Goal: Information Seeking & Learning: Stay updated

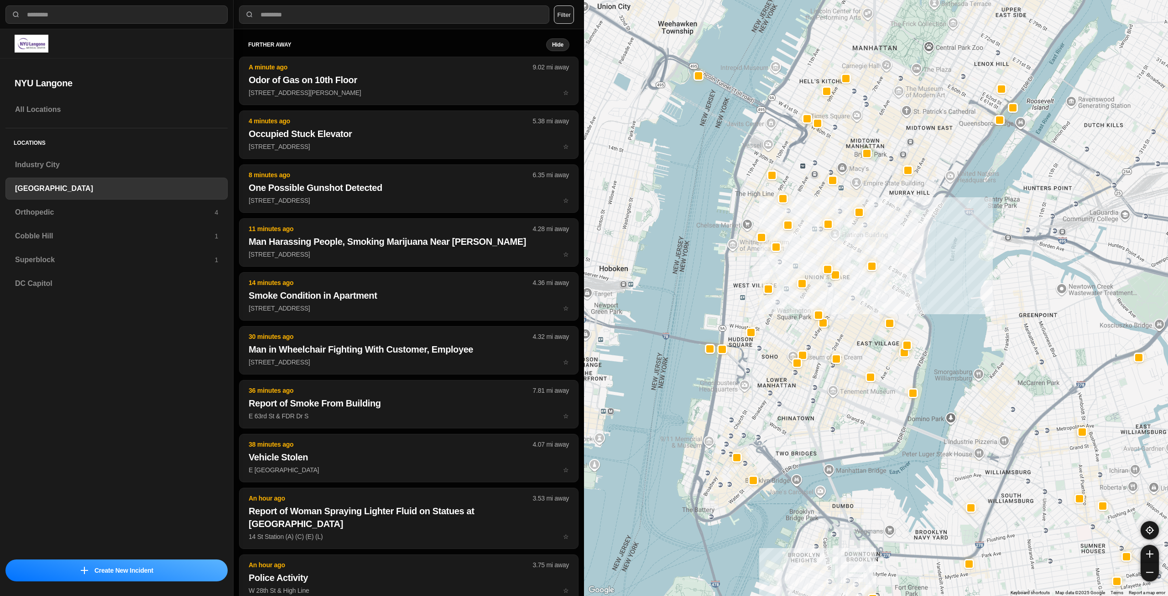
select select "*"
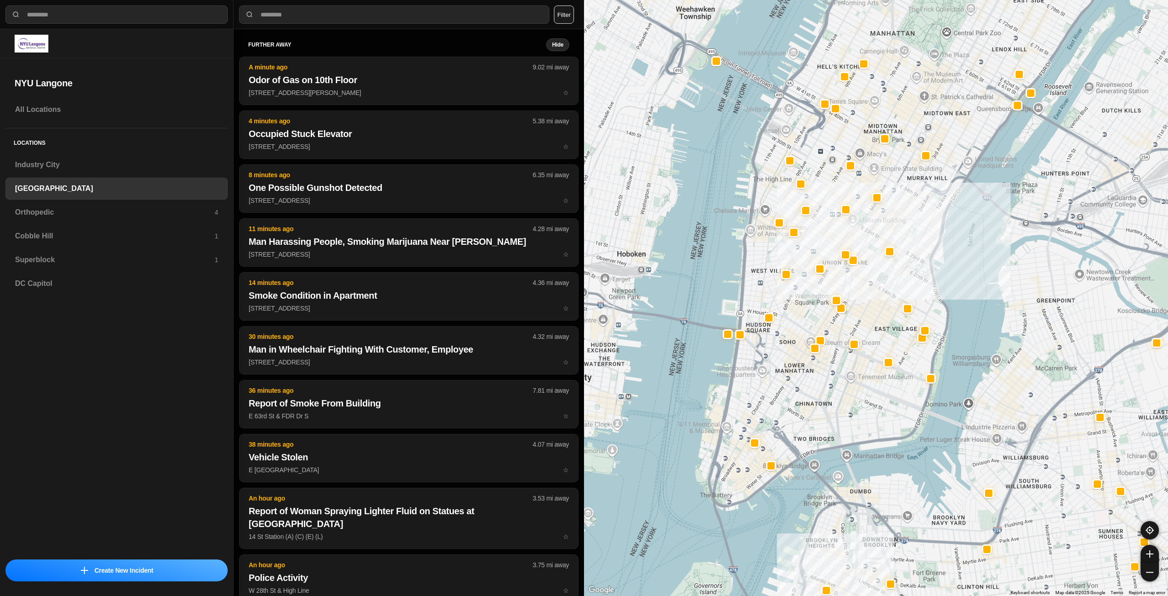
drag, startPoint x: 817, startPoint y: 379, endPoint x: 837, endPoint y: 401, distance: 29.4
click at [837, 401] on div "421 people" at bounding box center [876, 298] width 584 height 596
click at [107, 218] on div "Orthopedic 4" at bounding box center [116, 212] width 222 height 22
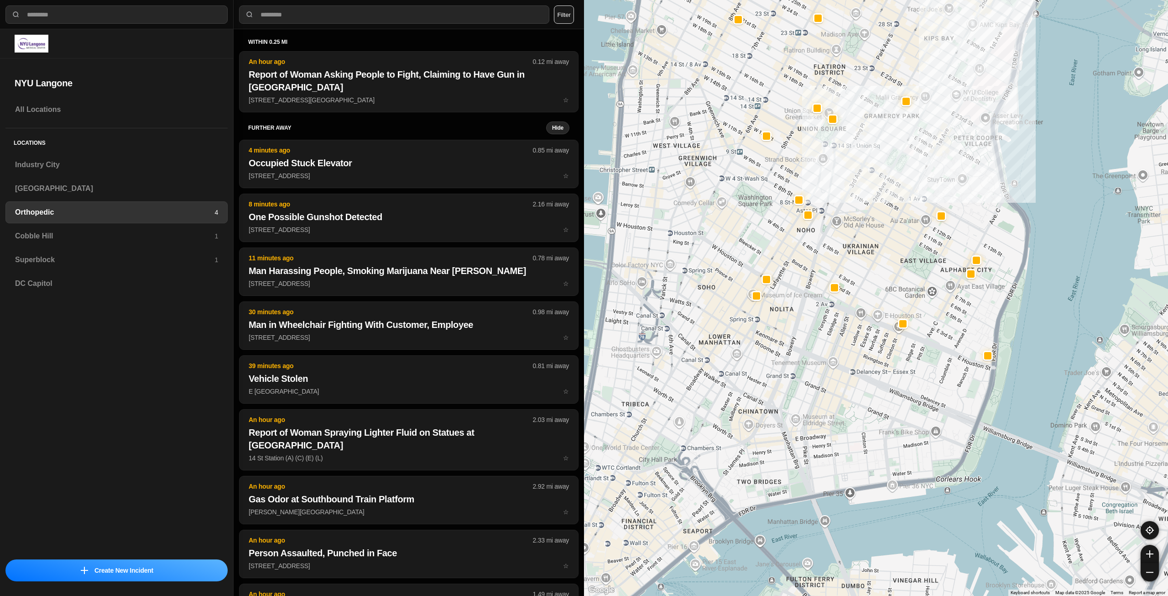
drag, startPoint x: 750, startPoint y: 294, endPoint x: 866, endPoint y: 281, distance: 117.1
click at [866, 281] on div at bounding box center [876, 298] width 584 height 596
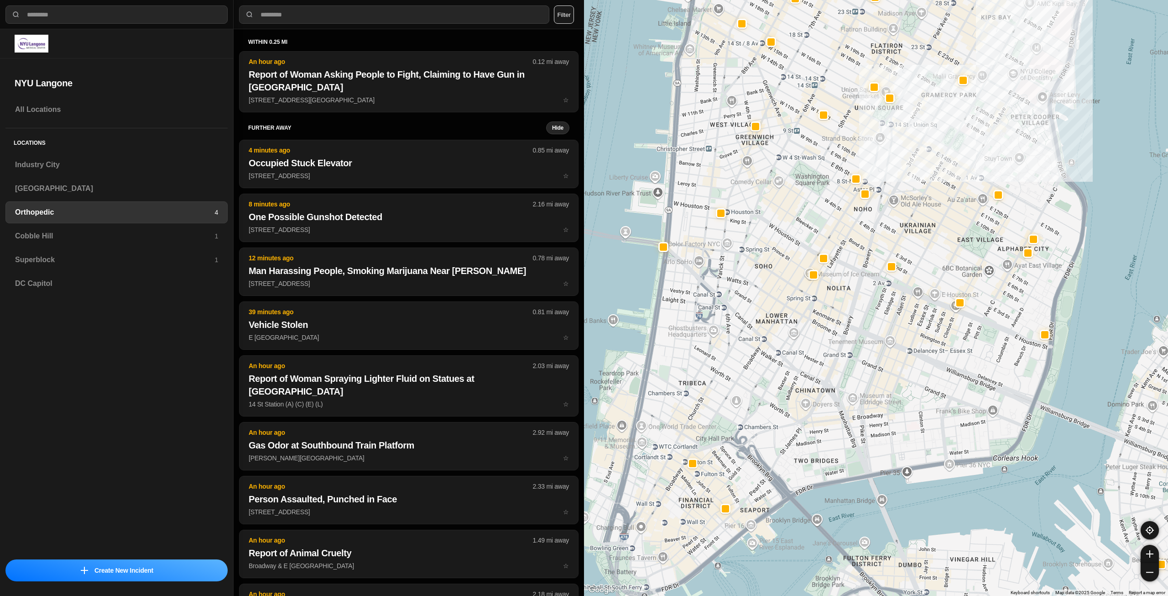
drag, startPoint x: 759, startPoint y: 372, endPoint x: 817, endPoint y: 351, distance: 61.6
click at [817, 351] on div at bounding box center [876, 298] width 584 height 596
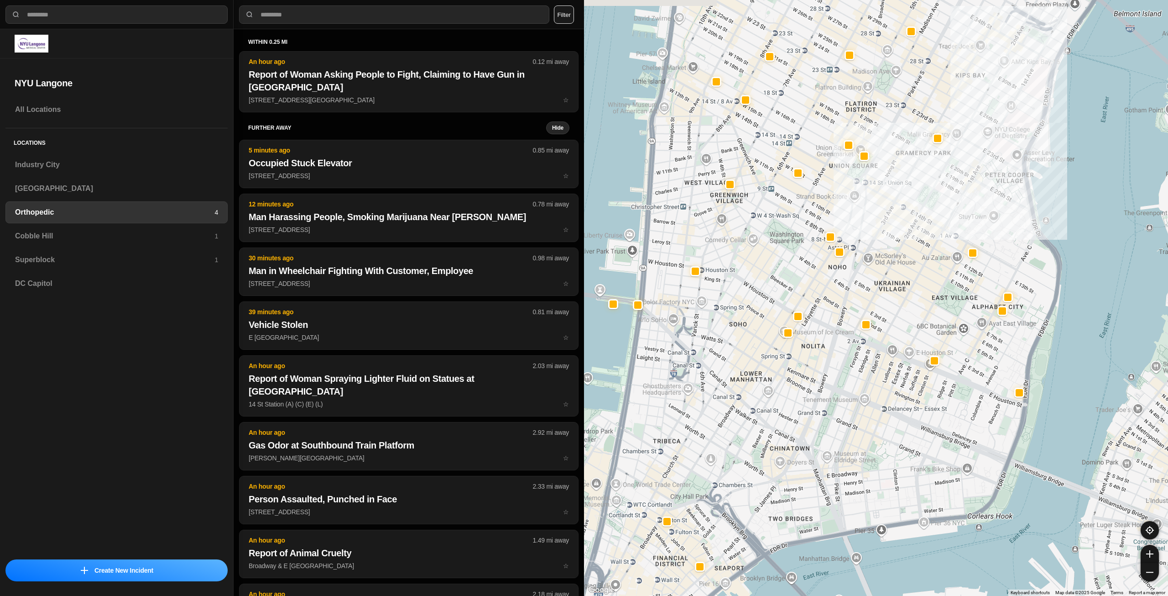
drag, startPoint x: 926, startPoint y: 214, endPoint x: 900, endPoint y: 272, distance: 63.3
click at [900, 272] on div at bounding box center [876, 298] width 584 height 596
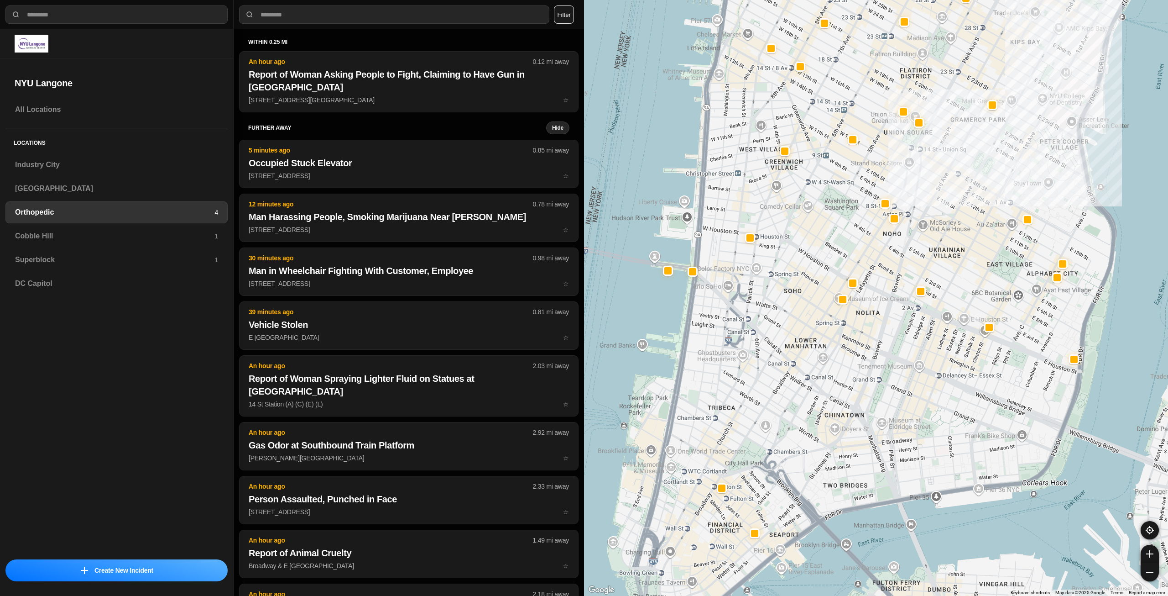
drag, startPoint x: 799, startPoint y: 397, endPoint x: 859, endPoint y: 359, distance: 70.9
click at [859, 359] on div at bounding box center [876, 298] width 584 height 596
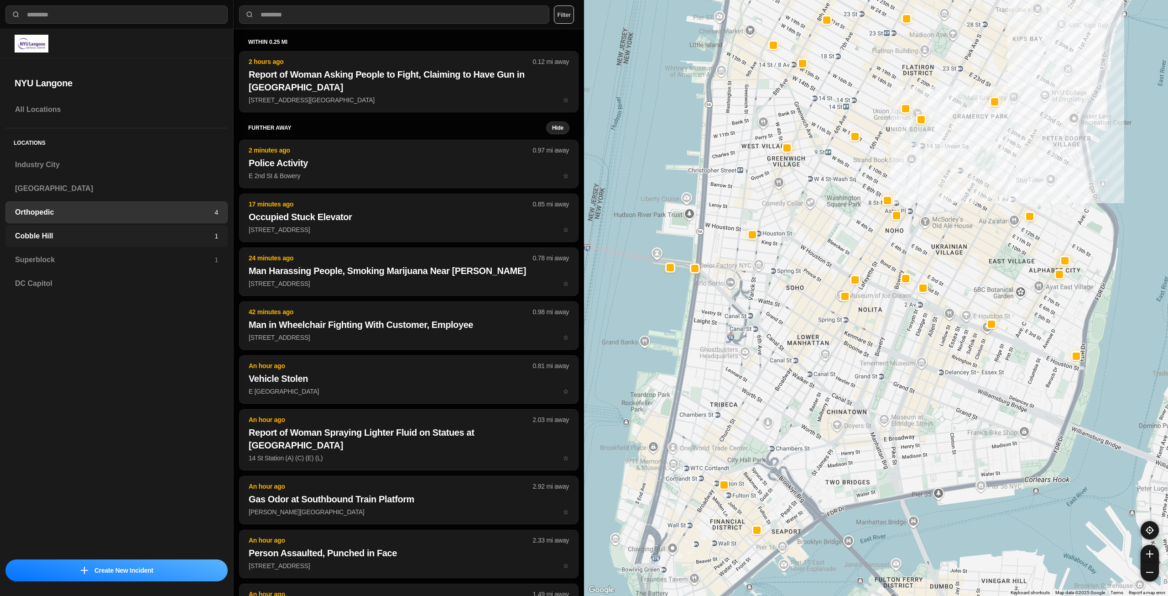
click at [124, 234] on h3 "Cobble Hill" at bounding box center [114, 235] width 199 height 11
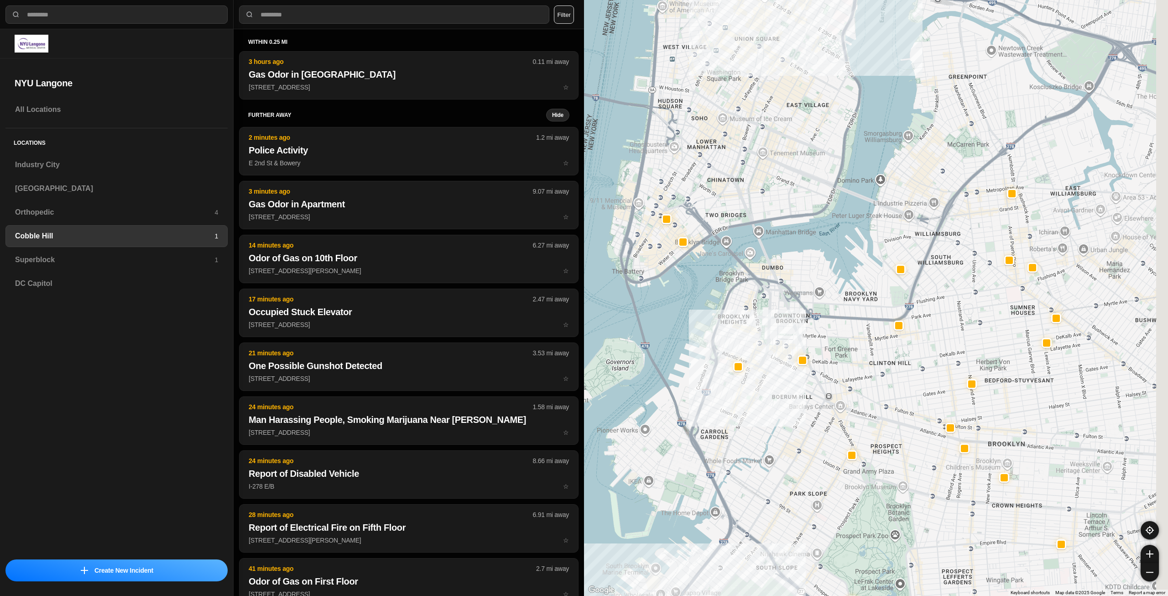
drag, startPoint x: 911, startPoint y: 280, endPoint x: 874, endPoint y: 295, distance: 39.5
click at [878, 307] on div at bounding box center [876, 298] width 584 height 596
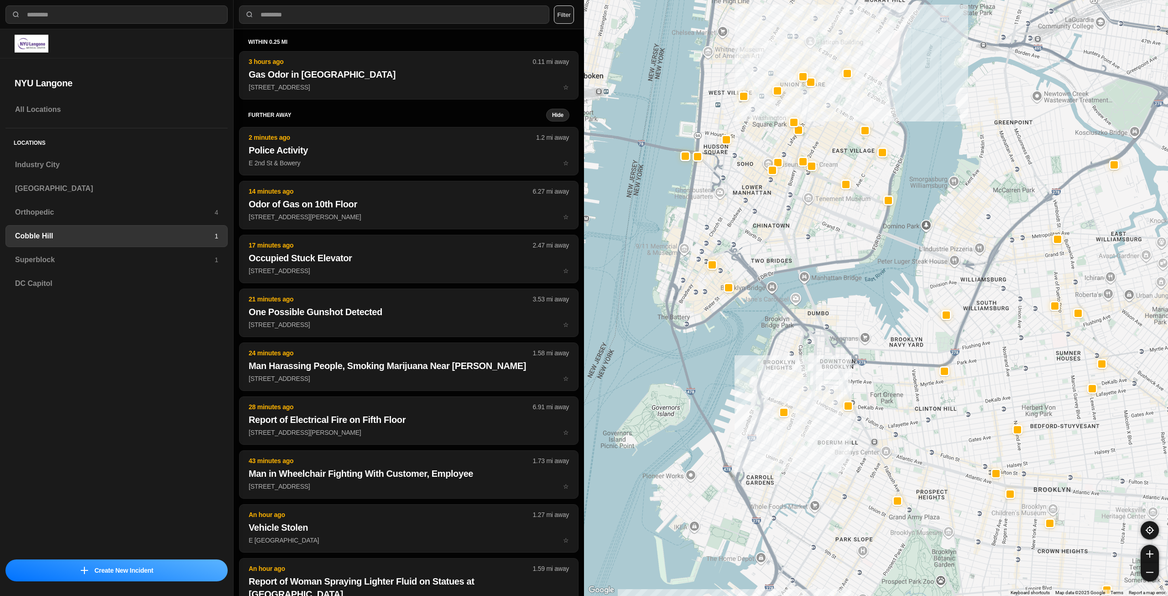
drag, startPoint x: 747, startPoint y: 216, endPoint x: 786, endPoint y: 246, distance: 49.0
click at [786, 246] on div at bounding box center [876, 298] width 584 height 596
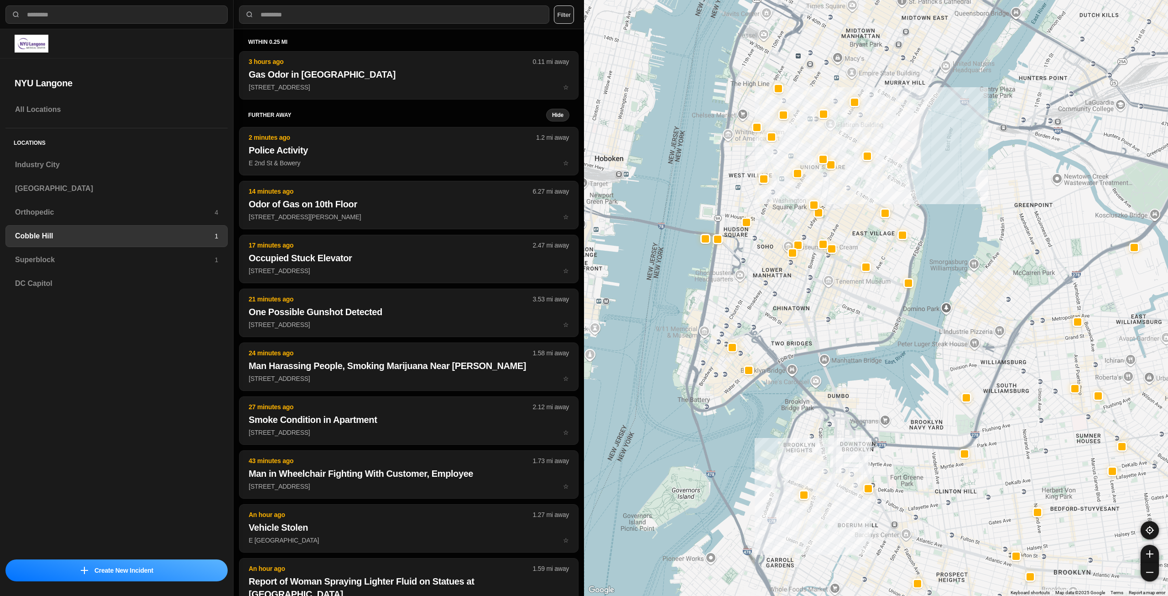
drag, startPoint x: 816, startPoint y: 195, endPoint x: 837, endPoint y: 282, distance: 88.9
click at [837, 282] on div at bounding box center [876, 298] width 584 height 596
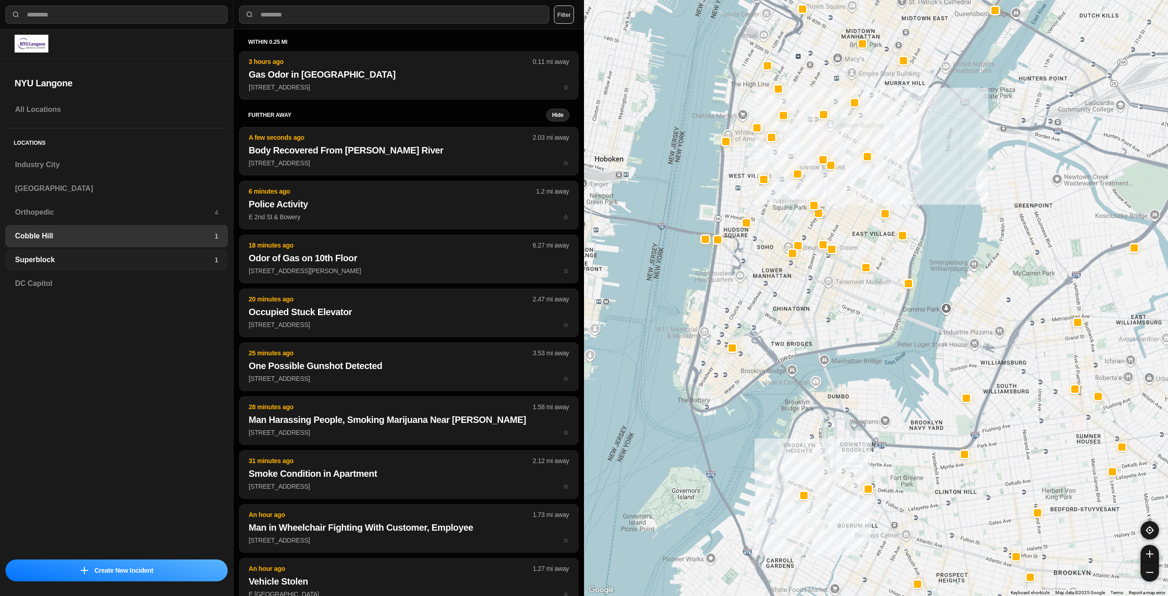
click at [198, 256] on h3 "Superblock" at bounding box center [114, 259] width 199 height 11
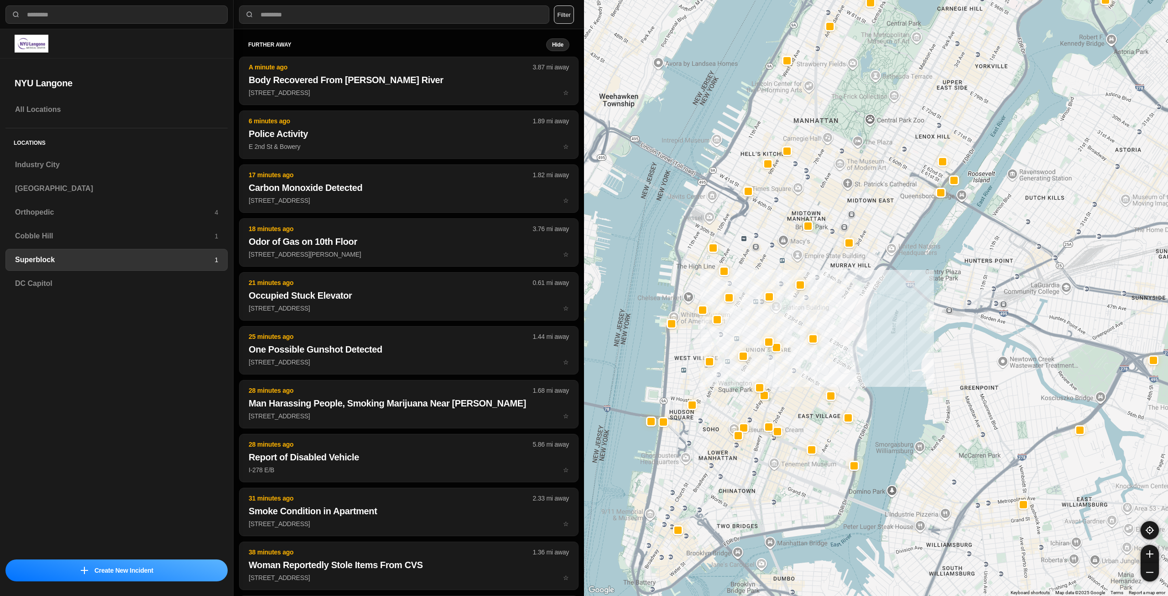
drag, startPoint x: 743, startPoint y: 361, endPoint x: 806, endPoint y: 308, distance: 83.2
click at [806, 308] on div at bounding box center [876, 298] width 584 height 596
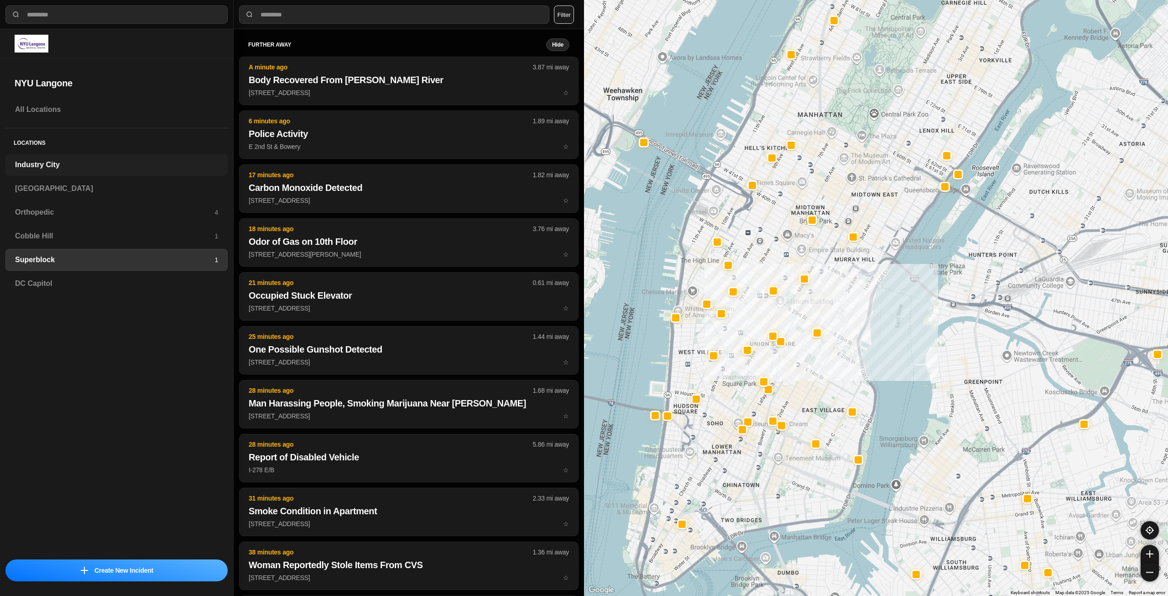
click at [133, 170] on div "Industry City" at bounding box center [116, 165] width 222 height 22
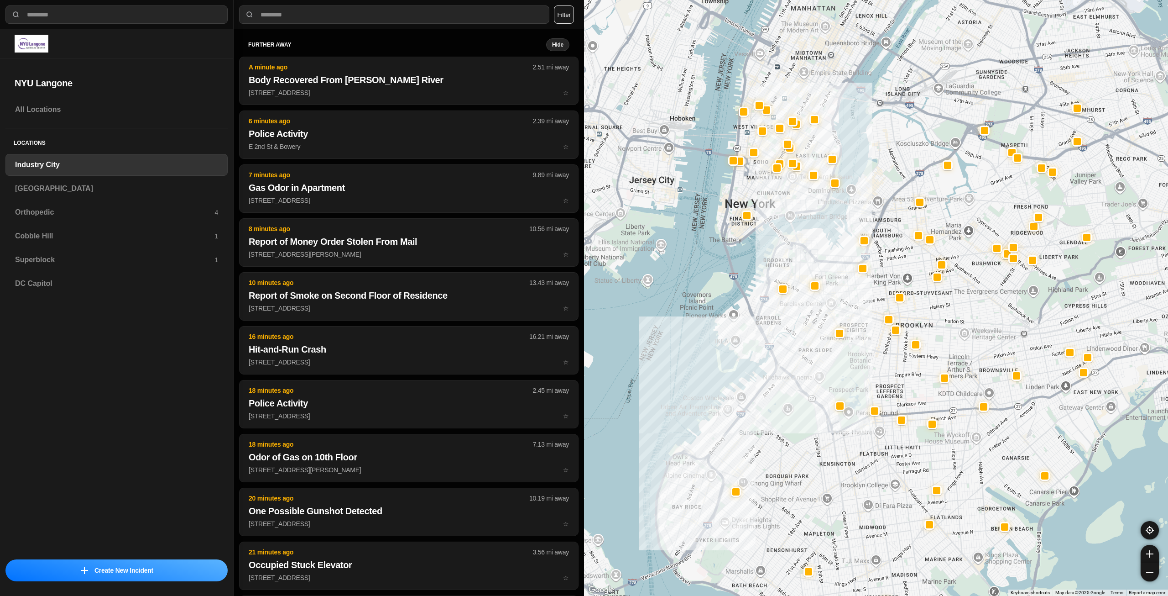
drag, startPoint x: 942, startPoint y: 288, endPoint x: 870, endPoint y: 370, distance: 109.0
click at [870, 370] on div at bounding box center [876, 298] width 584 height 596
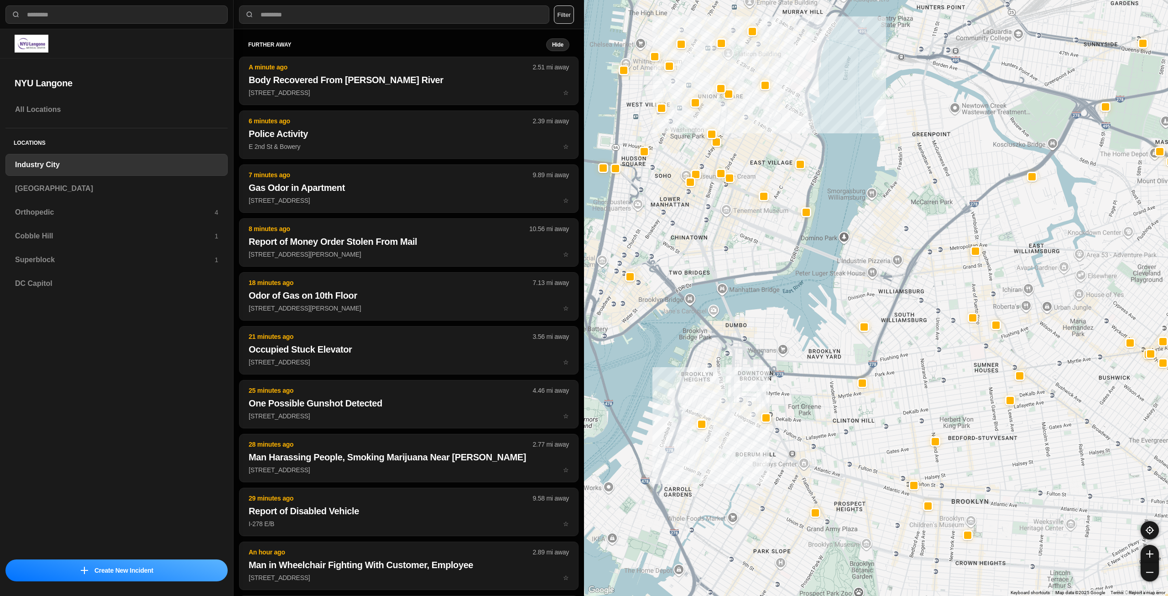
drag, startPoint x: 853, startPoint y: 249, endPoint x: 841, endPoint y: 435, distance: 187.0
click at [841, 435] on div "757 people" at bounding box center [876, 298] width 584 height 596
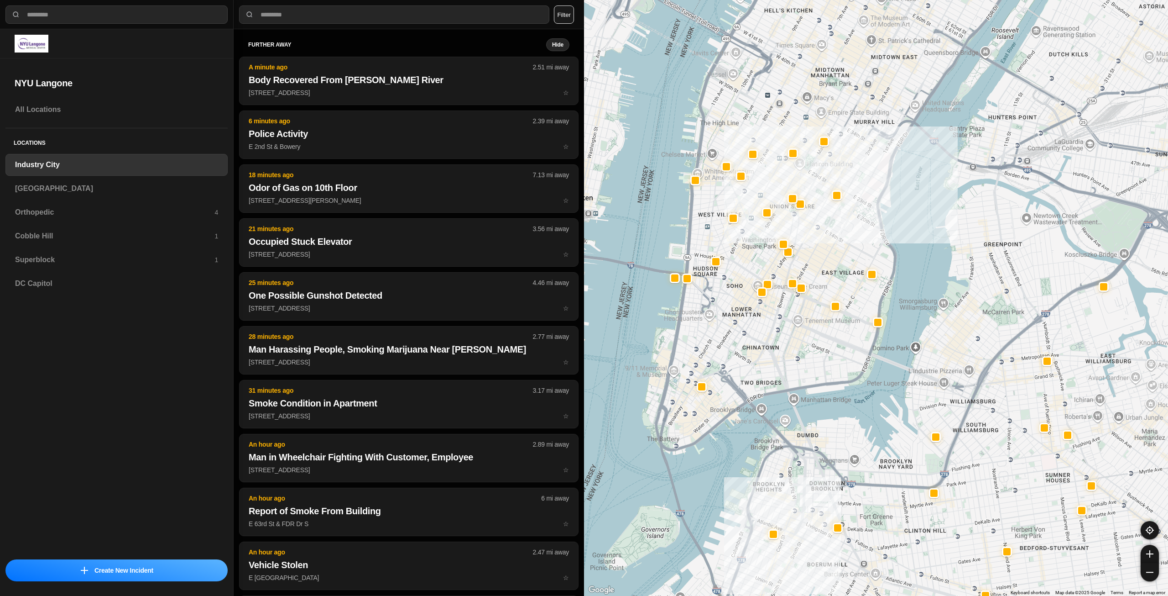
drag, startPoint x: 774, startPoint y: 172, endPoint x: 846, endPoint y: 279, distance: 129.2
click at [846, 279] on div "757 people" at bounding box center [876, 298] width 584 height 596
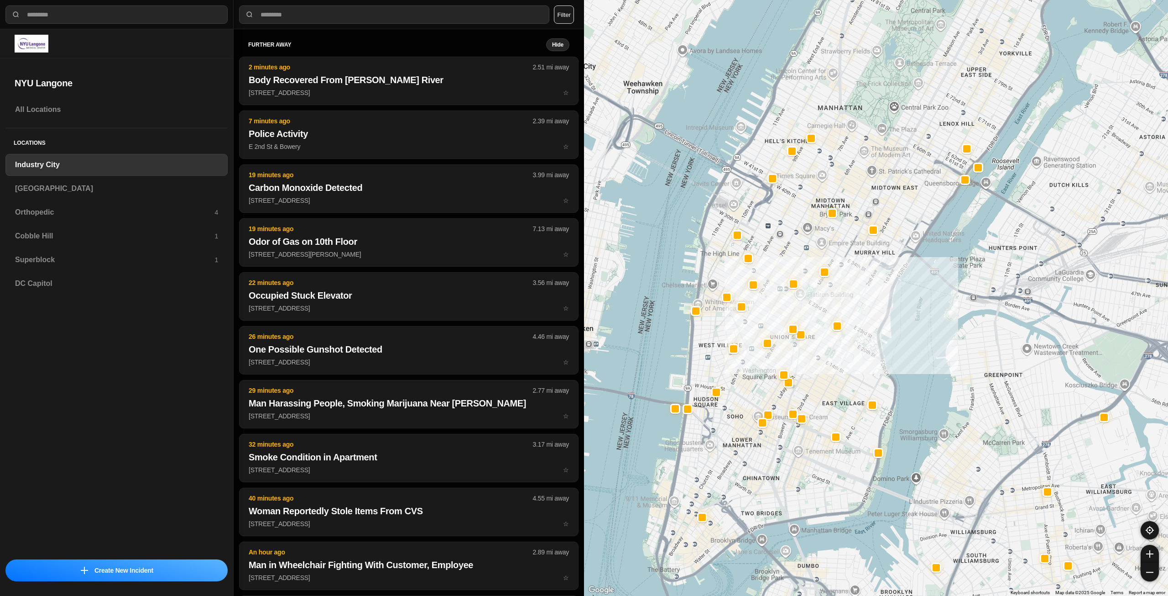
drag, startPoint x: 774, startPoint y: 360, endPoint x: 775, endPoint y: 491, distance: 131.0
click at [775, 491] on div "757 people" at bounding box center [876, 298] width 584 height 596
click at [78, 190] on h3 "[GEOGRAPHIC_DATA]" at bounding box center [116, 188] width 203 height 11
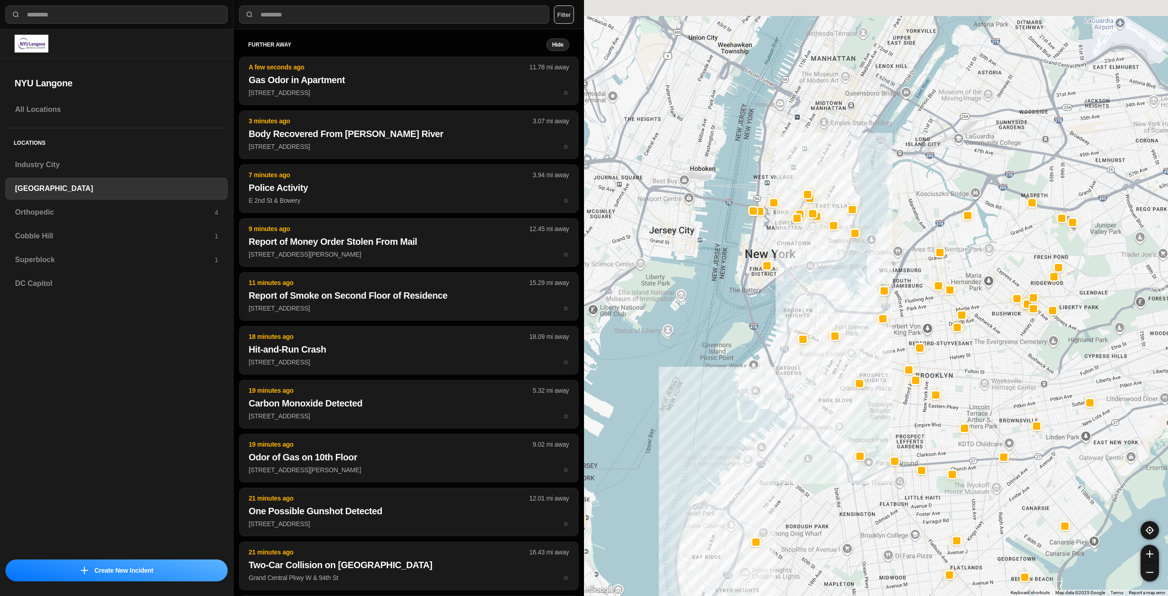
drag, startPoint x: 842, startPoint y: 432, endPoint x: 823, endPoint y: 433, distance: 19.6
click at [830, 453] on div at bounding box center [876, 298] width 584 height 596
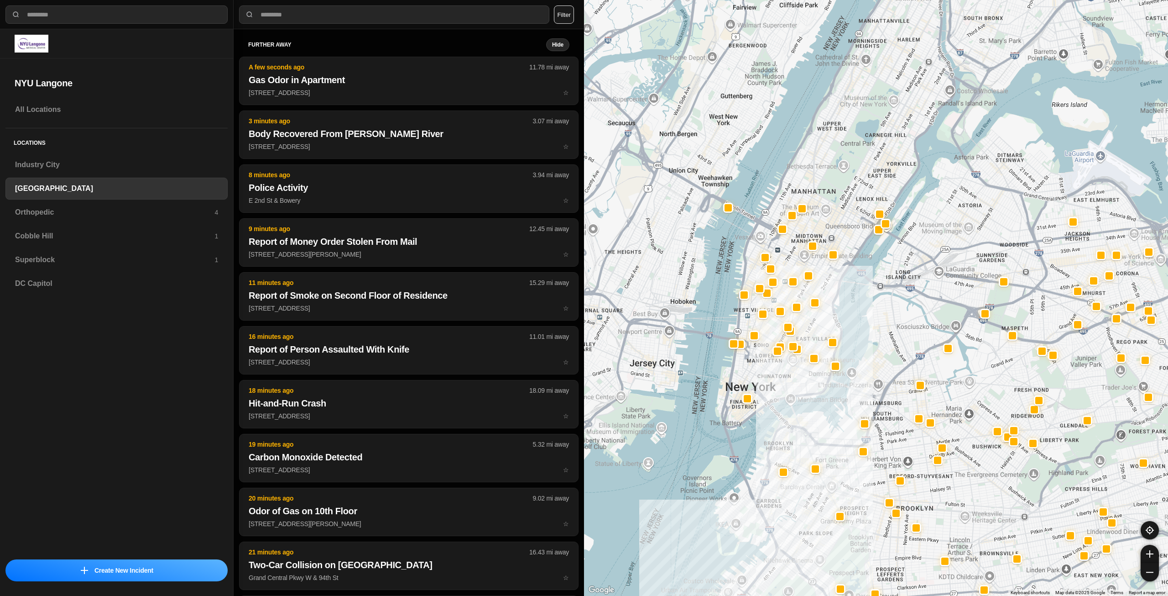
drag, startPoint x: 809, startPoint y: 224, endPoint x: 794, endPoint y: 408, distance: 185.5
click at [795, 408] on div at bounding box center [876, 298] width 584 height 596
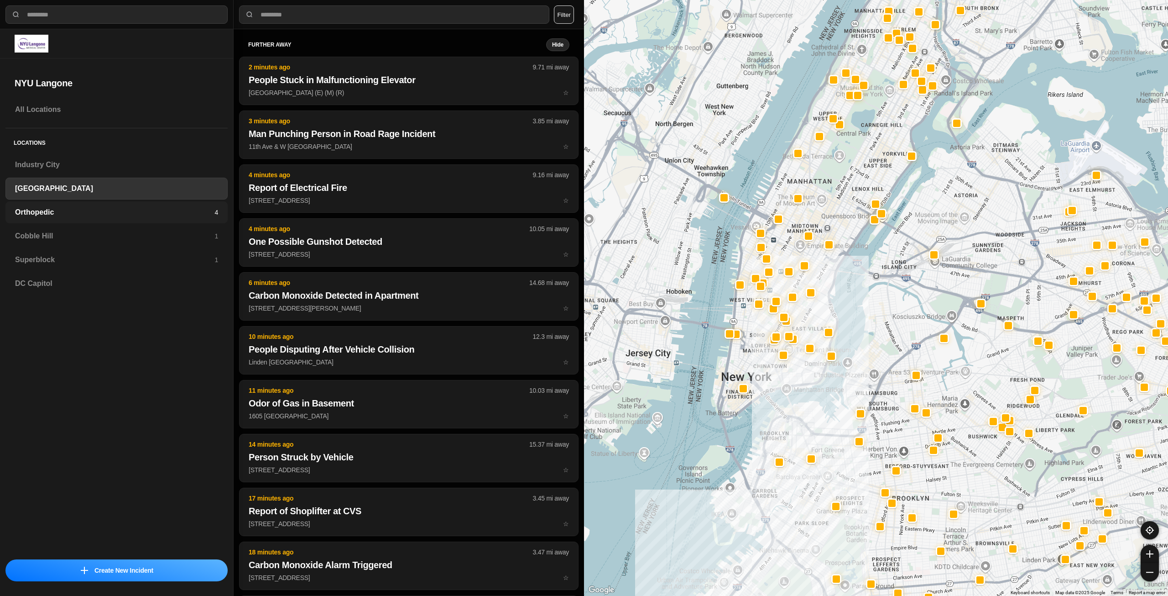
click at [106, 210] on h3 "Orthopedic" at bounding box center [114, 212] width 199 height 11
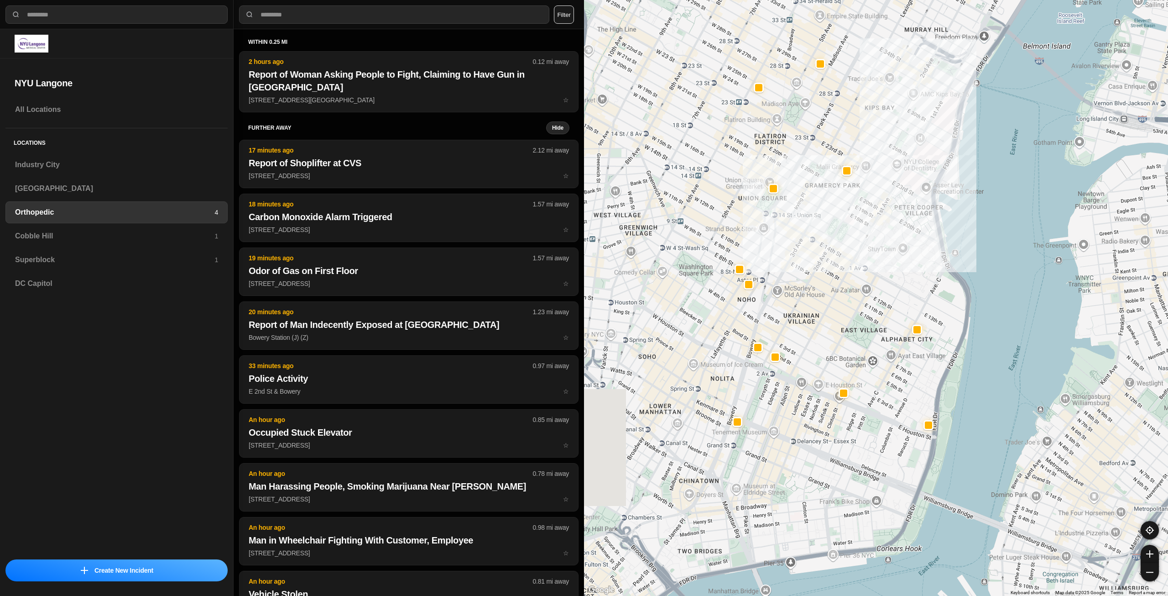
drag, startPoint x: 666, startPoint y: 378, endPoint x: 799, endPoint y: 307, distance: 151.5
click at [799, 307] on div at bounding box center [876, 298] width 584 height 596
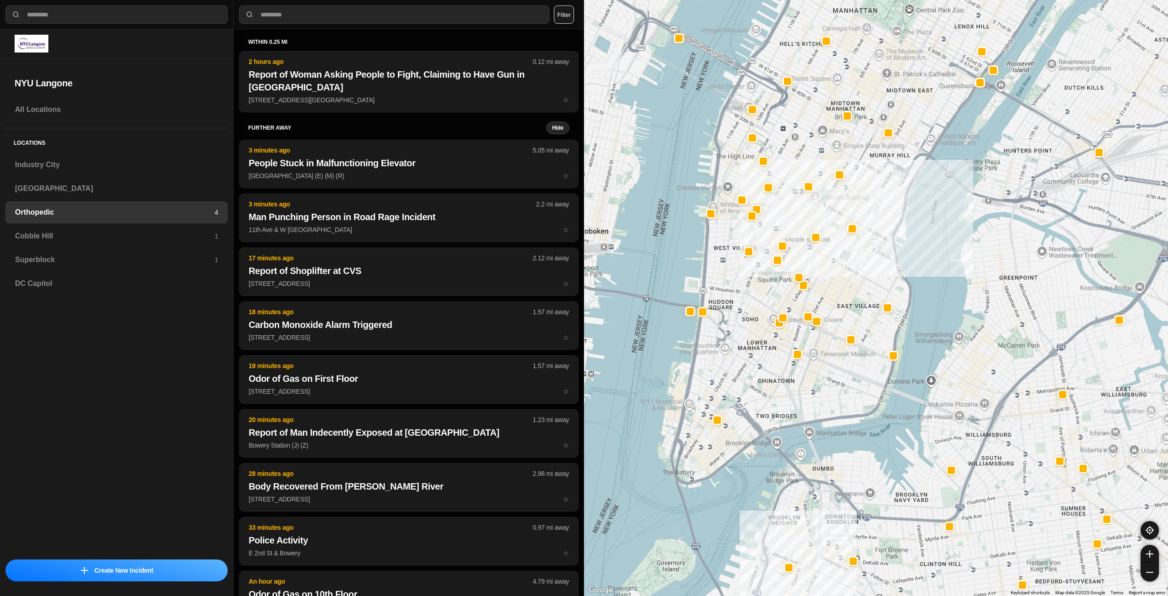
drag, startPoint x: 800, startPoint y: 316, endPoint x: 835, endPoint y: 298, distance: 39.2
click at [835, 298] on div at bounding box center [876, 298] width 584 height 596
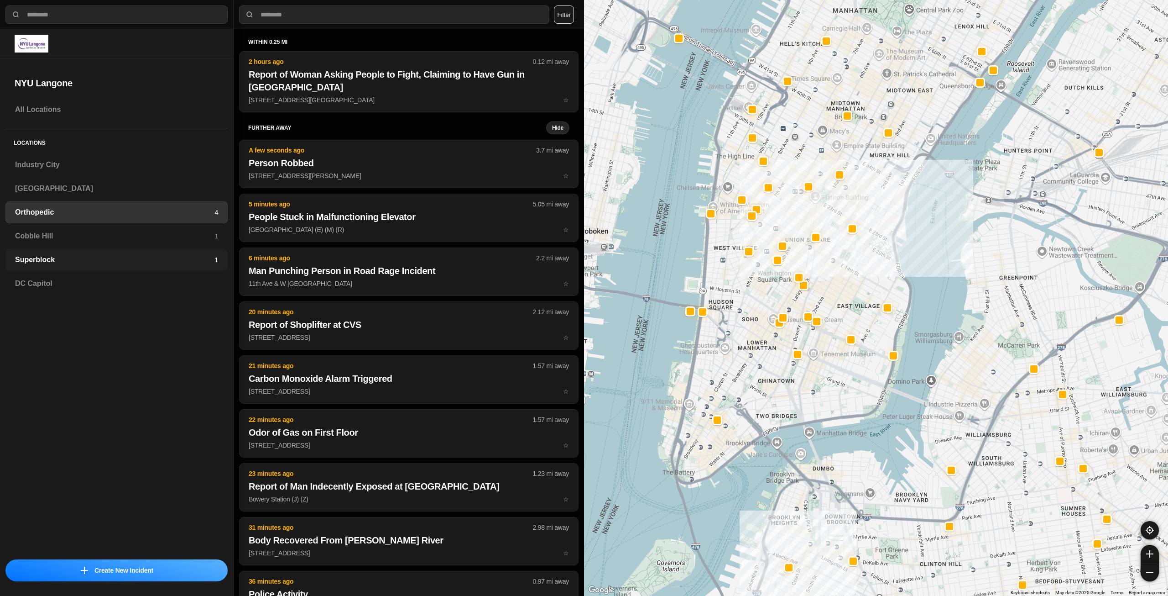
click at [92, 262] on h3 "Superblock" at bounding box center [114, 259] width 199 height 11
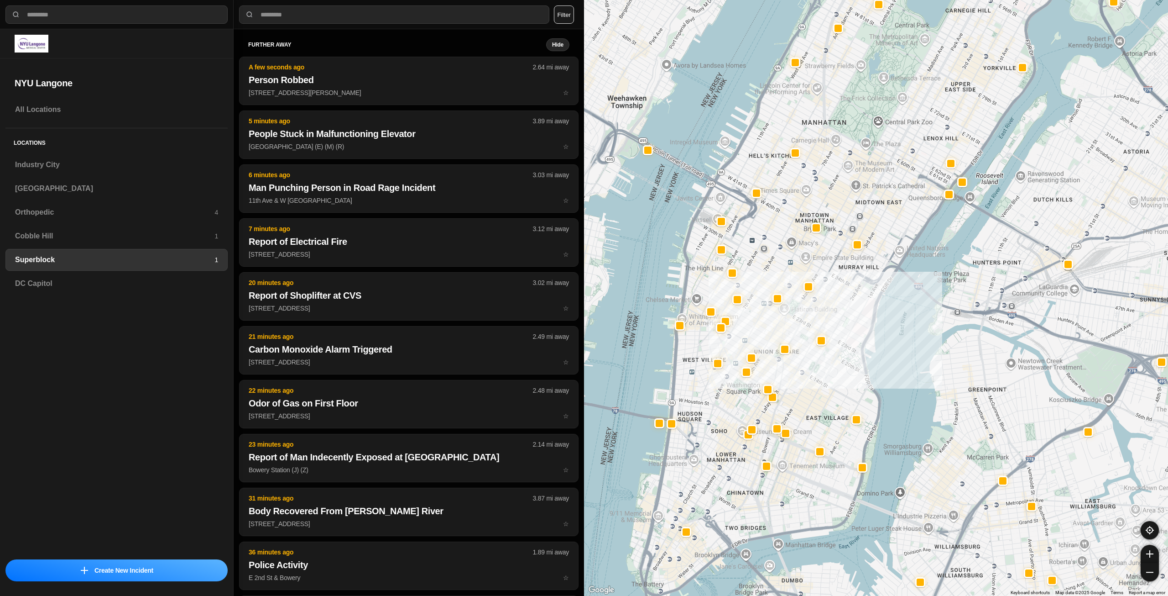
drag, startPoint x: 747, startPoint y: 401, endPoint x: 798, endPoint y: 386, distance: 53.0
click at [798, 386] on div at bounding box center [876, 298] width 584 height 596
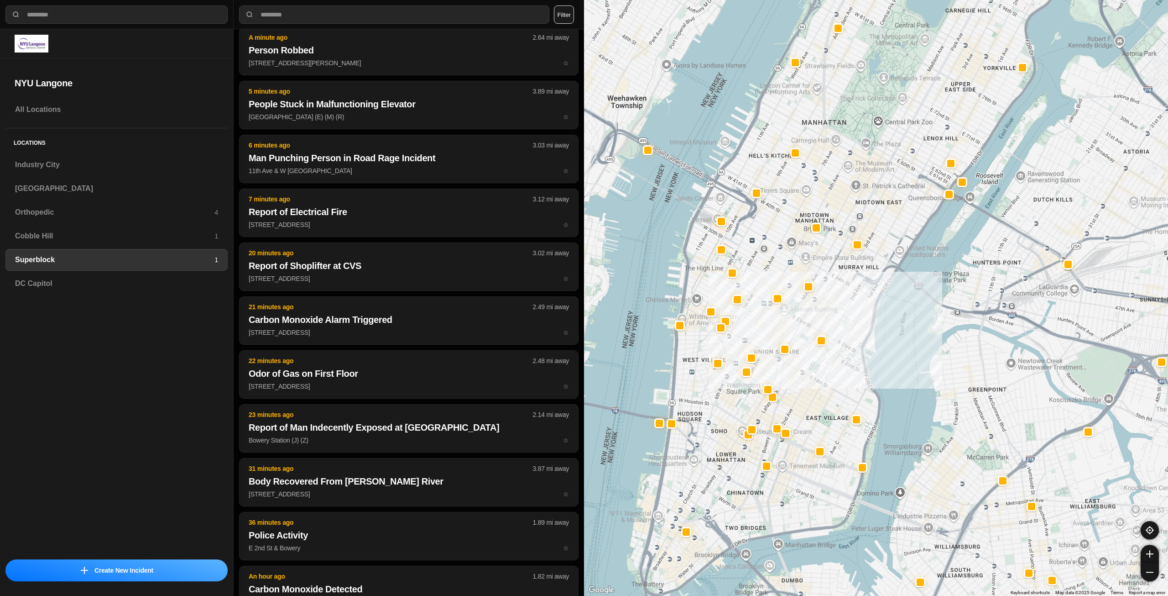
scroll to position [46, 0]
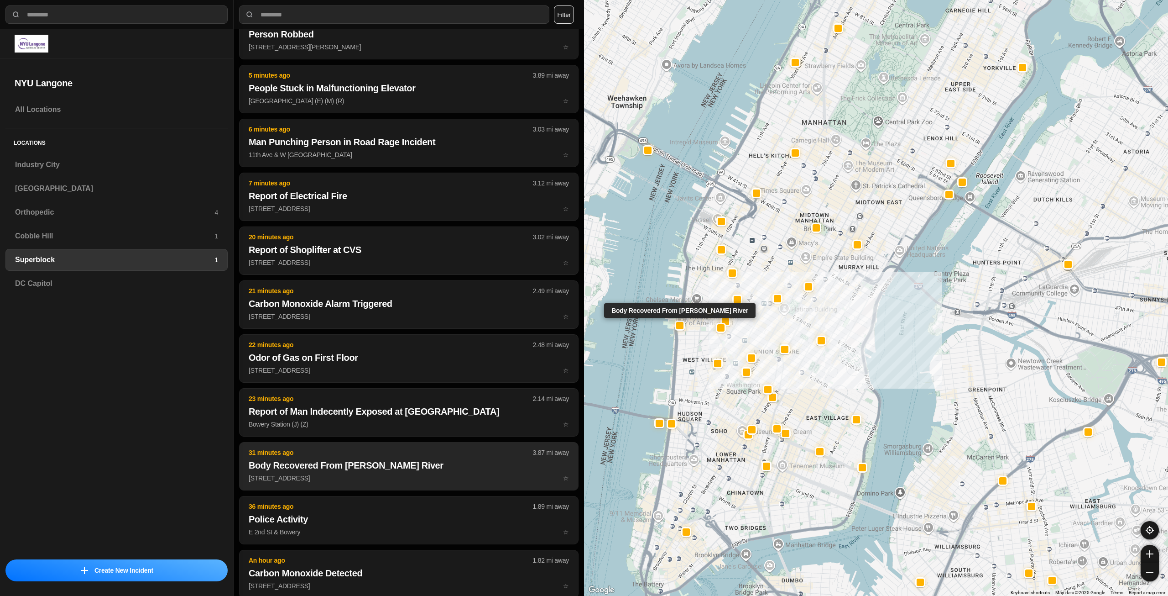
click at [369, 457] on button "31 minutes ago 3.87 mi away Body Recovered From [PERSON_NAME][GEOGRAPHIC_DATA] …" at bounding box center [409, 466] width 340 height 48
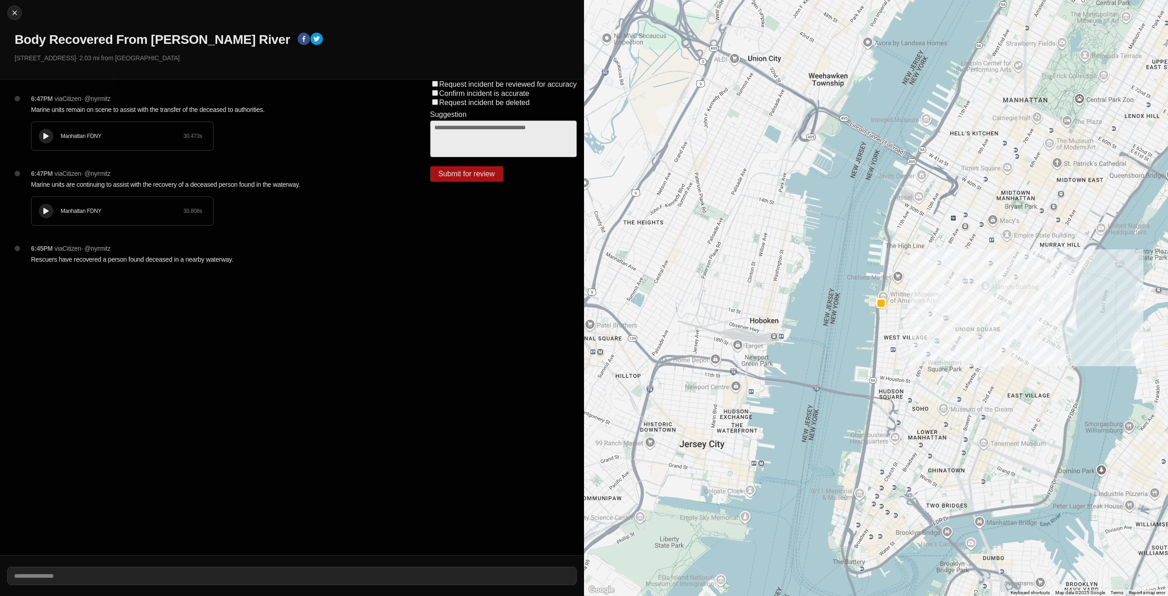
click at [52, 138] on button at bounding box center [46, 136] width 15 height 15
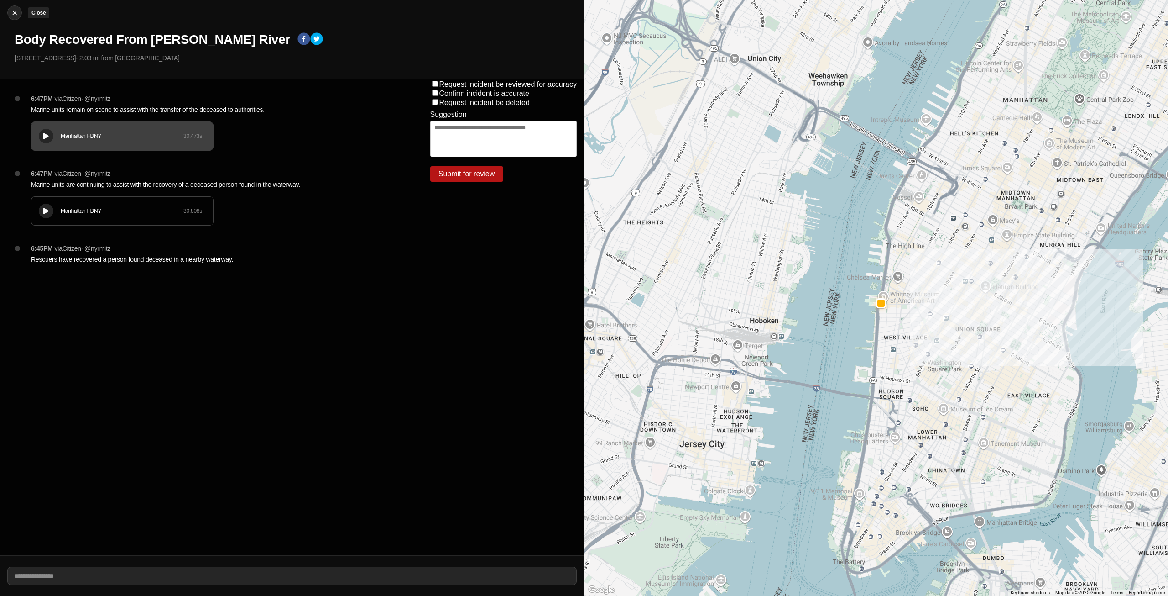
click at [18, 14] on img at bounding box center [14, 12] width 9 height 9
select select "*"
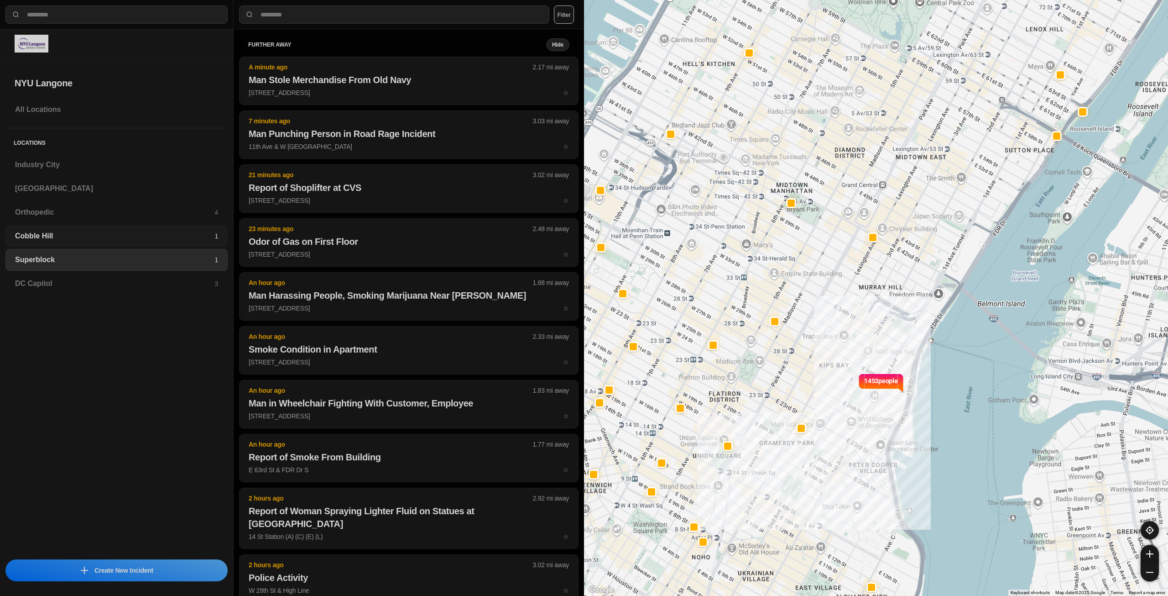
click at [96, 244] on div "Cobble Hill 1" at bounding box center [116, 236] width 222 height 22
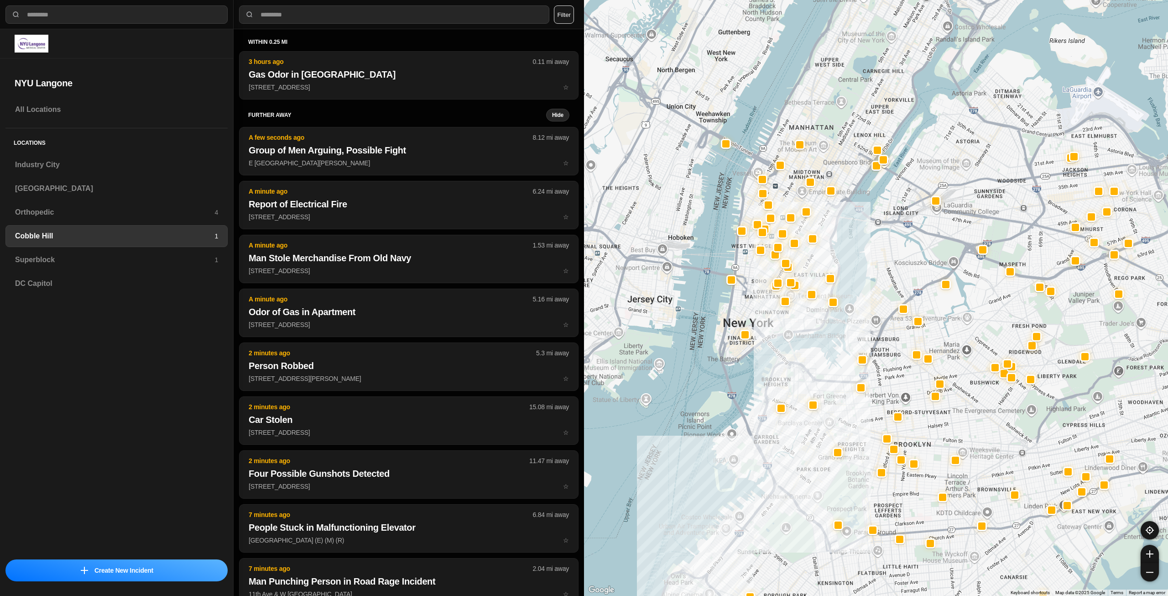
drag, startPoint x: 883, startPoint y: 277, endPoint x: 842, endPoint y: 361, distance: 93.7
click at [849, 370] on div at bounding box center [876, 298] width 584 height 596
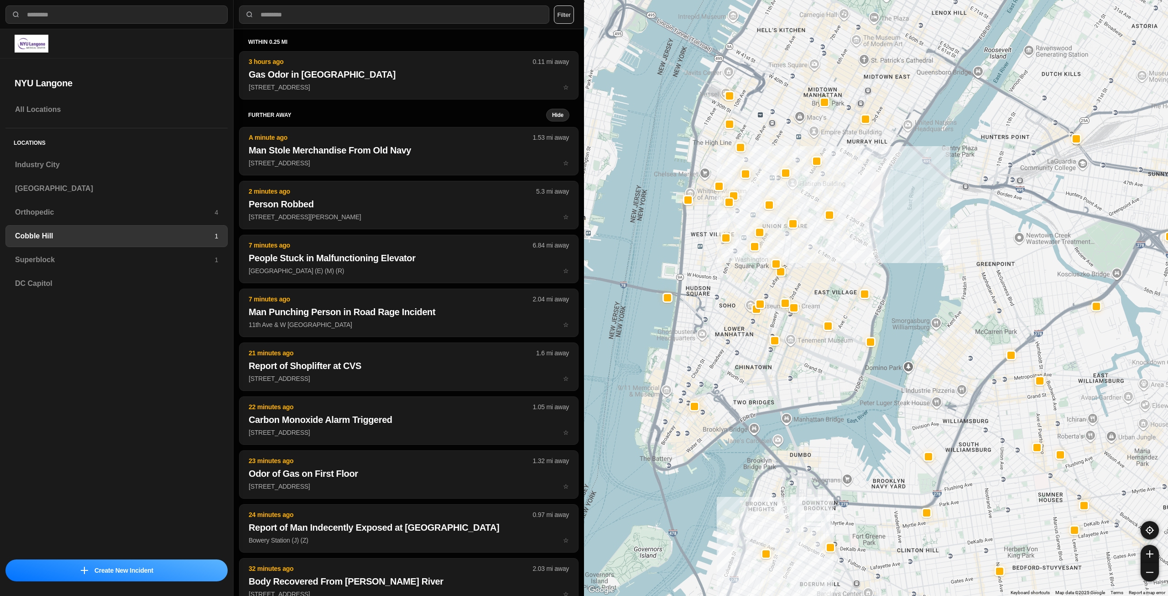
drag, startPoint x: 763, startPoint y: 289, endPoint x: 804, endPoint y: 369, distance: 89.4
click at [804, 369] on div at bounding box center [876, 298] width 584 height 596
click at [85, 214] on h3 "Orthopedic" at bounding box center [114, 212] width 199 height 11
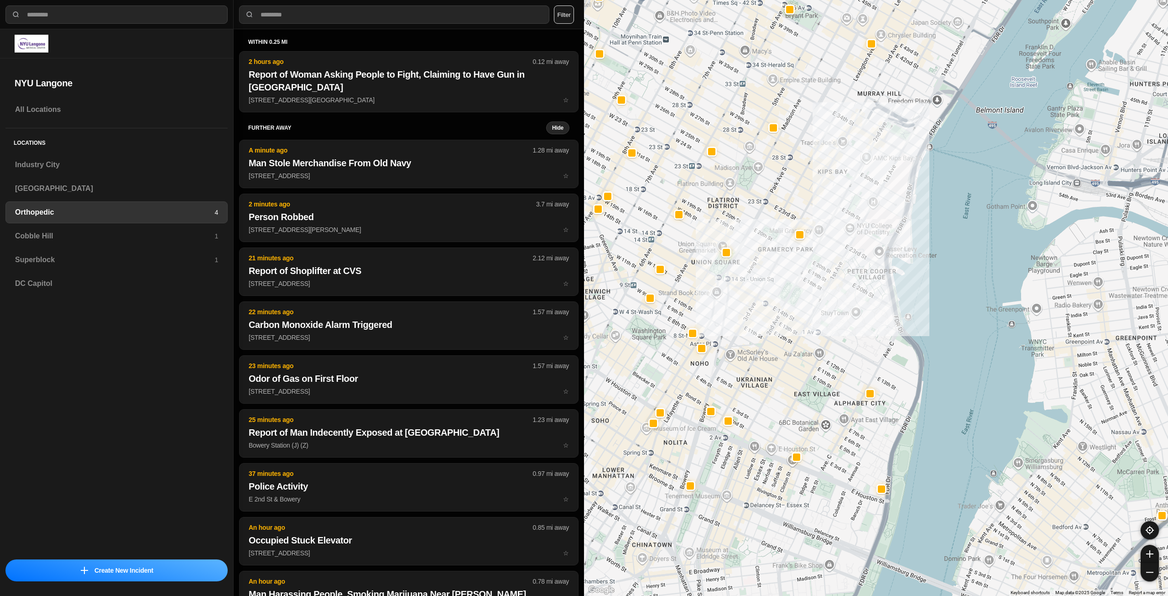
drag, startPoint x: 779, startPoint y: 391, endPoint x: 823, endPoint y: 324, distance: 79.9
click at [823, 324] on div at bounding box center [876, 298] width 584 height 596
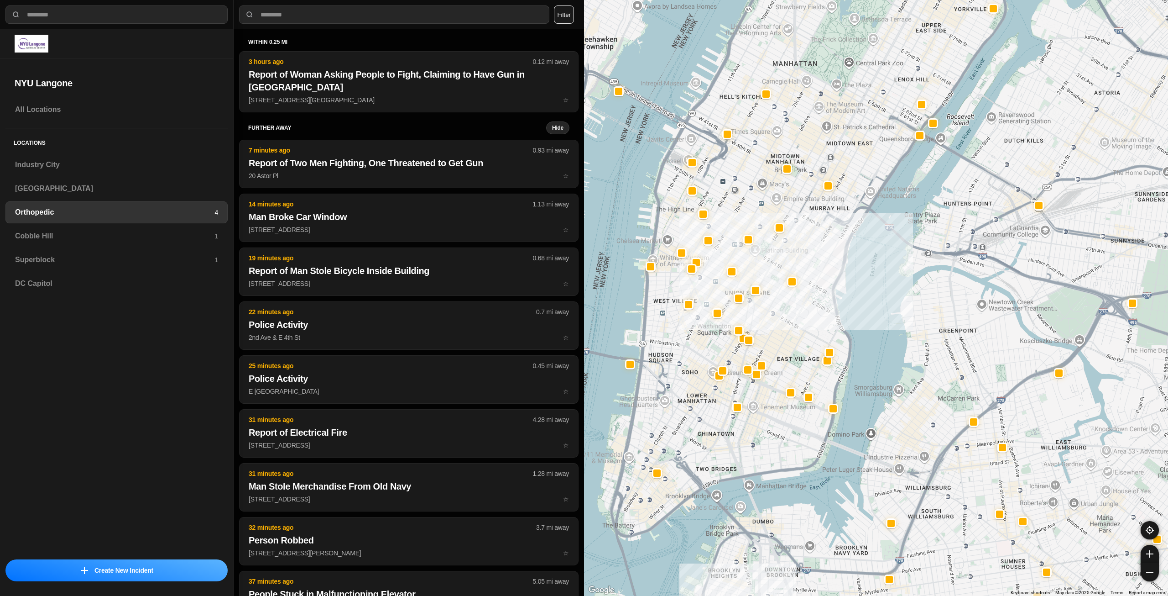
select select "*"
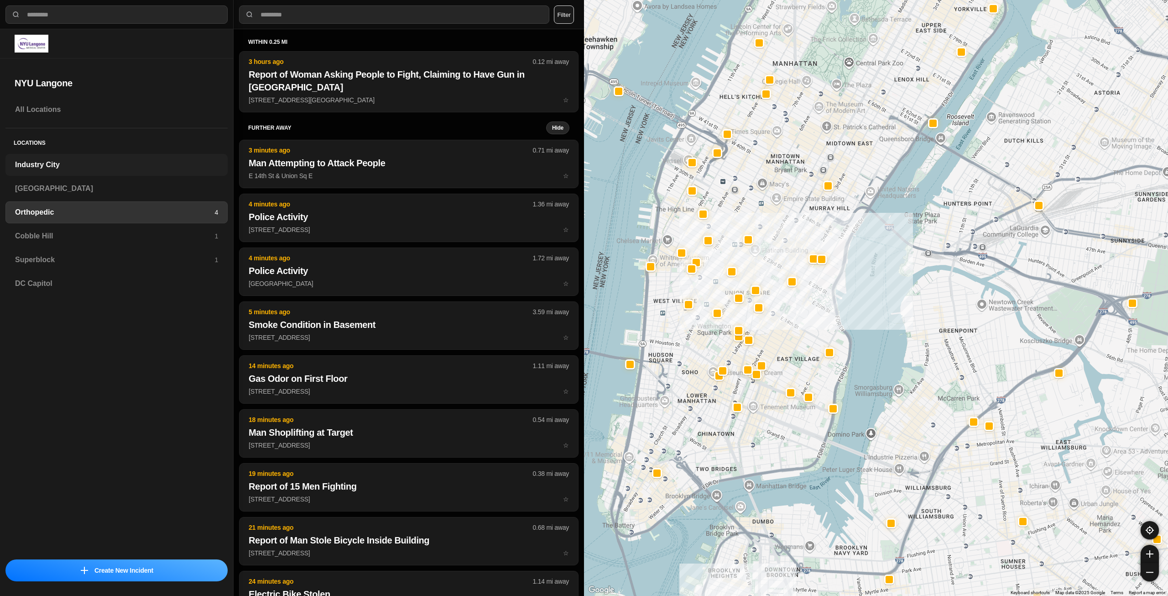
click at [77, 166] on h3 "Industry City" at bounding box center [116, 164] width 203 height 11
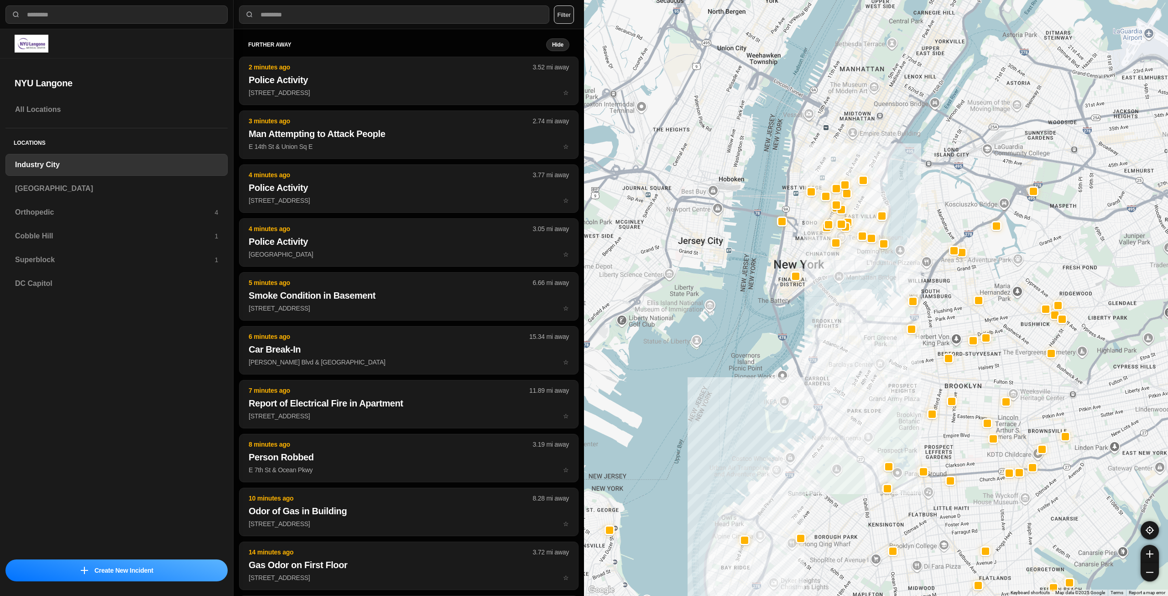
drag, startPoint x: 947, startPoint y: 151, endPoint x: 855, endPoint y: 325, distance: 197.6
click at [855, 325] on div at bounding box center [876, 298] width 584 height 596
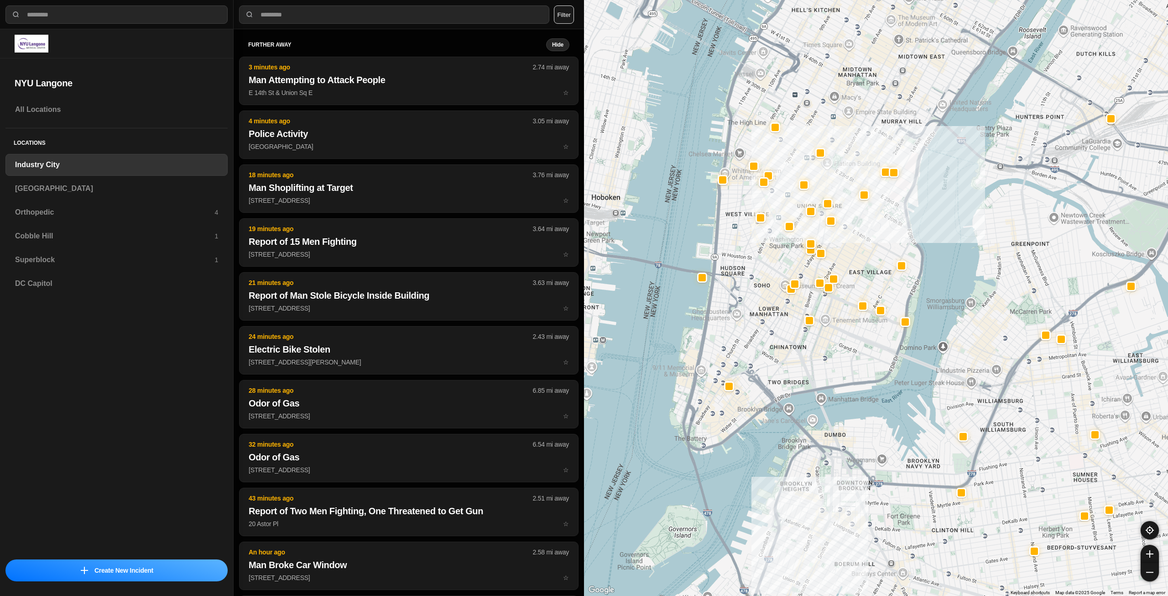
drag, startPoint x: 838, startPoint y: 328, endPoint x: 841, endPoint y: 344, distance: 16.1
click at [841, 344] on div "757 people" at bounding box center [876, 298] width 584 height 596
click at [74, 192] on h3 "[GEOGRAPHIC_DATA]" at bounding box center [116, 188] width 203 height 11
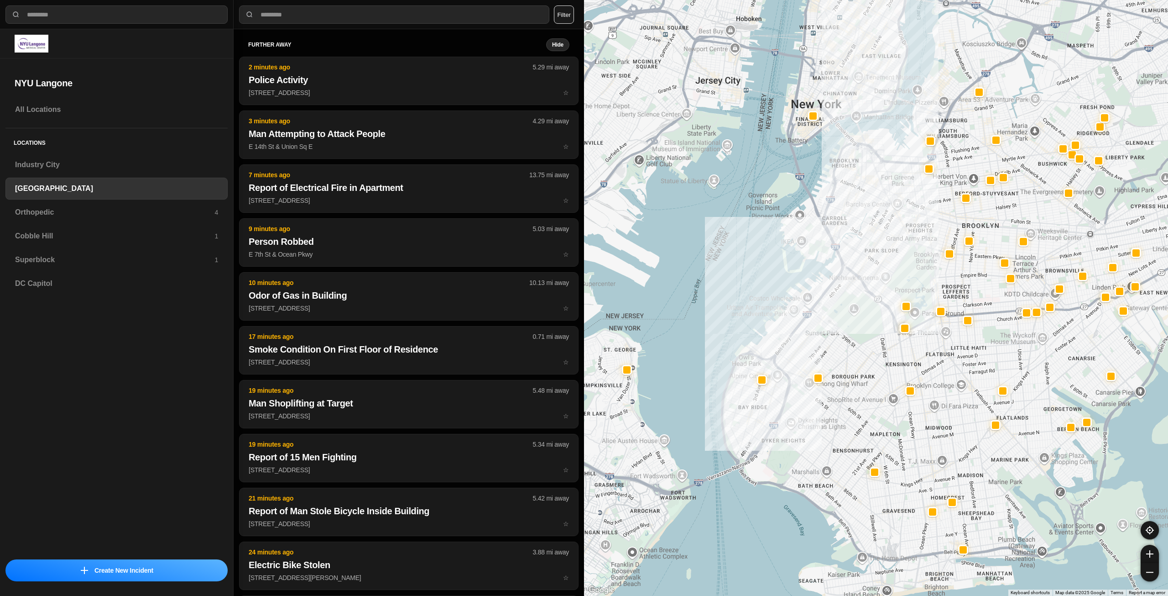
drag, startPoint x: 894, startPoint y: 252, endPoint x: 824, endPoint y: 464, distance: 223.2
click at [824, 467] on div at bounding box center [876, 298] width 584 height 596
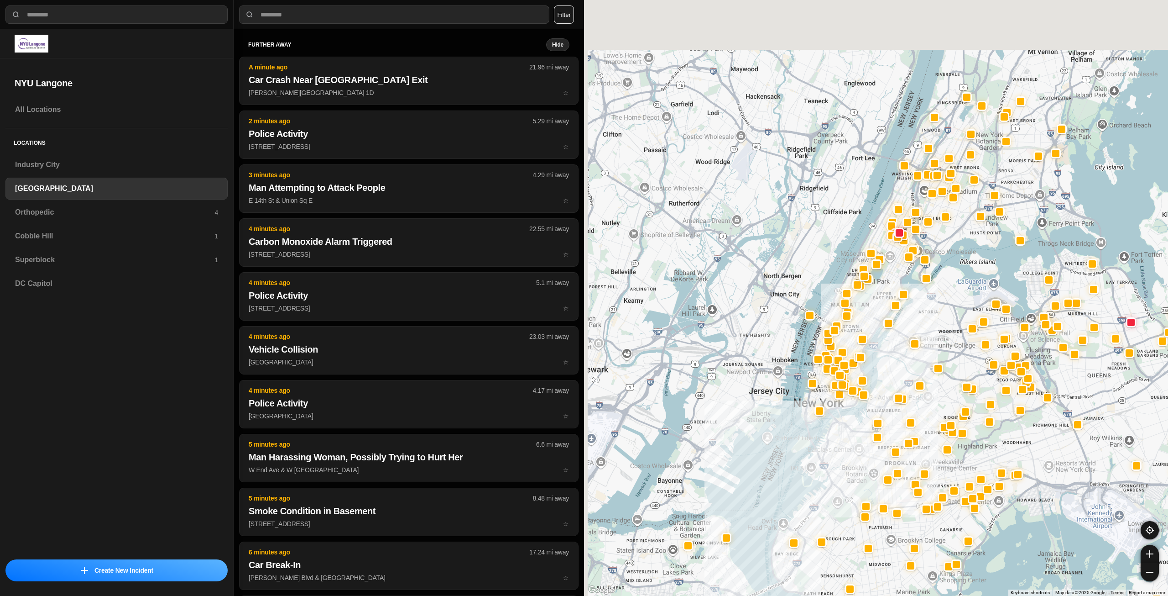
drag, startPoint x: 789, startPoint y: 339, endPoint x: 834, endPoint y: 410, distance: 83.8
click at [834, 410] on div at bounding box center [876, 298] width 584 height 596
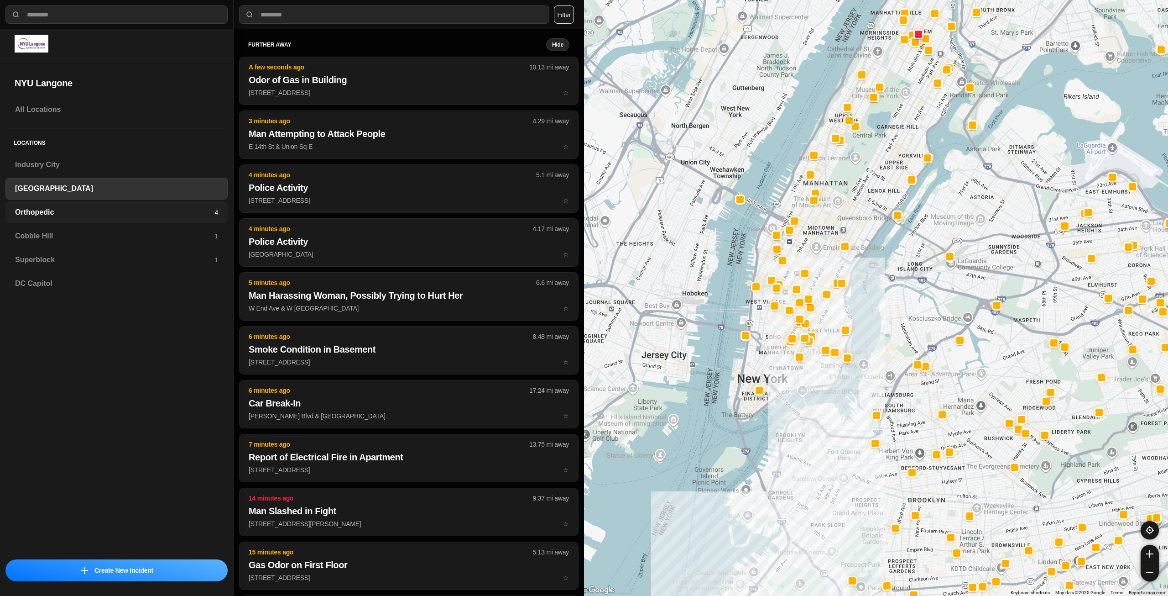
click at [188, 210] on h3 "Orthopedic" at bounding box center [114, 212] width 199 height 11
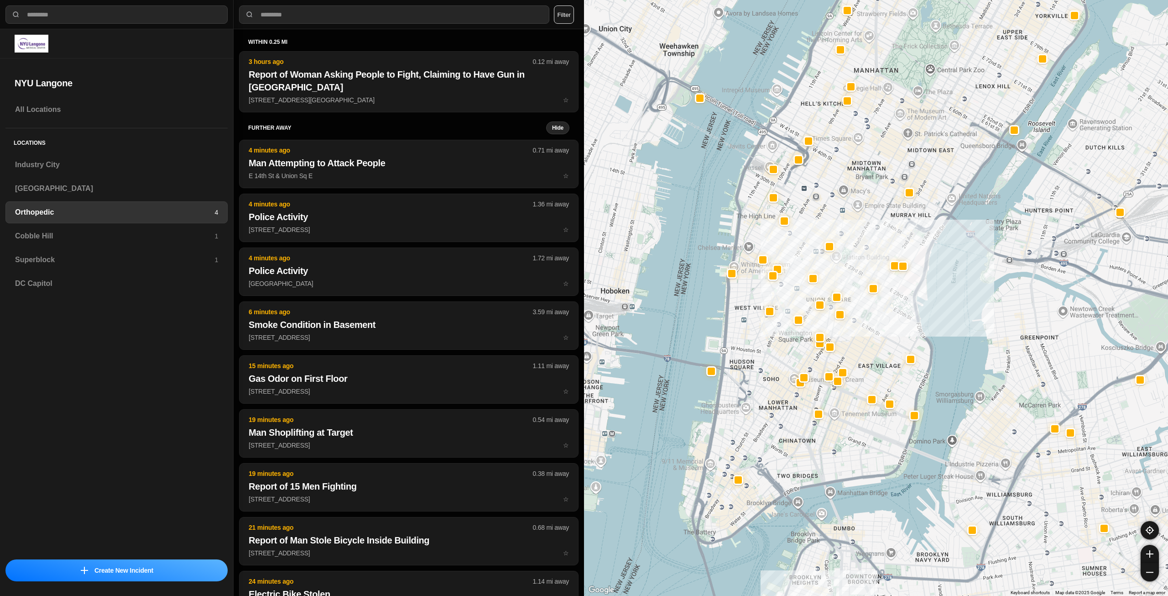
drag, startPoint x: 806, startPoint y: 488, endPoint x: 826, endPoint y: 454, distance: 40.1
click at [826, 454] on div at bounding box center [876, 298] width 584 height 596
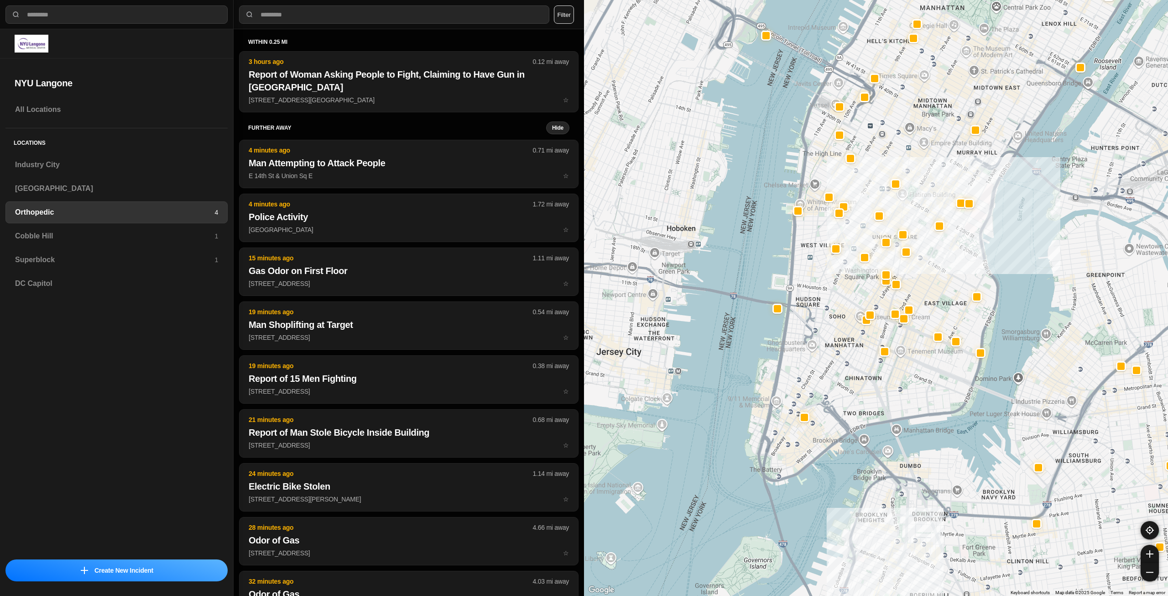
drag, startPoint x: 821, startPoint y: 468, endPoint x: 877, endPoint y: 413, distance: 78.4
click at [877, 413] on div at bounding box center [876, 298] width 584 height 596
click at [90, 240] on h3 "Cobble Hill" at bounding box center [114, 235] width 199 height 11
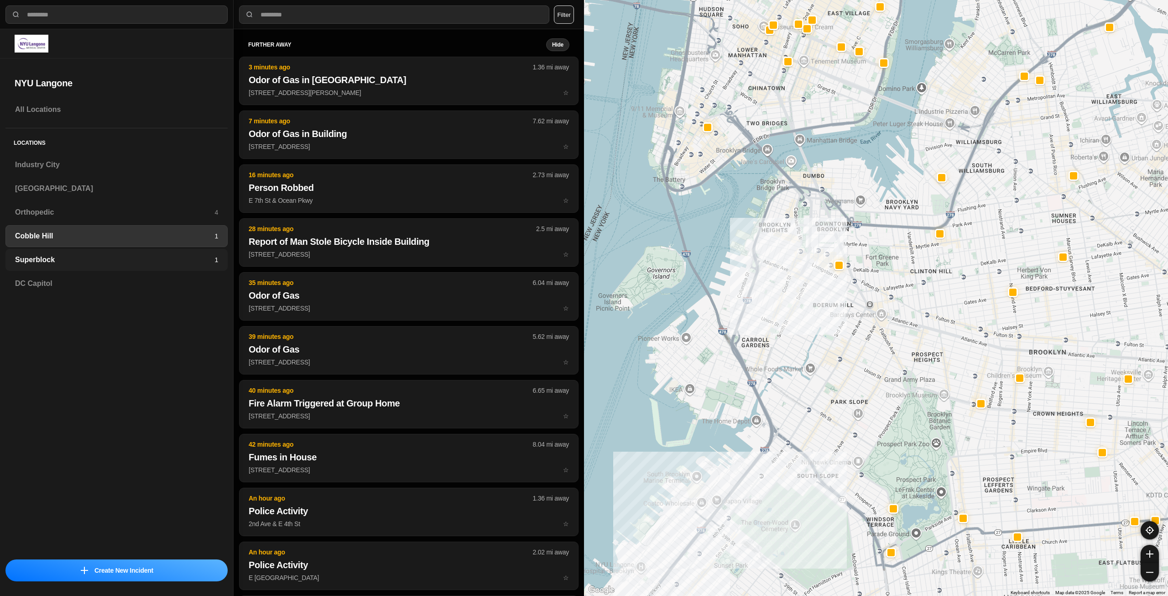
click at [185, 260] on h3 "Superblock" at bounding box center [114, 259] width 199 height 11
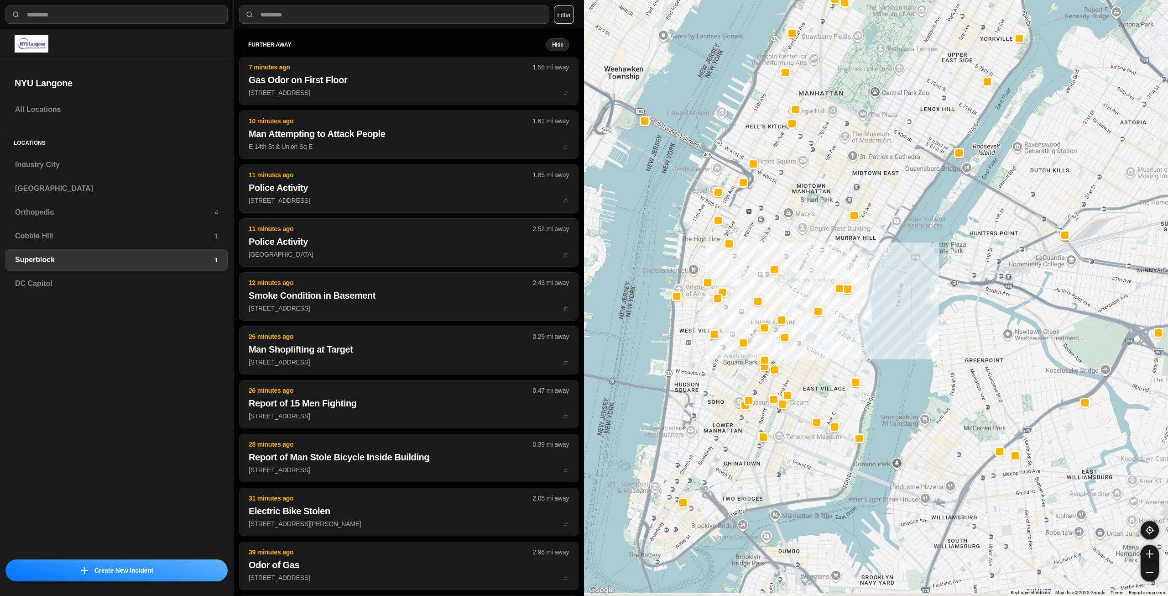
drag, startPoint x: 794, startPoint y: 423, endPoint x: 831, endPoint y: 345, distance: 86.8
click at [831, 345] on div at bounding box center [876, 298] width 584 height 596
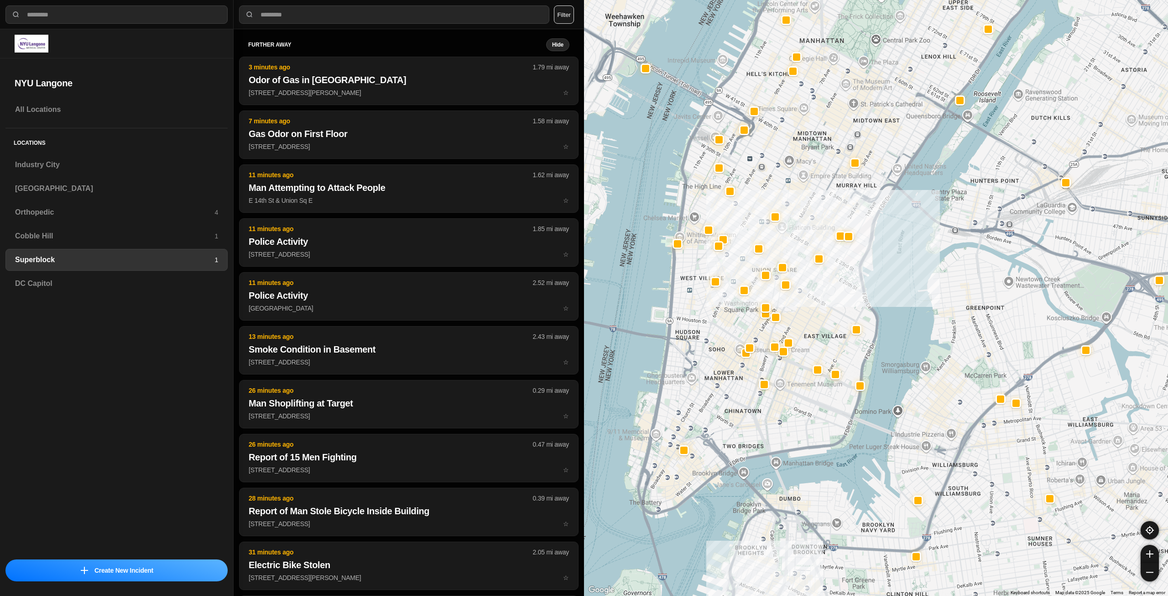
drag, startPoint x: 819, startPoint y: 379, endPoint x: 814, endPoint y: 332, distance: 46.9
click at [814, 332] on div at bounding box center [876, 298] width 584 height 596
click at [122, 171] on div "Industry City" at bounding box center [116, 165] width 222 height 22
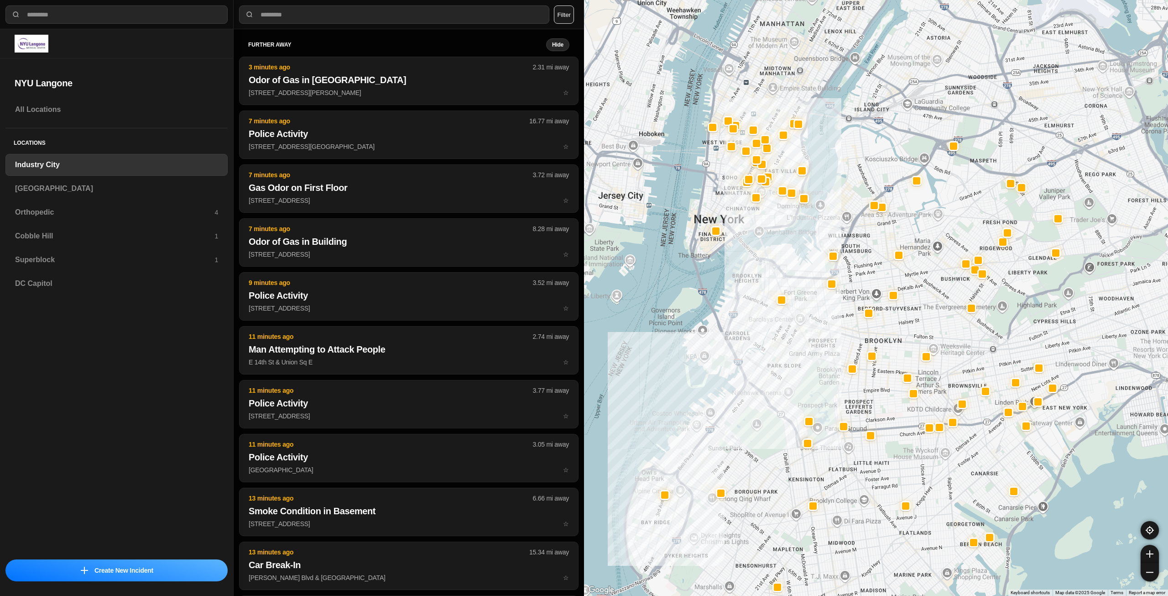
drag, startPoint x: 812, startPoint y: 354, endPoint x: 805, endPoint y: 368, distance: 15.9
click at [805, 368] on div at bounding box center [876, 298] width 584 height 596
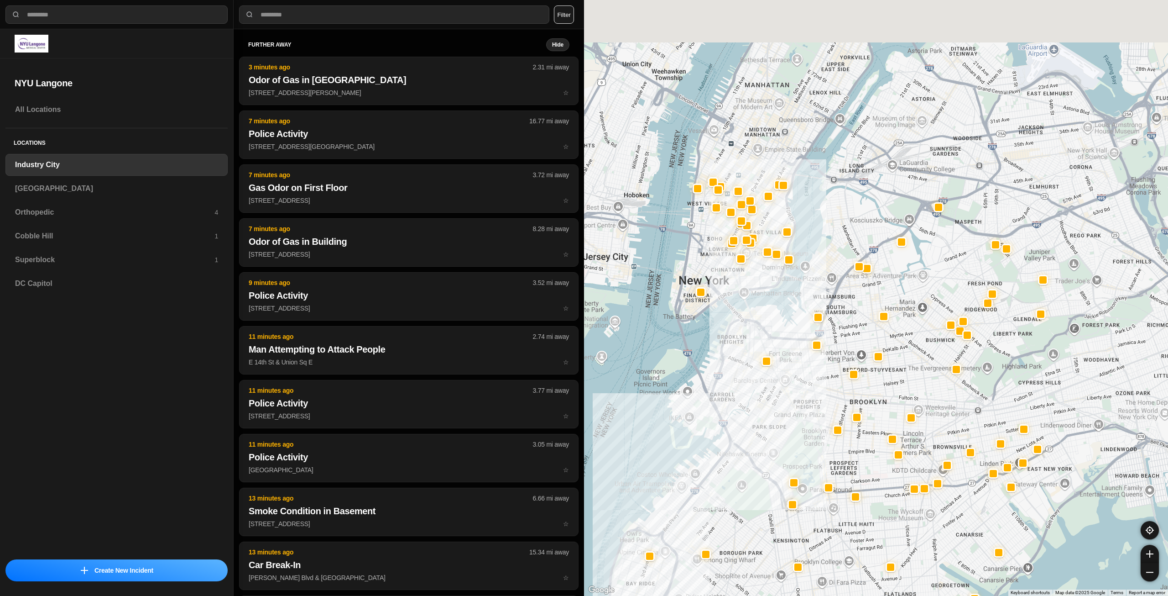
drag, startPoint x: 857, startPoint y: 277, endPoint x: 848, endPoint y: 359, distance: 82.2
click at [848, 359] on div at bounding box center [876, 298] width 584 height 596
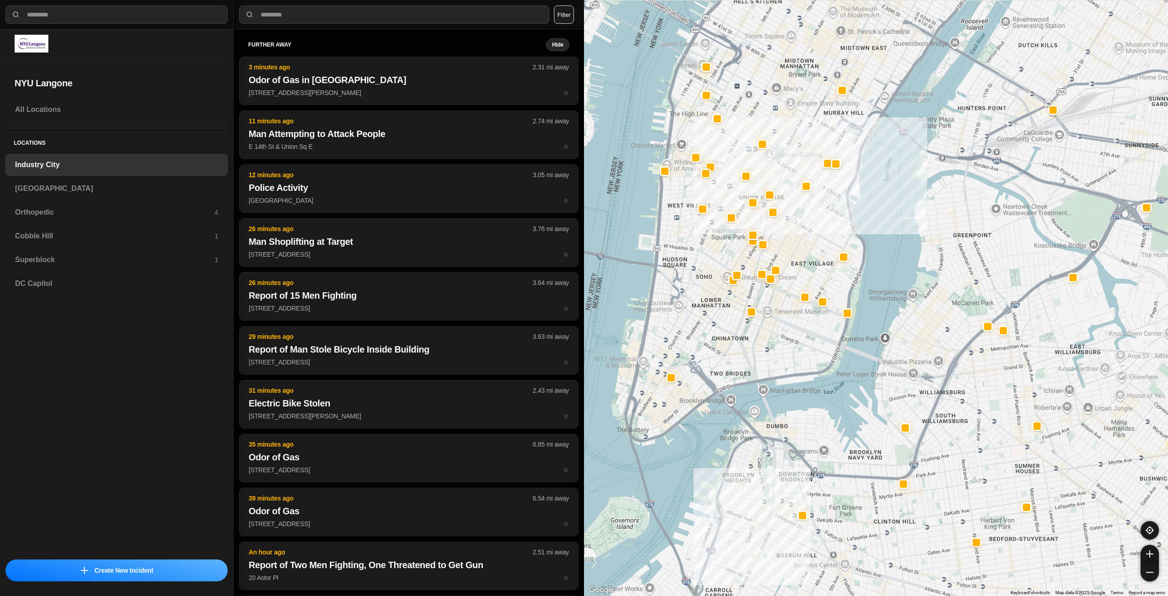
drag, startPoint x: 709, startPoint y: 286, endPoint x: 728, endPoint y: 349, distance: 65.4
click at [728, 349] on div "757 people" at bounding box center [876, 298] width 584 height 596
click at [82, 183] on h3 "[GEOGRAPHIC_DATA]" at bounding box center [116, 188] width 203 height 11
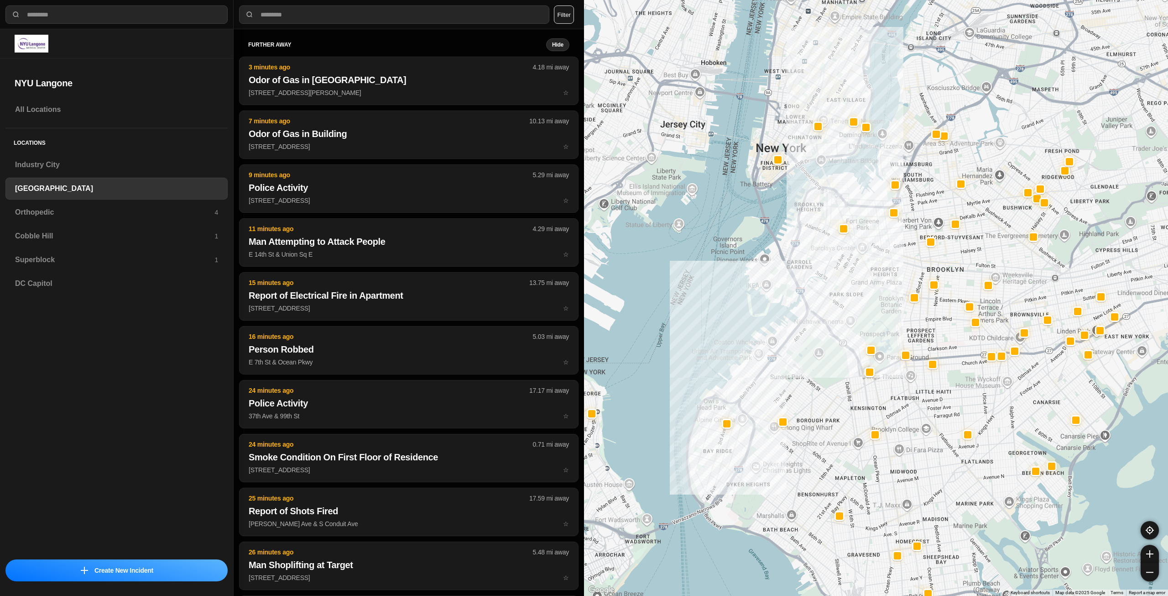
drag, startPoint x: 855, startPoint y: 298, endPoint x: 855, endPoint y: 304, distance: 6.4
click at [853, 305] on div at bounding box center [876, 298] width 584 height 596
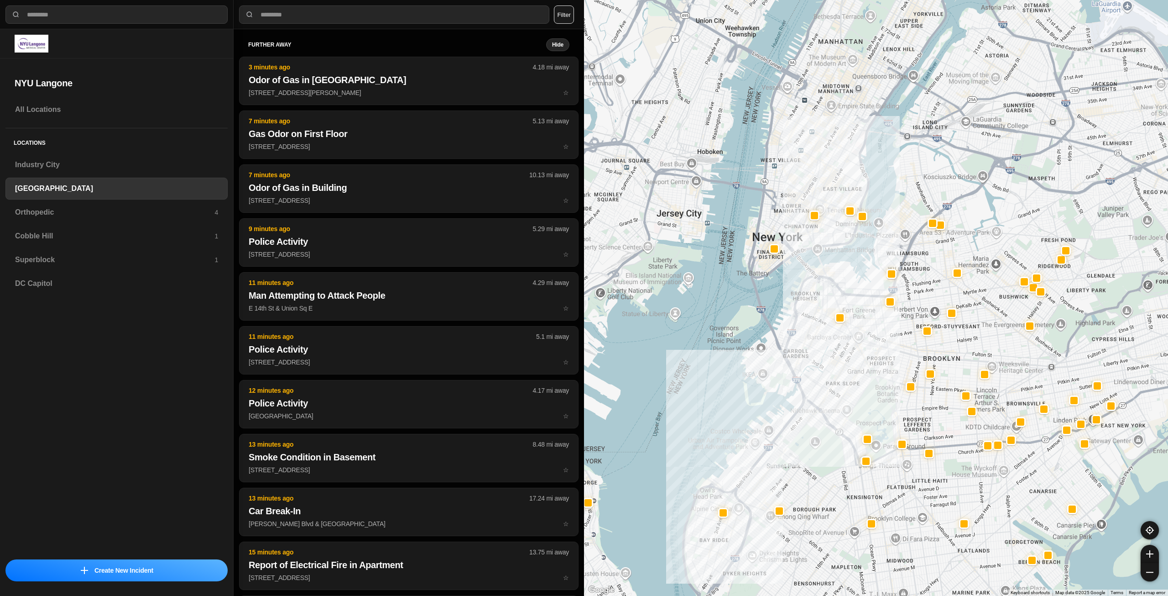
drag, startPoint x: 837, startPoint y: 200, endPoint x: 834, endPoint y: 286, distance: 85.8
click at [834, 286] on div at bounding box center [876, 298] width 584 height 596
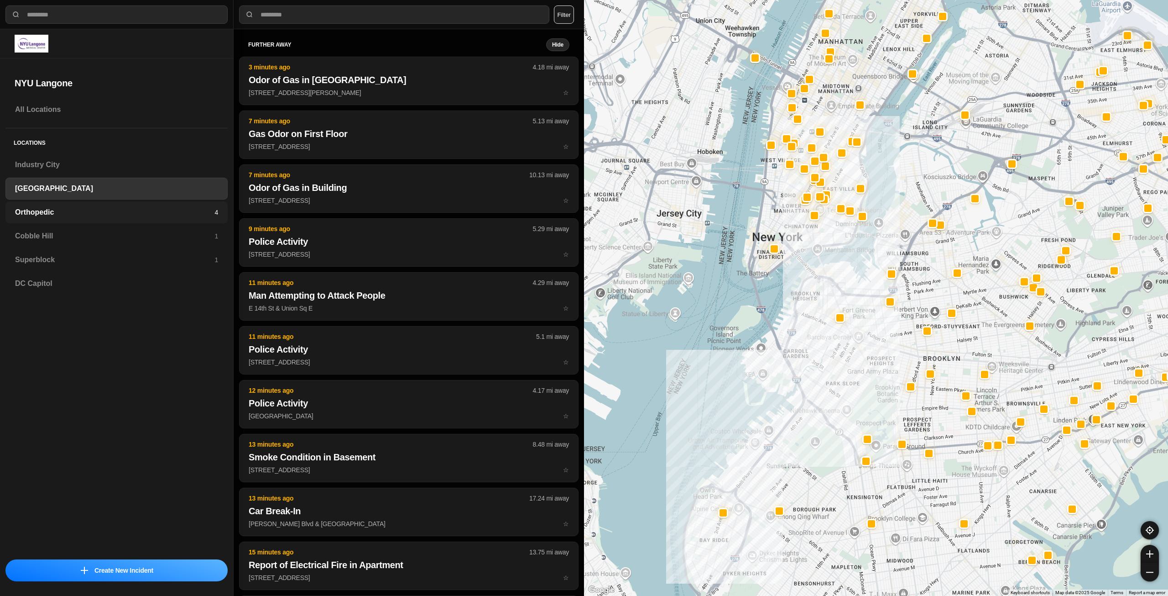
click at [58, 213] on h3 "Orthopedic" at bounding box center [114, 212] width 199 height 11
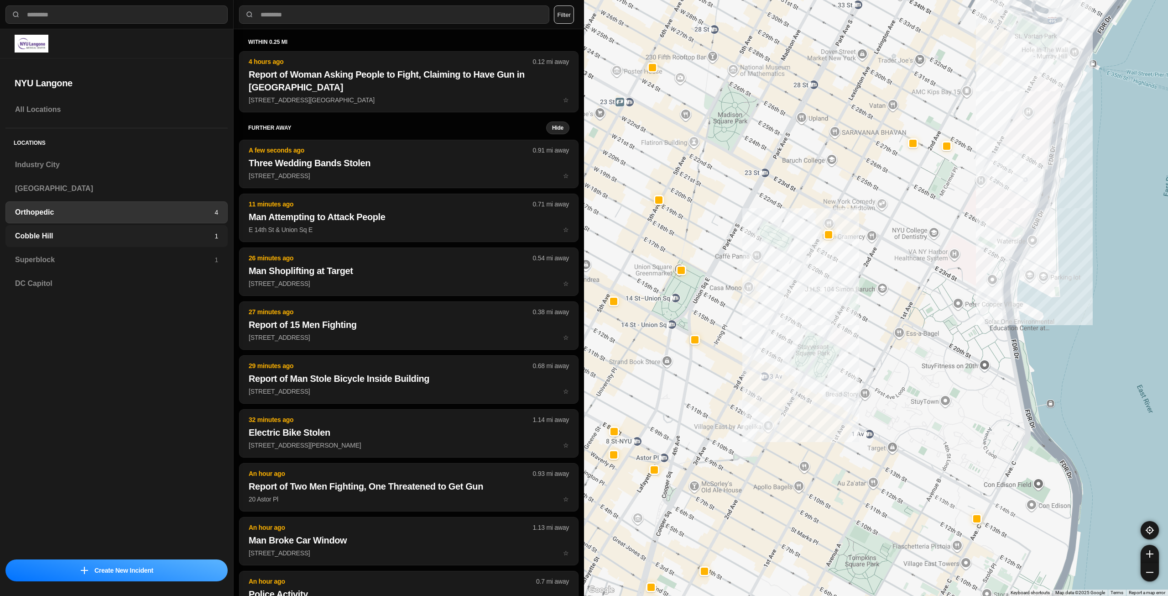
click at [182, 232] on h3 "Cobble Hill" at bounding box center [114, 235] width 199 height 11
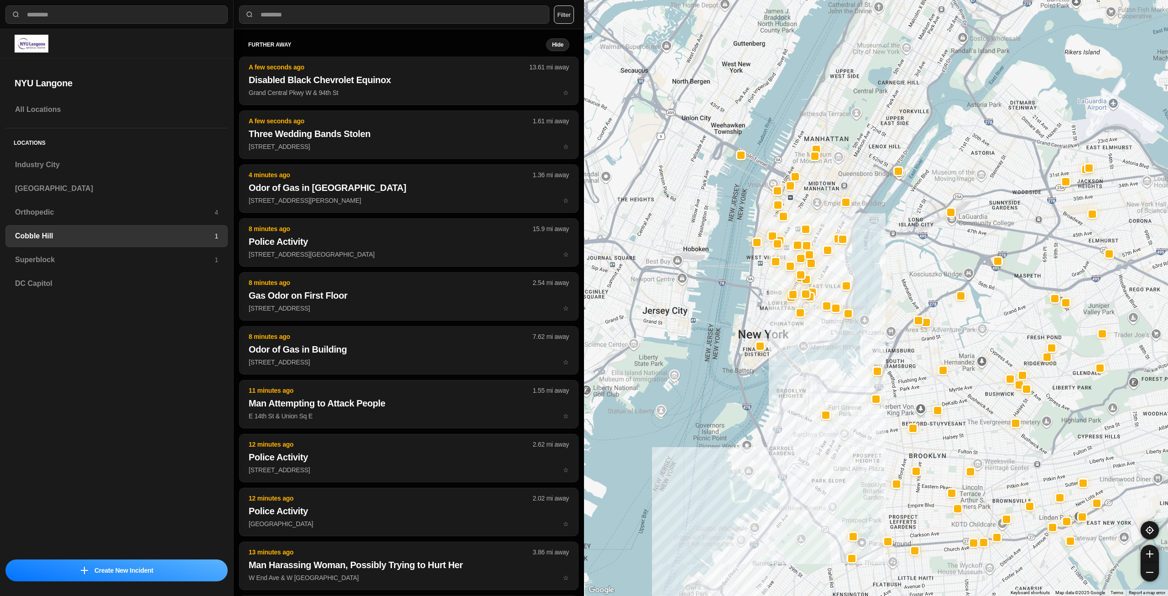
drag, startPoint x: 922, startPoint y: 331, endPoint x: 904, endPoint y: 372, distance: 44.7
click at [906, 376] on div at bounding box center [876, 298] width 584 height 596
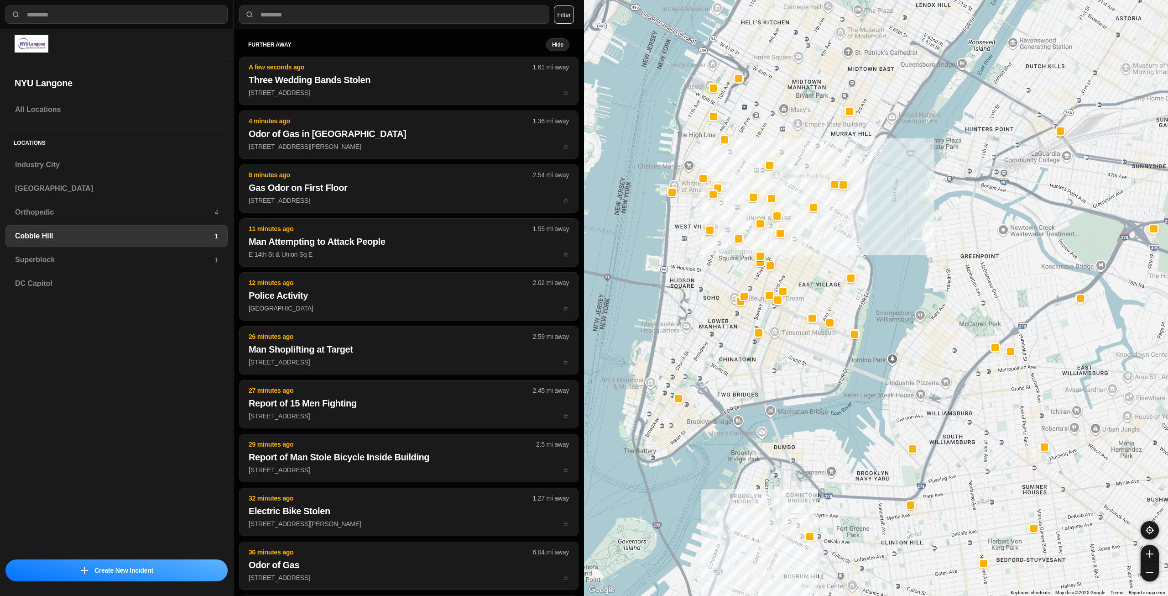
drag, startPoint x: 787, startPoint y: 287, endPoint x: 784, endPoint y: 361, distance: 74.4
click at [784, 361] on div at bounding box center [876, 298] width 584 height 596
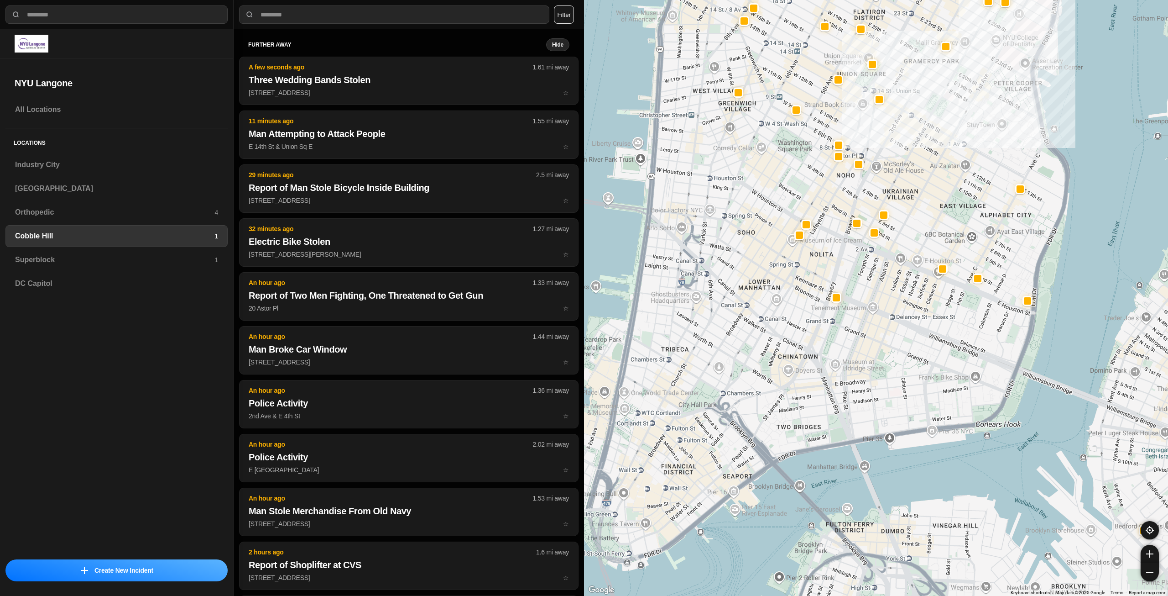
drag, startPoint x: 787, startPoint y: 361, endPoint x: 916, endPoint y: 355, distance: 129.3
click at [916, 355] on div "30 people" at bounding box center [876, 298] width 584 height 596
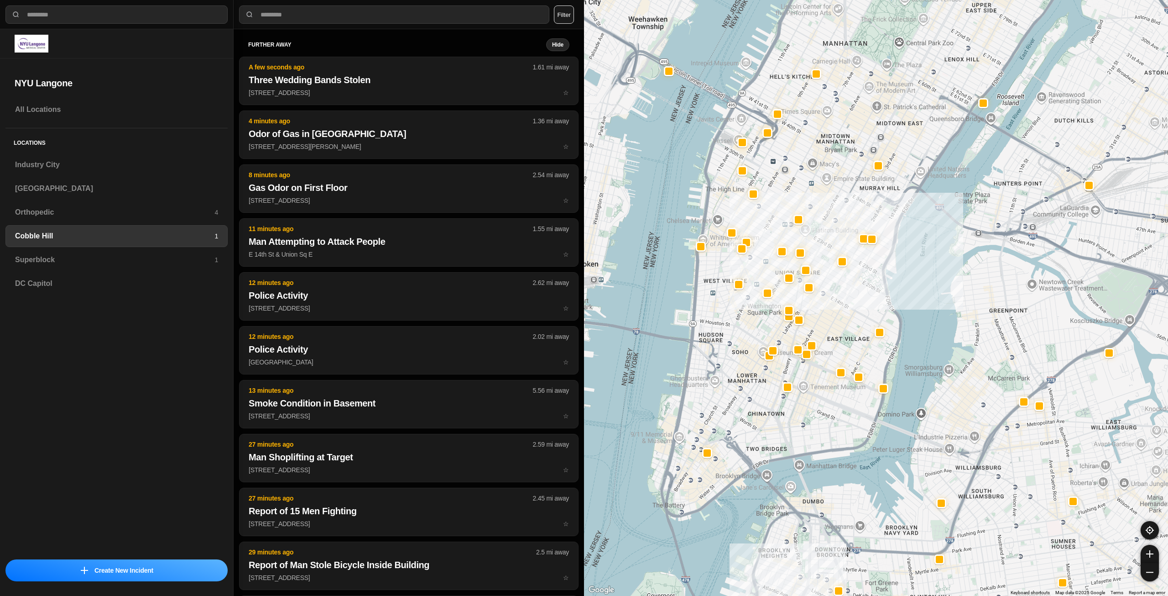
drag, startPoint x: 897, startPoint y: 272, endPoint x: 854, endPoint y: 327, distance: 69.6
click at [851, 330] on div at bounding box center [876, 298] width 584 height 596
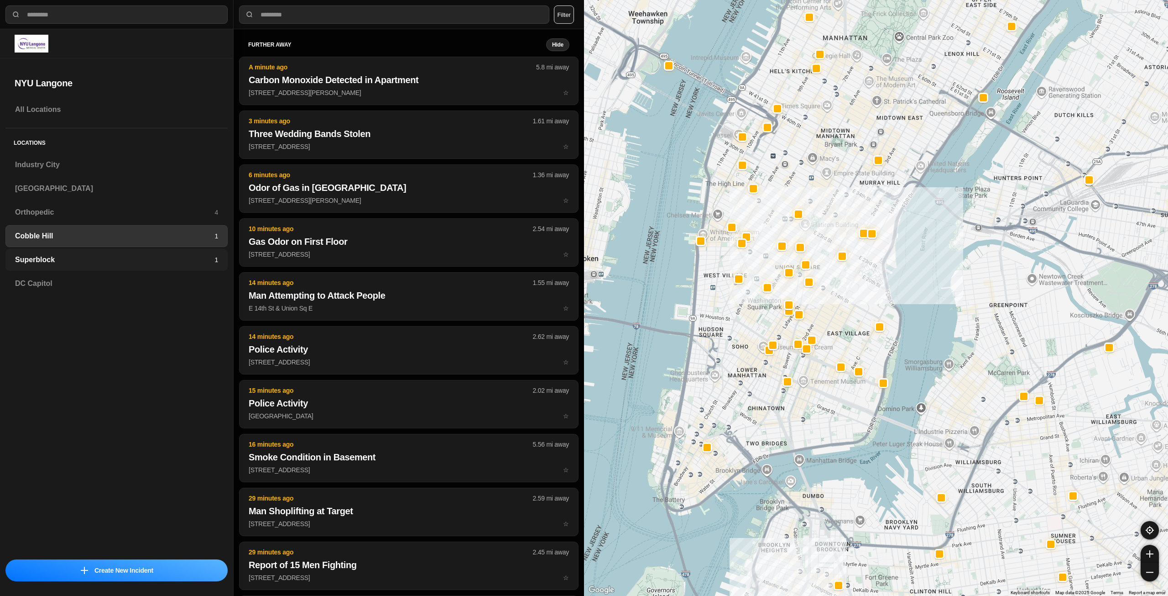
click at [139, 264] on h3 "Superblock" at bounding box center [114, 259] width 199 height 11
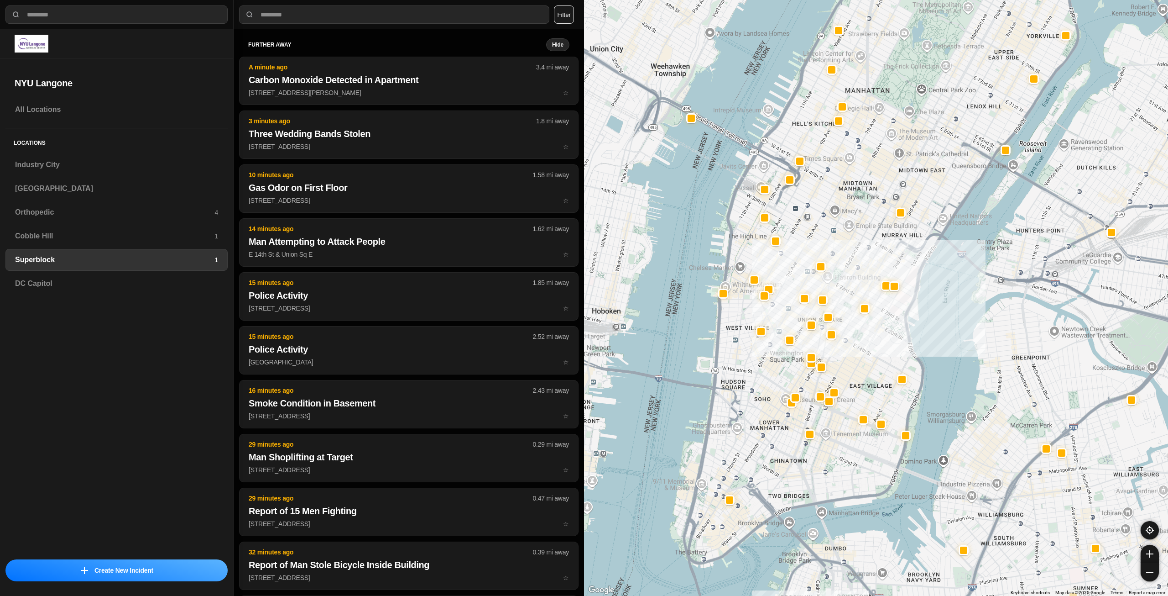
drag, startPoint x: 791, startPoint y: 375, endPoint x: 855, endPoint y: 381, distance: 64.2
click at [855, 381] on div at bounding box center [876, 298] width 584 height 596
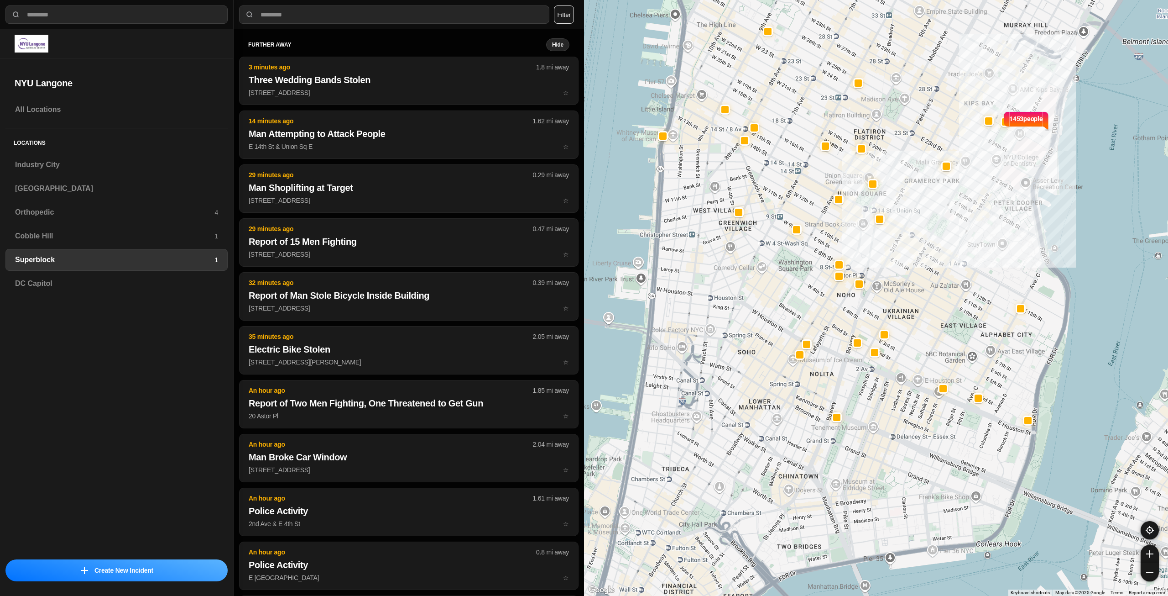
drag, startPoint x: 860, startPoint y: 393, endPoint x: 929, endPoint y: 326, distance: 95.8
click at [929, 326] on div "1453 people" at bounding box center [876, 298] width 584 height 596
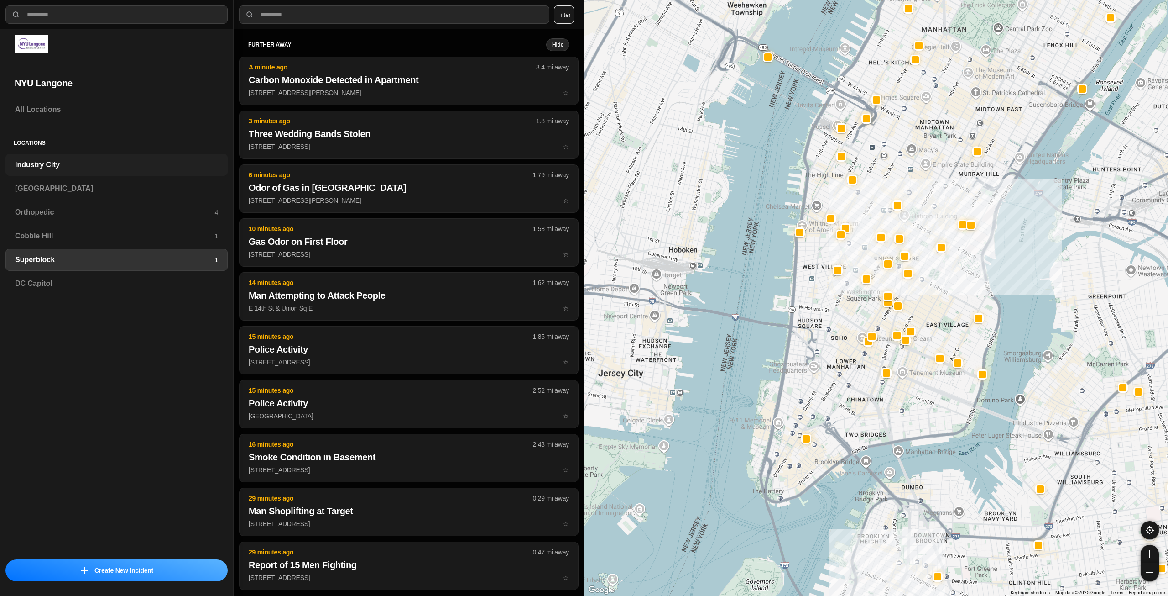
click at [106, 161] on h3 "Industry City" at bounding box center [116, 164] width 203 height 11
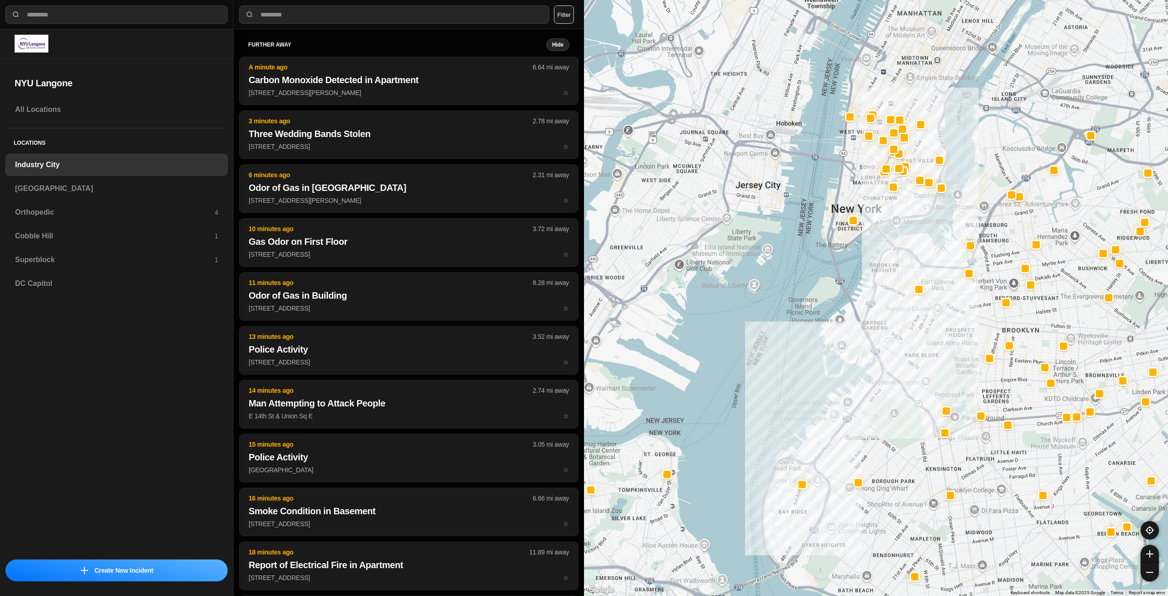
drag, startPoint x: 955, startPoint y: 142, endPoint x: 935, endPoint y: 254, distance: 113.4
click at [935, 254] on div at bounding box center [876, 298] width 584 height 596
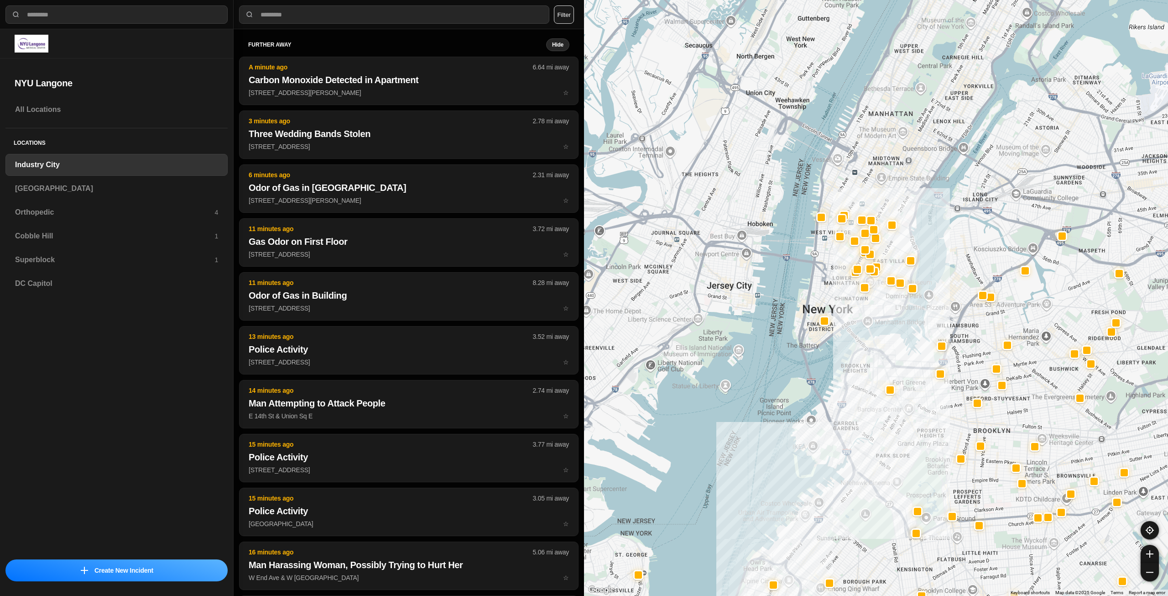
drag, startPoint x: 913, startPoint y: 204, endPoint x: 887, endPoint y: 303, distance: 102.3
click at [887, 303] on div at bounding box center [876, 298] width 584 height 596
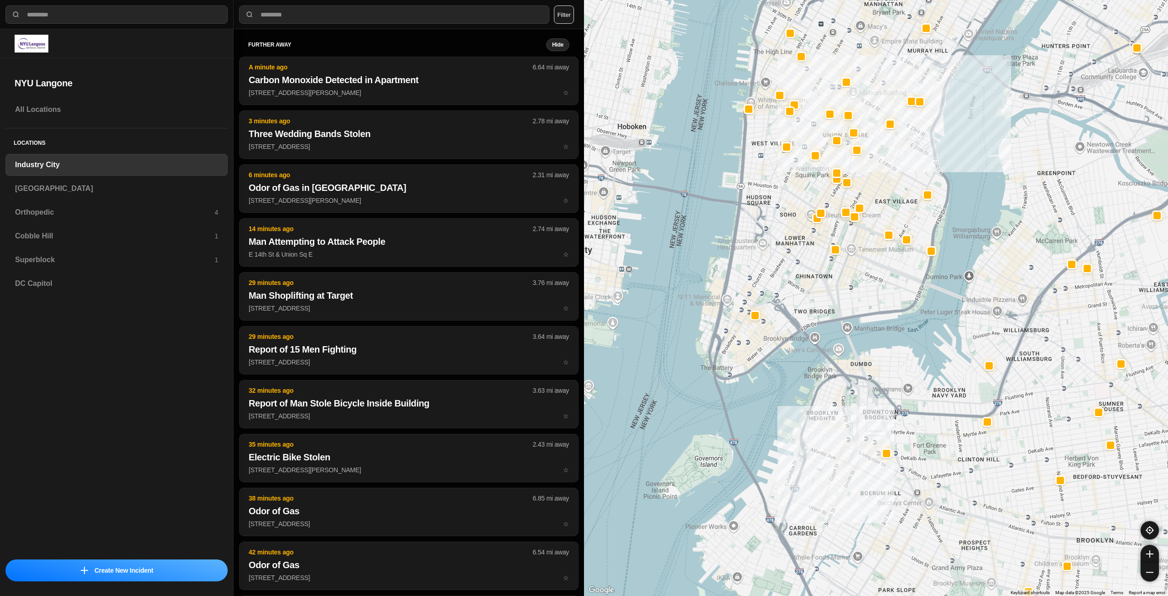
drag, startPoint x: 855, startPoint y: 293, endPoint x: 844, endPoint y: 332, distance: 40.7
click at [844, 332] on div "757 people" at bounding box center [876, 298] width 584 height 596
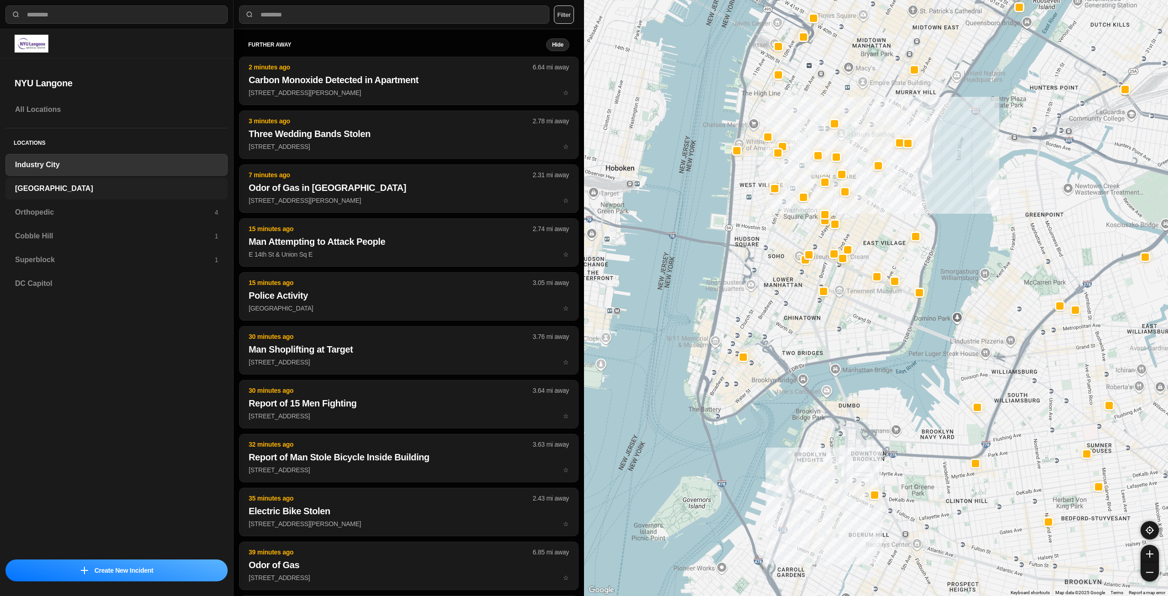
click at [114, 190] on h3 "[GEOGRAPHIC_DATA]" at bounding box center [116, 188] width 203 height 11
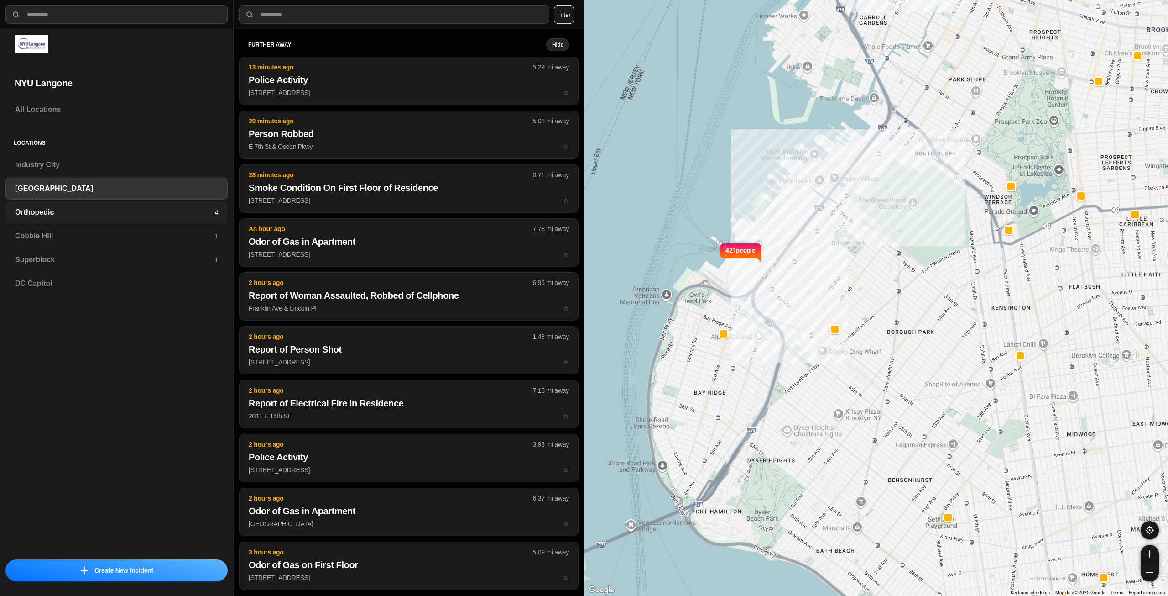
click at [64, 205] on div "Orthopedic 4" at bounding box center [116, 212] width 222 height 22
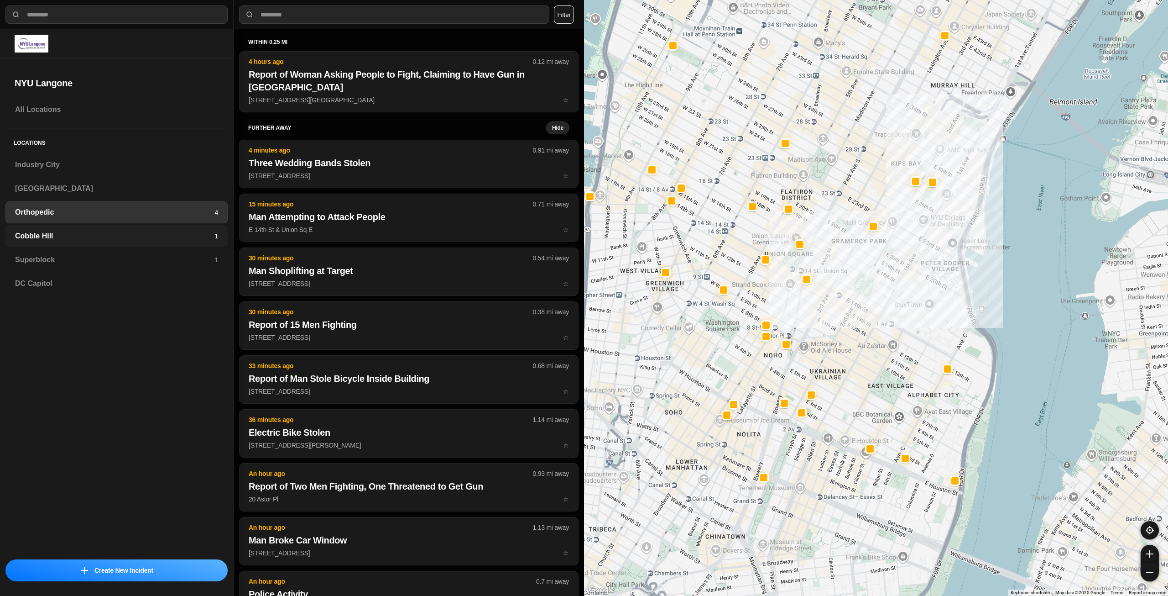
click at [145, 239] on h3 "Cobble Hill" at bounding box center [114, 235] width 199 height 11
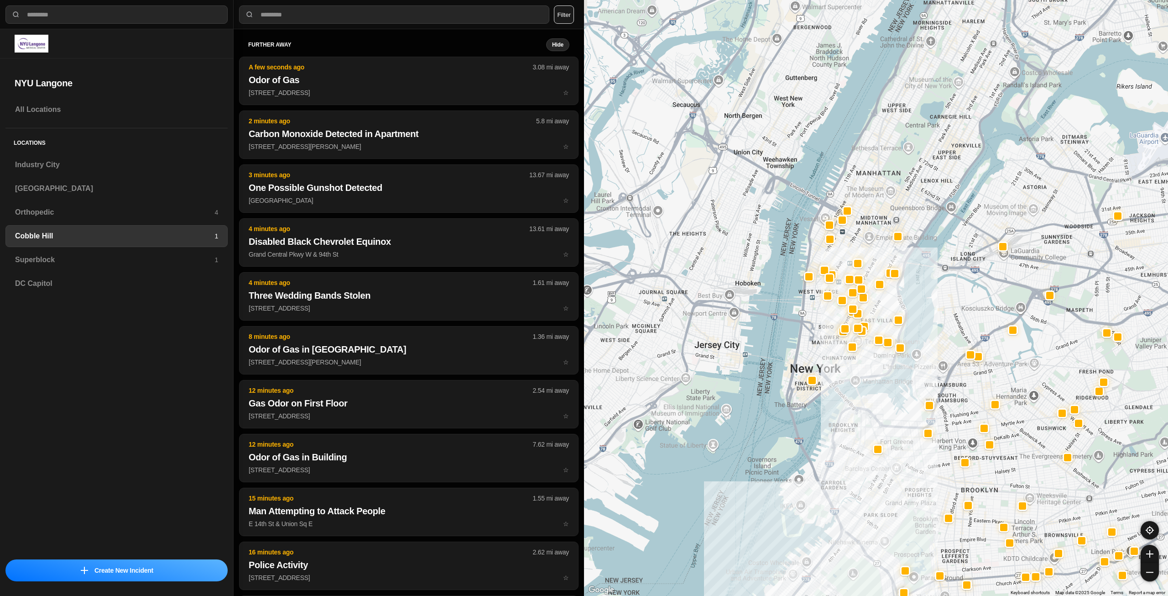
drag, startPoint x: 937, startPoint y: 209, endPoint x: 895, endPoint y: 408, distance: 203.2
click at [897, 410] on div at bounding box center [876, 298] width 584 height 596
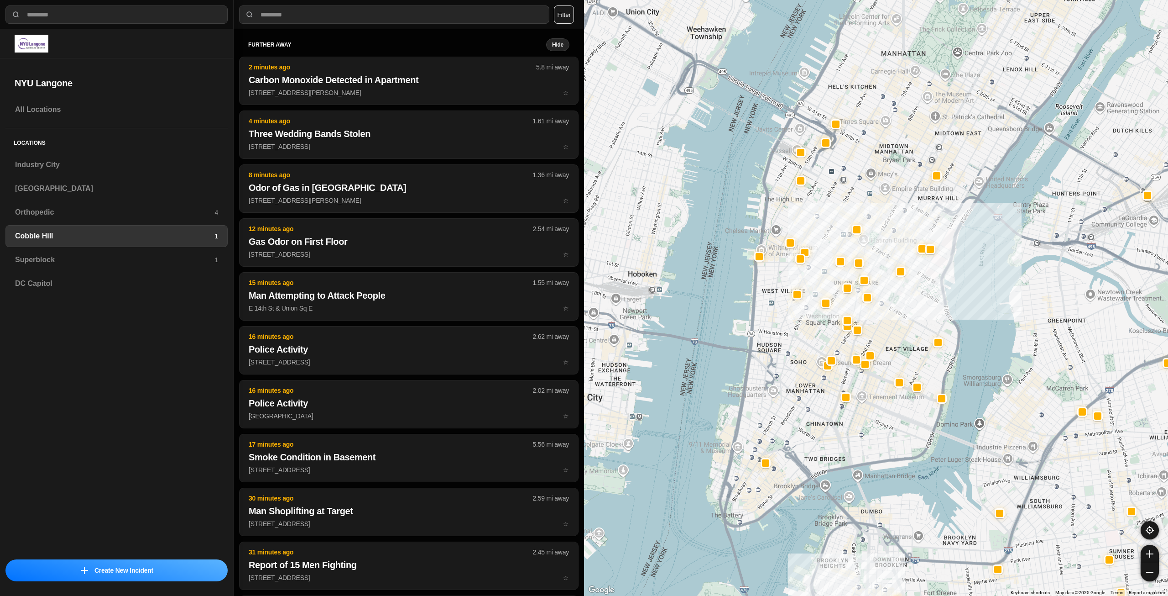
drag, startPoint x: 872, startPoint y: 314, endPoint x: 890, endPoint y: 428, distance: 116.0
click at [890, 428] on div at bounding box center [876, 298] width 584 height 596
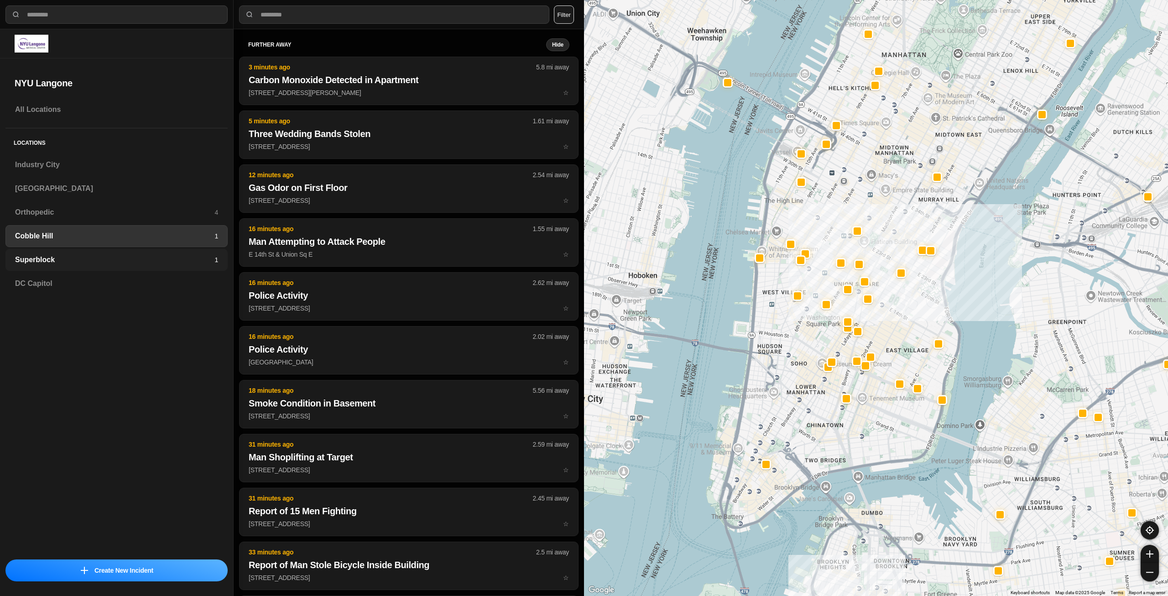
click at [111, 259] on h3 "Superblock" at bounding box center [114, 259] width 199 height 11
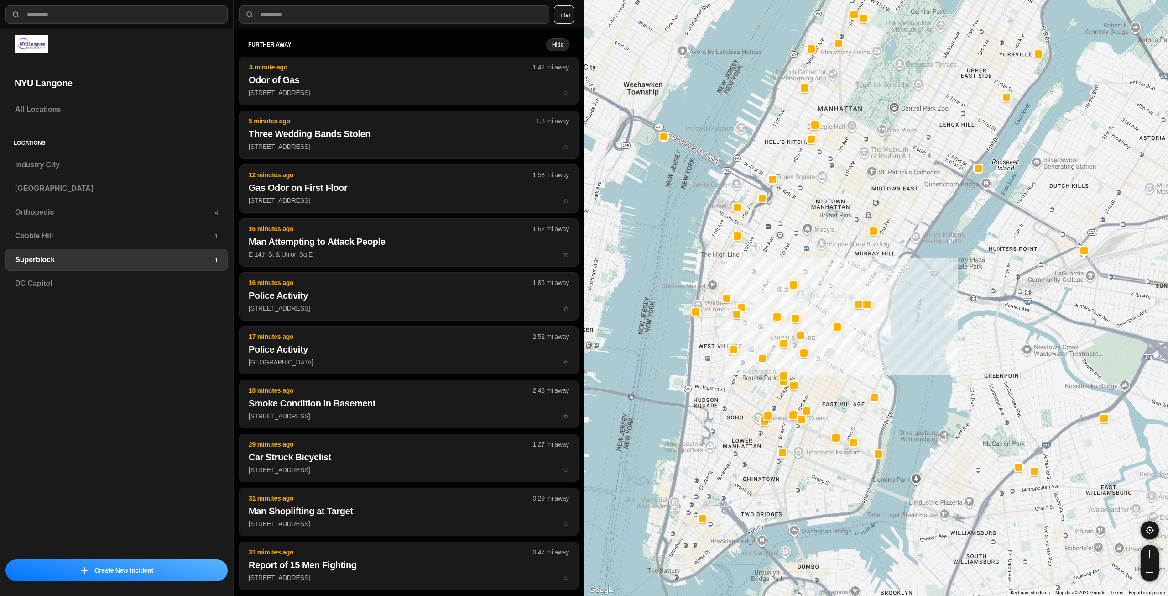
drag, startPoint x: 725, startPoint y: 483, endPoint x: 773, endPoint y: 441, distance: 64.0
click at [773, 441] on div at bounding box center [876, 298] width 584 height 596
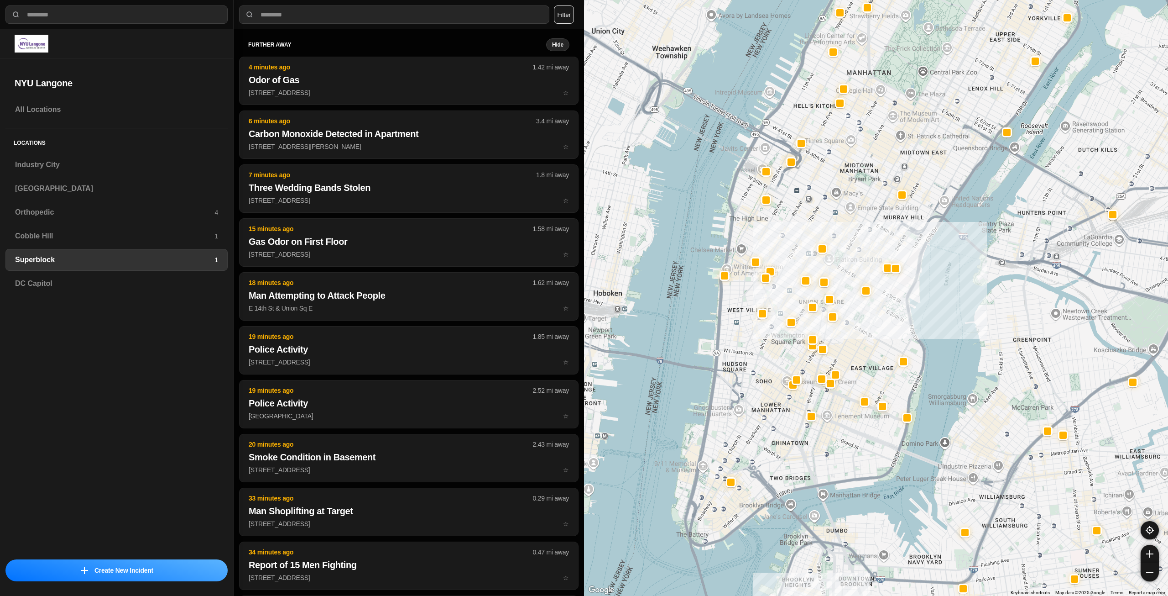
drag, startPoint x: 826, startPoint y: 235, endPoint x: 846, endPoint y: 225, distance: 22.3
click at [846, 225] on div at bounding box center [876, 298] width 584 height 596
click at [79, 160] on h3 "Industry City" at bounding box center [116, 164] width 203 height 11
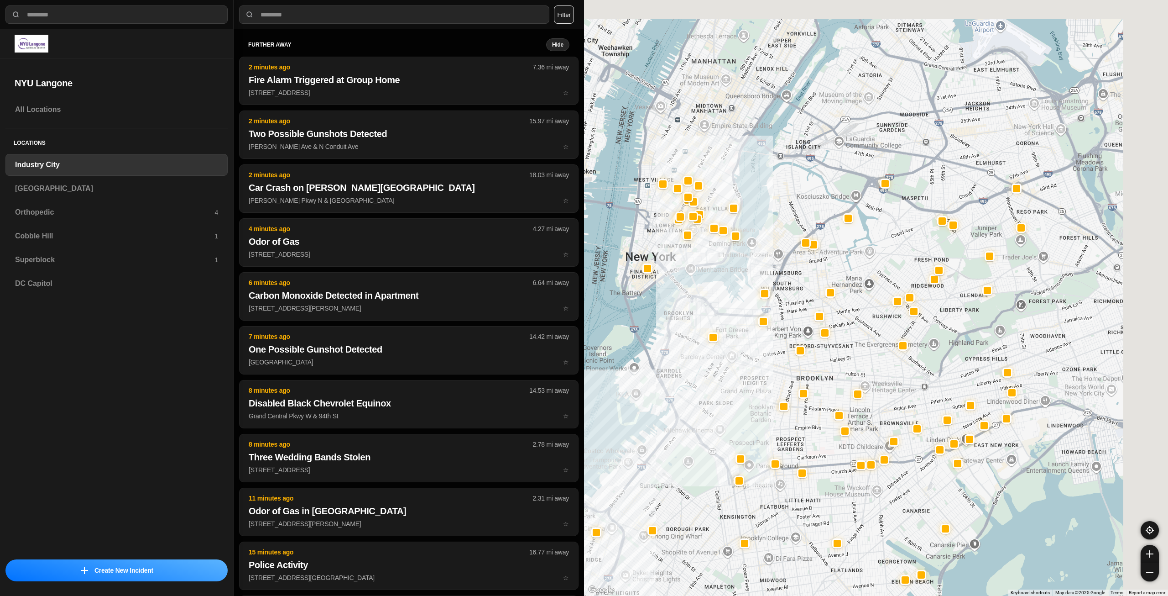
drag, startPoint x: 897, startPoint y: 226, endPoint x: 752, endPoint y: 403, distance: 228.0
click at [752, 403] on div at bounding box center [876, 298] width 584 height 596
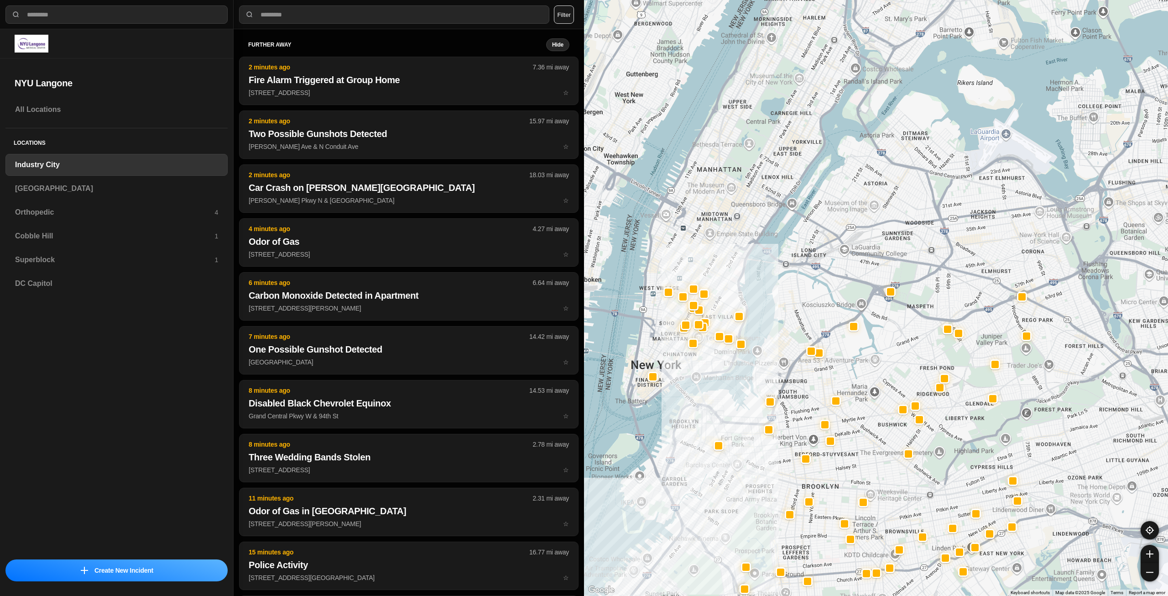
drag, startPoint x: 682, startPoint y: 289, endPoint x: 721, endPoint y: 365, distance: 85.3
click at [721, 365] on div at bounding box center [876, 298] width 584 height 596
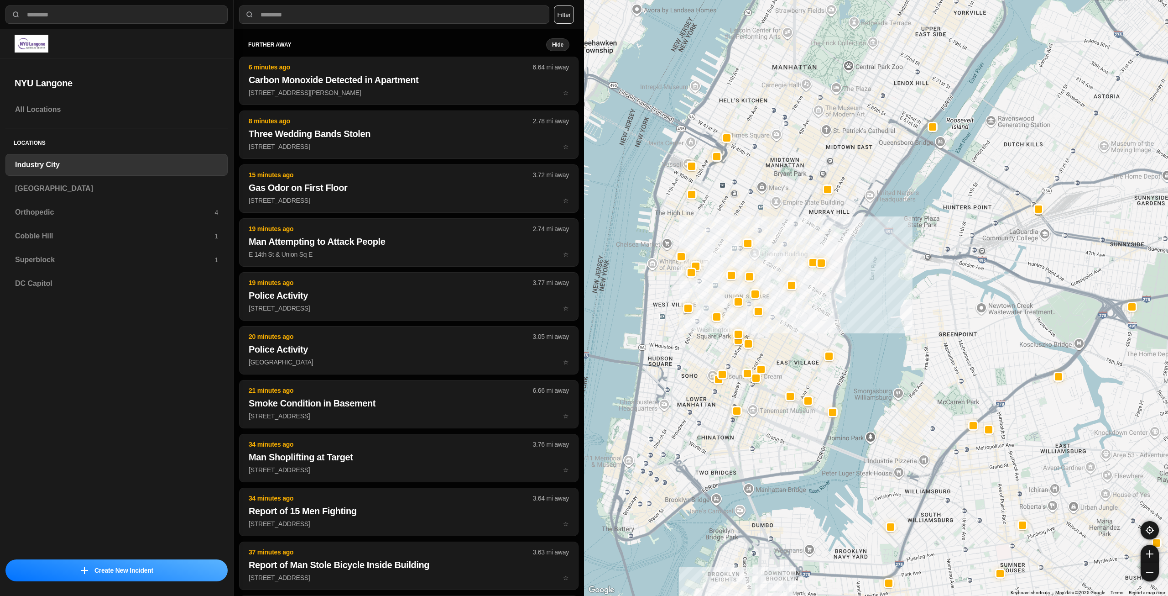
drag, startPoint x: 711, startPoint y: 329, endPoint x: 799, endPoint y: 428, distance: 132.6
click at [799, 428] on div "757 people" at bounding box center [876, 298] width 584 height 596
select select "*"
click at [76, 185] on h3 "[GEOGRAPHIC_DATA]" at bounding box center [116, 188] width 203 height 11
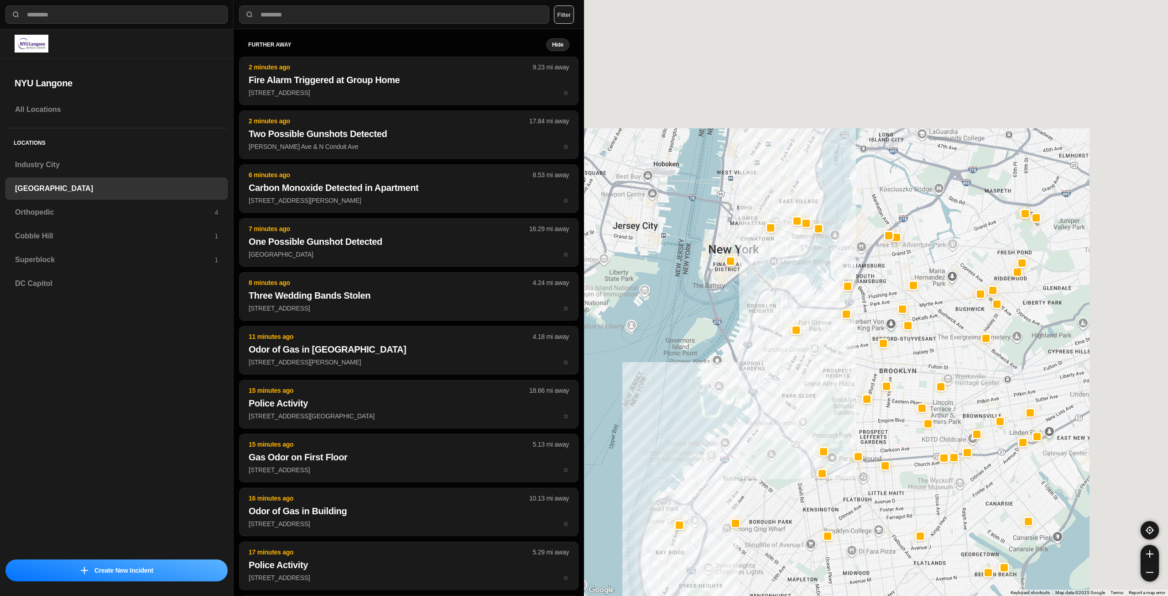
drag, startPoint x: 944, startPoint y: 189, endPoint x: 786, endPoint y: 467, distance: 319.4
click at [787, 465] on div at bounding box center [876, 298] width 584 height 596
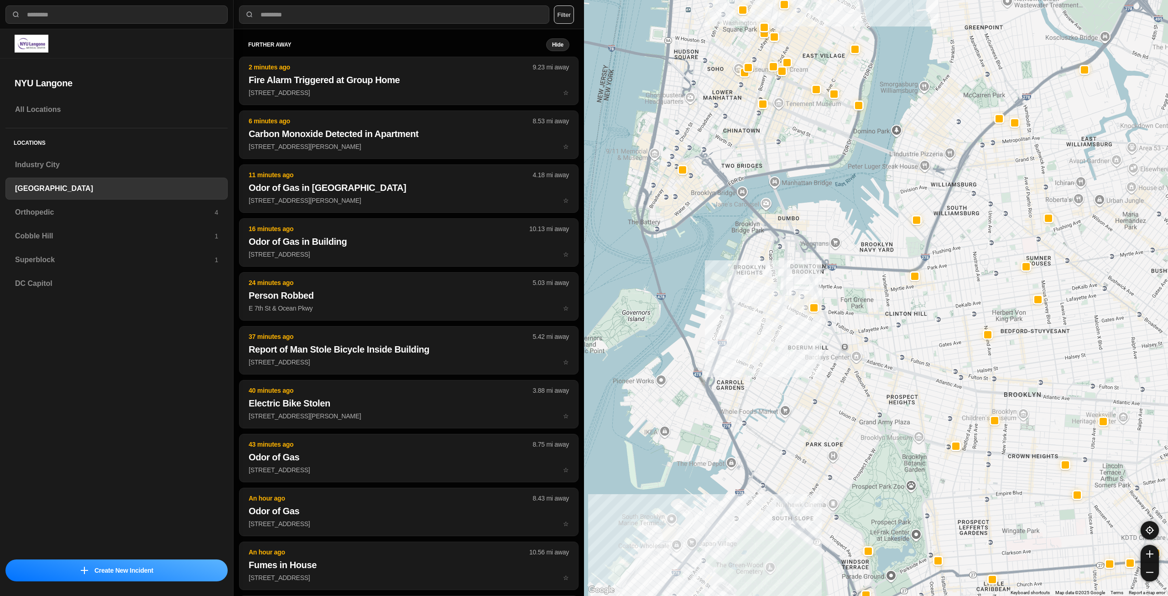
drag, startPoint x: 748, startPoint y: 266, endPoint x: 848, endPoint y: 261, distance: 100.0
click at [848, 261] on div "421 people" at bounding box center [876, 298] width 584 height 596
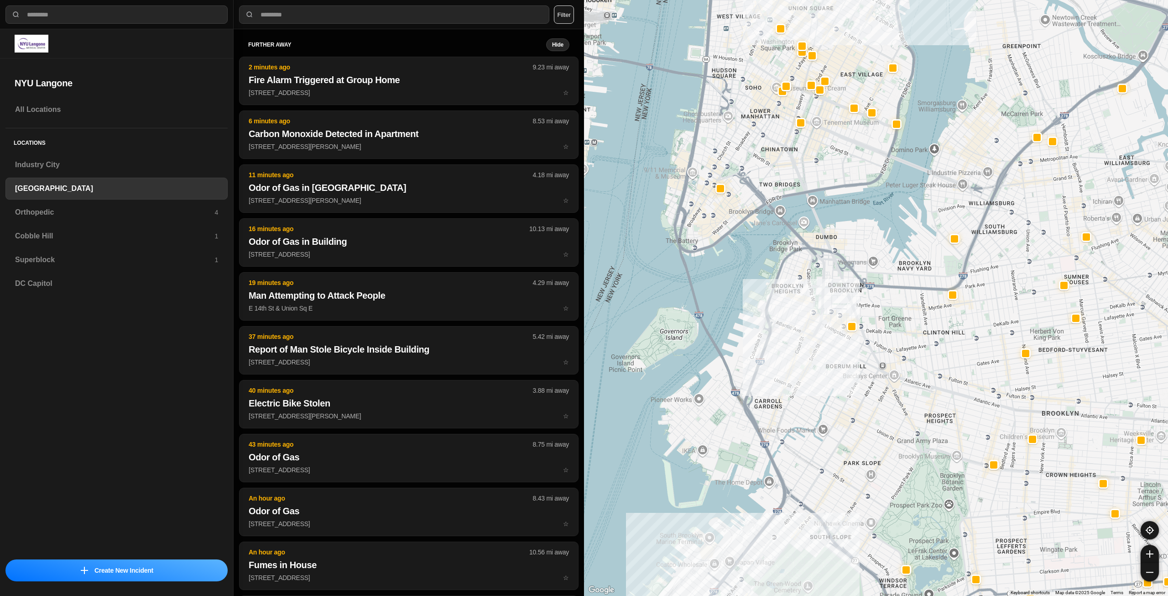
drag, startPoint x: 832, startPoint y: 239, endPoint x: 858, endPoint y: 256, distance: 31.6
click at [859, 254] on div "421 people" at bounding box center [876, 298] width 584 height 596
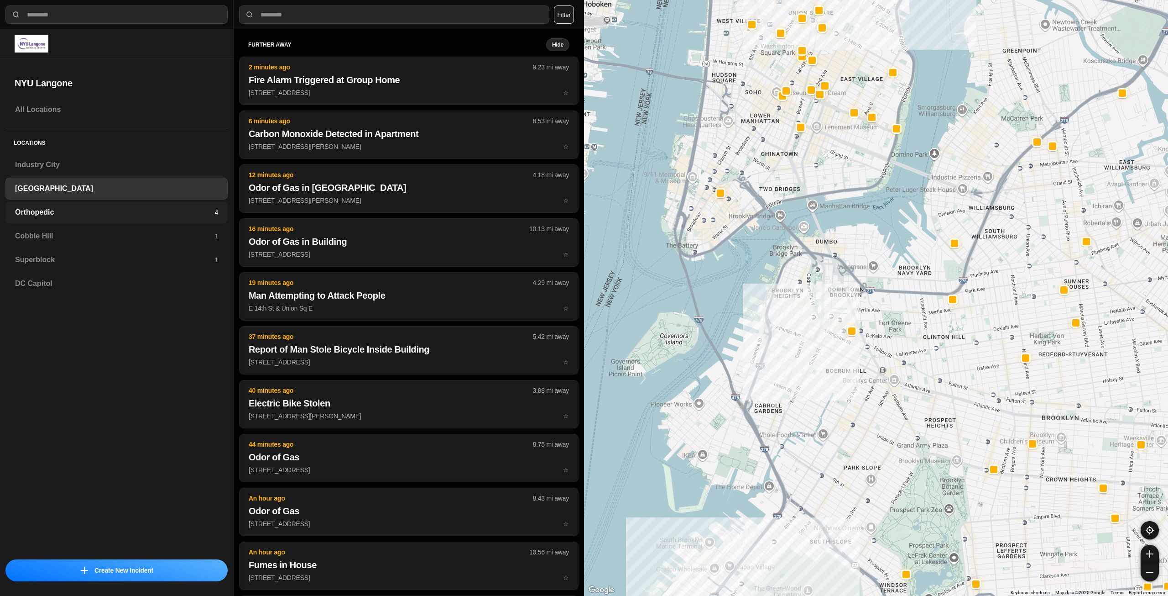
click at [145, 212] on h3 "Orthopedic" at bounding box center [114, 212] width 199 height 11
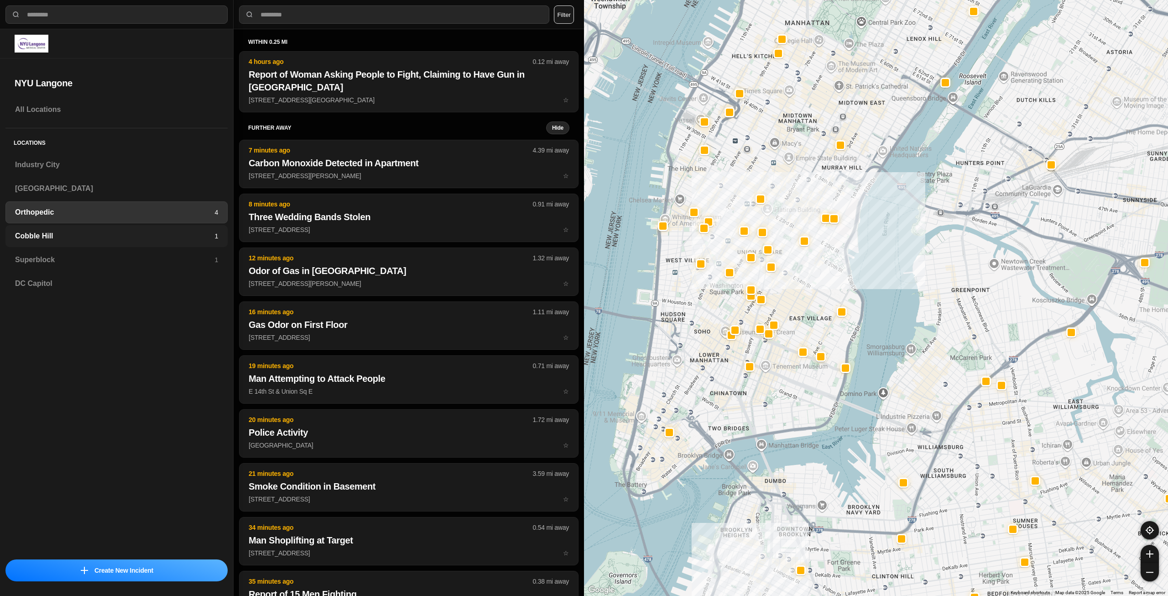
click at [136, 230] on h3 "Cobble Hill" at bounding box center [114, 235] width 199 height 11
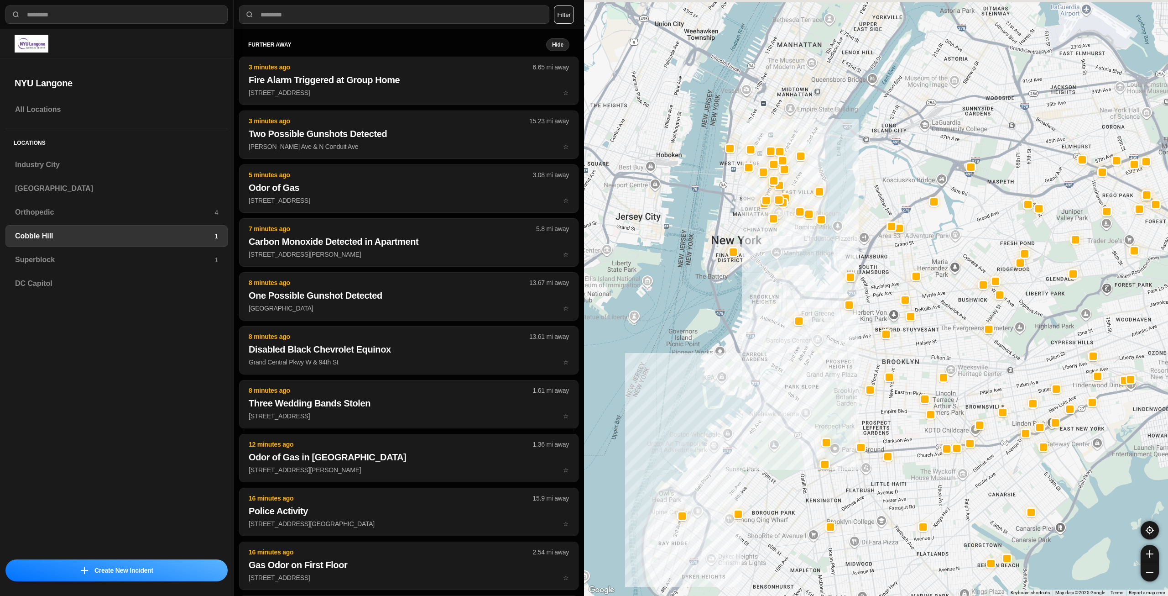
drag, startPoint x: 789, startPoint y: 114, endPoint x: 799, endPoint y: 271, distance: 157.8
click at [802, 271] on div at bounding box center [876, 298] width 584 height 596
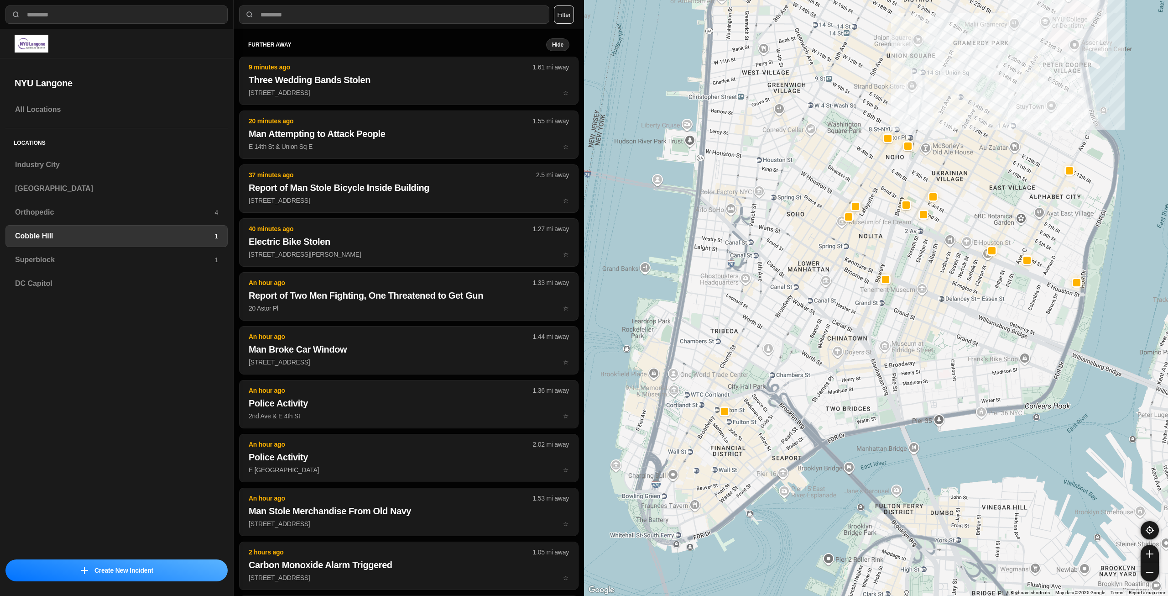
drag, startPoint x: 781, startPoint y: 199, endPoint x: 805, endPoint y: 328, distance: 130.4
click at [805, 328] on div "30 people" at bounding box center [876, 298] width 584 height 596
click at [172, 255] on h3 "Superblock" at bounding box center [114, 259] width 199 height 11
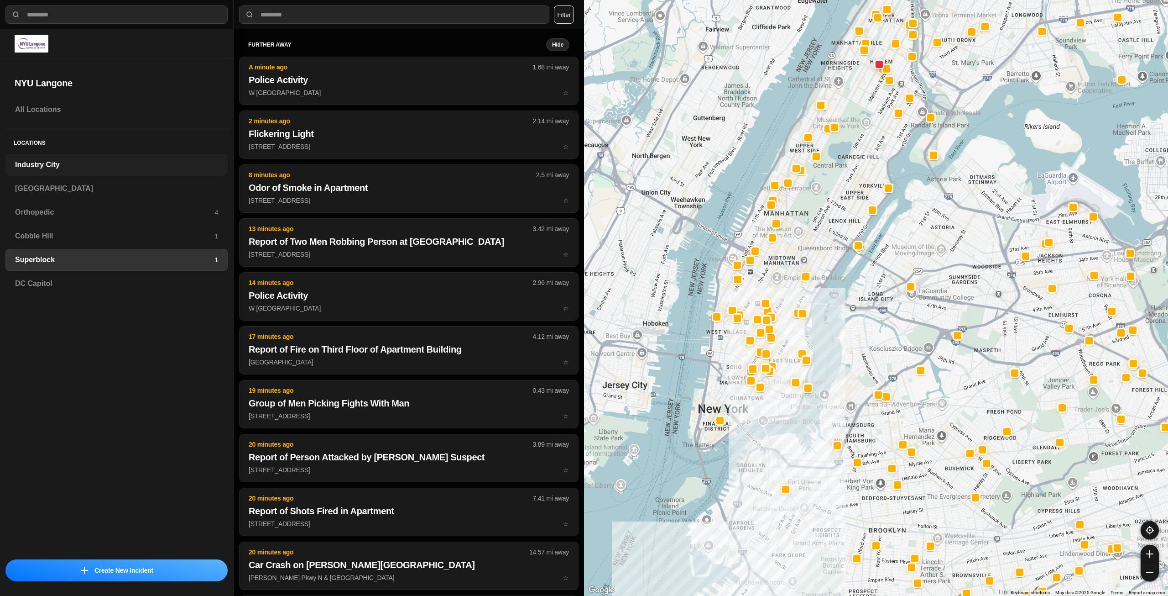
click at [79, 167] on h3 "Industry City" at bounding box center [116, 164] width 203 height 11
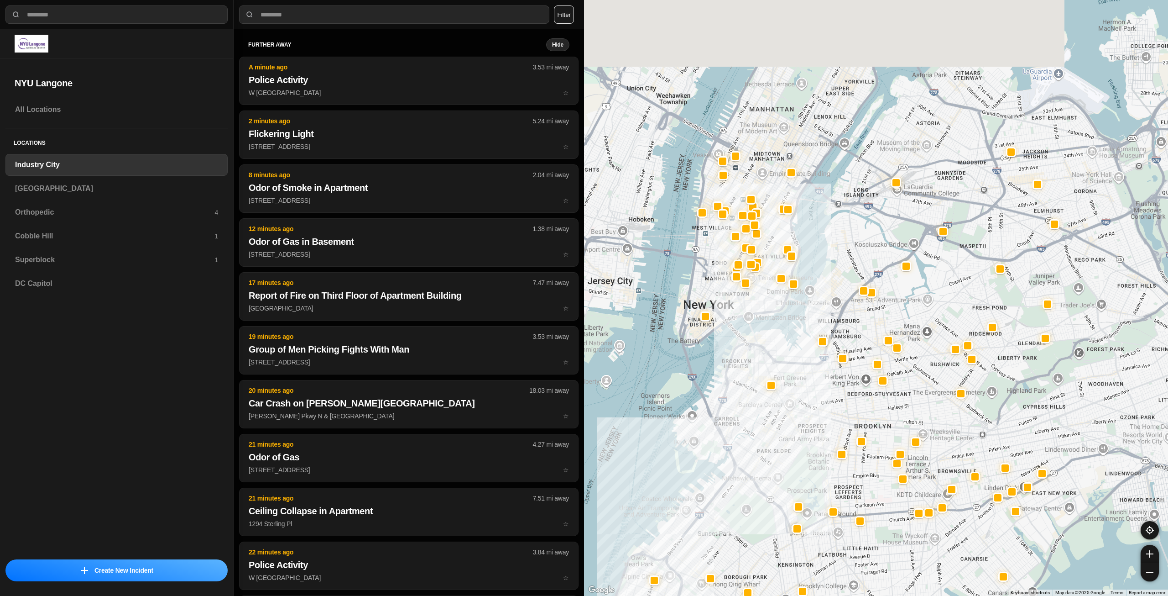
drag, startPoint x: 836, startPoint y: 392, endPoint x: 827, endPoint y: 401, distance: 12.3
click at [827, 401] on div at bounding box center [876, 298] width 584 height 596
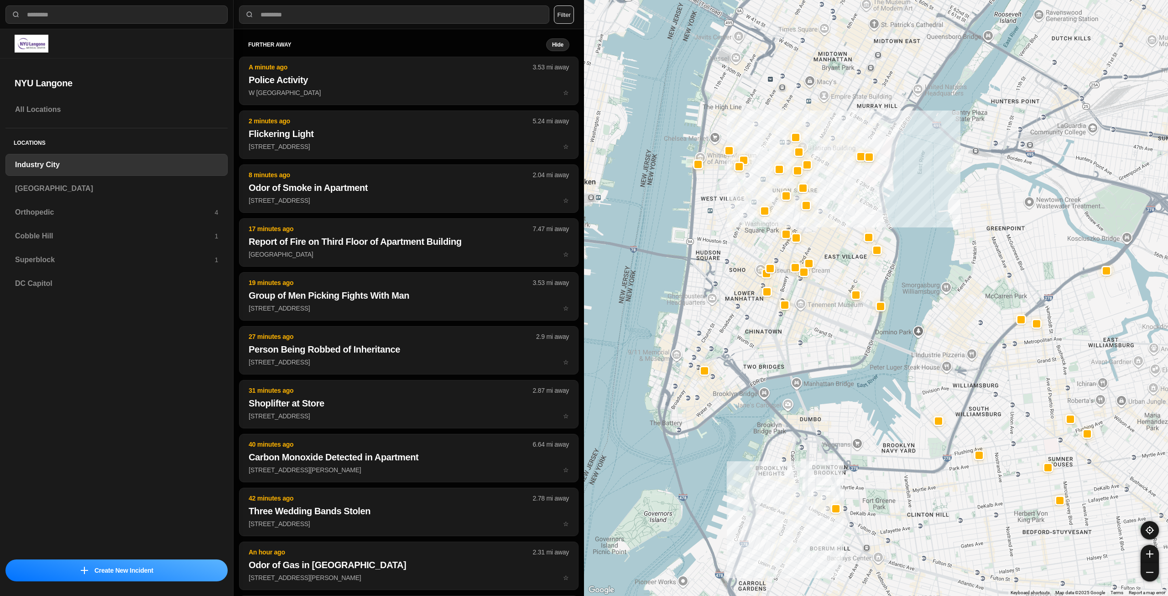
drag, startPoint x: 762, startPoint y: 340, endPoint x: 777, endPoint y: 389, distance: 51.5
click at [777, 389] on div "757 people" at bounding box center [876, 298] width 584 height 596
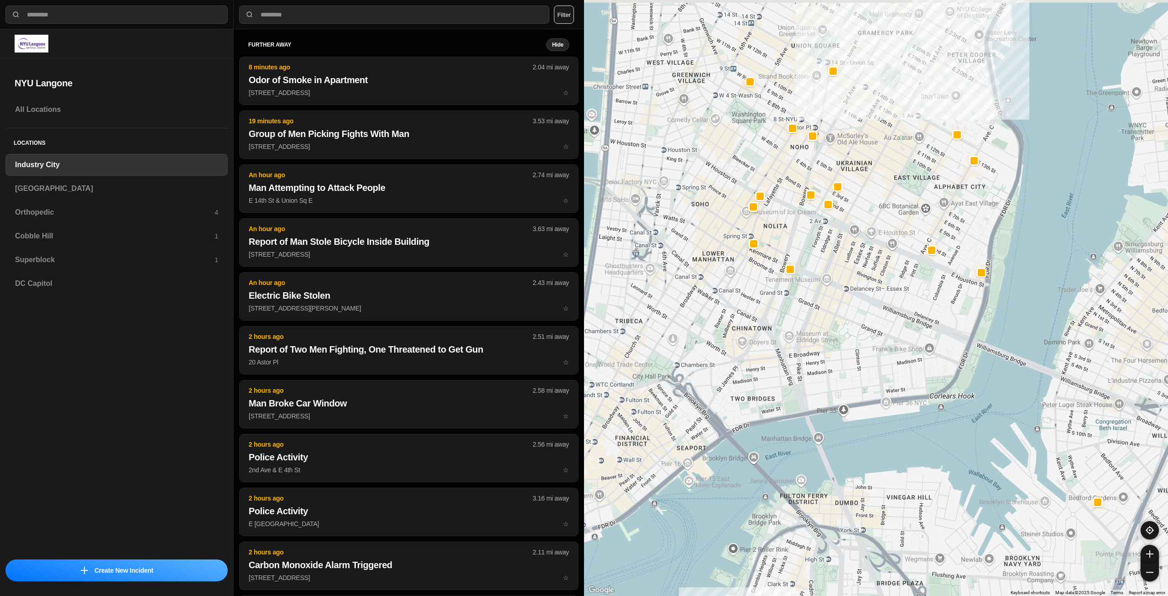
drag, startPoint x: 806, startPoint y: 369, endPoint x: 837, endPoint y: 387, distance: 36.0
click at [837, 387] on div "757 people" at bounding box center [876, 298] width 584 height 596
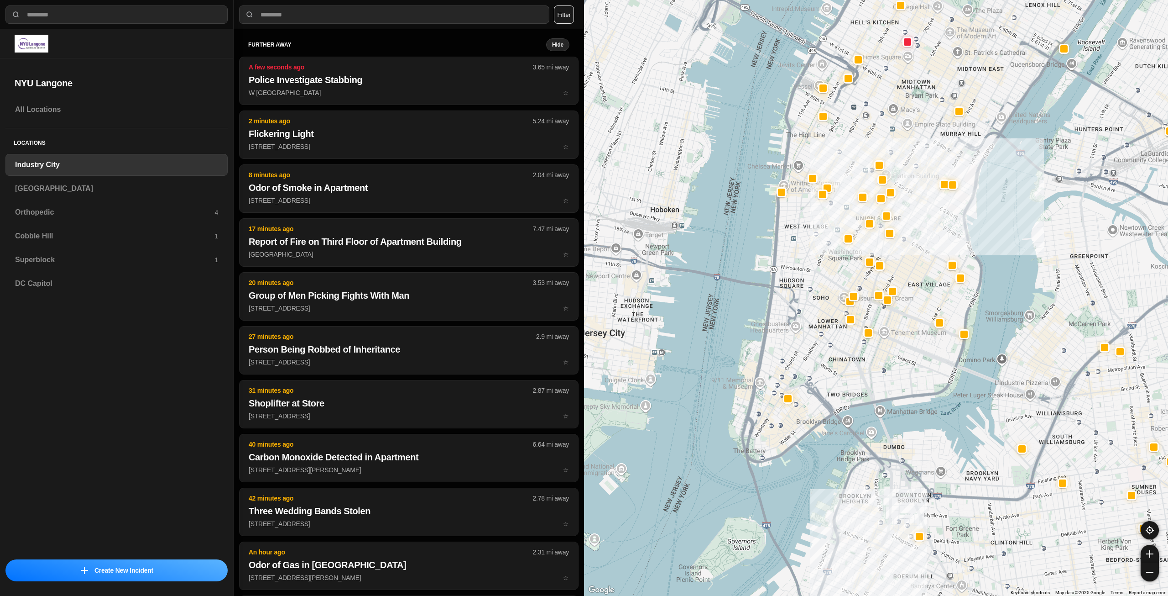
drag, startPoint x: 764, startPoint y: 389, endPoint x: 813, endPoint y: 379, distance: 49.4
click at [813, 379] on div "757 people" at bounding box center [876, 298] width 584 height 596
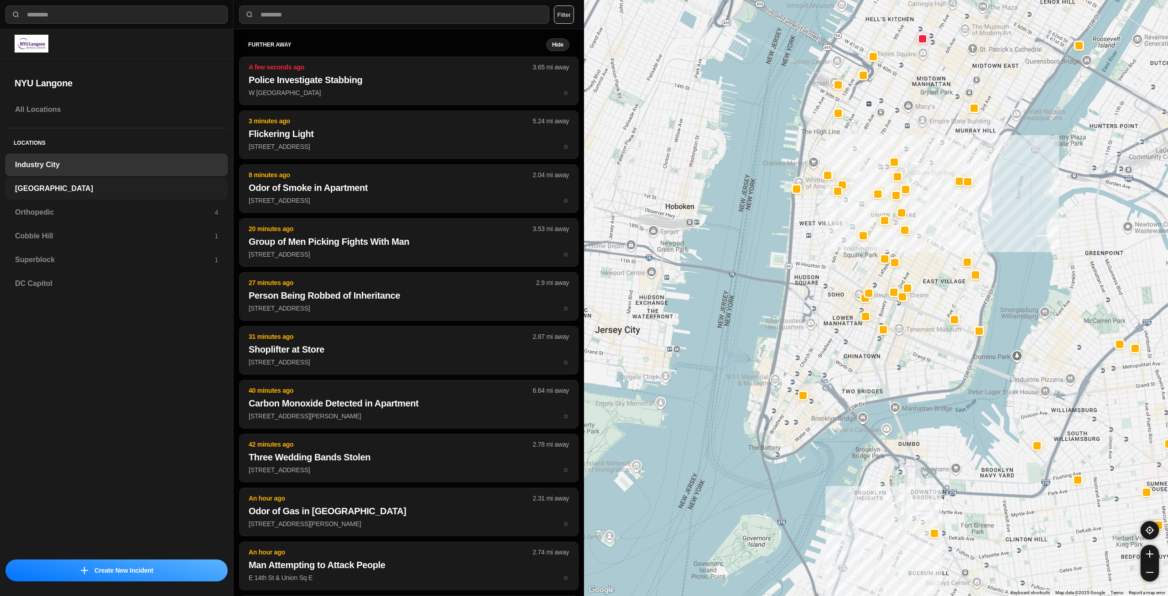
click at [59, 185] on h3 "[GEOGRAPHIC_DATA]" at bounding box center [116, 188] width 203 height 11
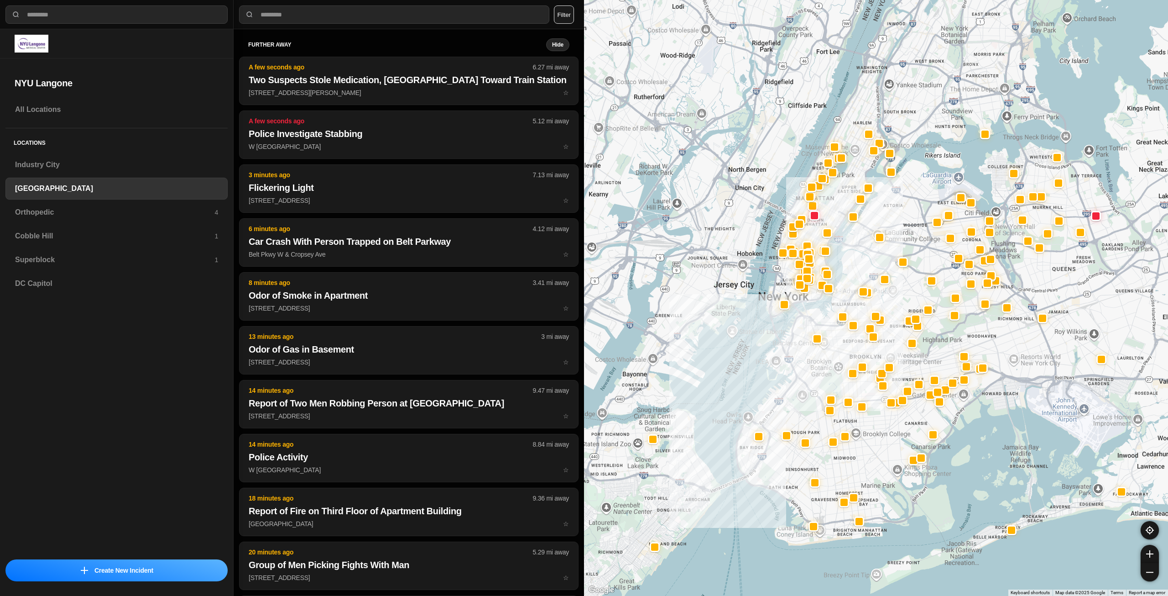
drag, startPoint x: 820, startPoint y: 365, endPoint x: 807, endPoint y: 393, distance: 31.4
click at [807, 393] on div at bounding box center [876, 298] width 584 height 596
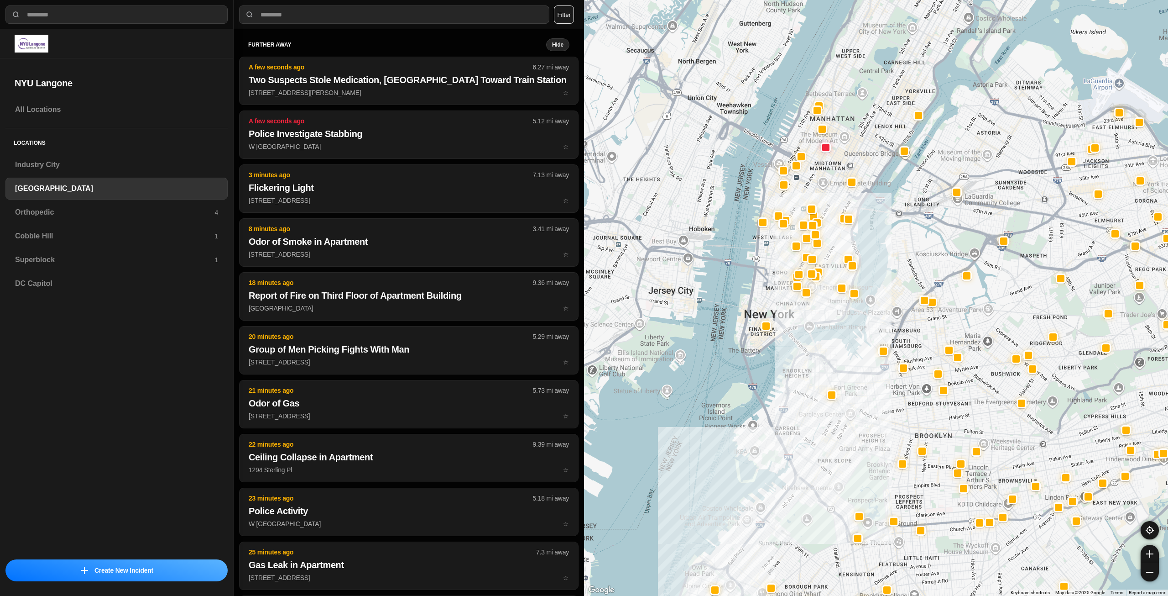
drag, startPoint x: 779, startPoint y: 281, endPoint x: 779, endPoint y: 376, distance: 95.4
click at [779, 376] on div at bounding box center [876, 298] width 584 height 596
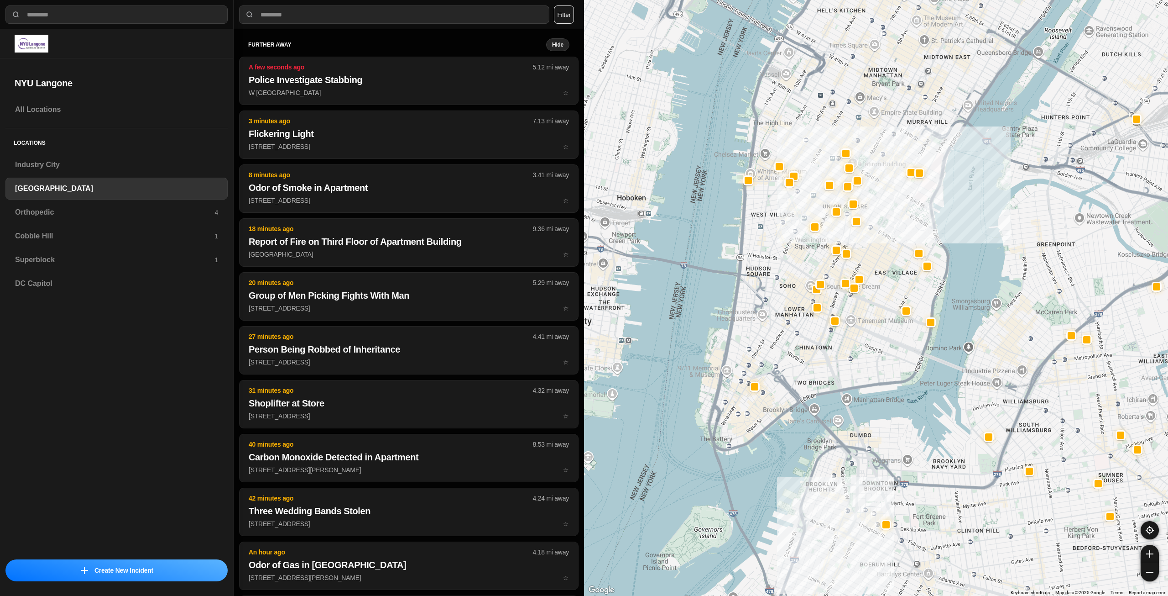
drag, startPoint x: 798, startPoint y: 308, endPoint x: 813, endPoint y: 413, distance: 105.6
click at [813, 413] on div "421 people" at bounding box center [876, 298] width 584 height 596
click at [144, 218] on div "Orthopedic 4" at bounding box center [116, 212] width 222 height 22
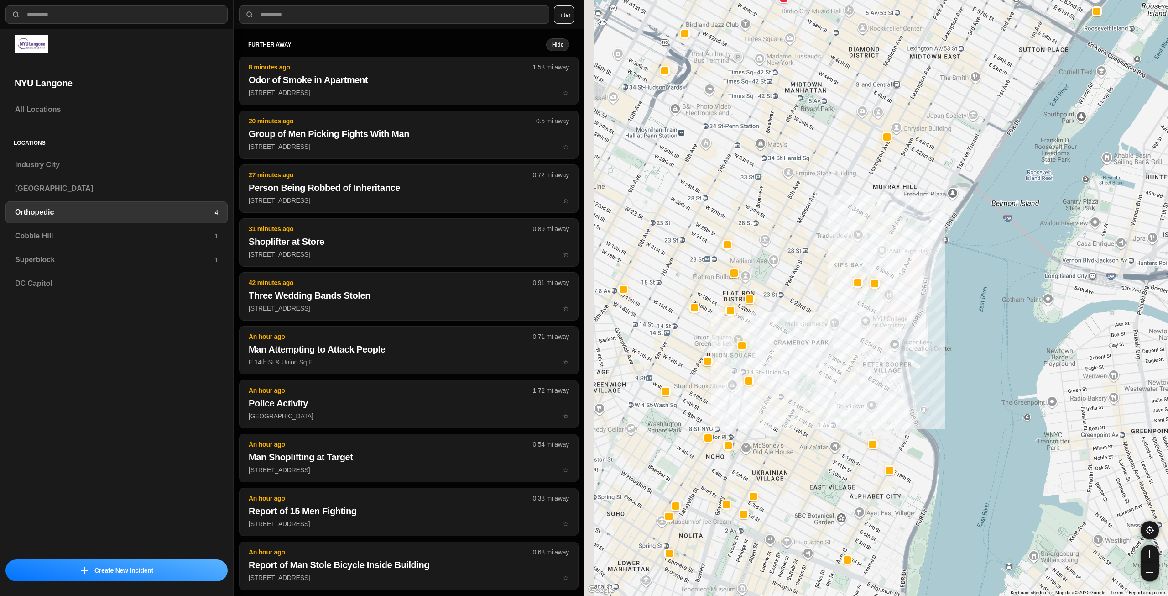
drag, startPoint x: 773, startPoint y: 486, endPoint x: 930, endPoint y: 339, distance: 215.4
click at [930, 339] on div at bounding box center [876, 298] width 584 height 596
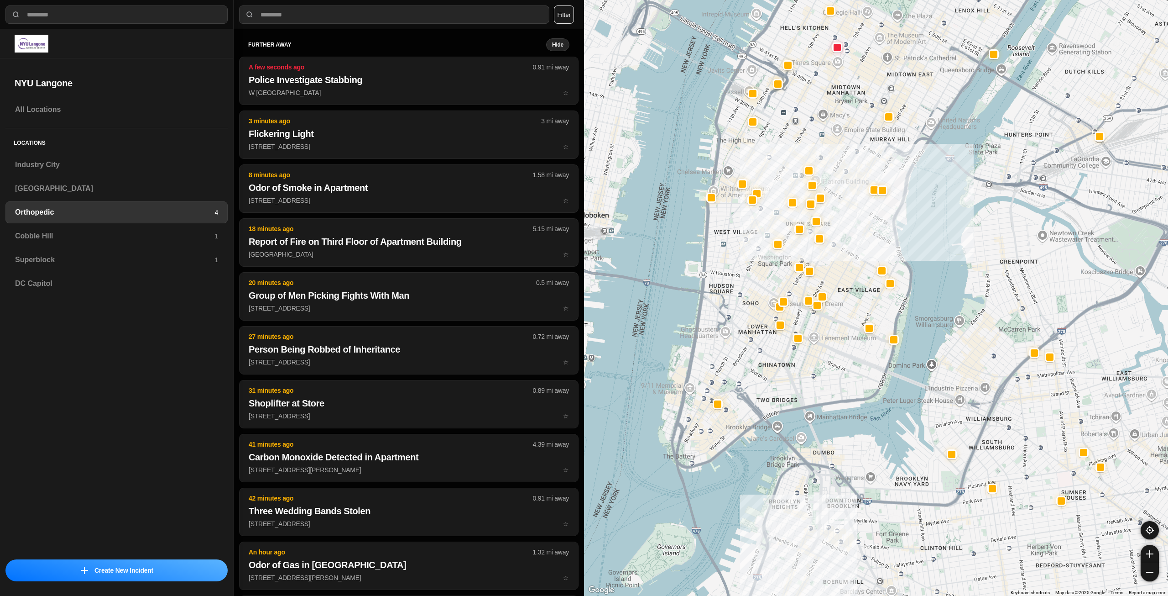
drag, startPoint x: 961, startPoint y: 481, endPoint x: 893, endPoint y: 397, distance: 108.1
click at [138, 238] on h3 "Cobble Hill" at bounding box center [114, 235] width 199 height 11
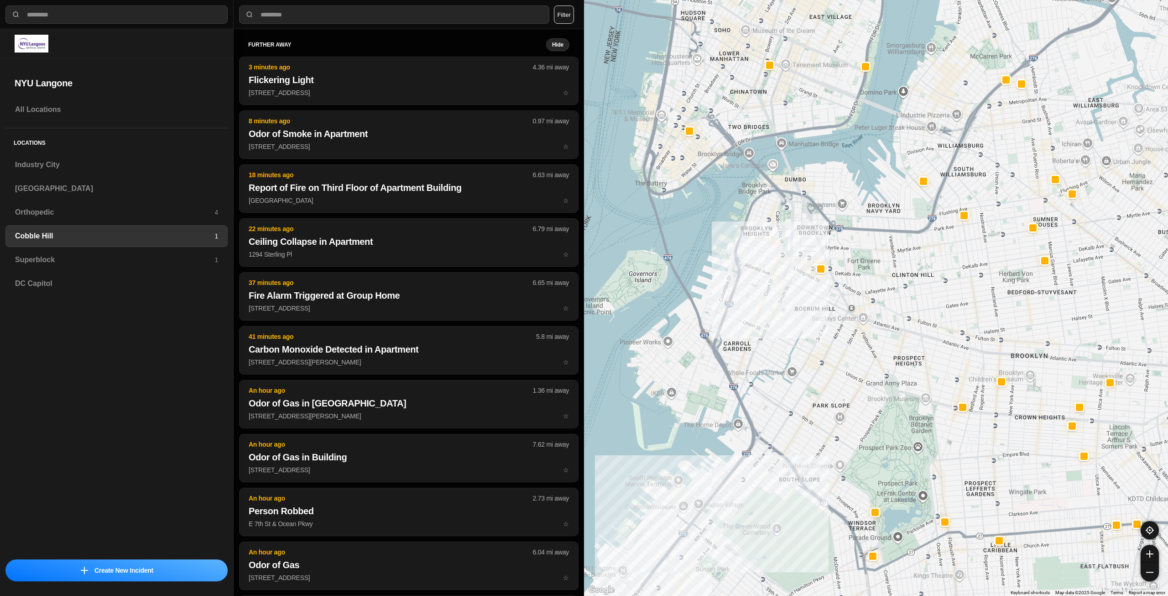
drag, startPoint x: 831, startPoint y: 204, endPoint x: 824, endPoint y: 272, distance: 67.5
click at [824, 272] on div at bounding box center [876, 298] width 584 height 596
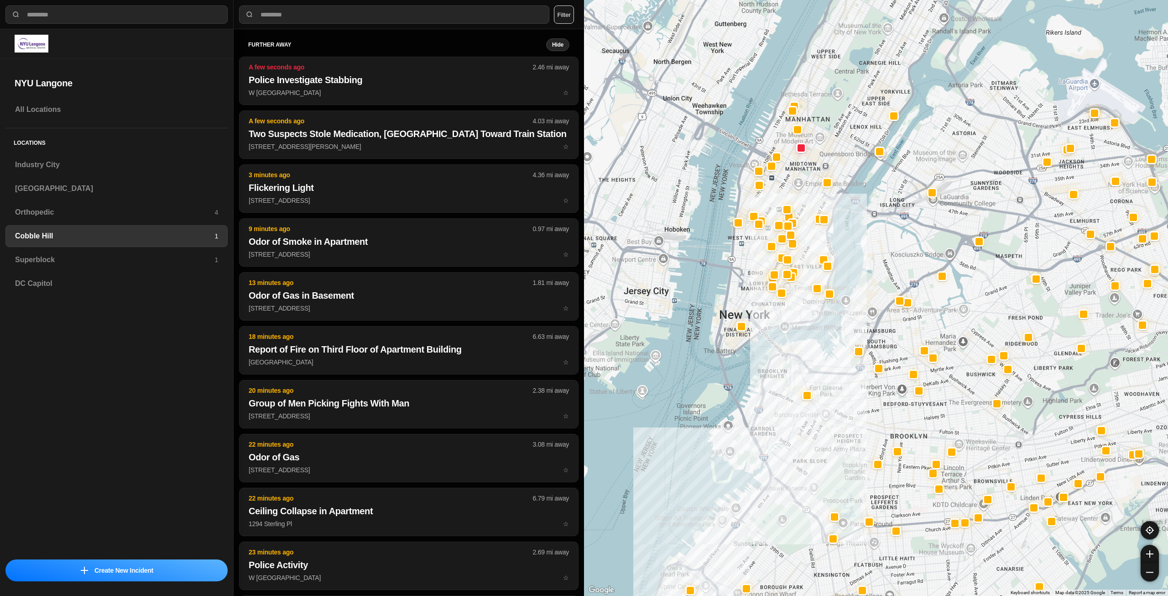
drag, startPoint x: 754, startPoint y: 214, endPoint x: 743, endPoint y: 276, distance: 62.1
click at [743, 276] on div at bounding box center [876, 298] width 584 height 596
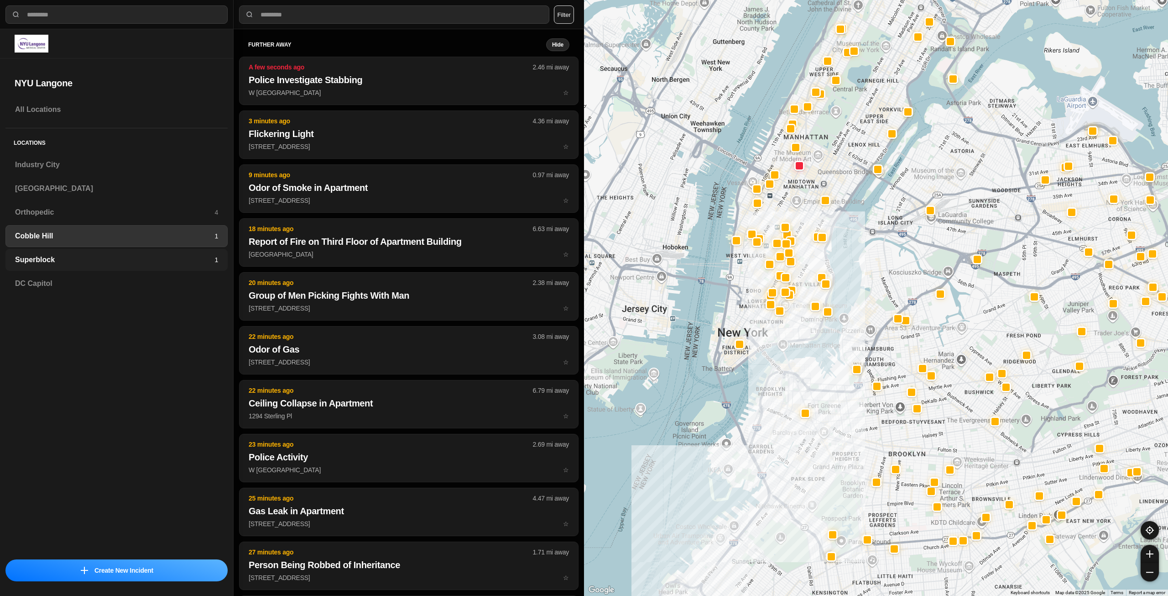
click at [197, 254] on h3 "Superblock" at bounding box center [114, 259] width 199 height 11
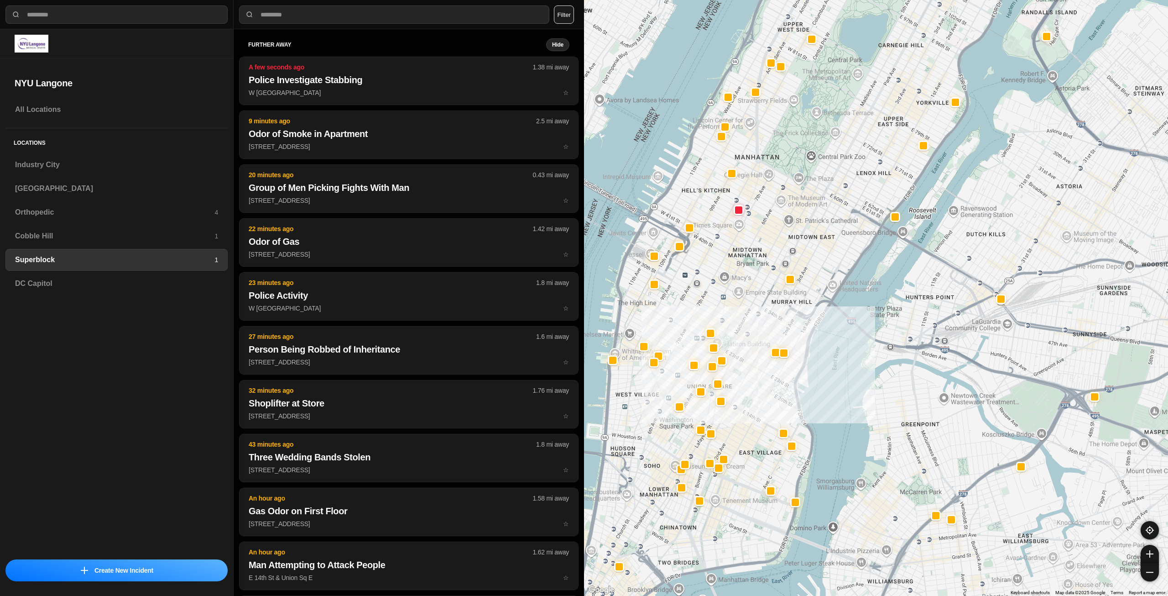
drag, startPoint x: 747, startPoint y: 496, endPoint x: 838, endPoint y: 398, distance: 133.4
click at [838, 398] on div at bounding box center [876, 298] width 584 height 596
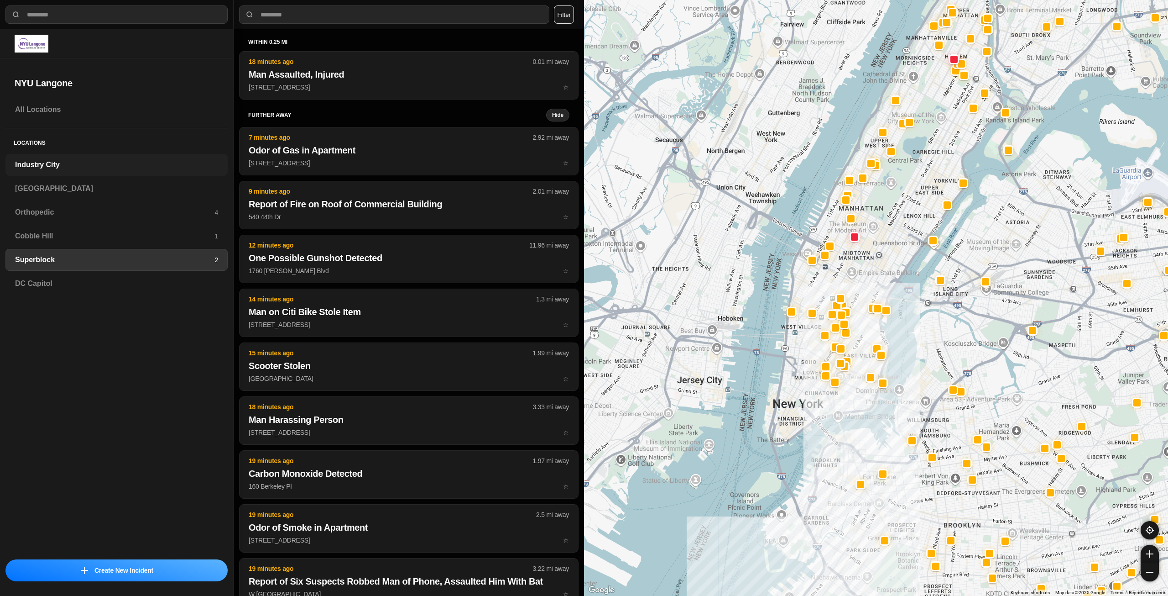
click at [76, 172] on div "Industry City" at bounding box center [116, 165] width 222 height 22
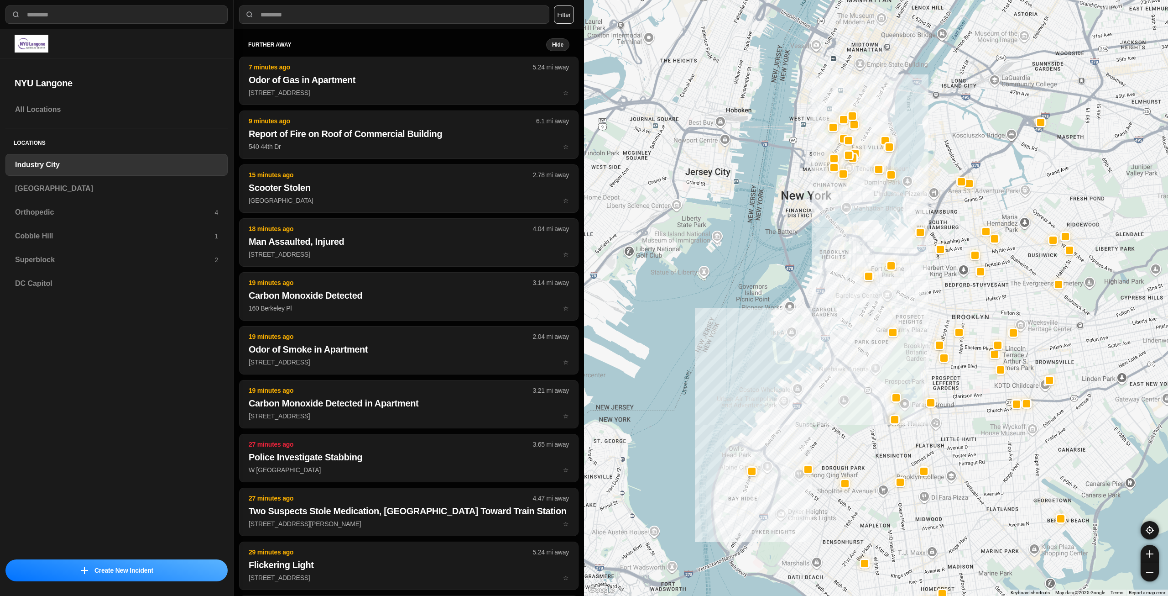
drag, startPoint x: 919, startPoint y: 271, endPoint x: 873, endPoint y: 328, distance: 73.4
click at [873, 328] on div at bounding box center [876, 298] width 584 height 596
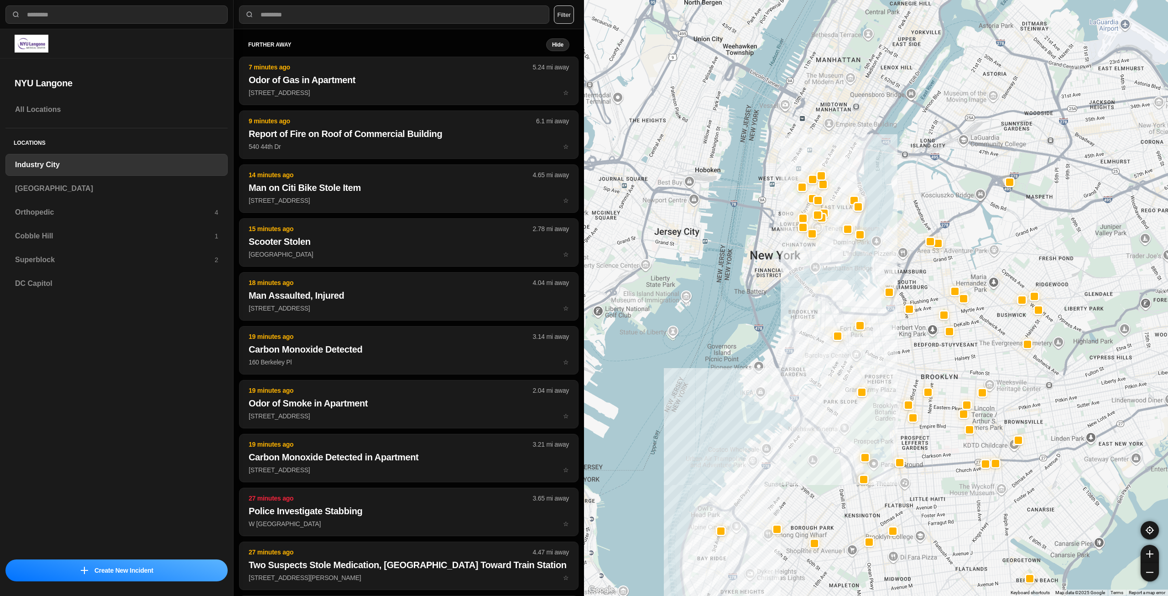
drag, startPoint x: 893, startPoint y: 305, endPoint x: 871, endPoint y: 349, distance: 49.0
click at [871, 349] on div at bounding box center [876, 298] width 584 height 596
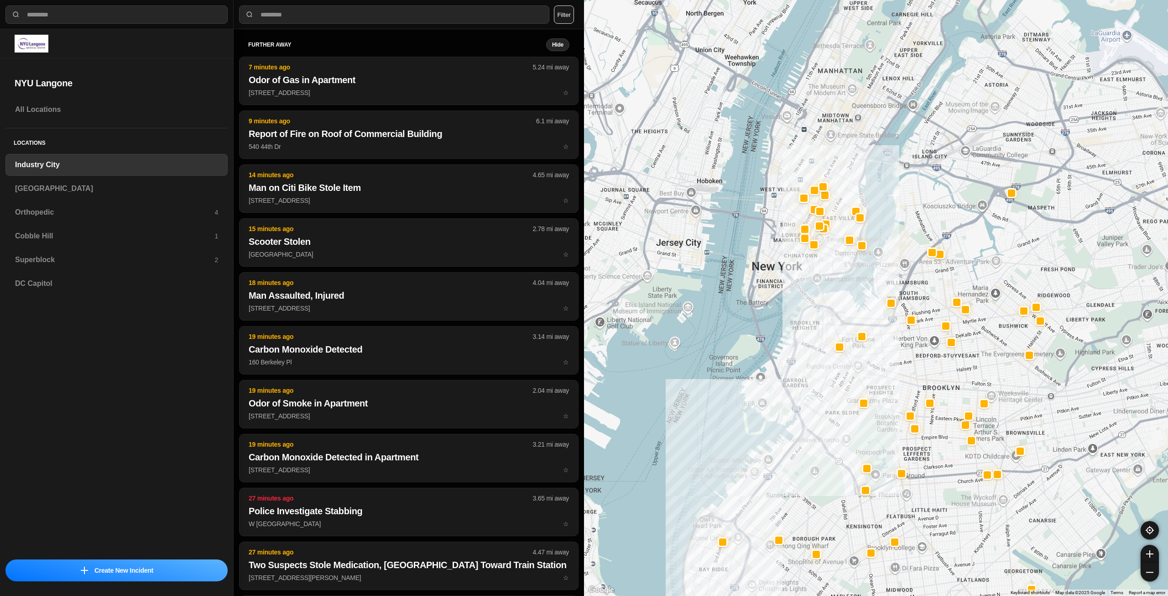
drag, startPoint x: 822, startPoint y: 233, endPoint x: 827, endPoint y: 287, distance: 53.7
click at [827, 287] on div at bounding box center [876, 298] width 584 height 596
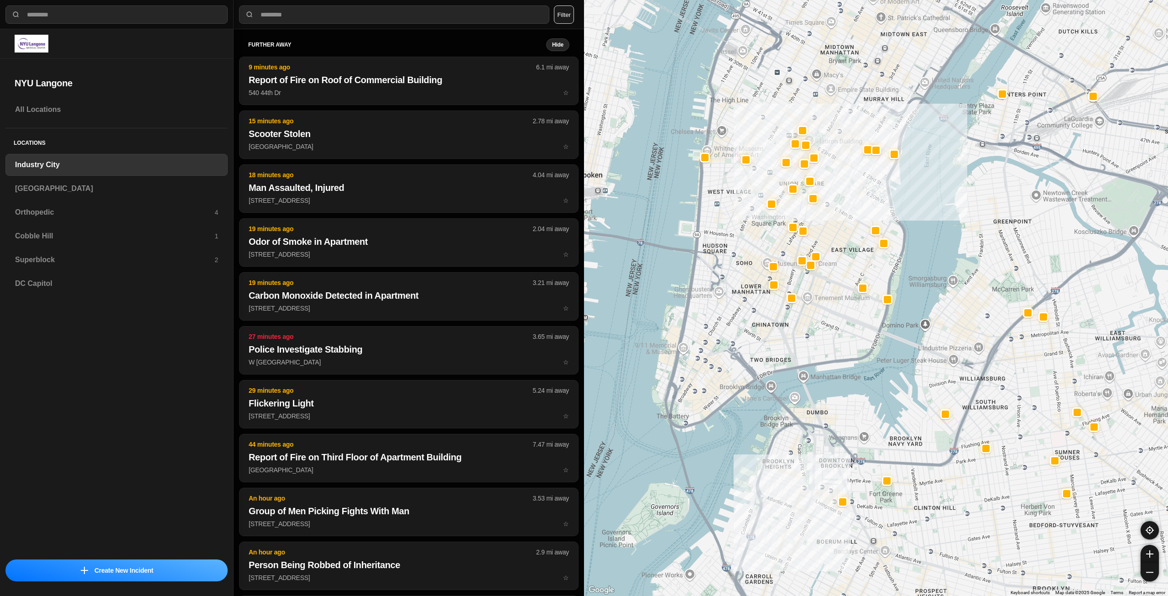
drag, startPoint x: 829, startPoint y: 284, endPoint x: 826, endPoint y: 312, distance: 28.0
click at [826, 312] on div "757 people" at bounding box center [876, 298] width 584 height 596
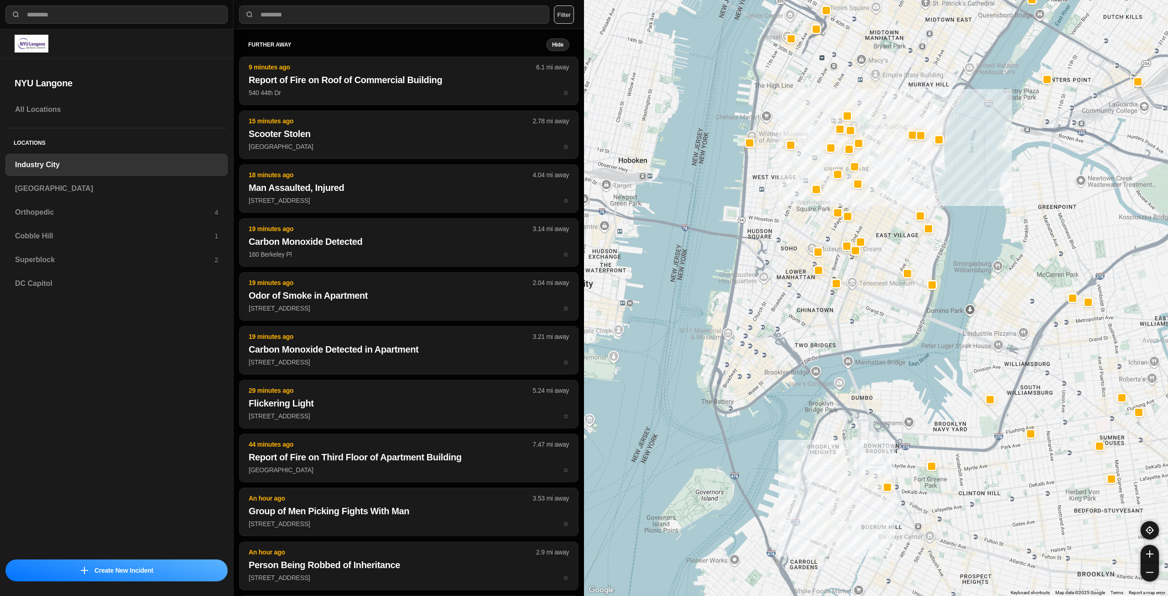
drag, startPoint x: 785, startPoint y: 334, endPoint x: 839, endPoint y: 316, distance: 57.3
click at [839, 316] on div "757 people" at bounding box center [876, 298] width 584 height 596
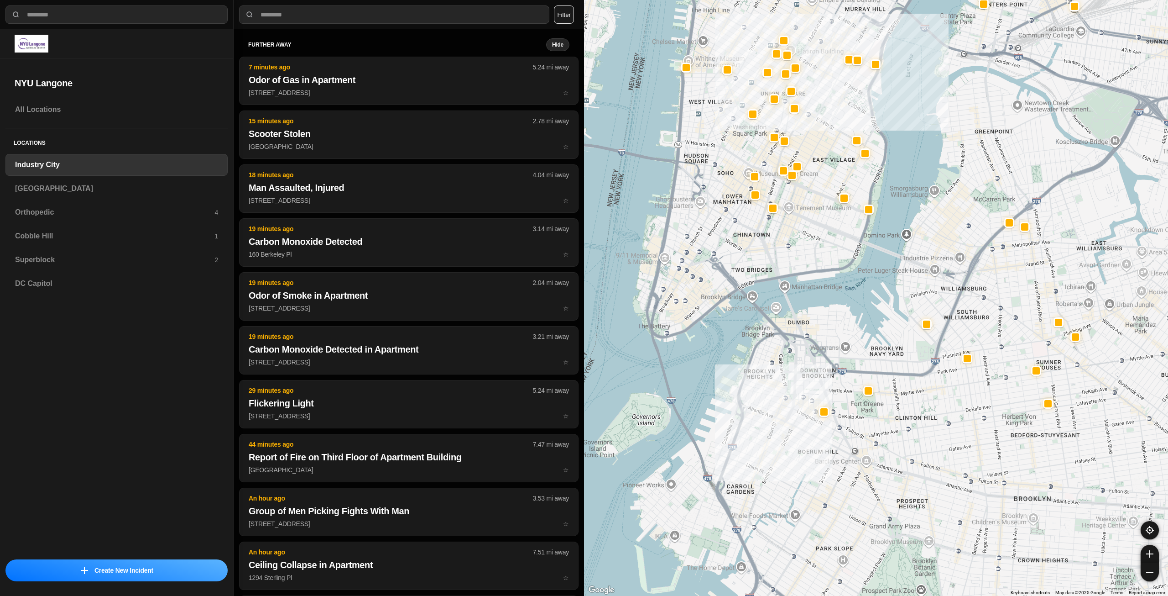
drag, startPoint x: 930, startPoint y: 424, endPoint x: 857, endPoint y: 349, distance: 104.9
click at [86, 187] on h3 "[GEOGRAPHIC_DATA]" at bounding box center [116, 188] width 203 height 11
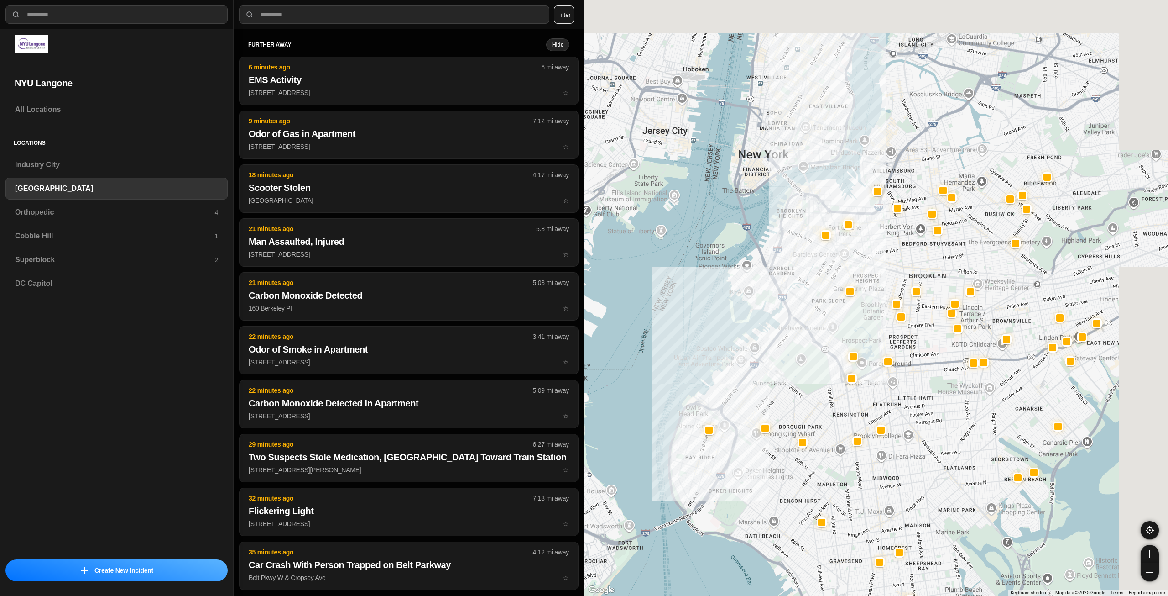
drag, startPoint x: 840, startPoint y: 287, endPoint x: 816, endPoint y: 338, distance: 55.9
click at [816, 338] on div at bounding box center [876, 298] width 584 height 596
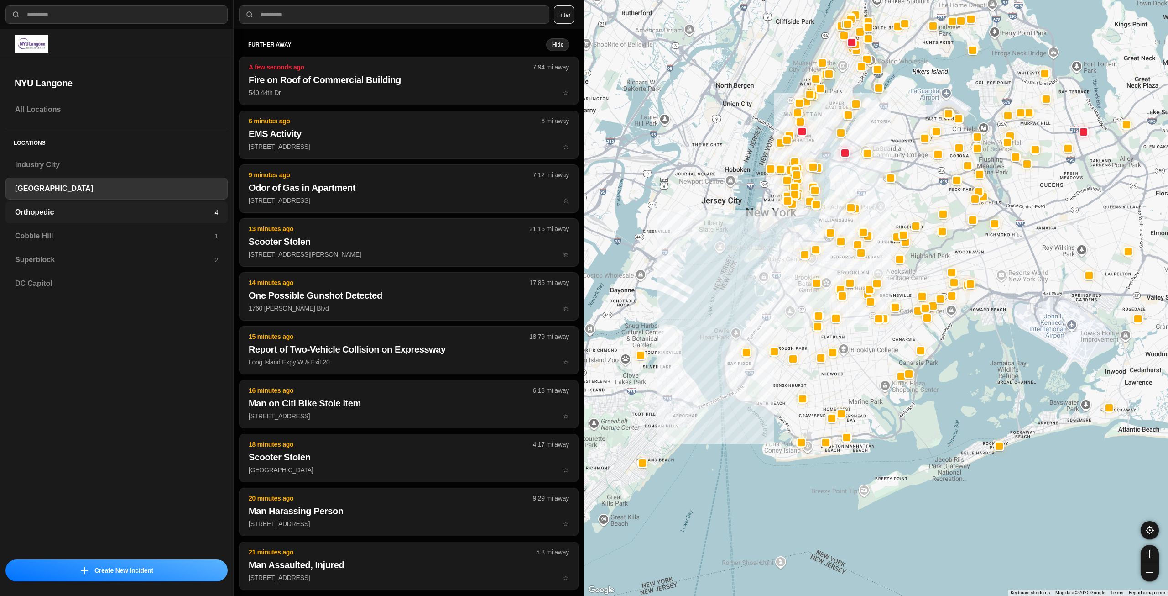
click at [209, 212] on h3 "Orthopedic" at bounding box center [114, 212] width 199 height 11
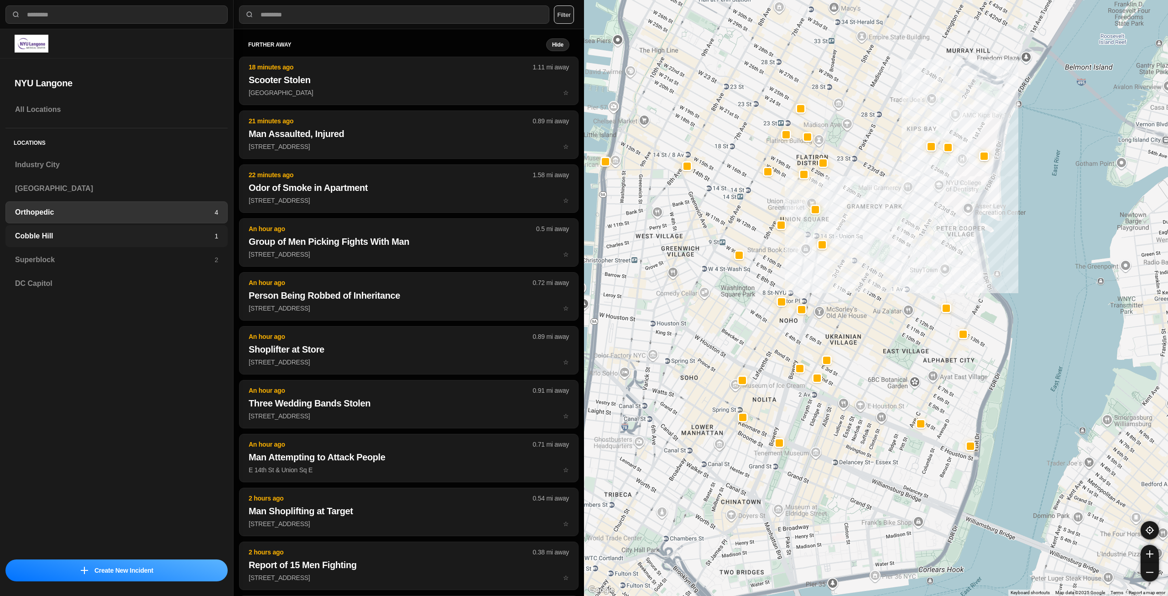
click at [80, 241] on h3 "Cobble Hill" at bounding box center [114, 235] width 199 height 11
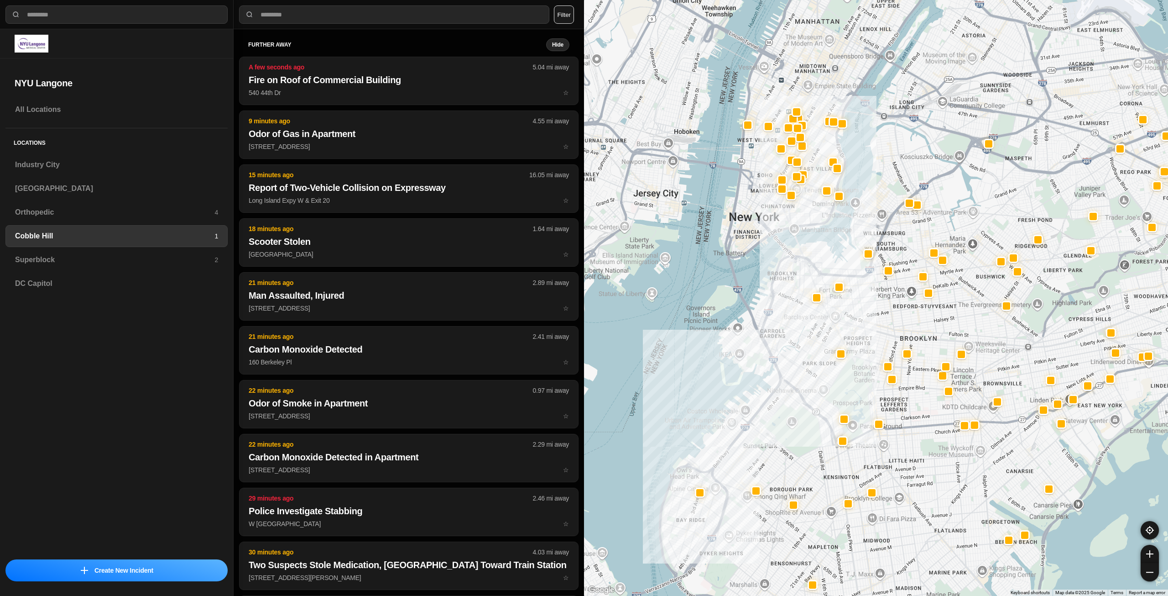
drag, startPoint x: 827, startPoint y: 138, endPoint x: 836, endPoint y: 236, distance: 98.5
click at [836, 236] on div at bounding box center [876, 298] width 584 height 596
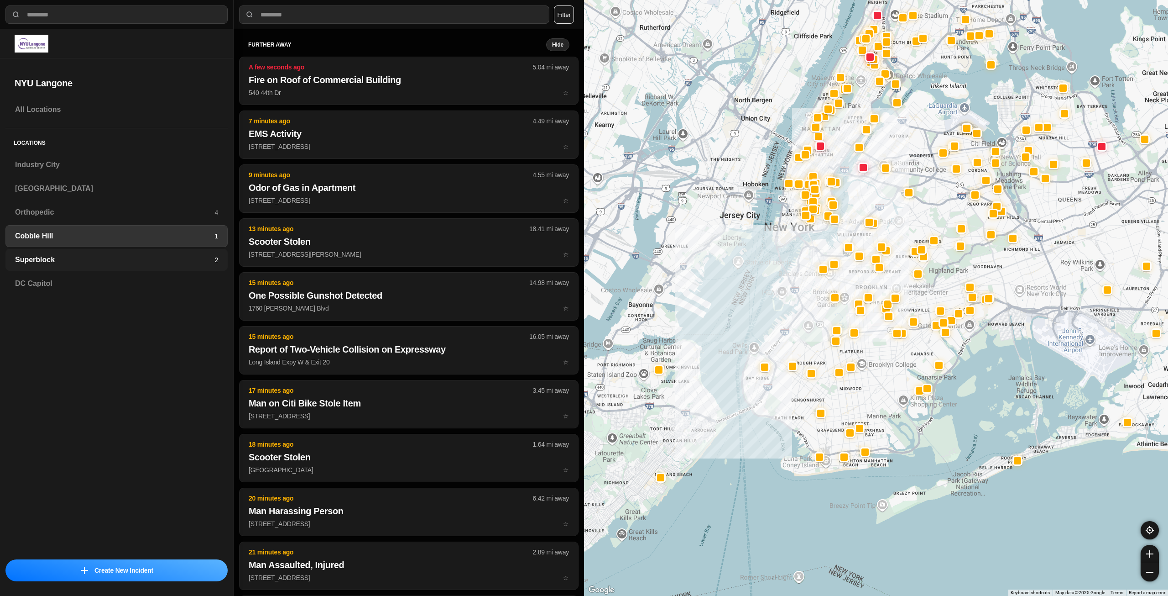
click at [210, 262] on h3 "Superblock" at bounding box center [114, 259] width 199 height 11
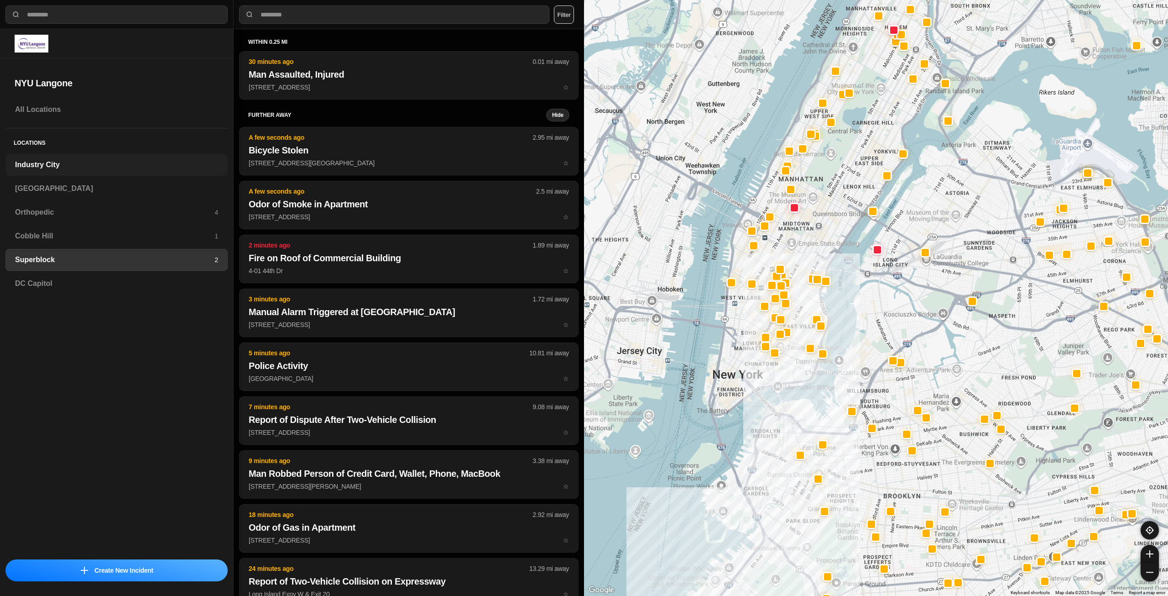
click at [82, 164] on h3 "Industry City" at bounding box center [116, 164] width 203 height 11
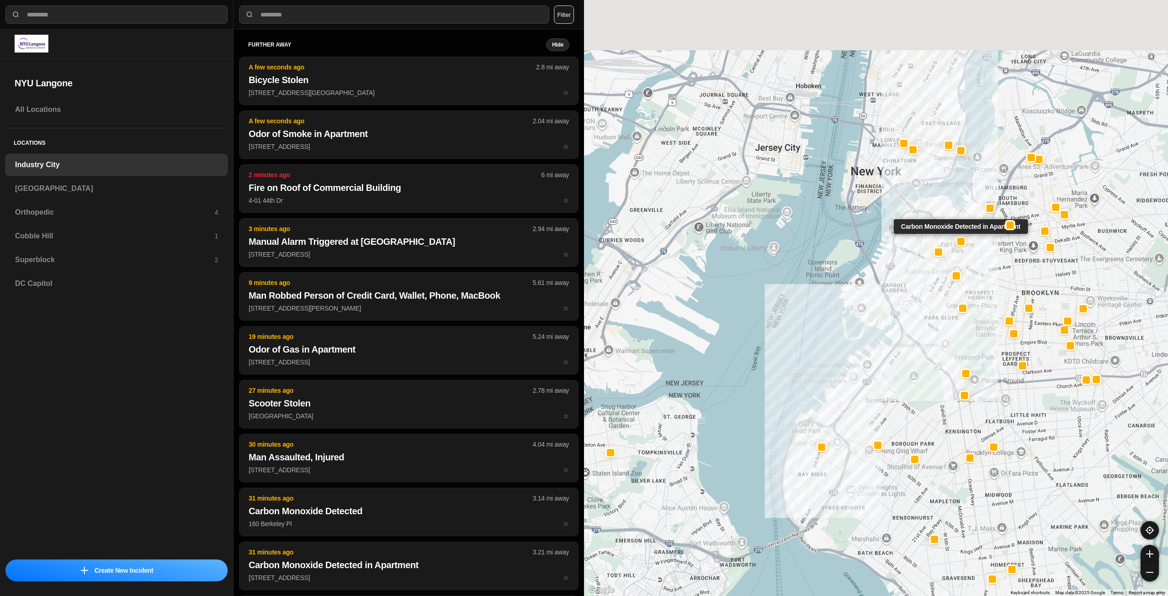
drag, startPoint x: 1029, startPoint y: 94, endPoint x: 966, endPoint y: 234, distance: 153.4
click at [964, 237] on div "Carbon Monoxide Detected in Apartment" at bounding box center [876, 298] width 584 height 596
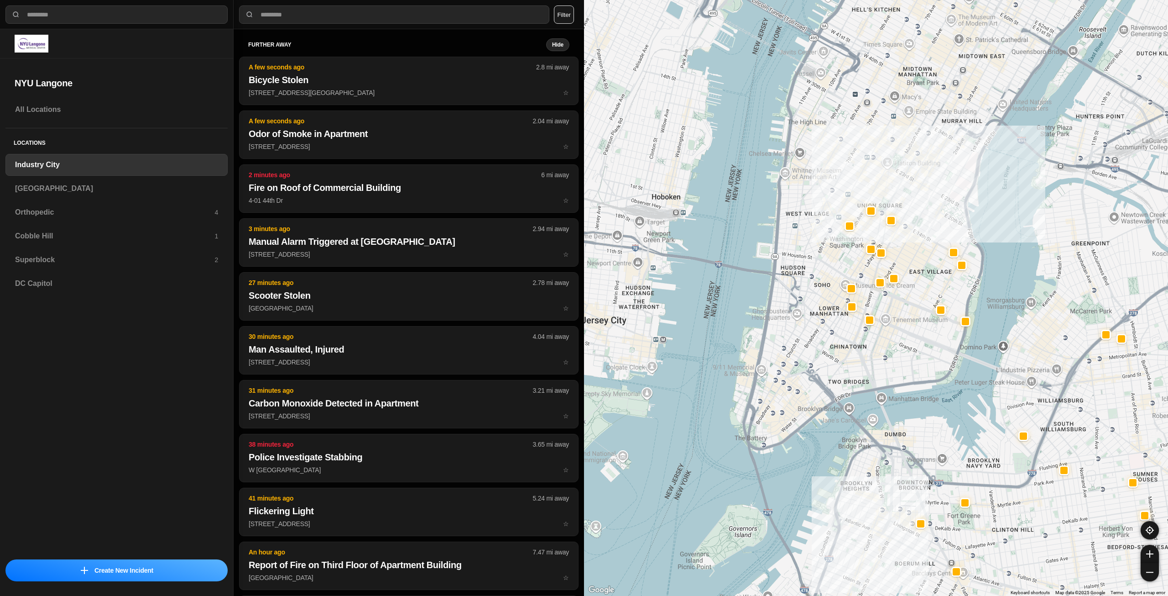
drag, startPoint x: 910, startPoint y: 178, endPoint x: 888, endPoint y: 337, distance: 160.4
click at [888, 337] on div "757 people" at bounding box center [876, 298] width 584 height 596
click at [145, 181] on div "[GEOGRAPHIC_DATA]" at bounding box center [116, 189] width 222 height 22
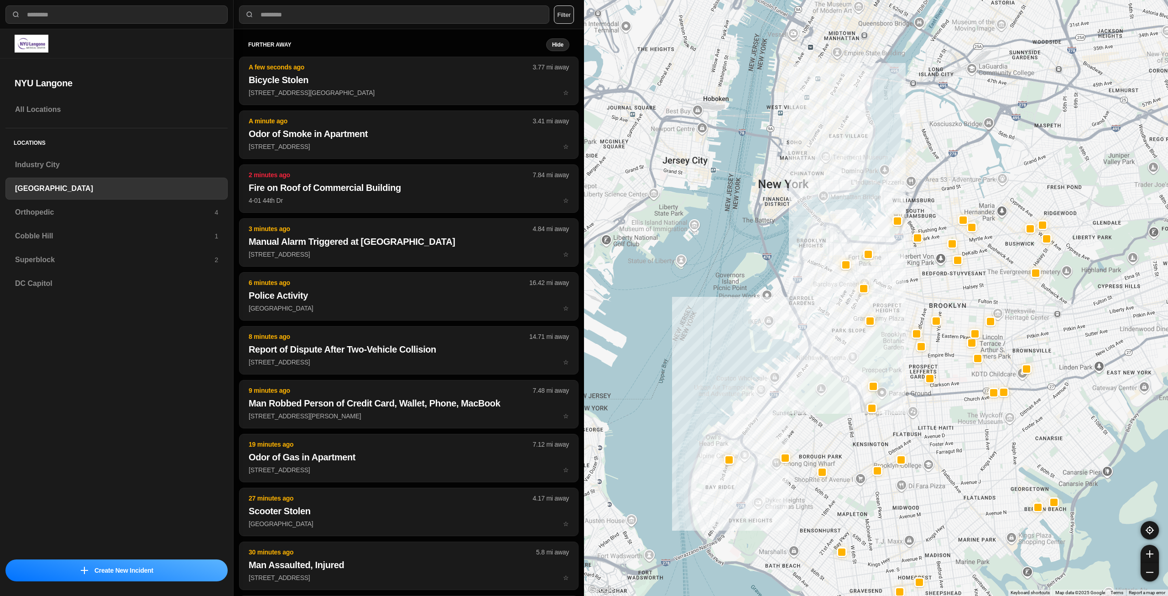
click at [868, 352] on div at bounding box center [876, 298] width 584 height 596
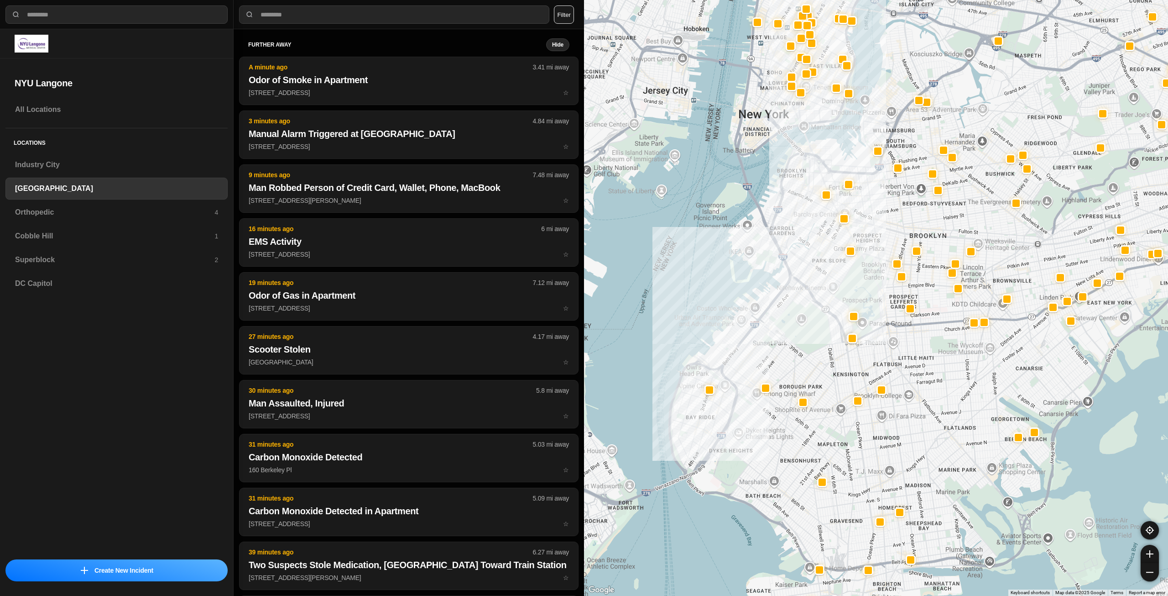
drag, startPoint x: 778, startPoint y: 111, endPoint x: 797, endPoint y: 170, distance: 61.8
click at [796, 169] on div at bounding box center [876, 298] width 584 height 596
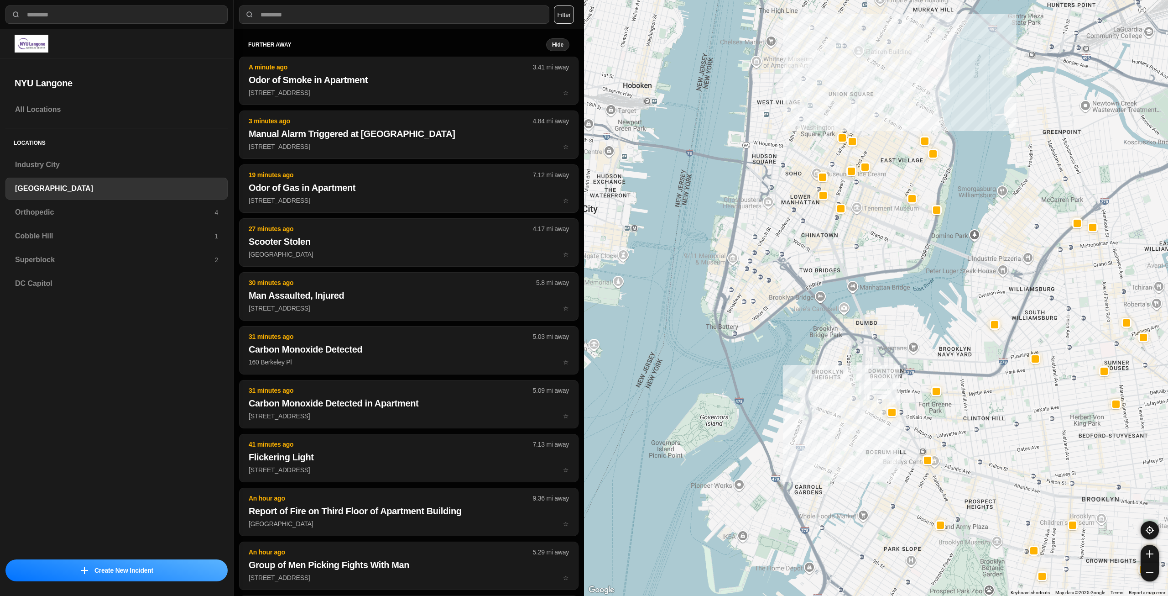
drag, startPoint x: 792, startPoint y: 186, endPoint x: 819, endPoint y: 259, distance: 77.4
click at [819, 259] on div "421 people" at bounding box center [876, 298] width 584 height 596
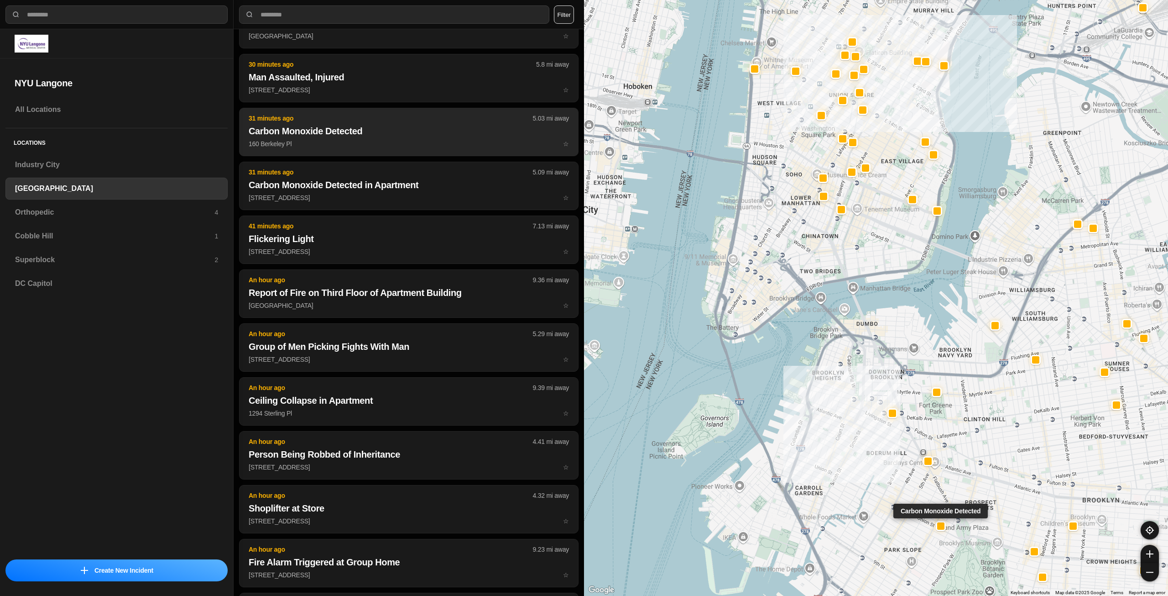
scroll to position [228, 0]
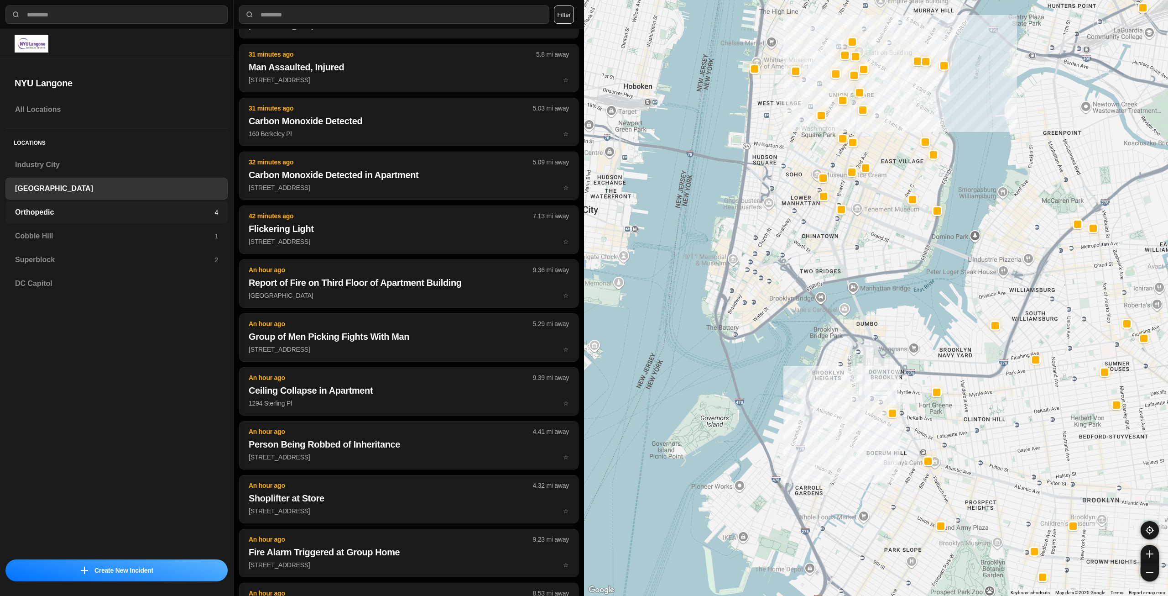
click at [162, 210] on h3 "Orthopedic" at bounding box center [114, 212] width 199 height 11
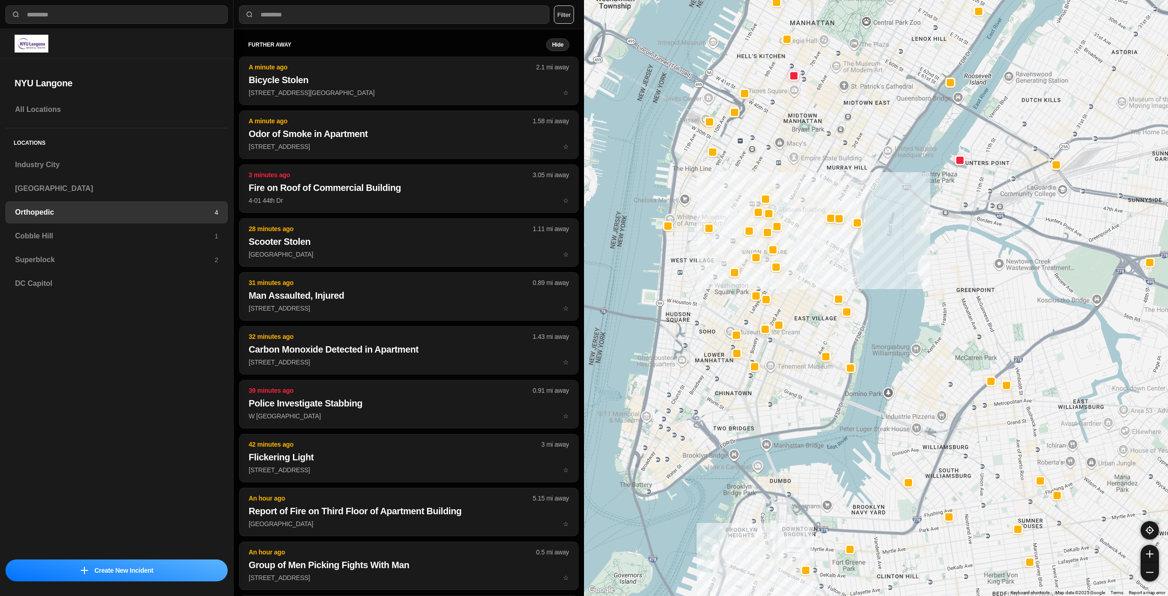
drag, startPoint x: 730, startPoint y: 386, endPoint x: 799, endPoint y: 357, distance: 75.3
click at [799, 357] on div at bounding box center [876, 298] width 584 height 596
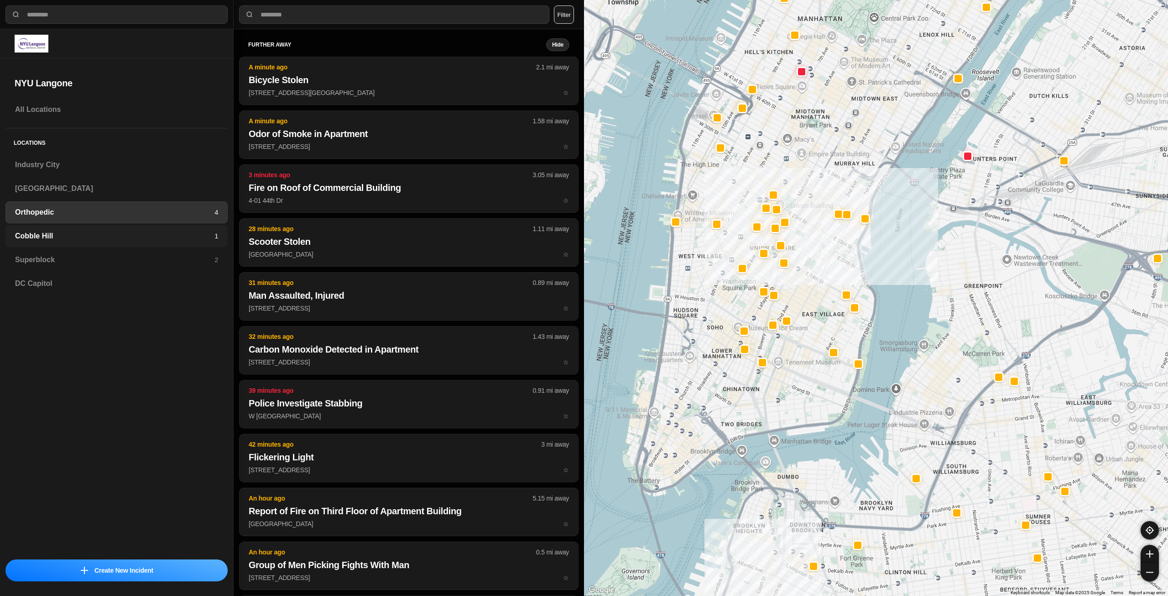
click at [140, 236] on h3 "Cobble Hill" at bounding box center [114, 235] width 199 height 11
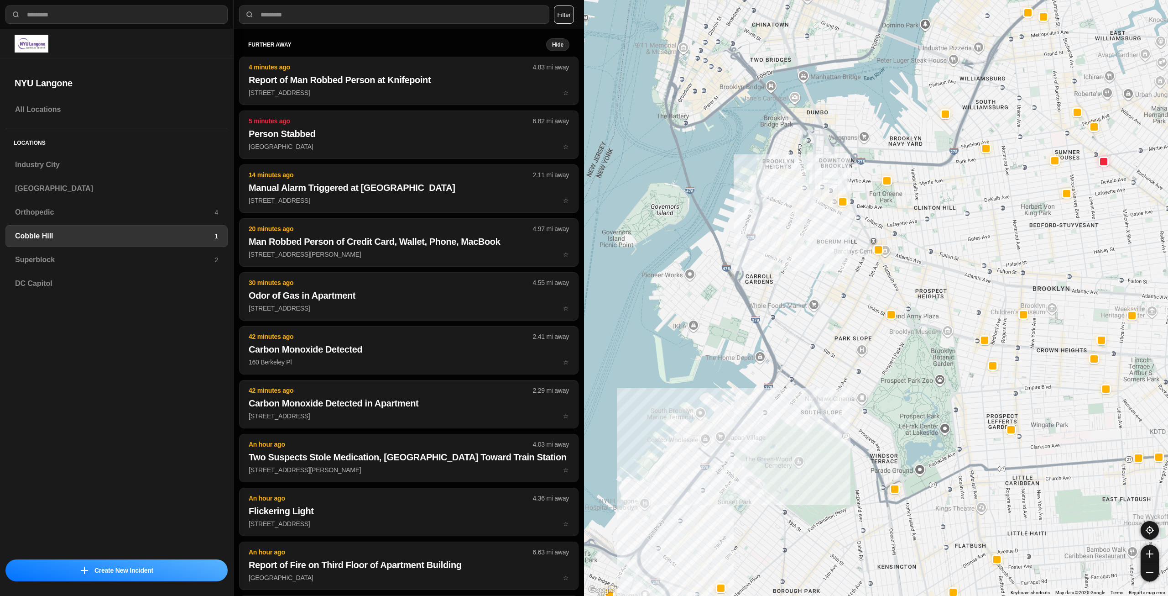
select select "*"
click at [83, 260] on h3 "Superblock" at bounding box center [114, 259] width 199 height 11
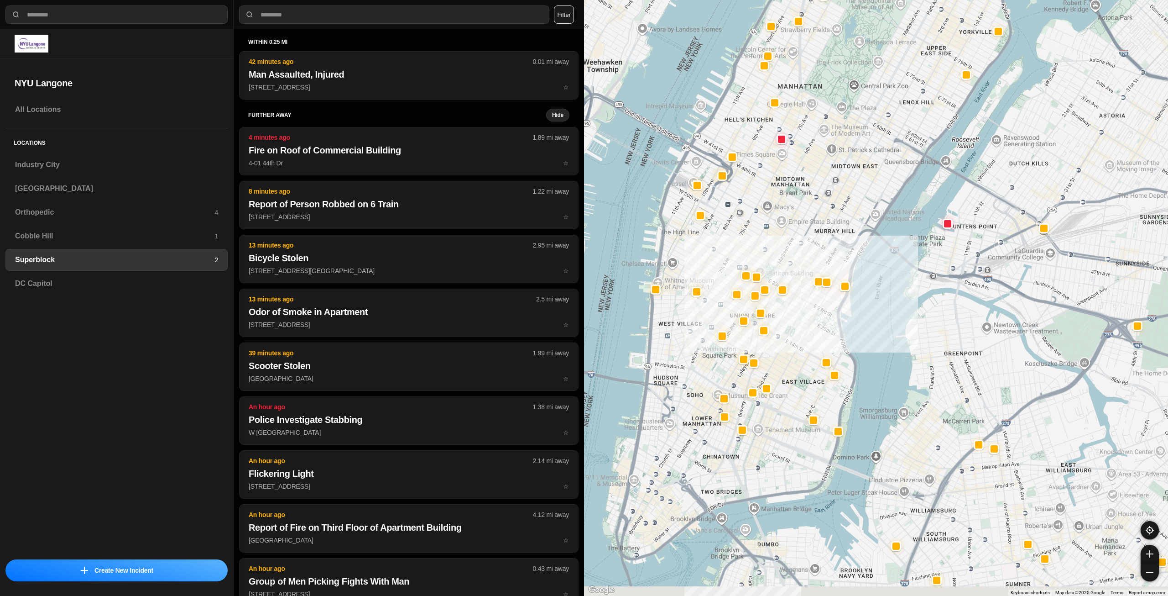
drag, startPoint x: 769, startPoint y: 361, endPoint x: 817, endPoint y: 342, distance: 51.4
click at [817, 342] on div at bounding box center [876, 298] width 584 height 596
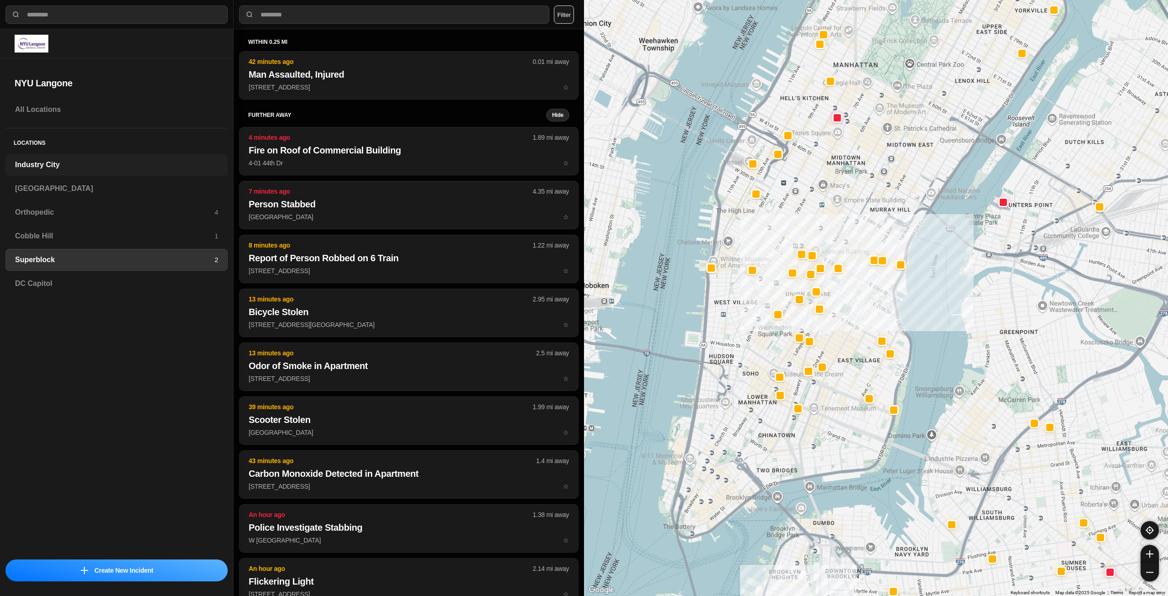
click at [43, 168] on h3 "Industry City" at bounding box center [116, 164] width 203 height 11
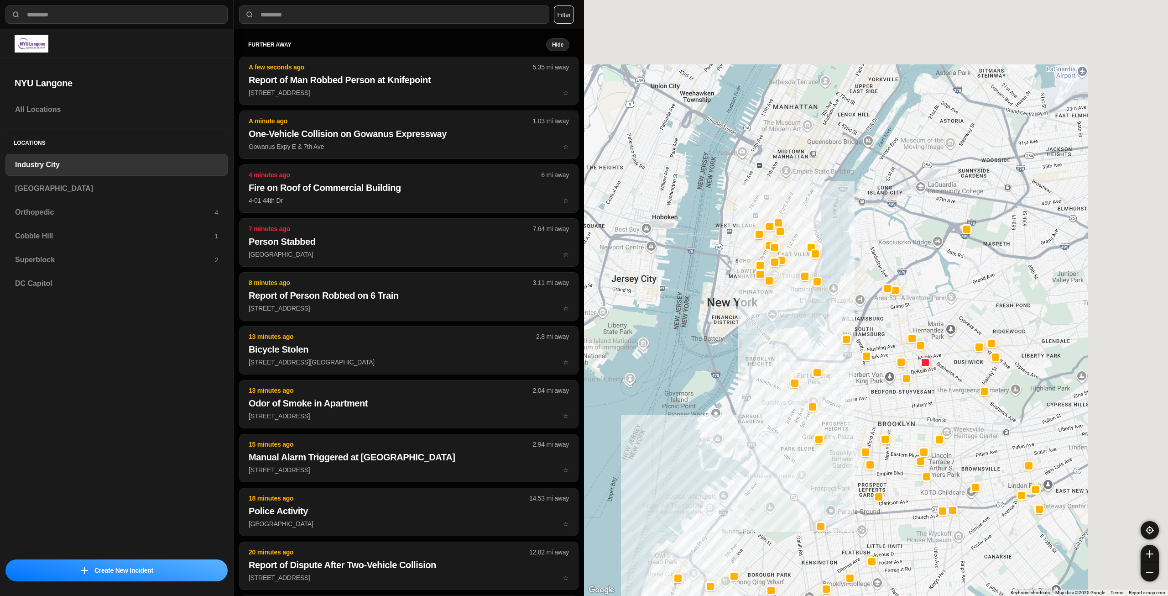
drag, startPoint x: 967, startPoint y: 206, endPoint x: 827, endPoint y: 442, distance: 274.6
click at [828, 442] on div at bounding box center [876, 298] width 584 height 596
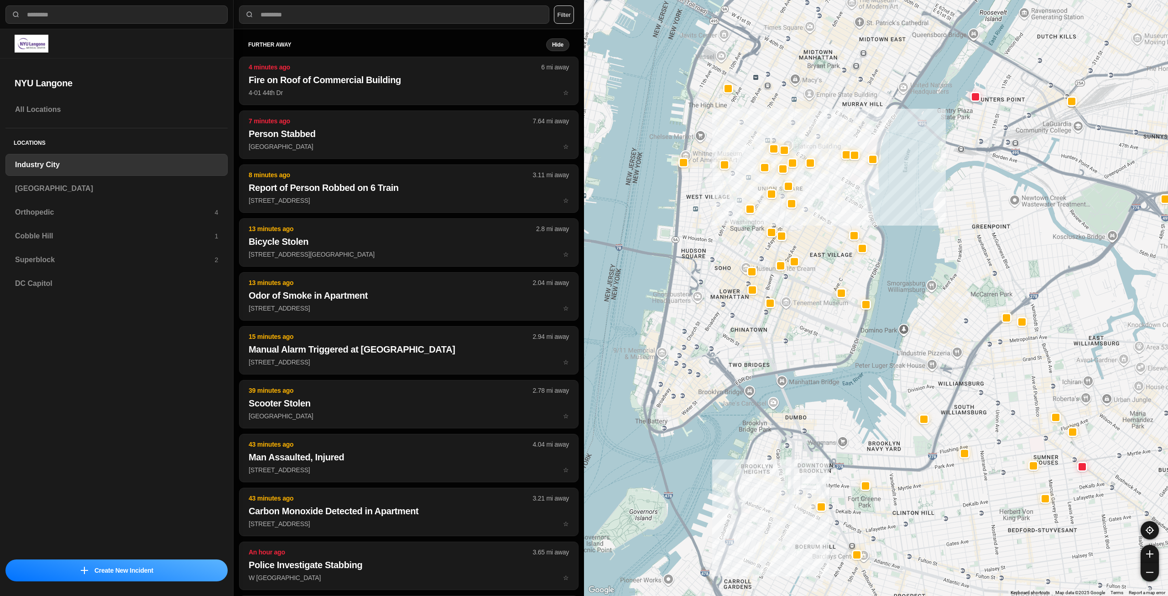
drag, startPoint x: 700, startPoint y: 331, endPoint x: 708, endPoint y: 353, distance: 23.0
click at [708, 353] on div "757 people" at bounding box center [876, 298] width 584 height 596
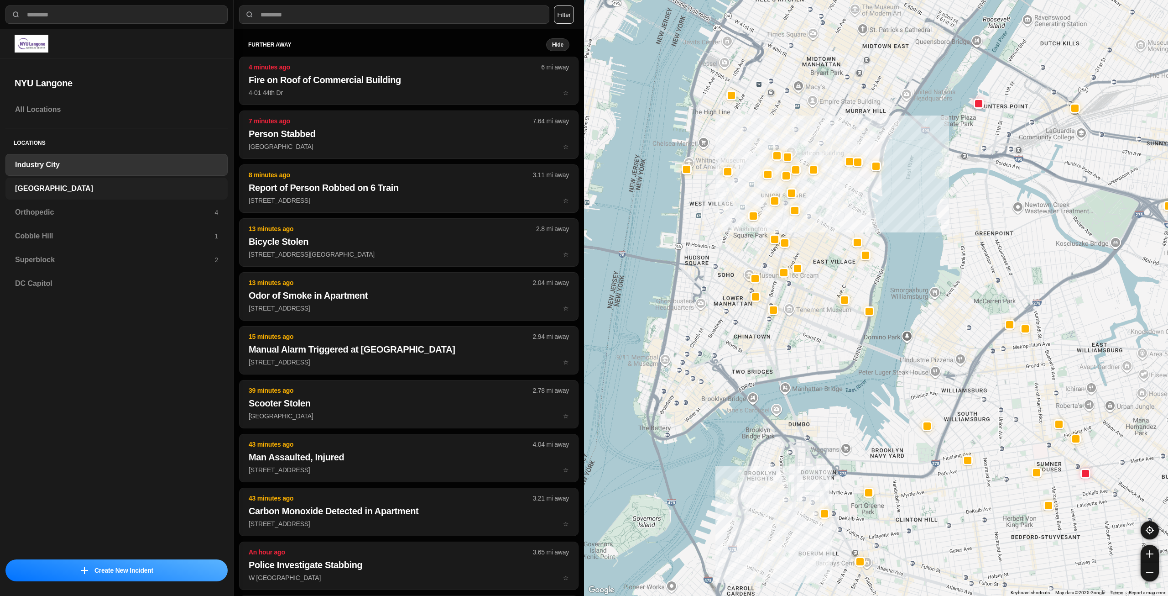
click at [118, 188] on h3 "[GEOGRAPHIC_DATA]" at bounding box center [116, 188] width 203 height 11
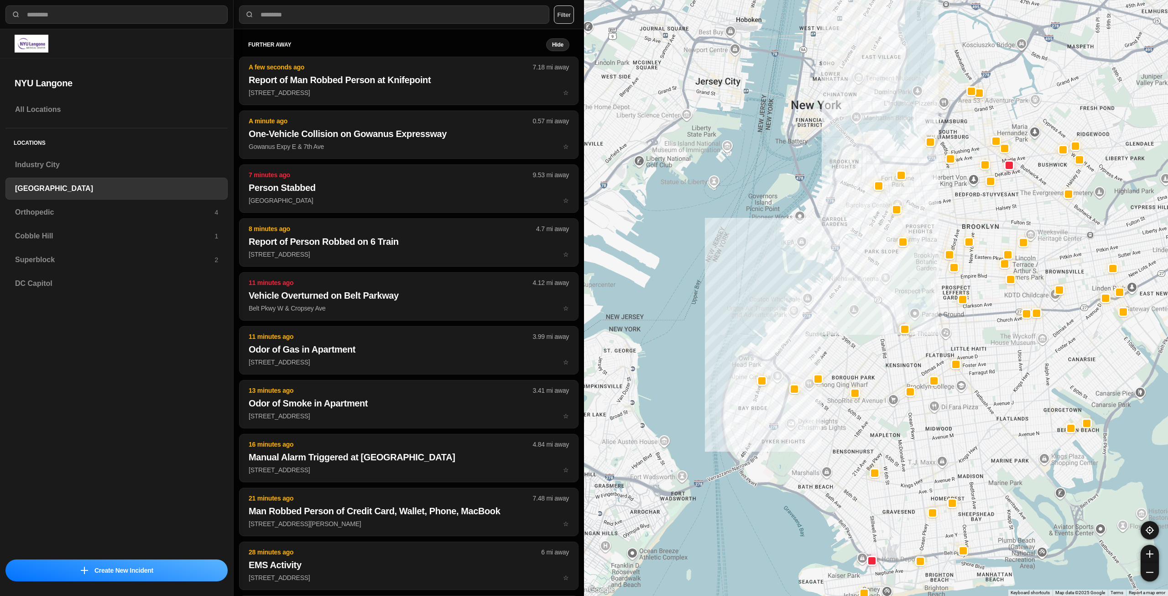
drag, startPoint x: 862, startPoint y: 281, endPoint x: 799, endPoint y: 386, distance: 121.9
click at [799, 386] on div at bounding box center [876, 298] width 584 height 596
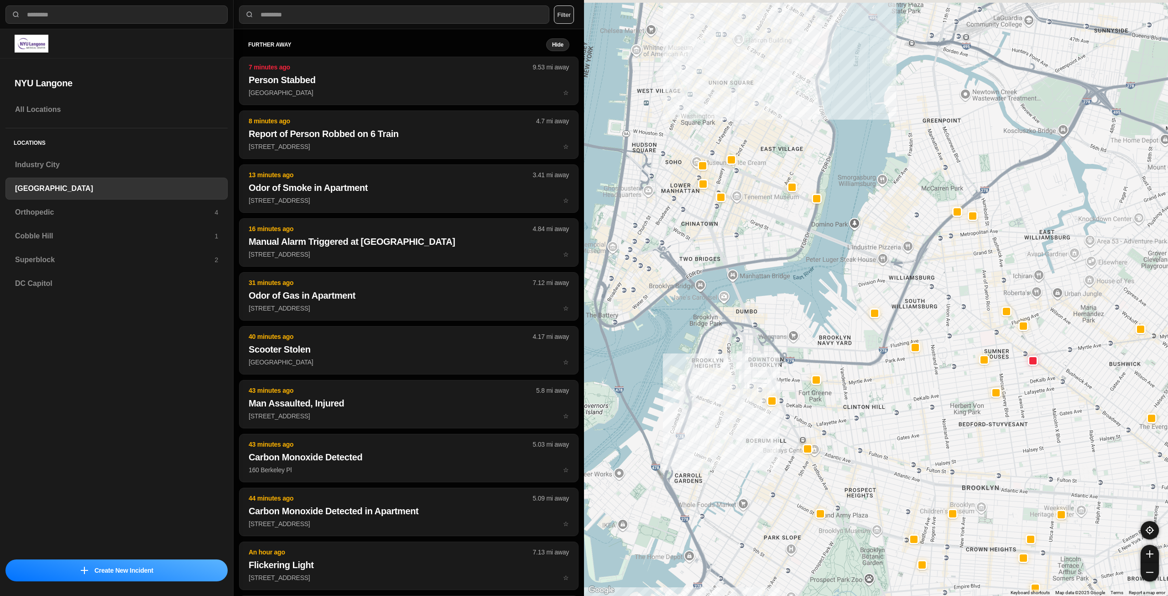
drag, startPoint x: 804, startPoint y: 252, endPoint x: 782, endPoint y: 412, distance: 161.3
click at [782, 412] on div "421 people" at bounding box center [876, 298] width 584 height 596
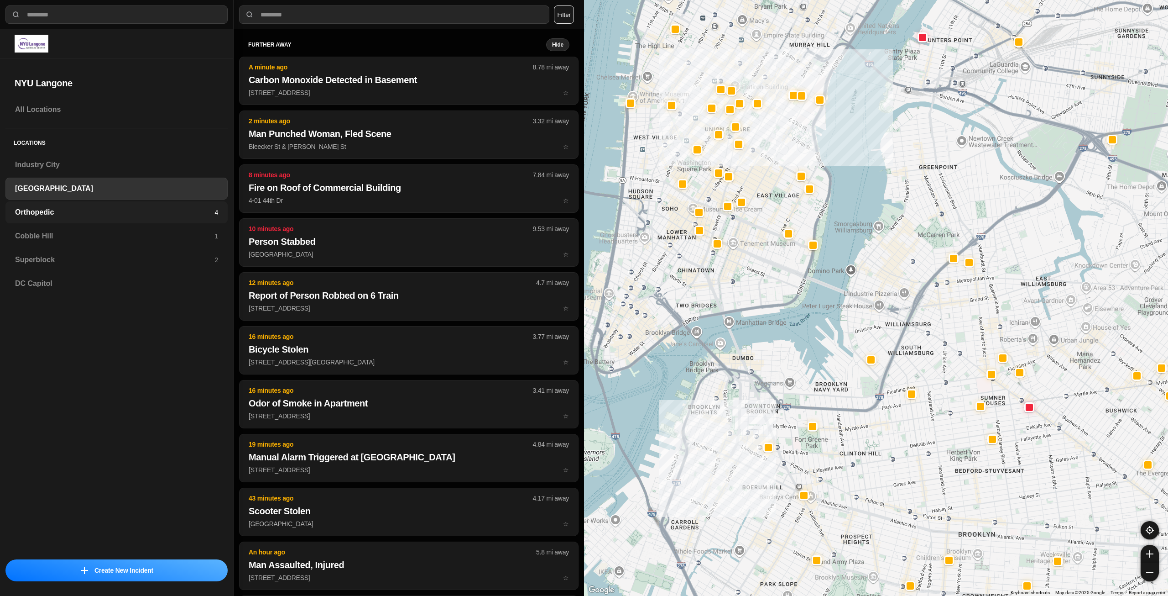
click at [100, 212] on h3 "Orthopedic" at bounding box center [114, 212] width 199 height 11
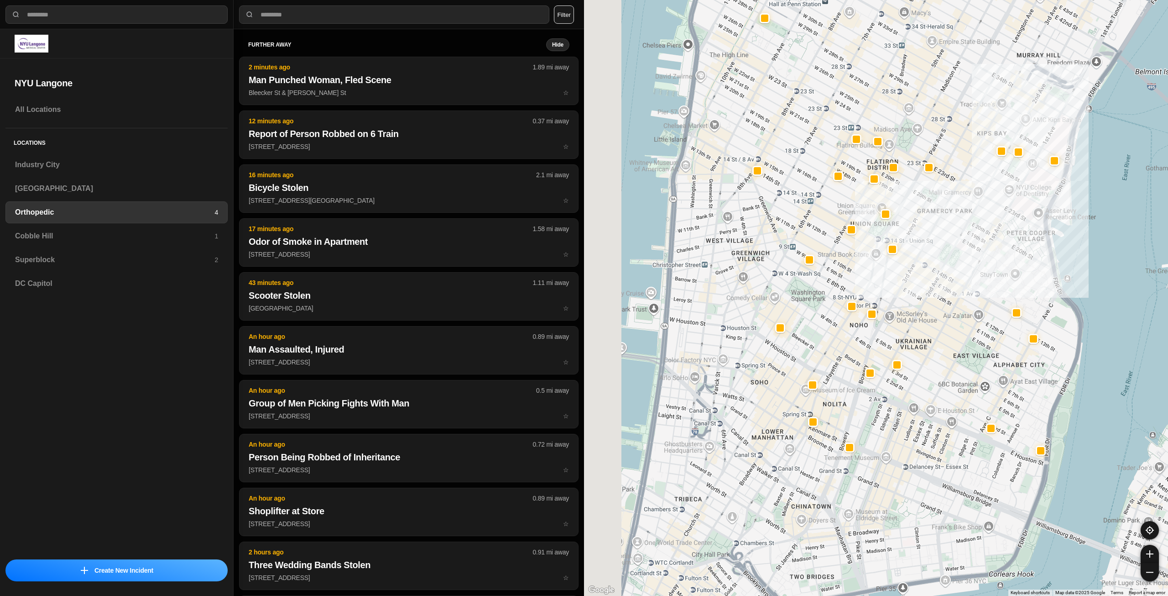
drag, startPoint x: 815, startPoint y: 392, endPoint x: 936, endPoint y: 285, distance: 162.3
click at [936, 285] on div at bounding box center [876, 298] width 584 height 596
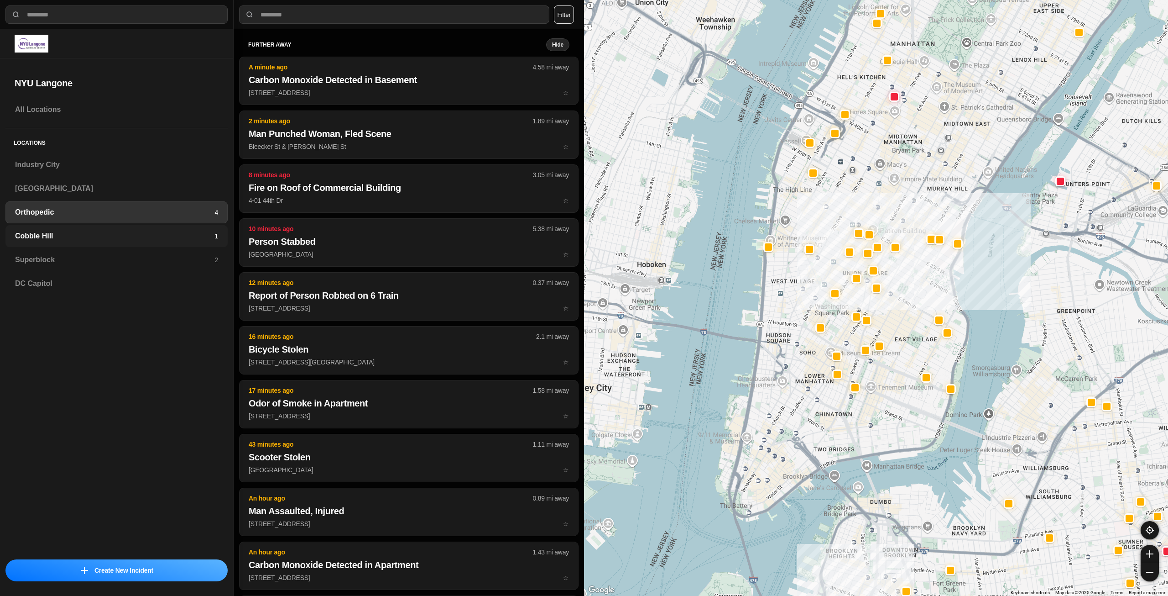
click at [64, 237] on h3 "Cobble Hill" at bounding box center [114, 235] width 199 height 11
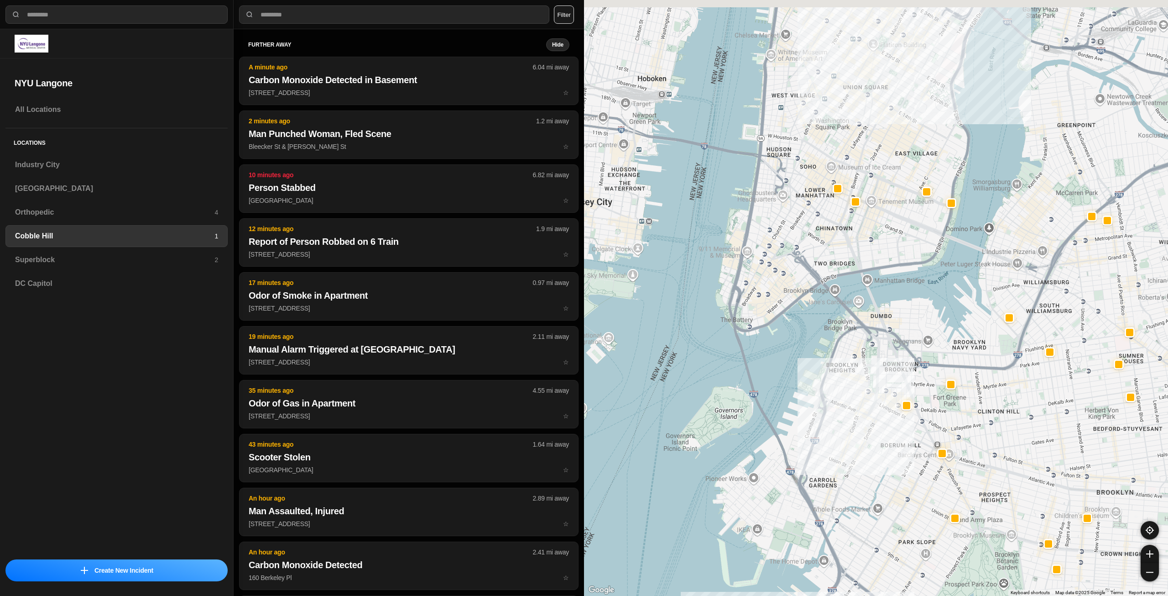
drag, startPoint x: 878, startPoint y: 186, endPoint x: 848, endPoint y: 296, distance: 114.3
click at [848, 296] on div at bounding box center [876, 298] width 584 height 596
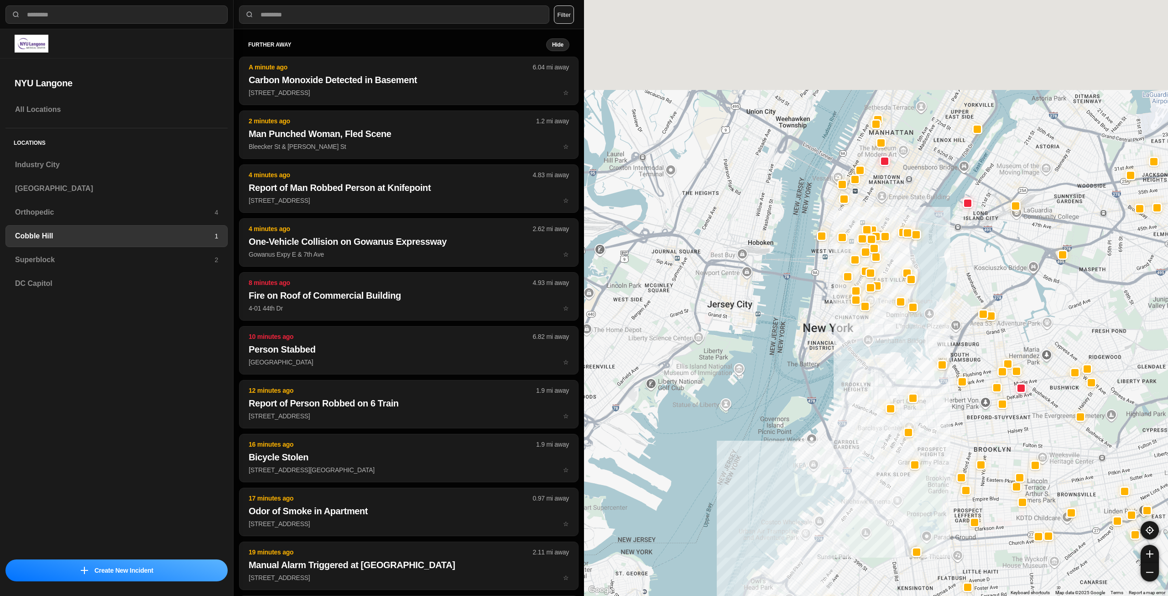
drag, startPoint x: 894, startPoint y: 312, endPoint x: 880, endPoint y: 352, distance: 42.1
click at [880, 352] on div at bounding box center [876, 298] width 584 height 596
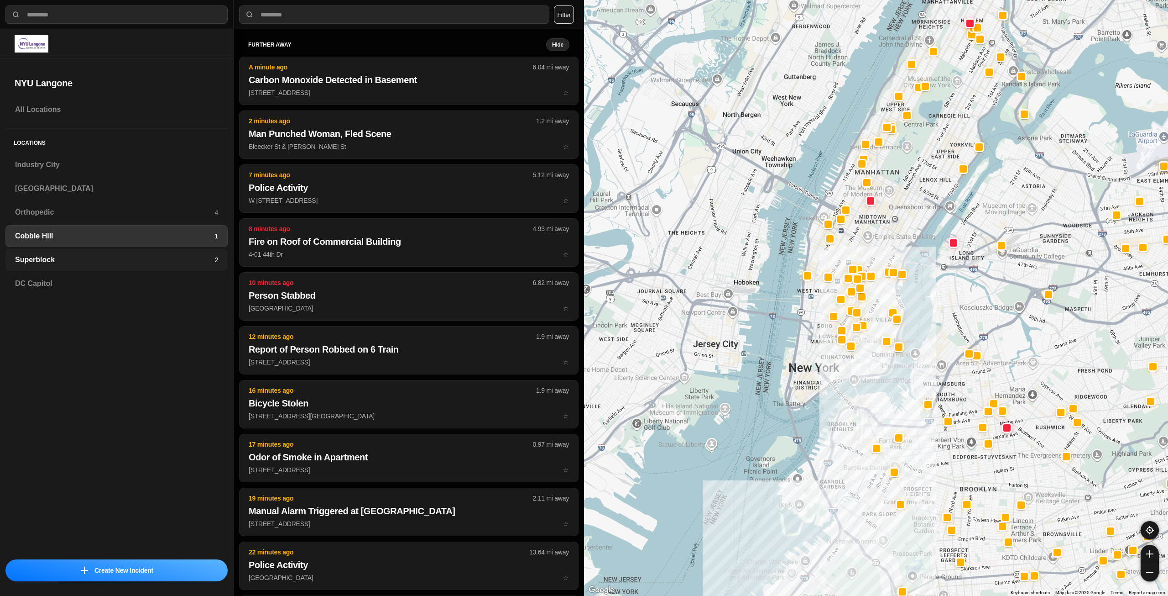
click at [152, 255] on h3 "Superblock" at bounding box center [114, 259] width 199 height 11
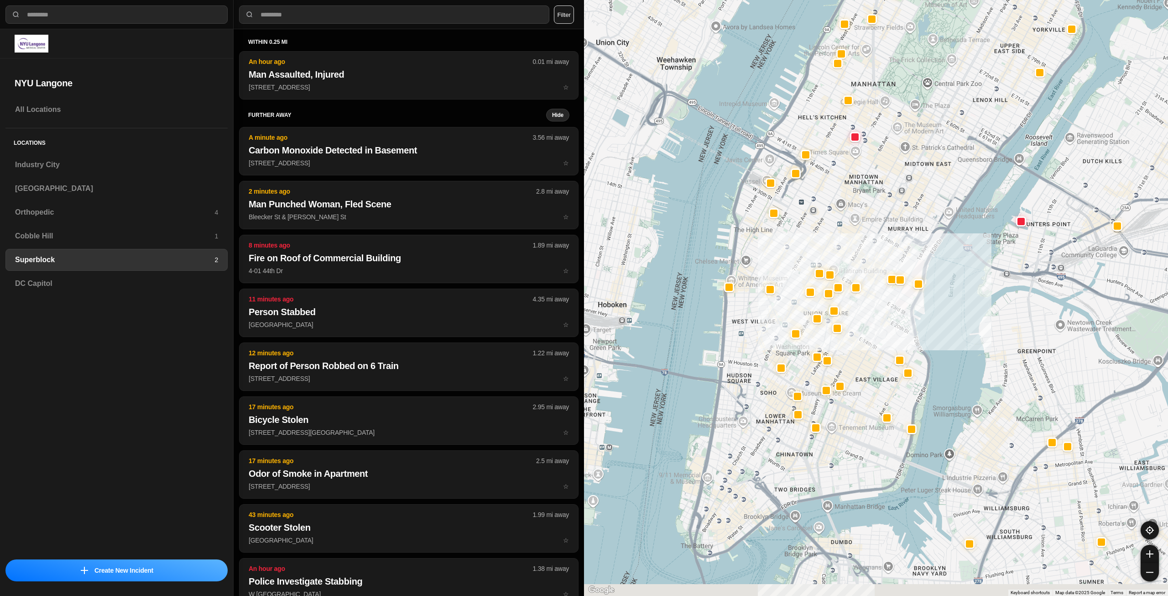
drag, startPoint x: 832, startPoint y: 464, endPoint x: 848, endPoint y: 398, distance: 68.1
click at [848, 398] on div at bounding box center [876, 298] width 584 height 596
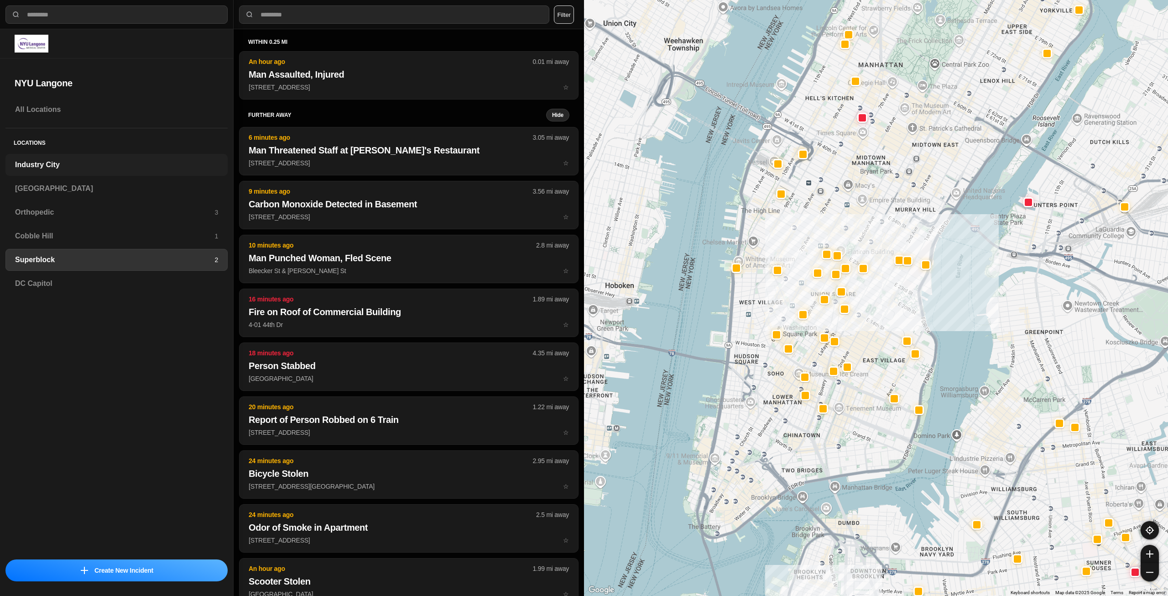
click at [109, 164] on h3 "Industry City" at bounding box center [116, 164] width 203 height 11
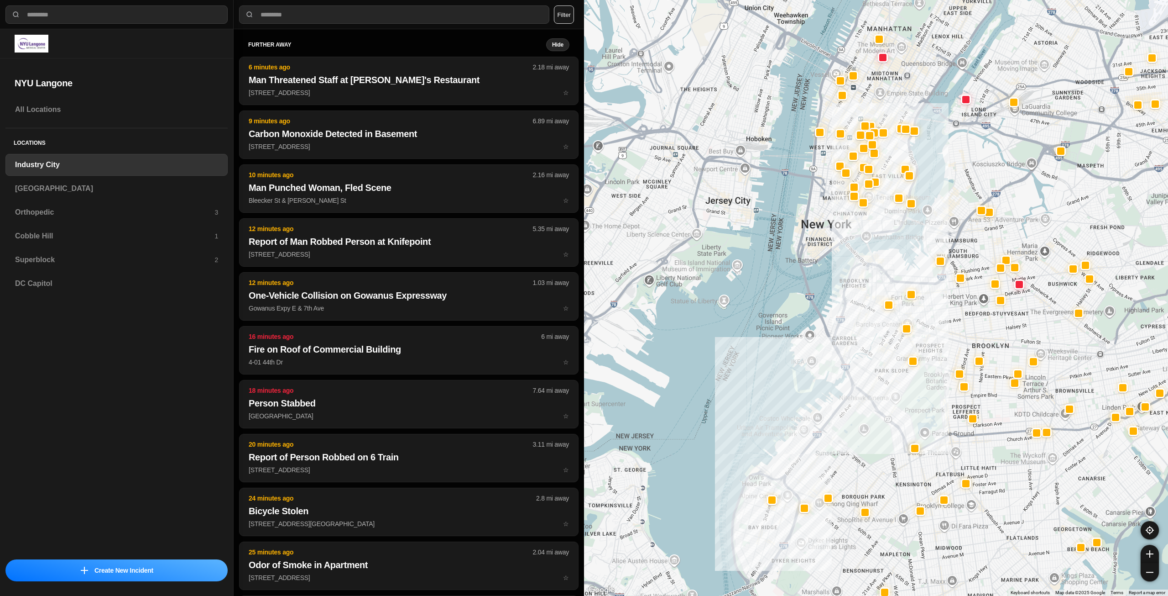
drag, startPoint x: 901, startPoint y: 324, endPoint x: 861, endPoint y: 398, distance: 83.9
click at [861, 398] on div at bounding box center [876, 298] width 584 height 596
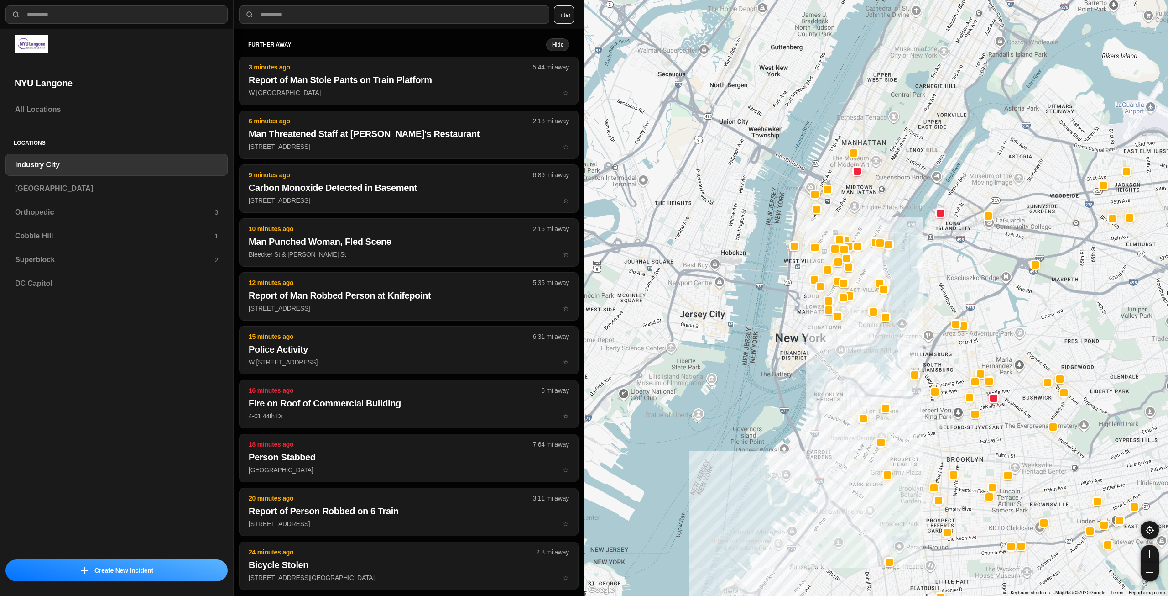
drag, startPoint x: 871, startPoint y: 225, endPoint x: 845, endPoint y: 338, distance: 115.3
click at [845, 338] on div at bounding box center [876, 298] width 584 height 596
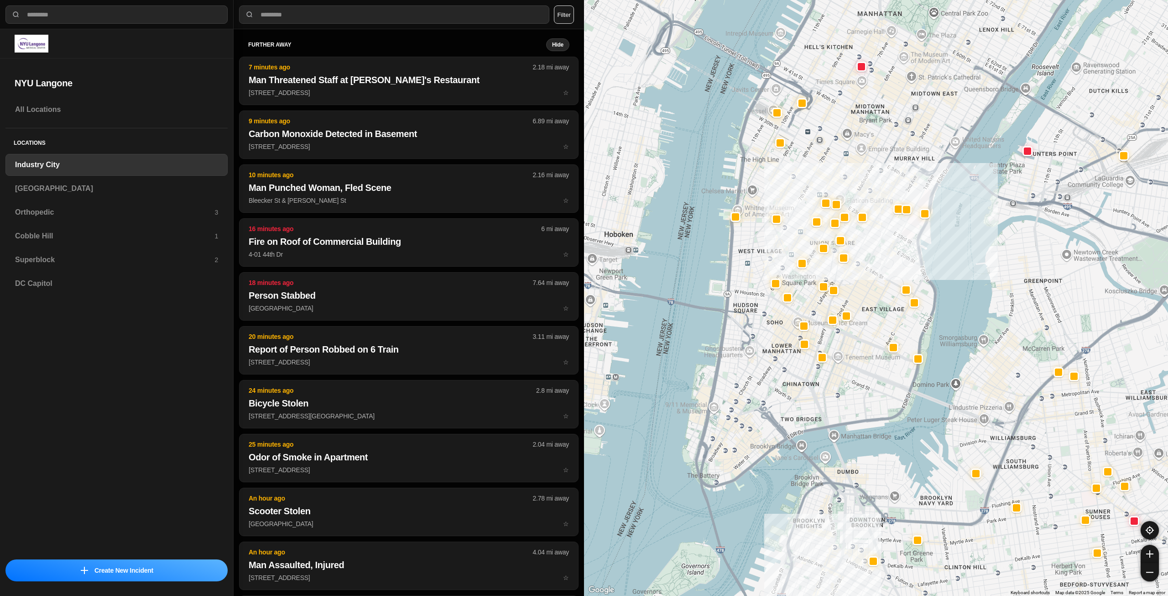
drag, startPoint x: 876, startPoint y: 280, endPoint x: 876, endPoint y: 341, distance: 61.2
click at [876, 341] on div "757 people" at bounding box center [876, 298] width 584 height 596
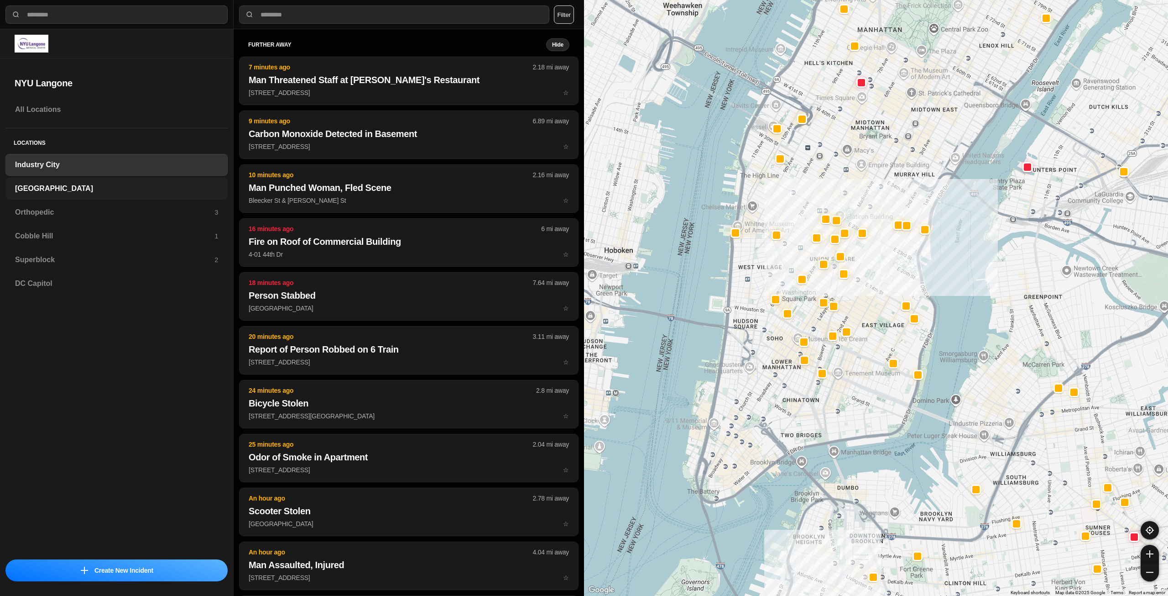
click at [76, 186] on h3 "[GEOGRAPHIC_DATA]" at bounding box center [116, 188] width 203 height 11
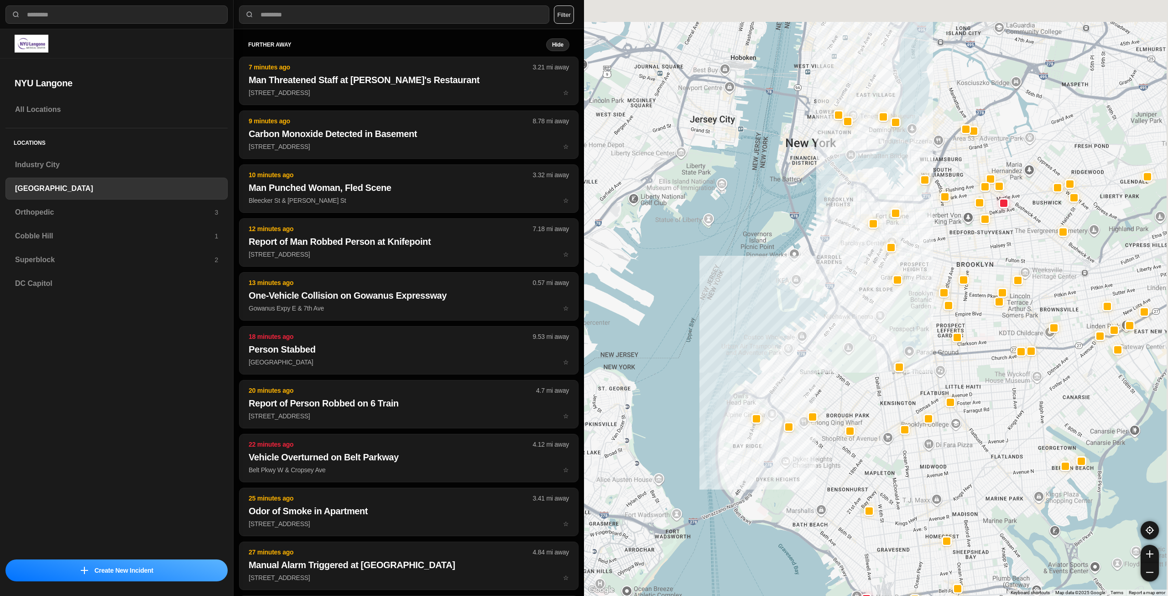
drag, startPoint x: 852, startPoint y: 381, endPoint x: 847, endPoint y: 407, distance: 26.5
click at [847, 409] on div at bounding box center [876, 298] width 584 height 596
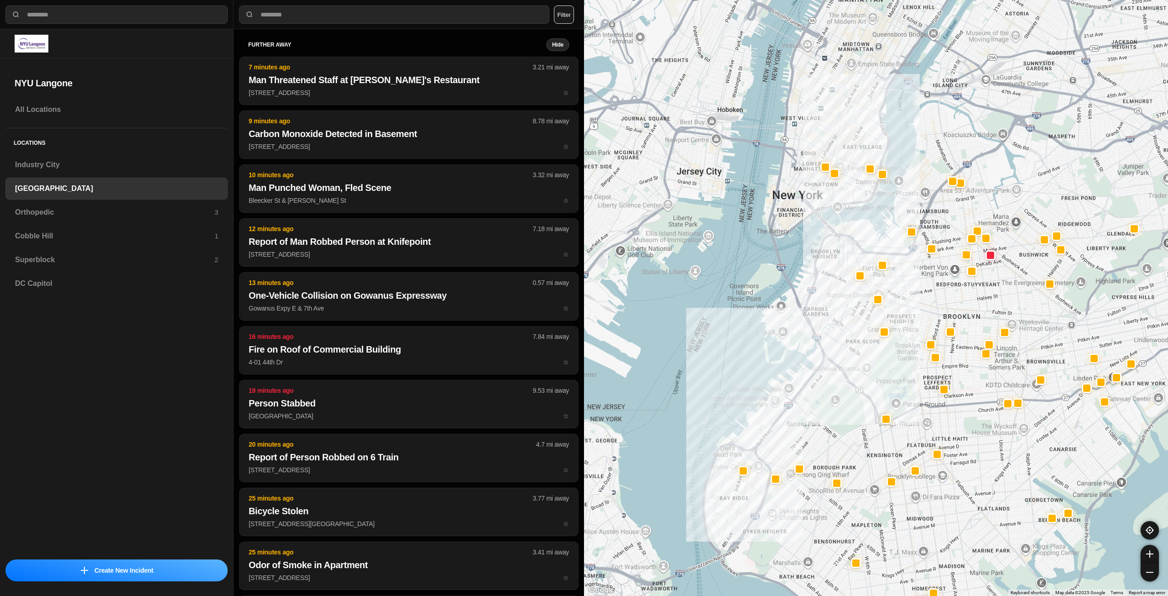
drag, startPoint x: 848, startPoint y: 371, endPoint x: 842, endPoint y: 388, distance: 17.3
click at [842, 393] on div at bounding box center [876, 298] width 584 height 596
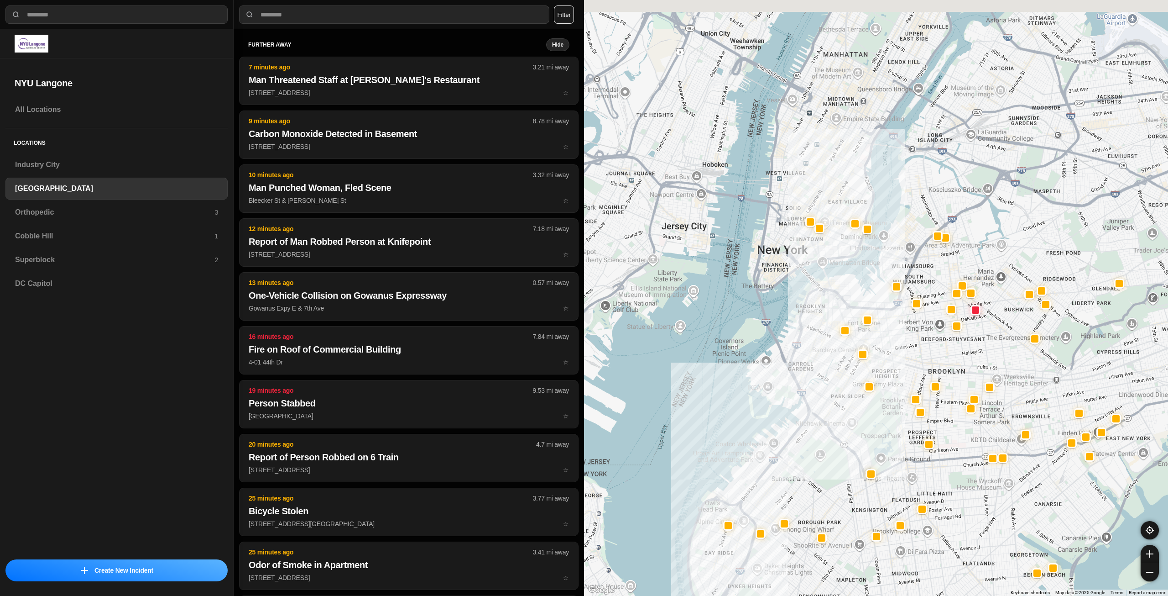
drag, startPoint x: 903, startPoint y: 305, endPoint x: 887, endPoint y: 358, distance: 55.7
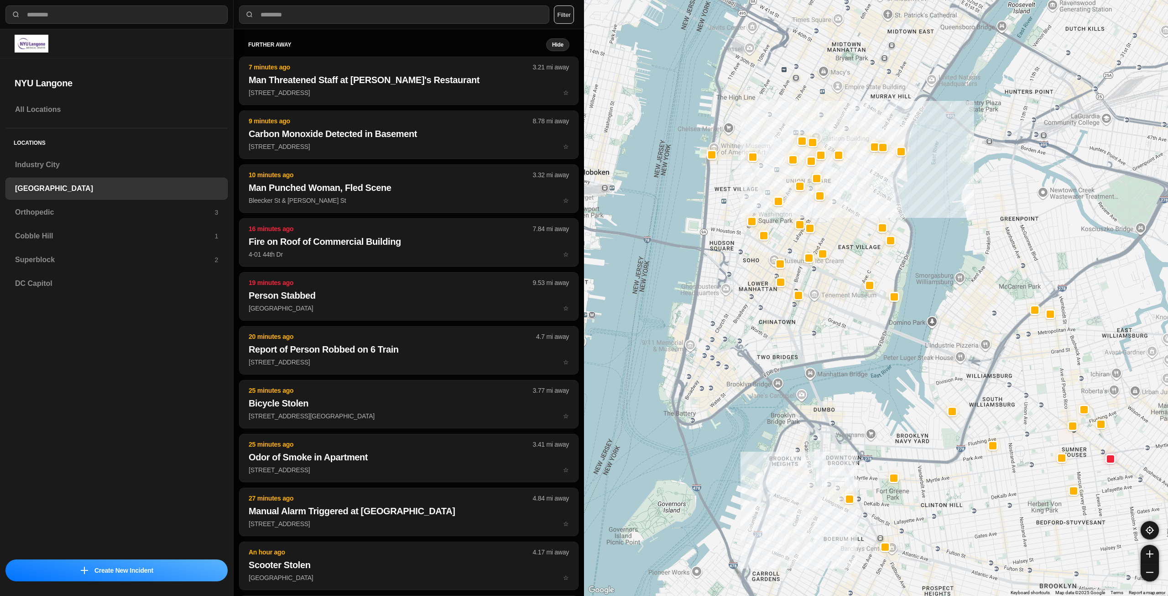
drag, startPoint x: 816, startPoint y: 285, endPoint x: 825, endPoint y: 330, distance: 46.1
click at [825, 330] on div "421 people" at bounding box center [876, 298] width 584 height 596
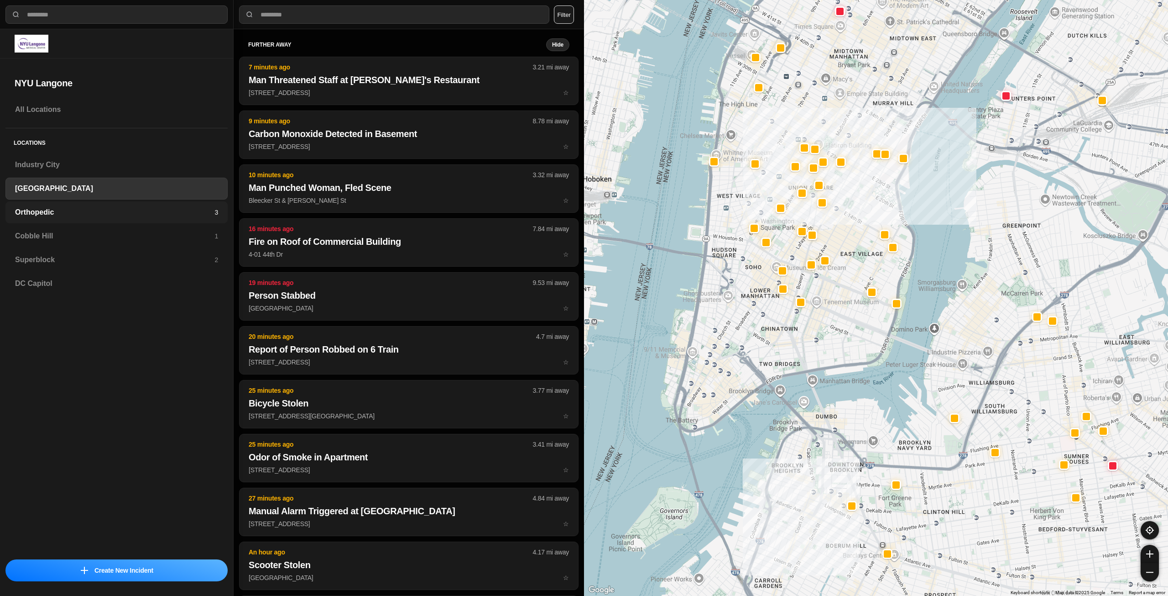
click at [184, 212] on h3 "Orthopedic" at bounding box center [114, 212] width 199 height 11
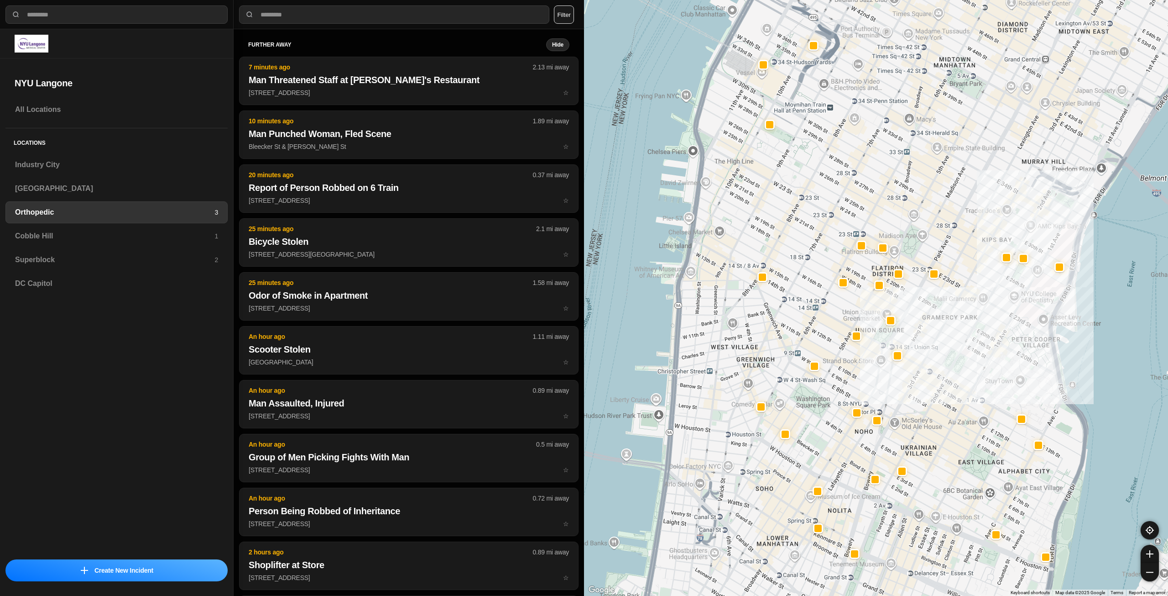
drag, startPoint x: 808, startPoint y: 392, endPoint x: 945, endPoint y: 371, distance: 138.6
click at [945, 371] on div at bounding box center [876, 298] width 584 height 596
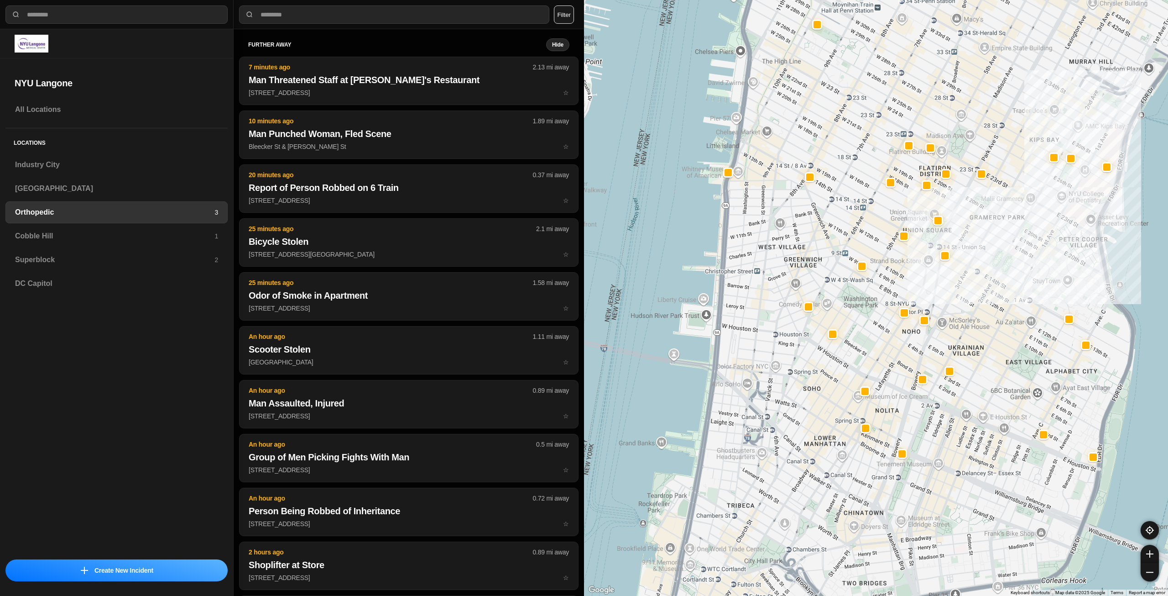
drag, startPoint x: 892, startPoint y: 496, endPoint x: 898, endPoint y: 408, distance: 87.8
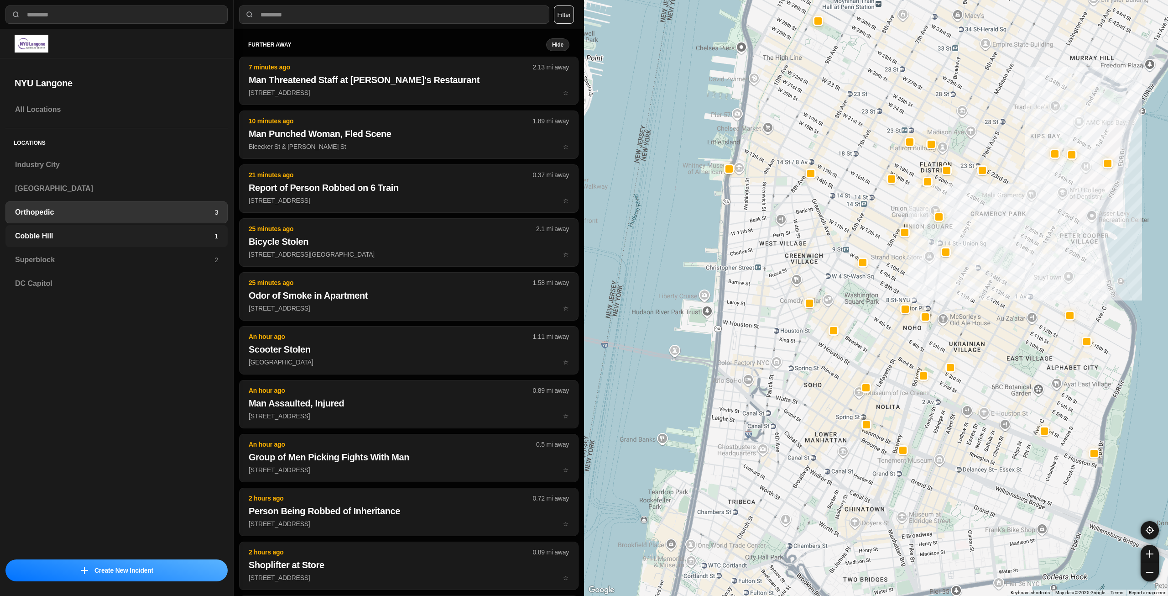
click at [43, 230] on div "Cobble Hill 1" at bounding box center [116, 236] width 222 height 22
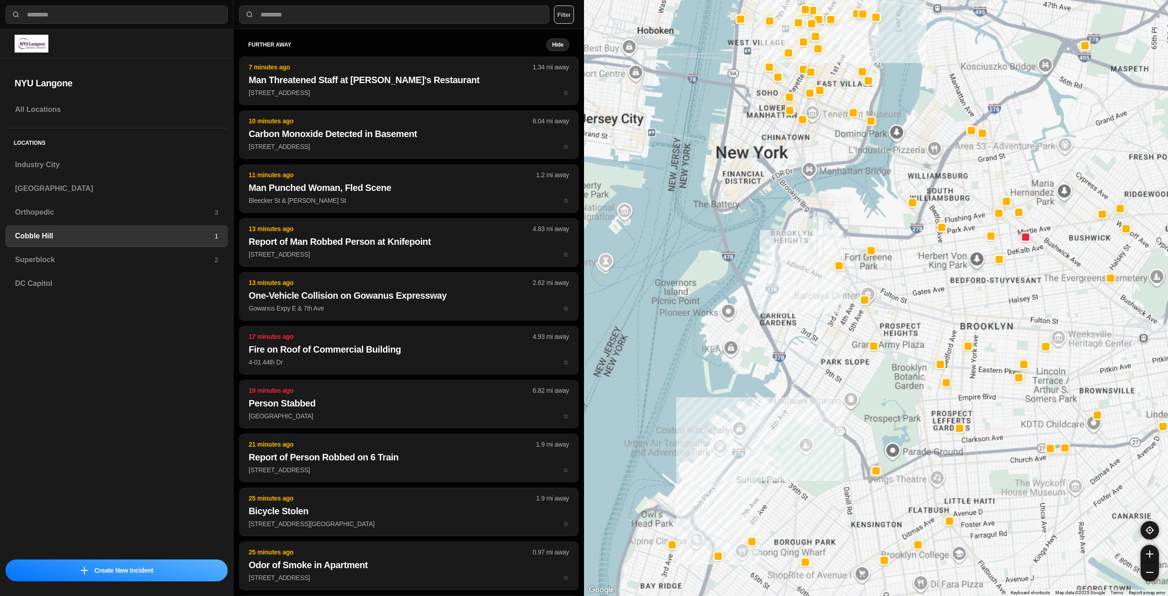
drag, startPoint x: 830, startPoint y: 382, endPoint x: 787, endPoint y: 373, distance: 43.4
click at [815, 405] on div at bounding box center [876, 298] width 584 height 596
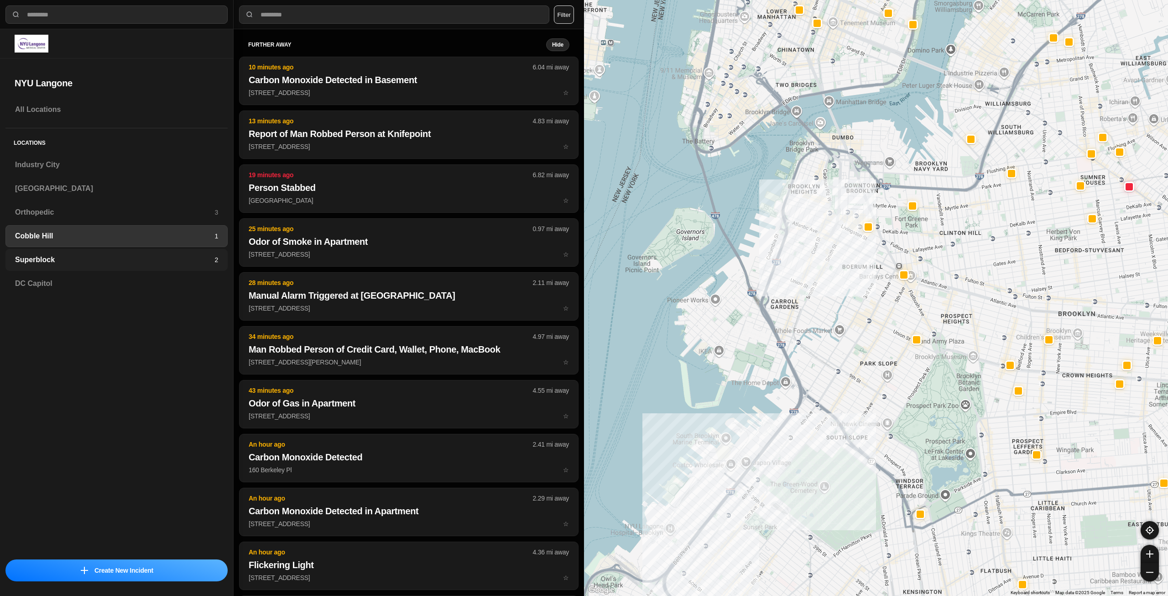
click at [82, 256] on h3 "Superblock" at bounding box center [114, 259] width 199 height 11
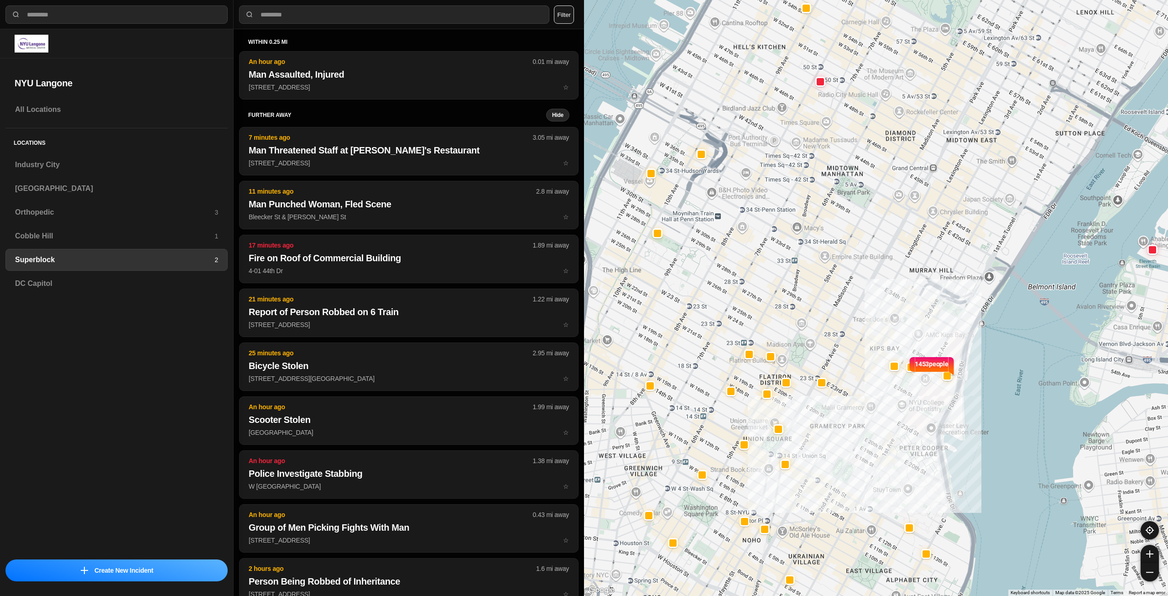
drag, startPoint x: 768, startPoint y: 350, endPoint x: 822, endPoint y: 332, distance: 57.3
click at [822, 332] on div "1453 people" at bounding box center [876, 298] width 584 height 596
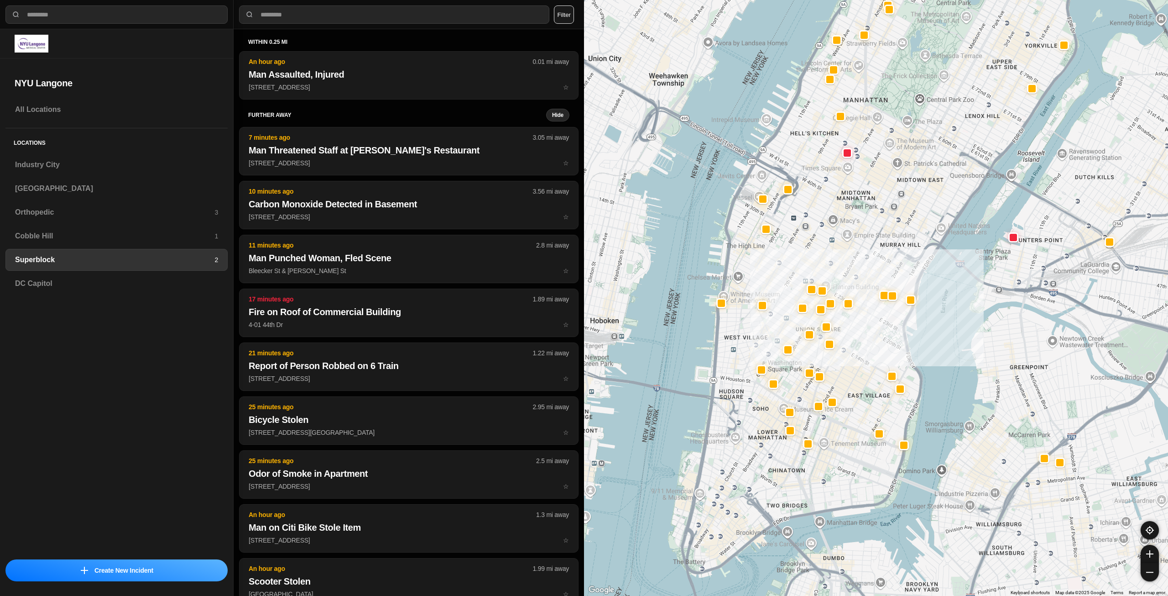
drag, startPoint x: 844, startPoint y: 371, endPoint x: 851, endPoint y: 349, distance: 23.1
click at [851, 349] on div at bounding box center [876, 298] width 584 height 596
click at [99, 164] on h3 "Industry City" at bounding box center [116, 164] width 203 height 11
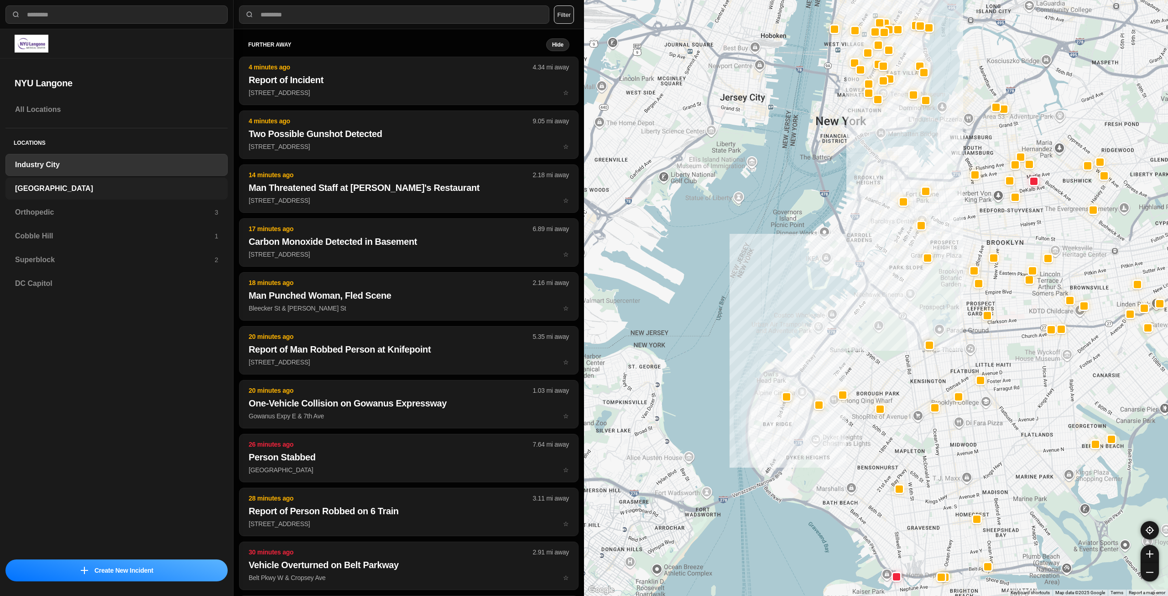
click at [104, 185] on h3 "[GEOGRAPHIC_DATA]" at bounding box center [116, 188] width 203 height 11
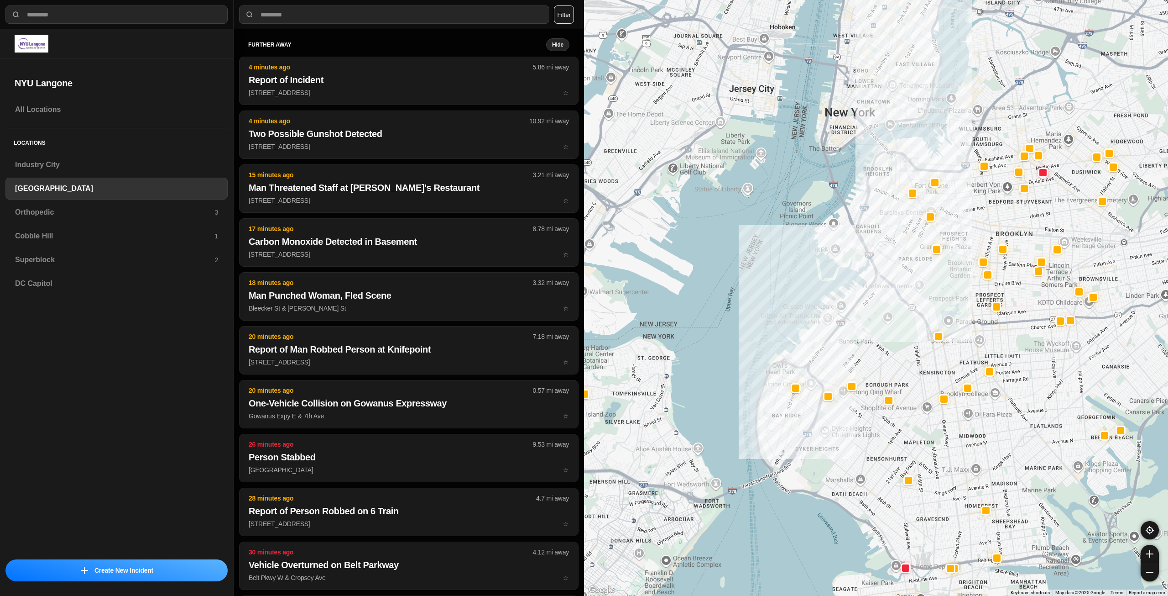
drag, startPoint x: 981, startPoint y: 147, endPoint x: 924, endPoint y: 319, distance: 181.2
click at [924, 319] on div at bounding box center [876, 298] width 584 height 596
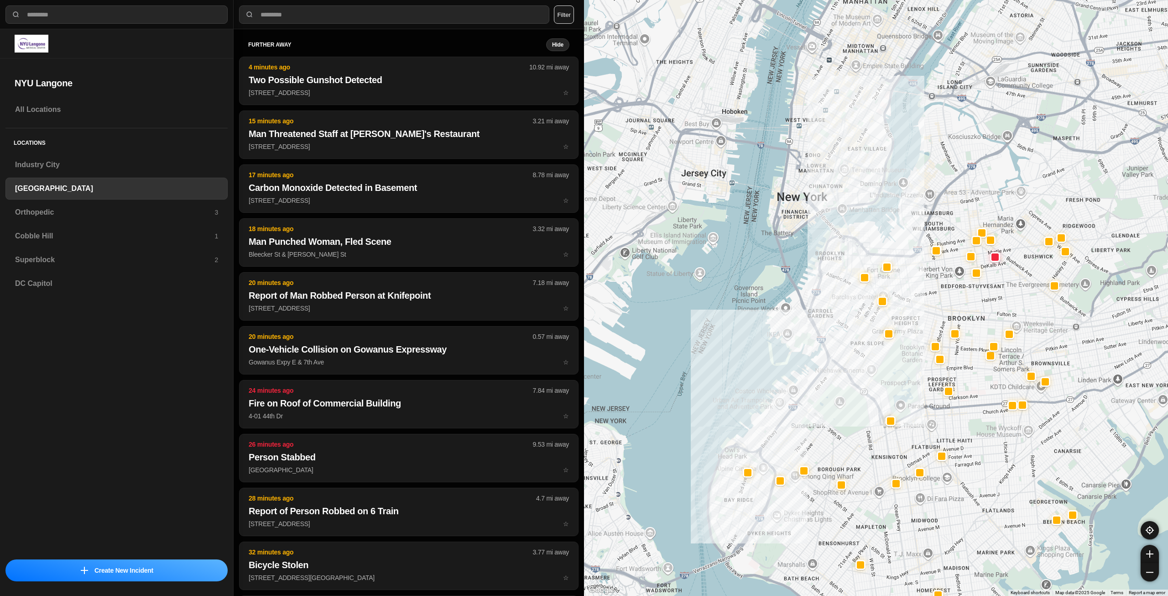
drag, startPoint x: 940, startPoint y: 249, endPoint x: 917, endPoint y: 287, distance: 45.0
click at [917, 287] on div at bounding box center [876, 298] width 584 height 596
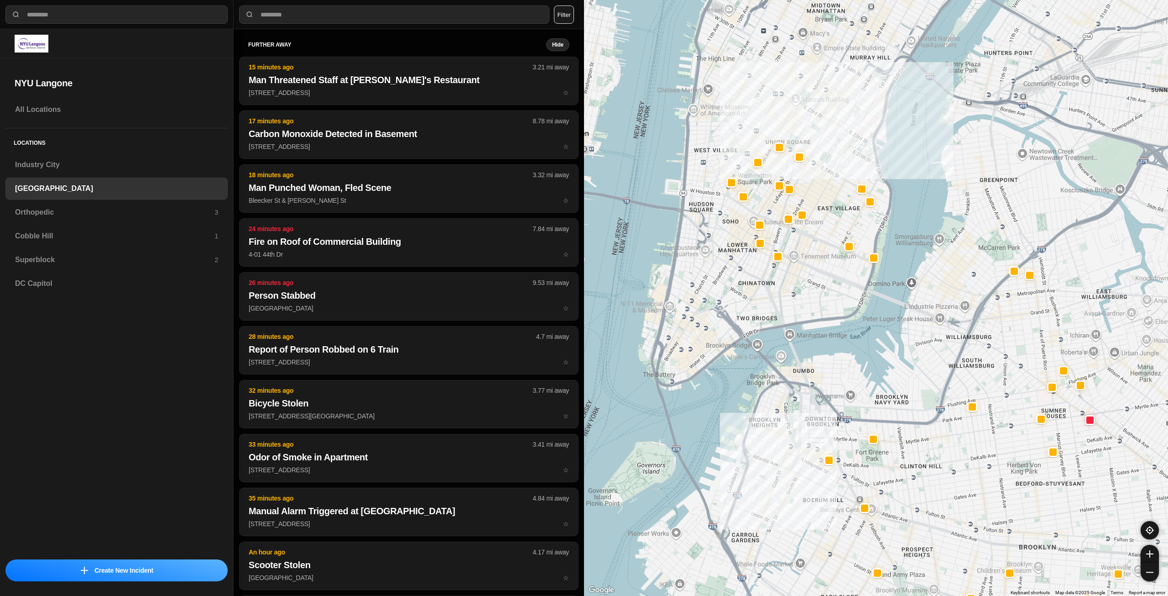
drag, startPoint x: 829, startPoint y: 171, endPoint x: 825, endPoint y: 299, distance: 128.3
click at [825, 299] on div "421 people" at bounding box center [876, 298] width 584 height 596
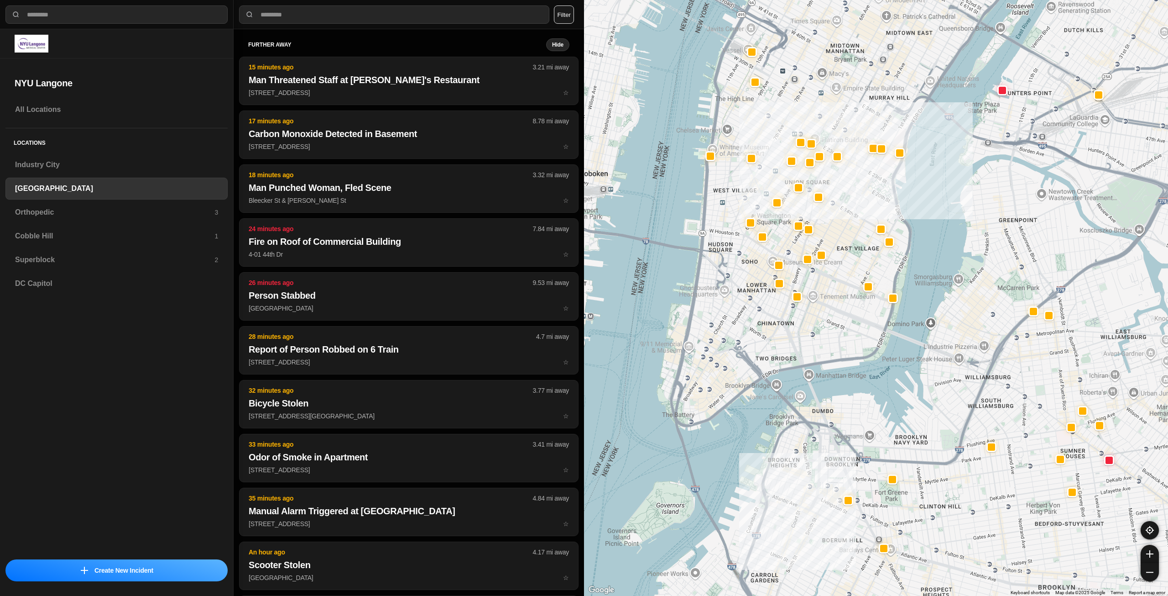
drag, startPoint x: 779, startPoint y: 293, endPoint x: 799, endPoint y: 334, distance: 45.5
click at [799, 334] on div "421 people" at bounding box center [876, 298] width 584 height 596
click at [58, 213] on h3 "Orthopedic" at bounding box center [114, 212] width 199 height 11
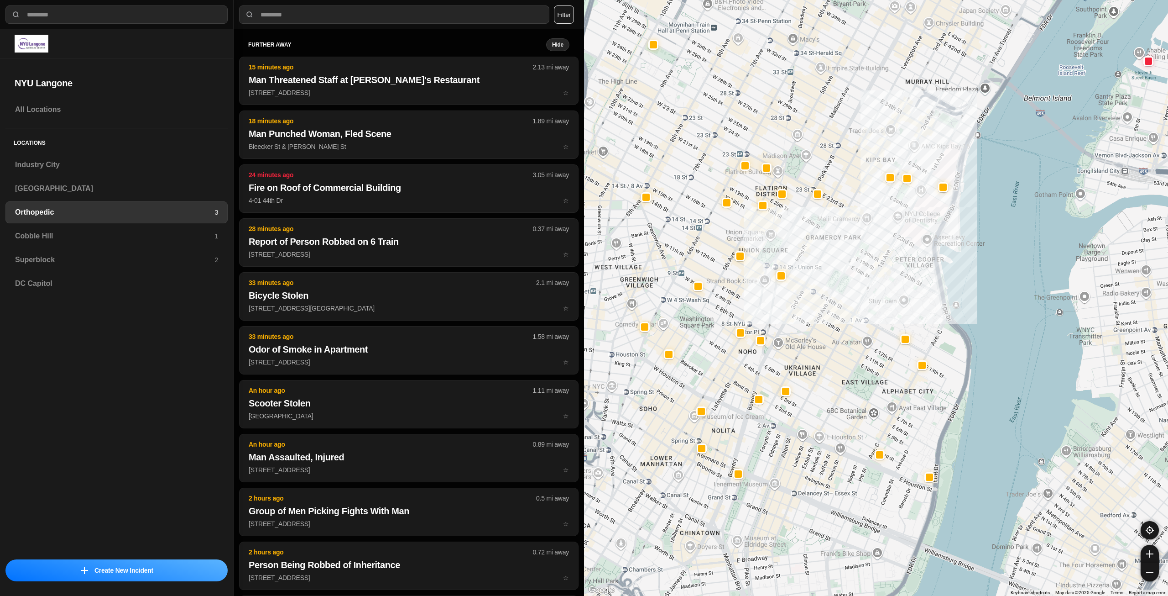
drag, startPoint x: 780, startPoint y: 398, endPoint x: 826, endPoint y: 331, distance: 81.0
click at [826, 331] on div at bounding box center [876, 298] width 584 height 596
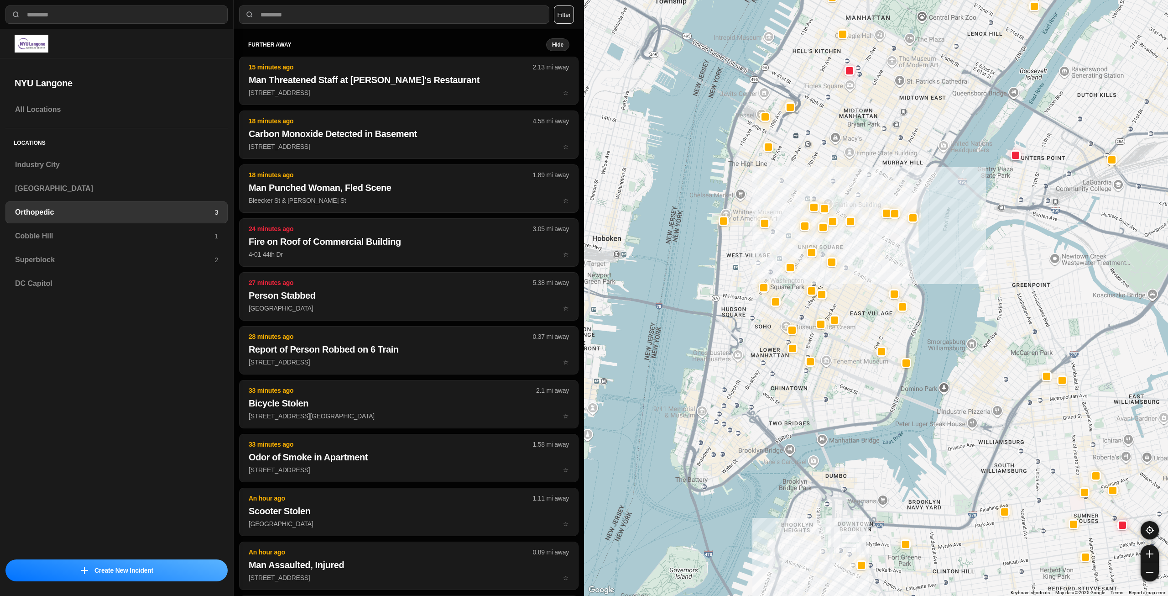
drag, startPoint x: 842, startPoint y: 321, endPoint x: 857, endPoint y: 293, distance: 31.8
click at [857, 293] on div at bounding box center [876, 298] width 584 height 596
click at [60, 235] on h3 "Cobble Hill" at bounding box center [114, 235] width 199 height 11
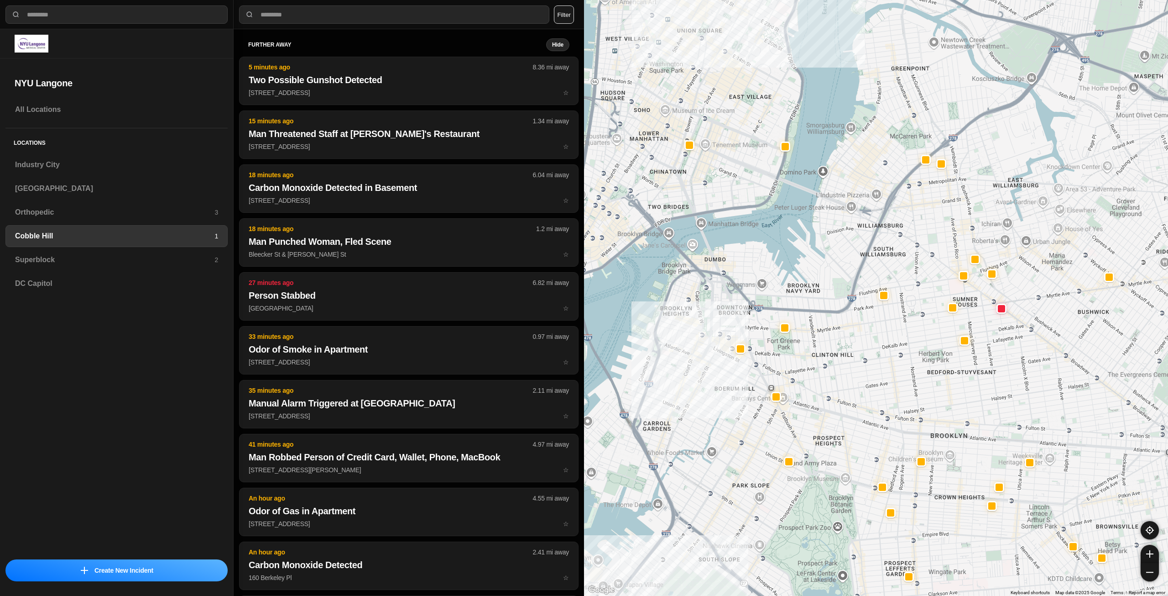
drag, startPoint x: 816, startPoint y: 178, endPoint x: 764, endPoint y: 288, distance: 121.7
click at [764, 288] on div at bounding box center [876, 298] width 584 height 596
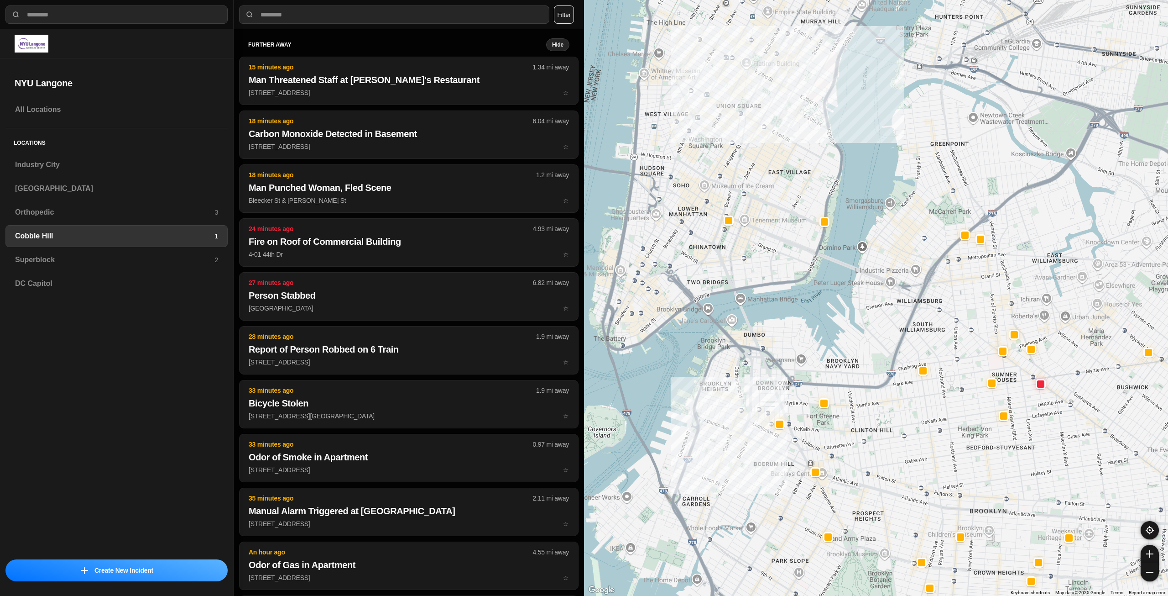
drag, startPoint x: 749, startPoint y: 231, endPoint x: 789, endPoint y: 295, distance: 75.6
click at [789, 295] on div at bounding box center [876, 298] width 584 height 596
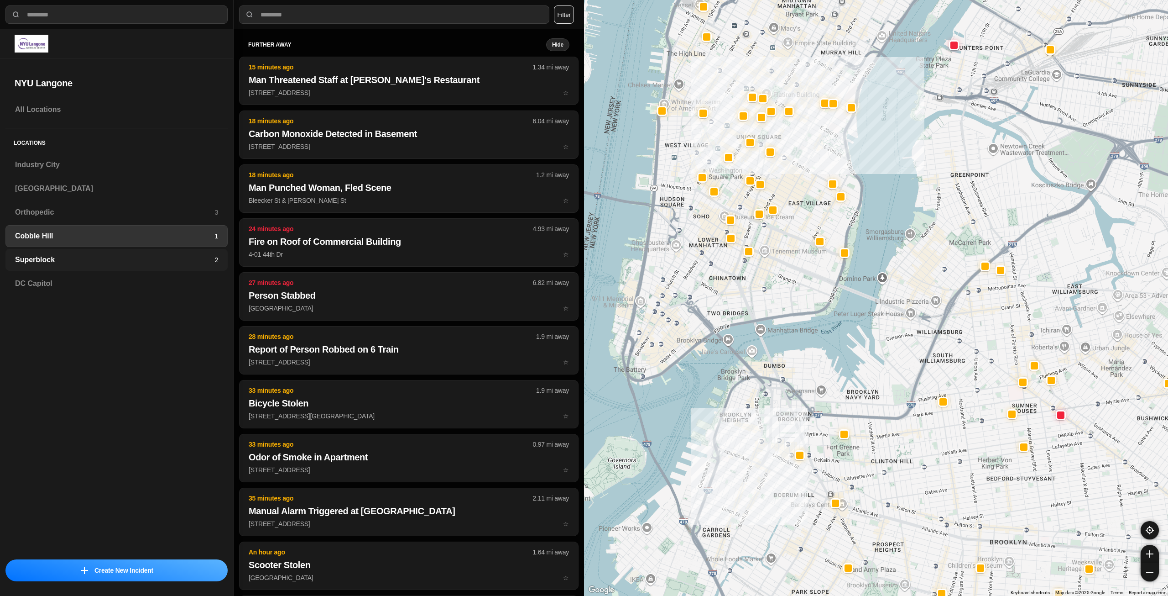
click at [146, 260] on h3 "Superblock" at bounding box center [114, 259] width 199 height 11
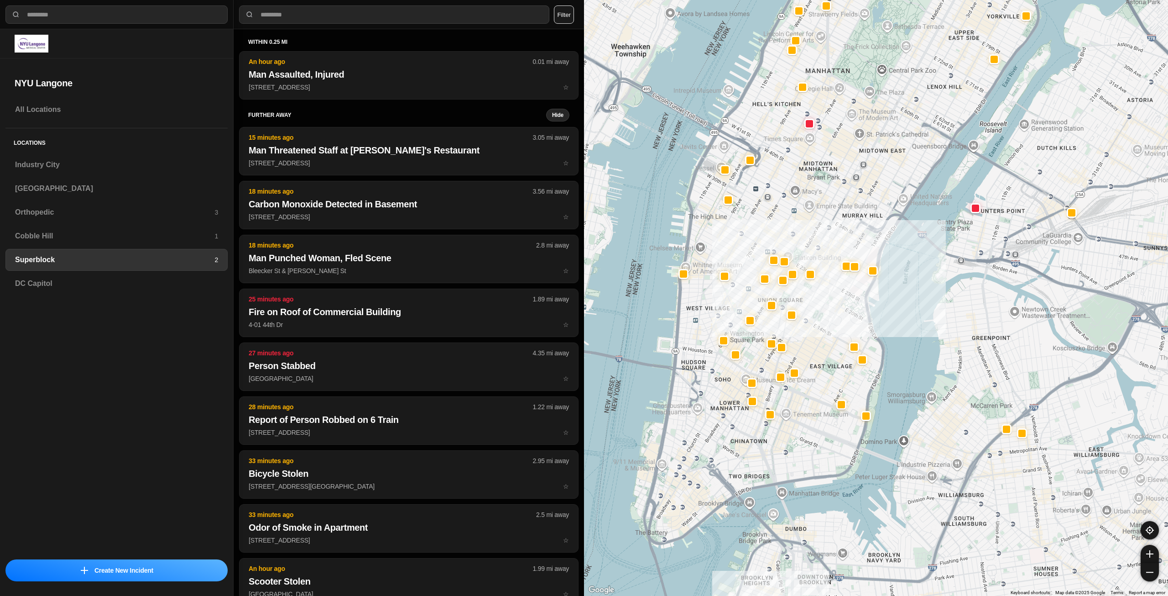
drag, startPoint x: 815, startPoint y: 419, endPoint x: 842, endPoint y: 332, distance: 91.4
click at [842, 332] on div at bounding box center [876, 298] width 584 height 596
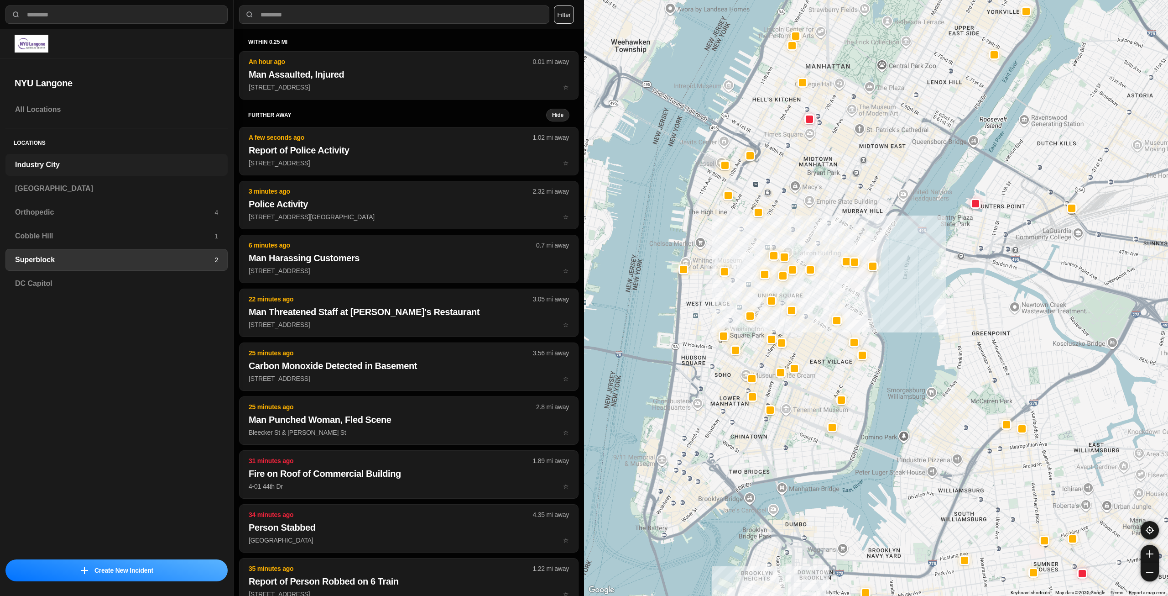
click at [51, 166] on h3 "Industry City" at bounding box center [116, 164] width 203 height 11
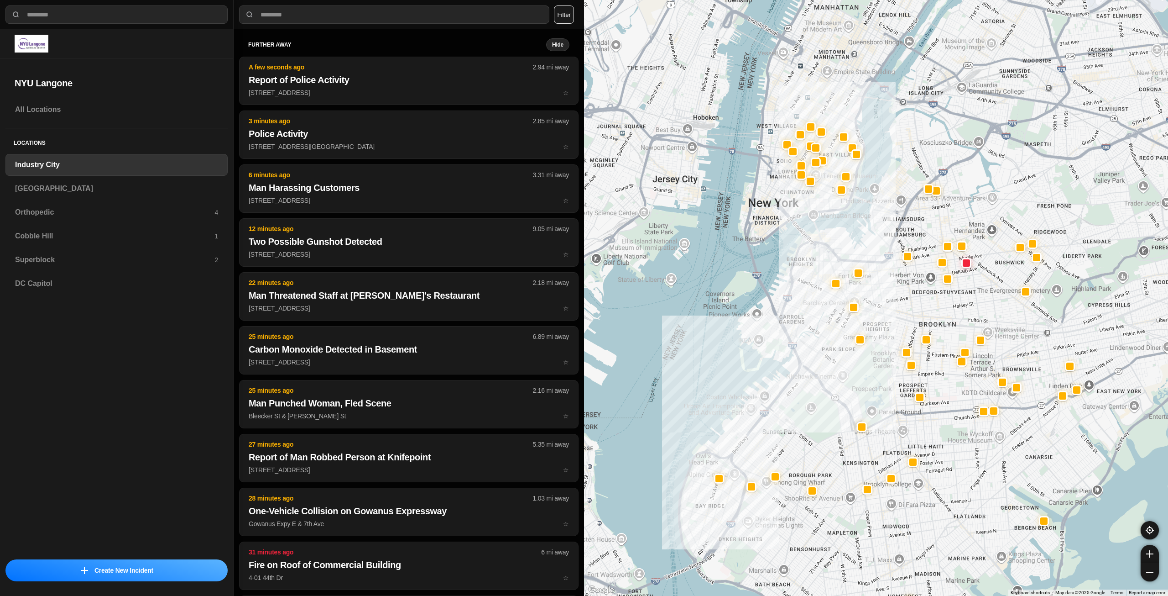
click at [860, 387] on div at bounding box center [876, 298] width 584 height 596
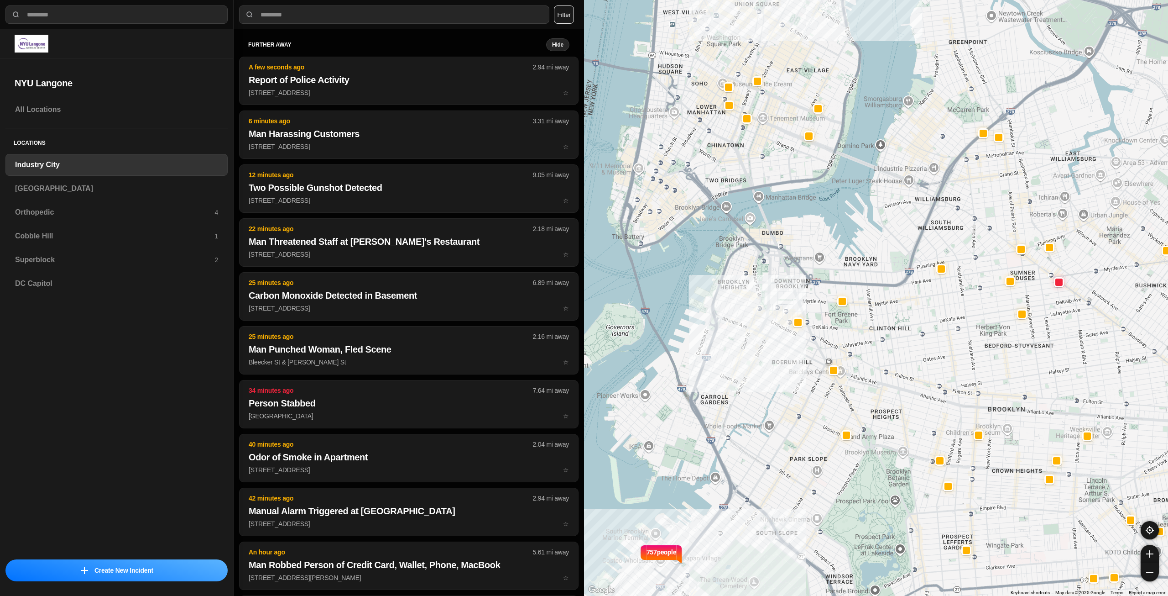
drag, startPoint x: 878, startPoint y: 336, endPoint x: 881, endPoint y: 349, distance: 13.2
click at [881, 349] on div "757 people" at bounding box center [876, 298] width 584 height 596
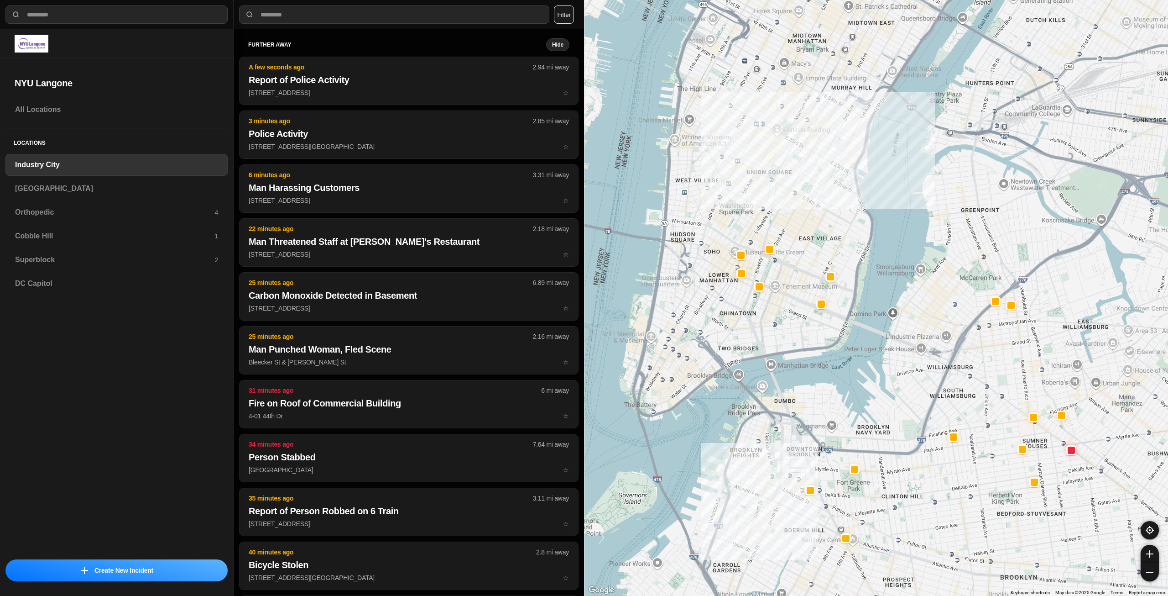
drag, startPoint x: 781, startPoint y: 189, endPoint x: 793, endPoint y: 361, distance: 172.0
click at [793, 361] on div "757 people" at bounding box center [876, 298] width 584 height 596
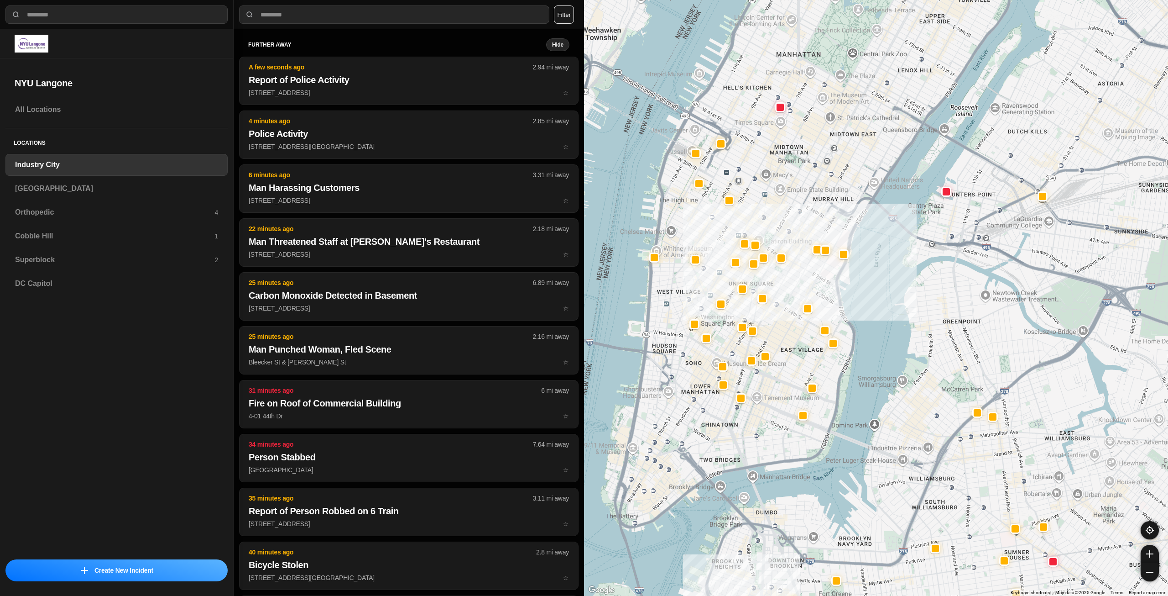
drag, startPoint x: 800, startPoint y: 314, endPoint x: 788, endPoint y: 388, distance: 75.0
click at [788, 388] on div "757 people" at bounding box center [876, 298] width 584 height 596
click at [83, 189] on h3 "[GEOGRAPHIC_DATA]" at bounding box center [116, 188] width 203 height 11
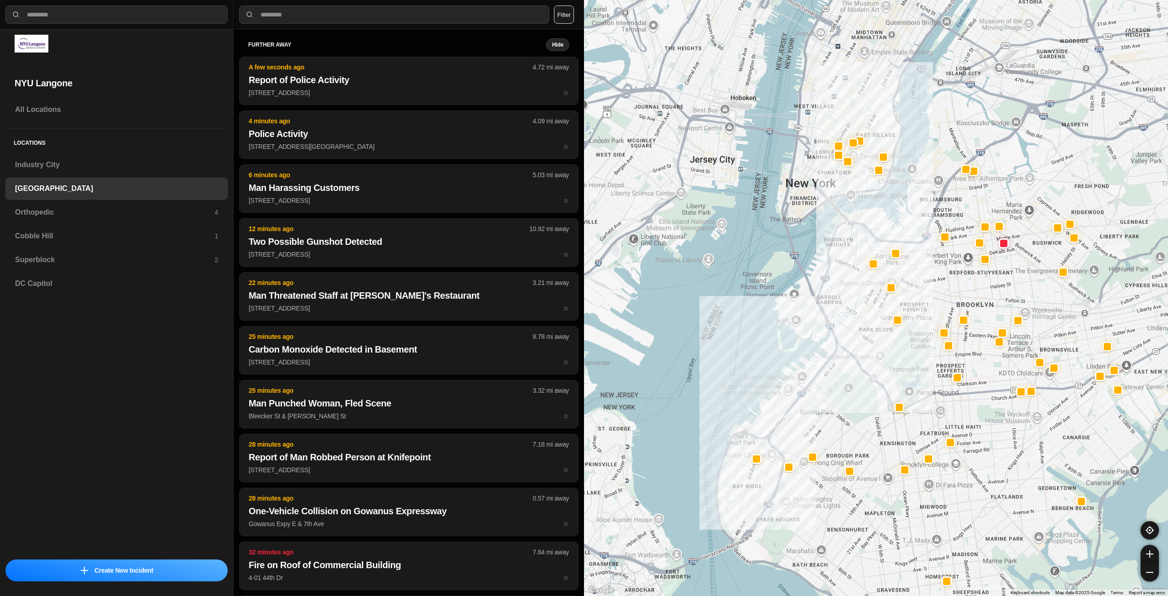
drag, startPoint x: 930, startPoint y: 260, endPoint x: 879, endPoint y: 393, distance: 142.4
click at [879, 393] on div at bounding box center [876, 298] width 584 height 596
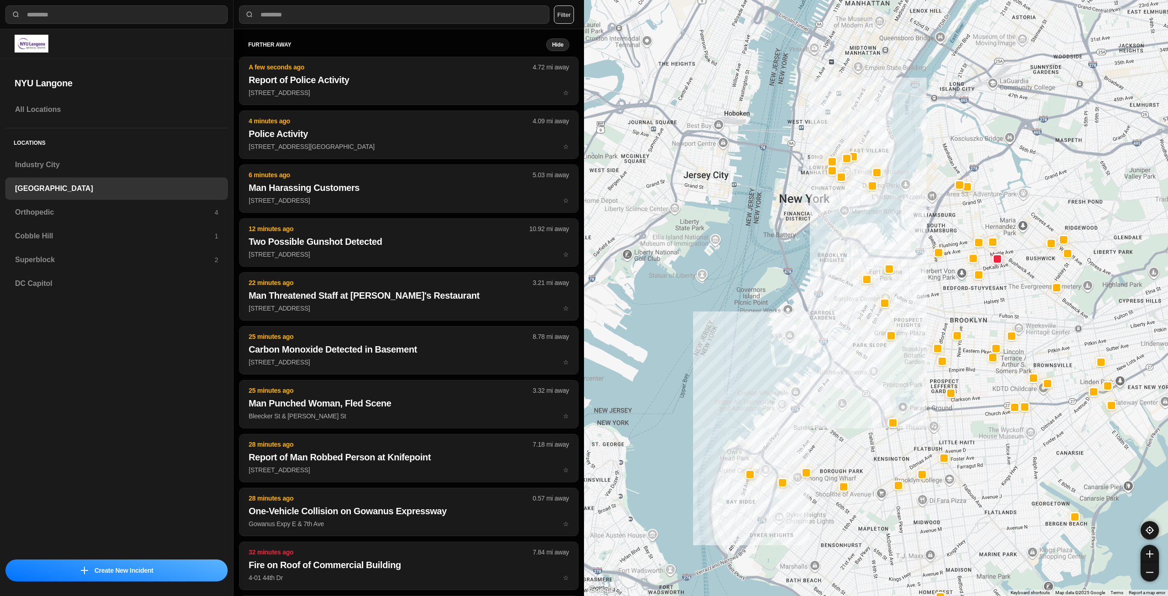
drag, startPoint x: 924, startPoint y: 288, endPoint x: 898, endPoint y: 361, distance: 77.8
click at [899, 363] on div at bounding box center [876, 298] width 584 height 596
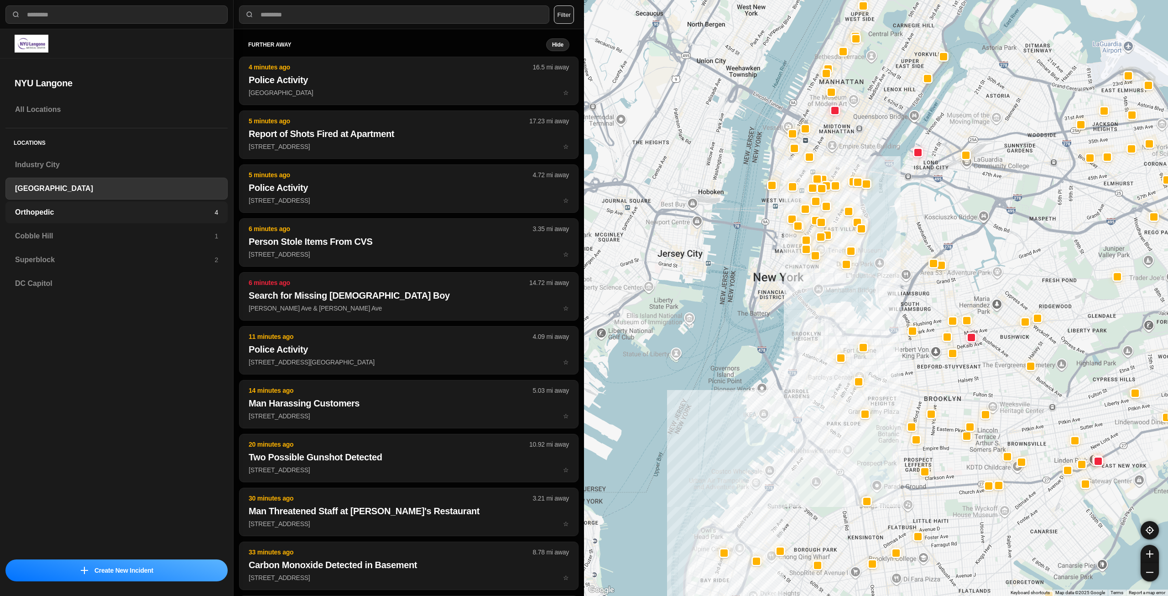
click at [188, 218] on div "Orthopedic 4" at bounding box center [116, 212] width 222 height 22
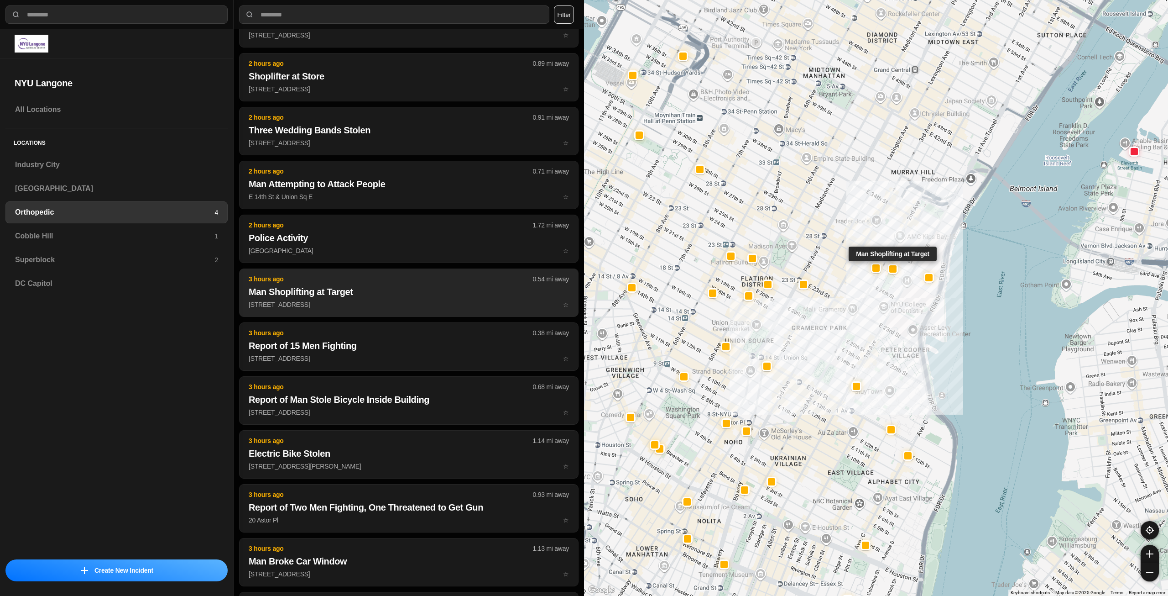
scroll to position [776, 0]
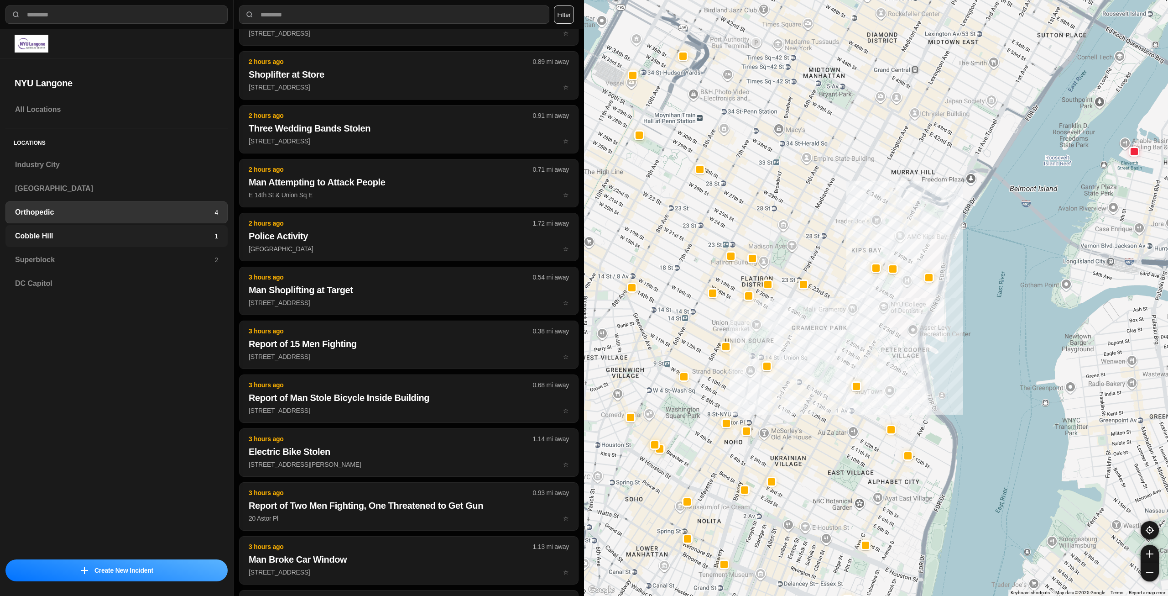
click at [125, 240] on h3 "Cobble Hill" at bounding box center [114, 235] width 199 height 11
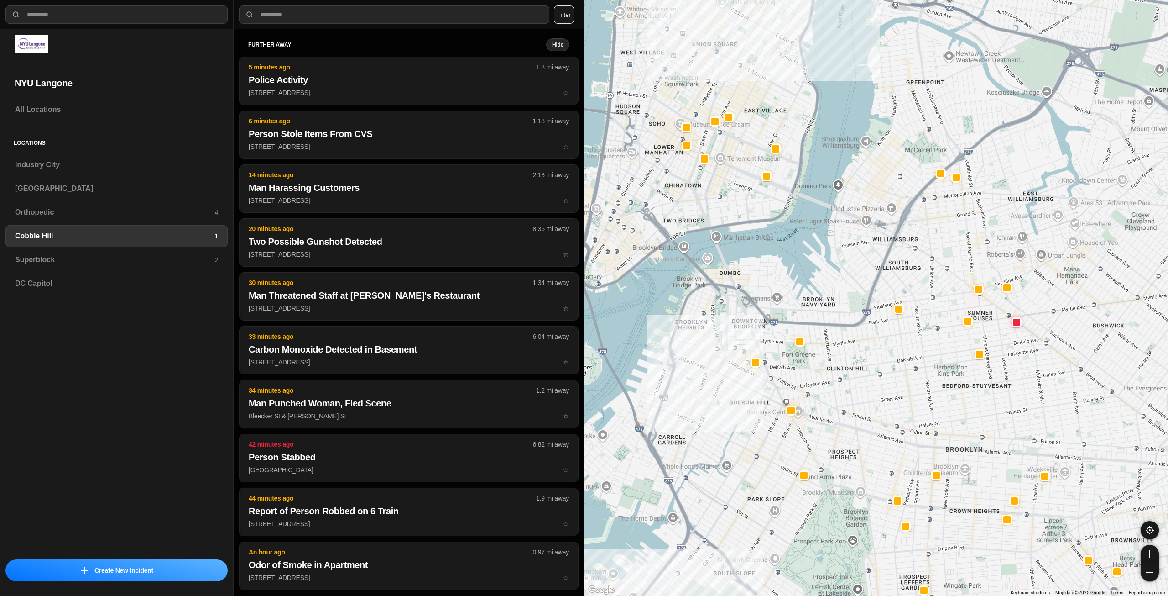
drag, startPoint x: 867, startPoint y: 291, endPoint x: 810, endPoint y: 393, distance: 116.8
click at [810, 393] on div at bounding box center [876, 298] width 584 height 596
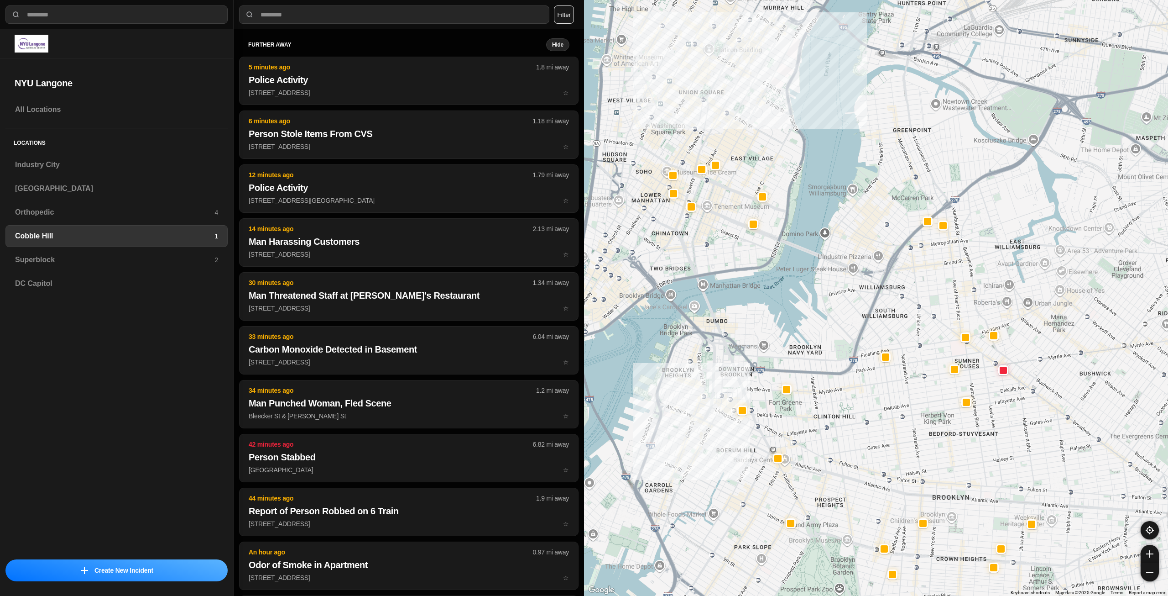
drag, startPoint x: 834, startPoint y: 375, endPoint x: 824, endPoint y: 416, distance: 42.4
click at [824, 416] on div at bounding box center [876, 298] width 584 height 596
click at [83, 260] on h3 "Superblock" at bounding box center [114, 259] width 199 height 11
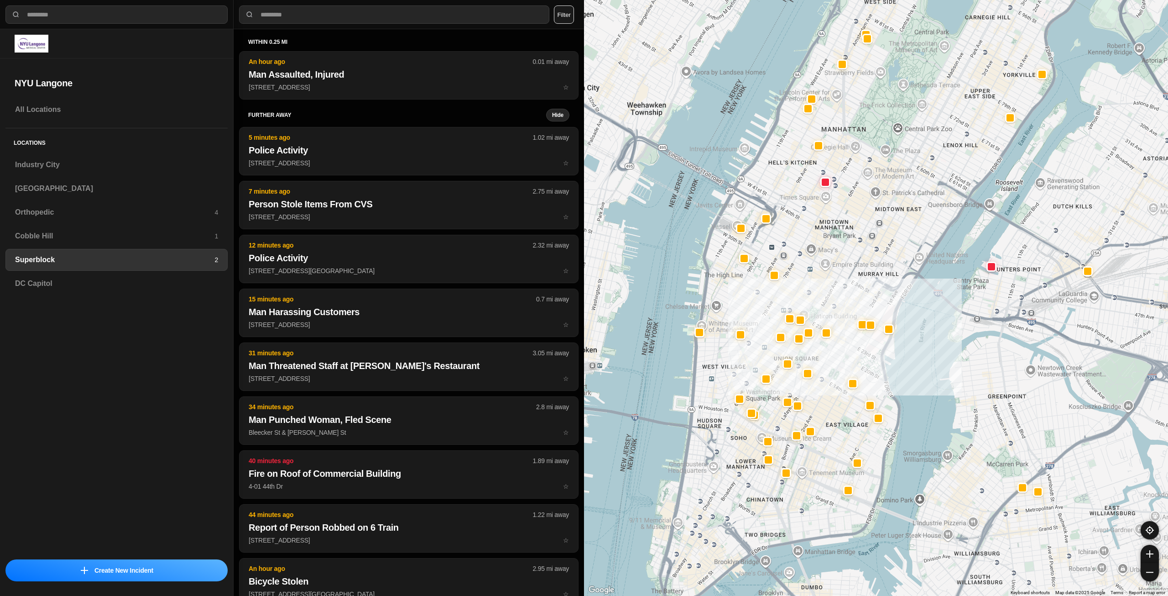
drag, startPoint x: 796, startPoint y: 463, endPoint x: 831, endPoint y: 423, distance: 53.1
click at [831, 423] on div at bounding box center [876, 298] width 584 height 596
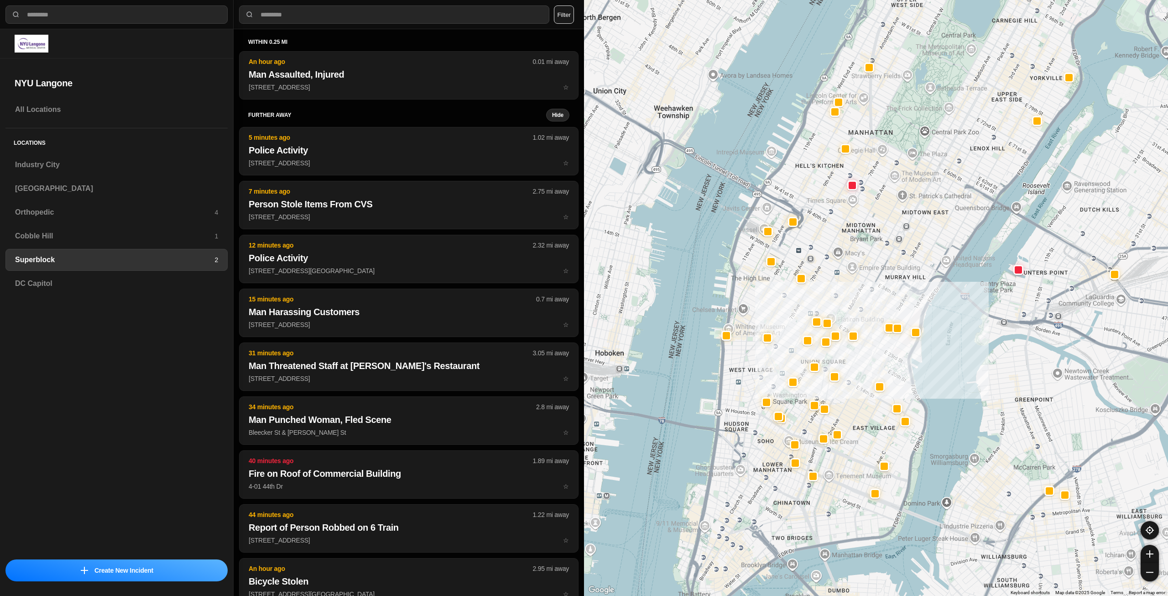
click at [860, 417] on div at bounding box center [876, 298] width 584 height 596
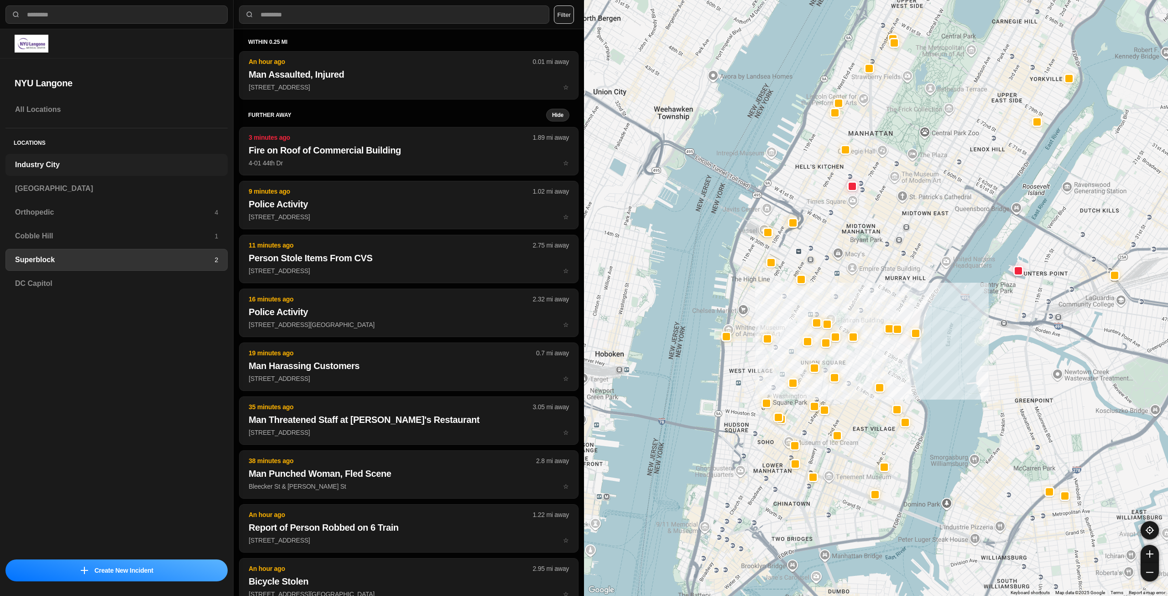
click at [87, 172] on div "Industry City" at bounding box center [116, 165] width 222 height 22
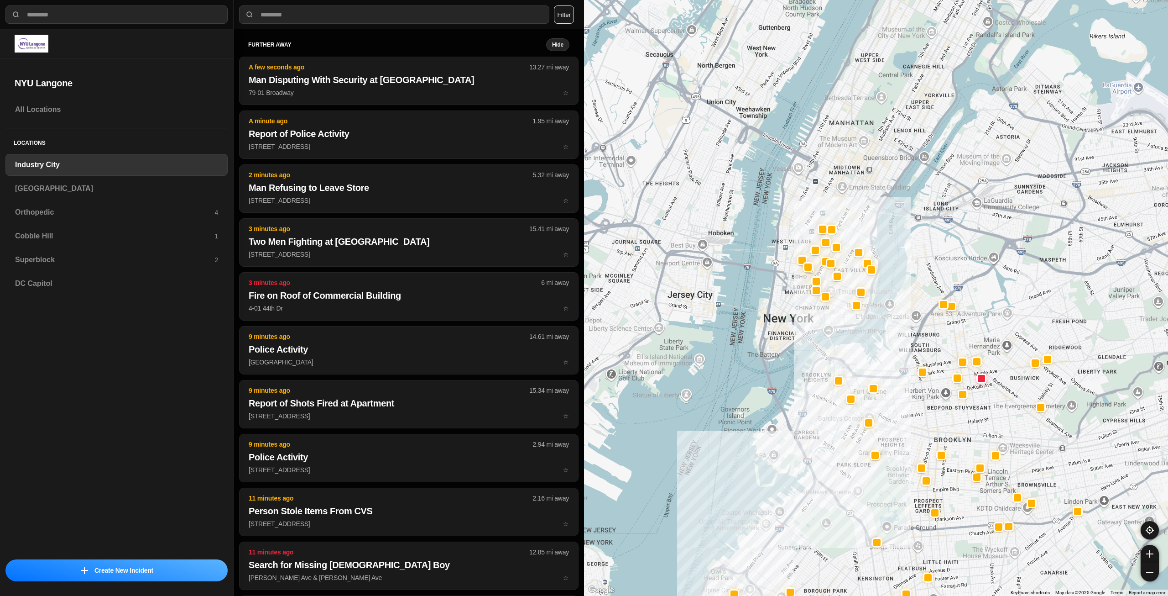
drag, startPoint x: 935, startPoint y: 330, endPoint x: 900, endPoint y: 388, distance: 67.9
click at [900, 388] on div at bounding box center [876, 298] width 584 height 596
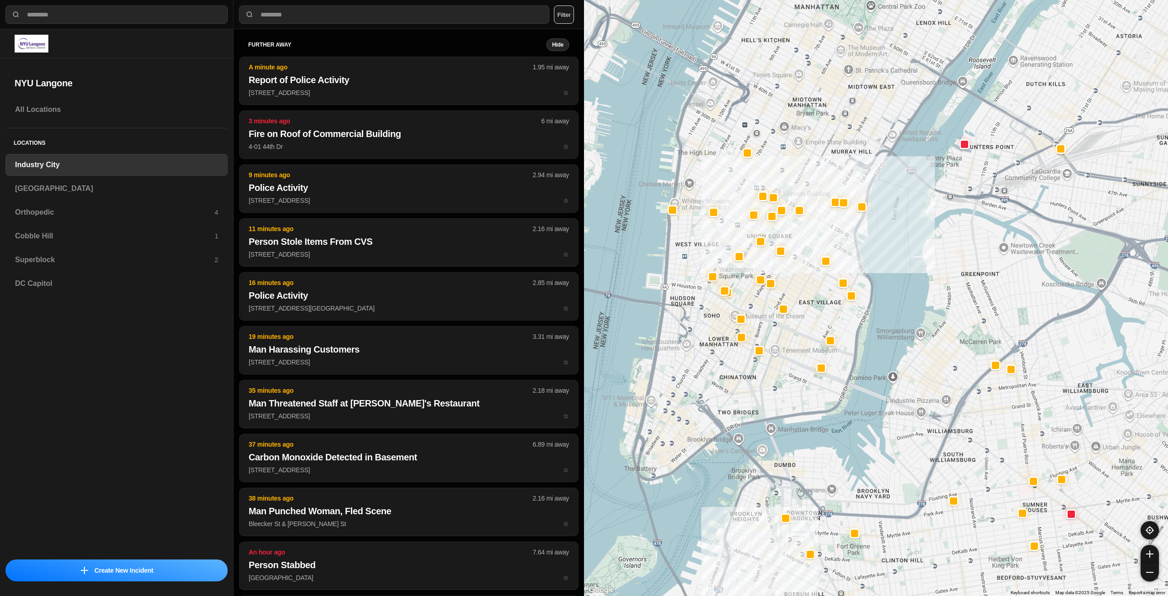
drag, startPoint x: 822, startPoint y: 265, endPoint x: 799, endPoint y: 401, distance: 138.0
click at [799, 401] on div "757 people" at bounding box center [876, 298] width 584 height 596
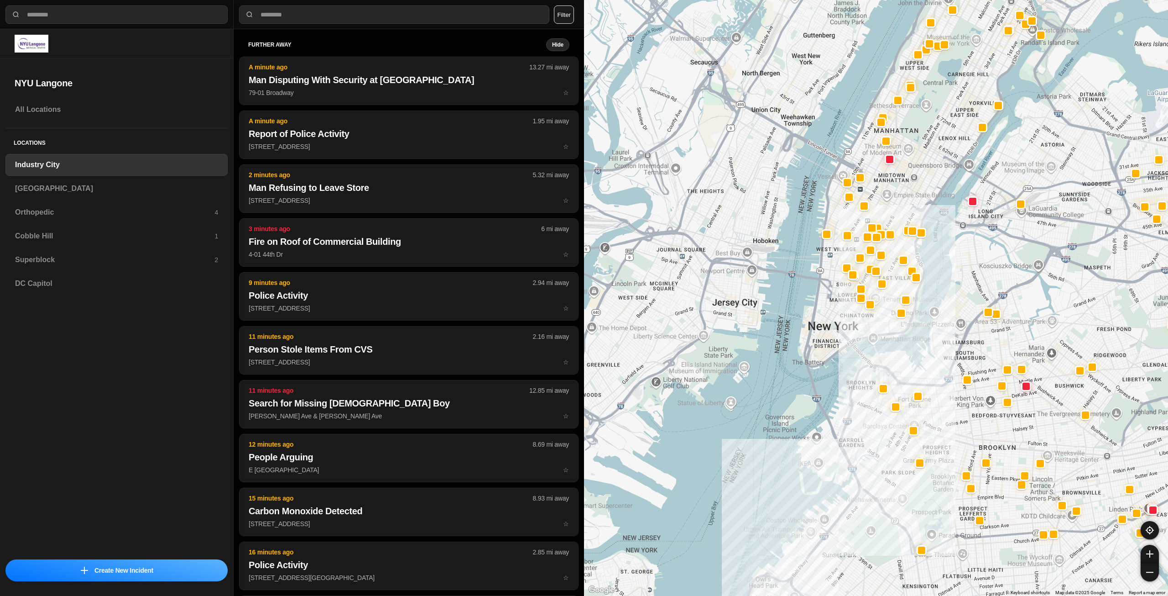
drag, startPoint x: 871, startPoint y: 371, endPoint x: 929, endPoint y: 327, distance: 72.9
click at [929, 327] on div at bounding box center [876, 298] width 584 height 596
click at [62, 184] on h3 "[GEOGRAPHIC_DATA]" at bounding box center [116, 188] width 203 height 11
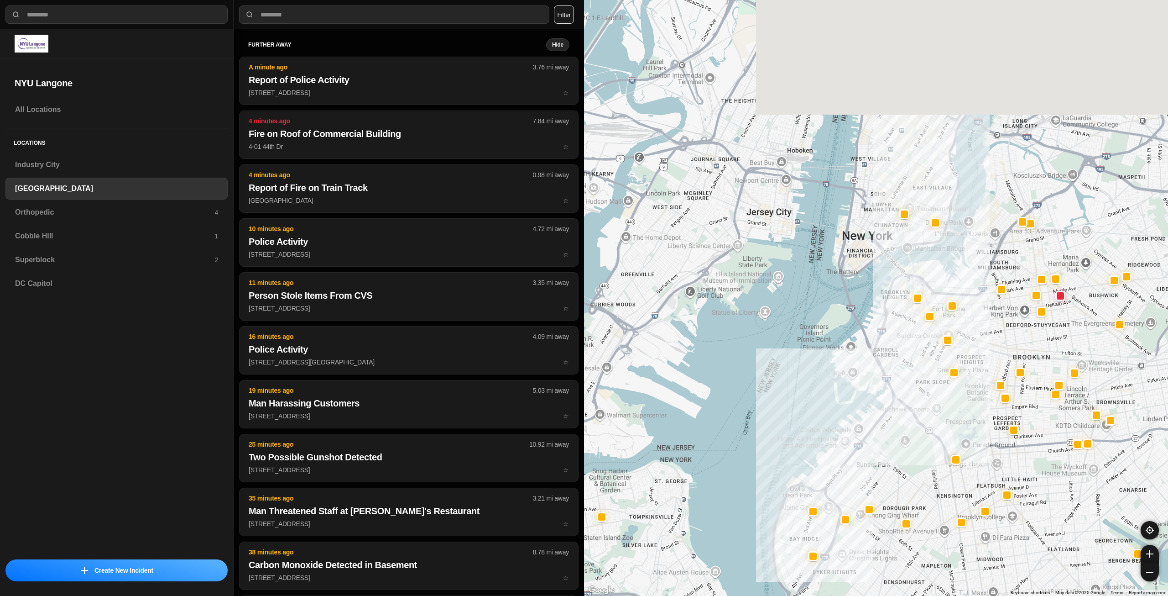
drag, startPoint x: 937, startPoint y: 224, endPoint x: 901, endPoint y: 450, distance: 229.1
click at [901, 451] on div at bounding box center [876, 298] width 584 height 596
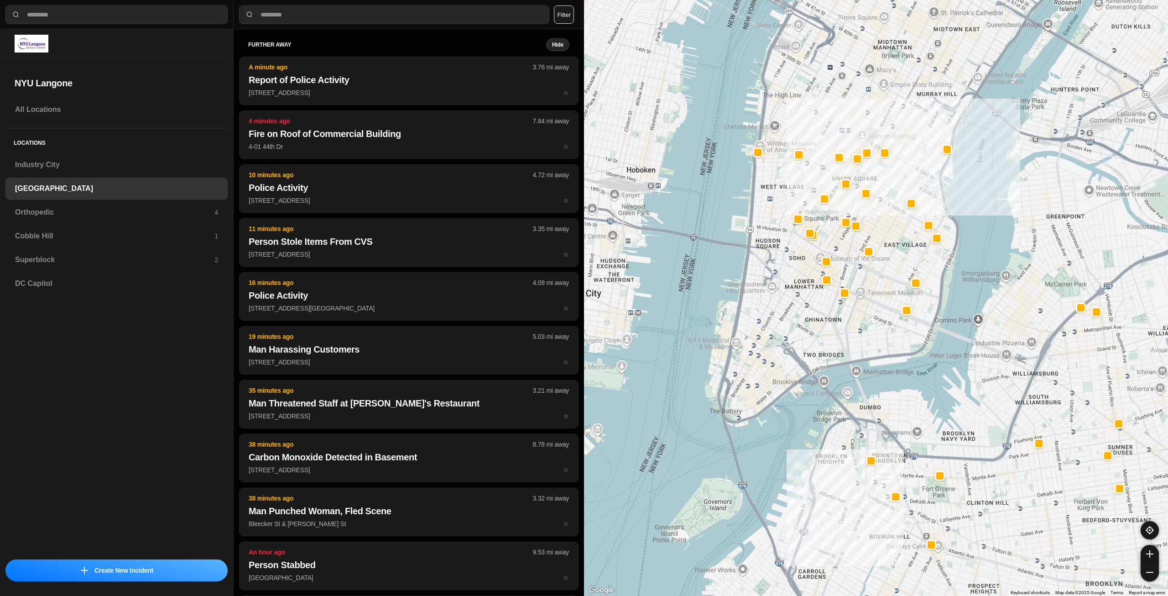
drag, startPoint x: 880, startPoint y: 254, endPoint x: 856, endPoint y: 342, distance: 91.8
click at [856, 342] on div "421 people" at bounding box center [876, 298] width 584 height 596
select select "*"
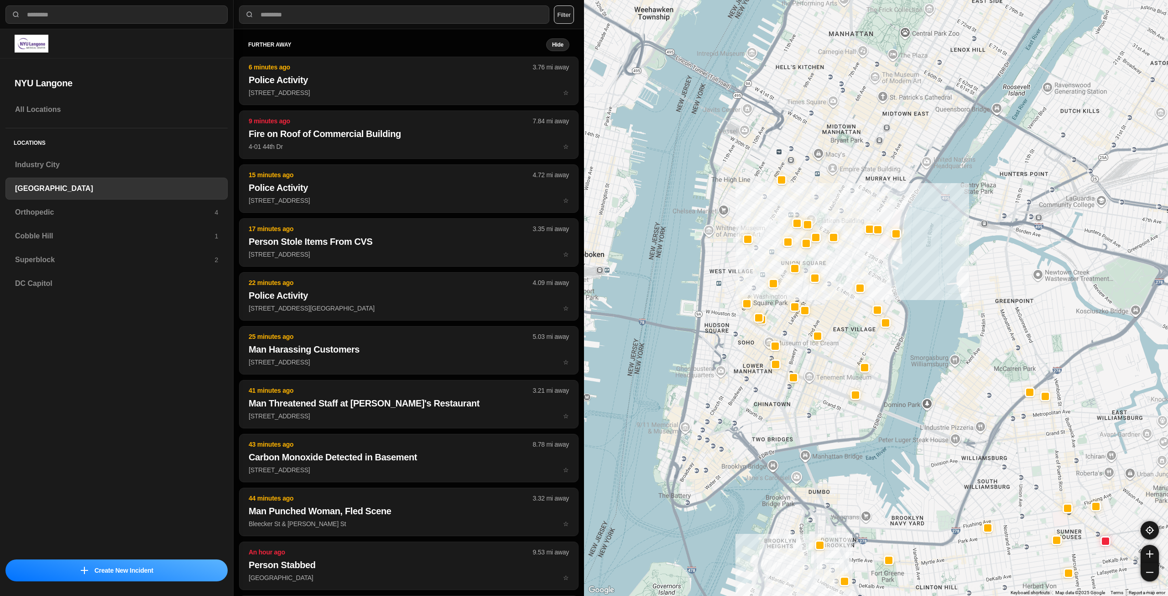
drag, startPoint x: 835, startPoint y: 284, endPoint x: 811, endPoint y: 410, distance: 127.7
click at [811, 410] on div "421 people" at bounding box center [876, 298] width 584 height 596
click at [59, 211] on h3 "Orthopedic" at bounding box center [114, 212] width 199 height 11
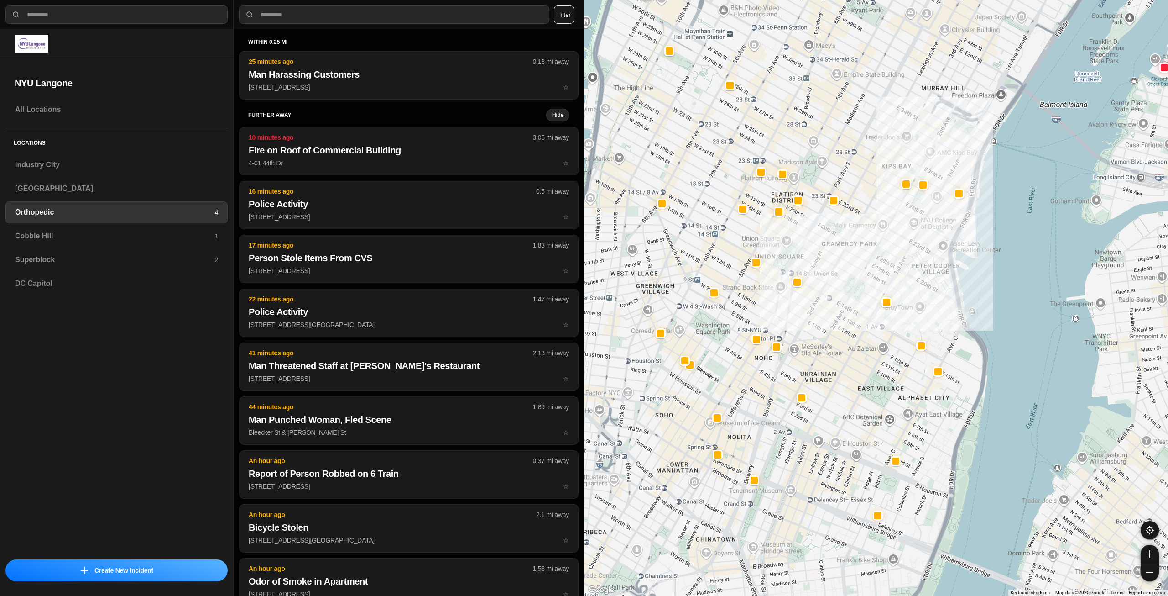
drag, startPoint x: 776, startPoint y: 385, endPoint x: 850, endPoint y: 311, distance: 104.5
click at [850, 311] on div at bounding box center [876, 298] width 584 height 596
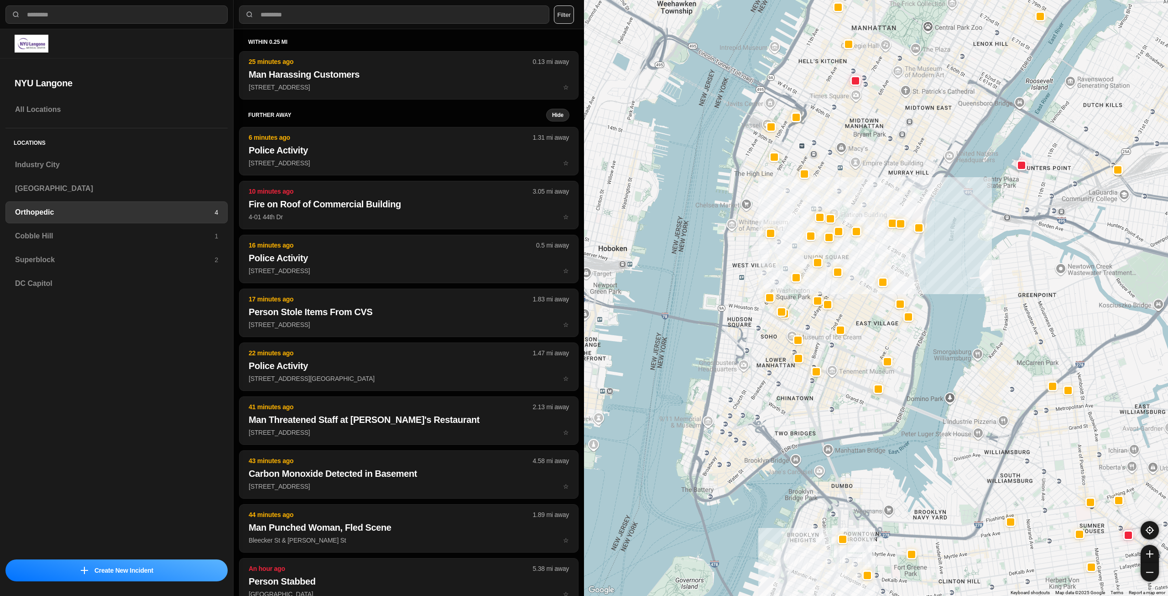
drag, startPoint x: 789, startPoint y: 414, endPoint x: 824, endPoint y: 370, distance: 55.6
click at [824, 370] on div at bounding box center [876, 298] width 584 height 596
click at [176, 234] on h3 "Cobble Hill" at bounding box center [114, 235] width 199 height 11
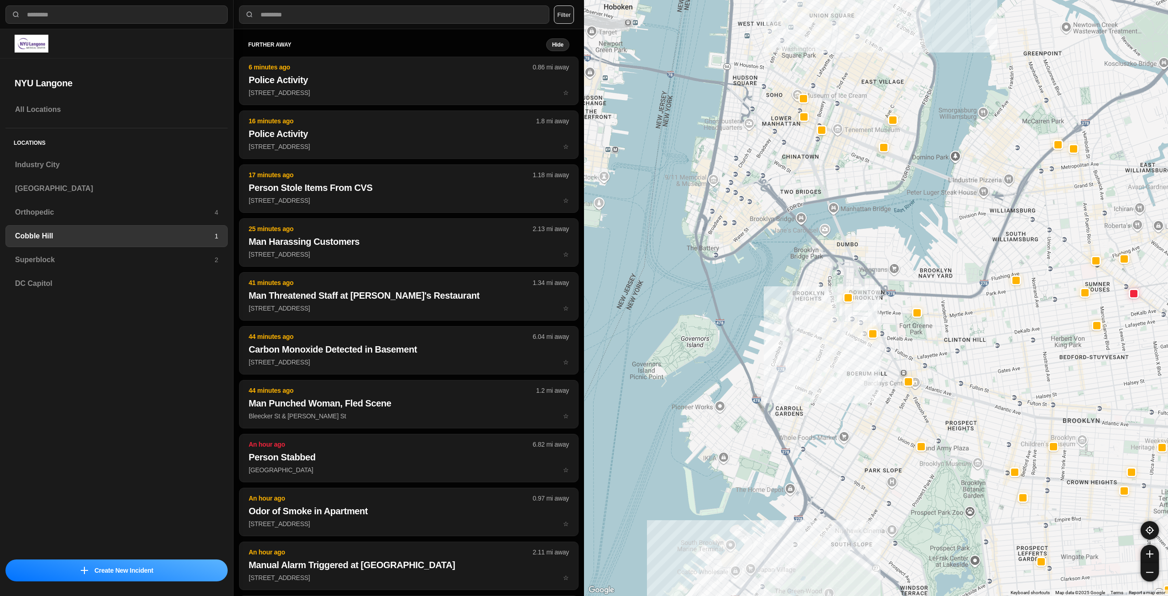
drag, startPoint x: 844, startPoint y: 361, endPoint x: 846, endPoint y: 422, distance: 61.2
click at [846, 422] on div at bounding box center [876, 298] width 584 height 596
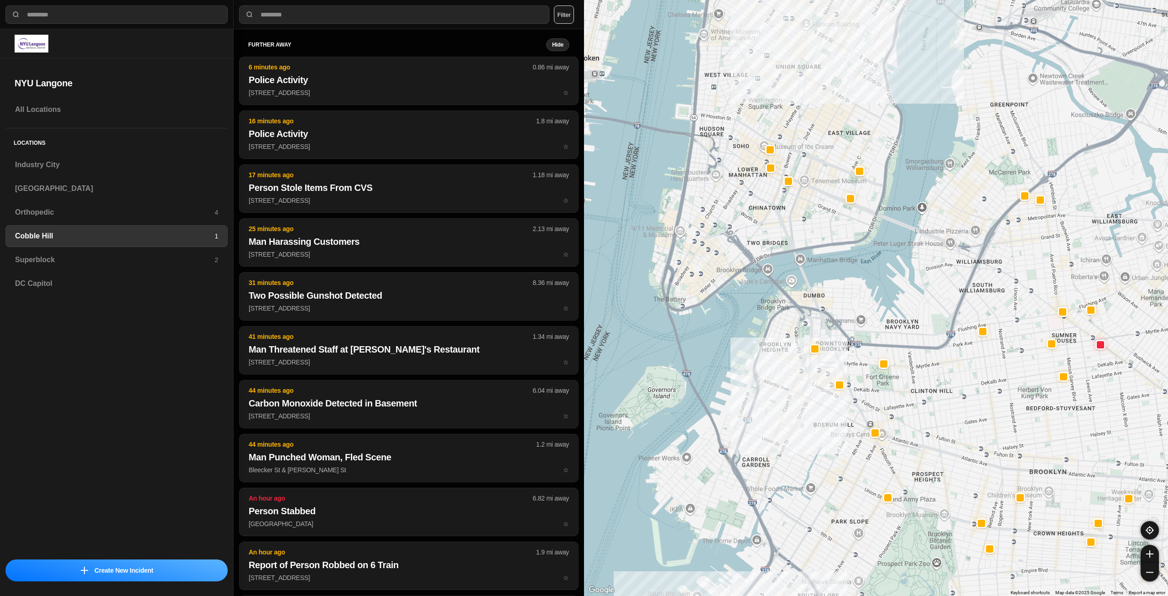
drag, startPoint x: 991, startPoint y: 310, endPoint x: 961, endPoint y: 342, distance: 43.6
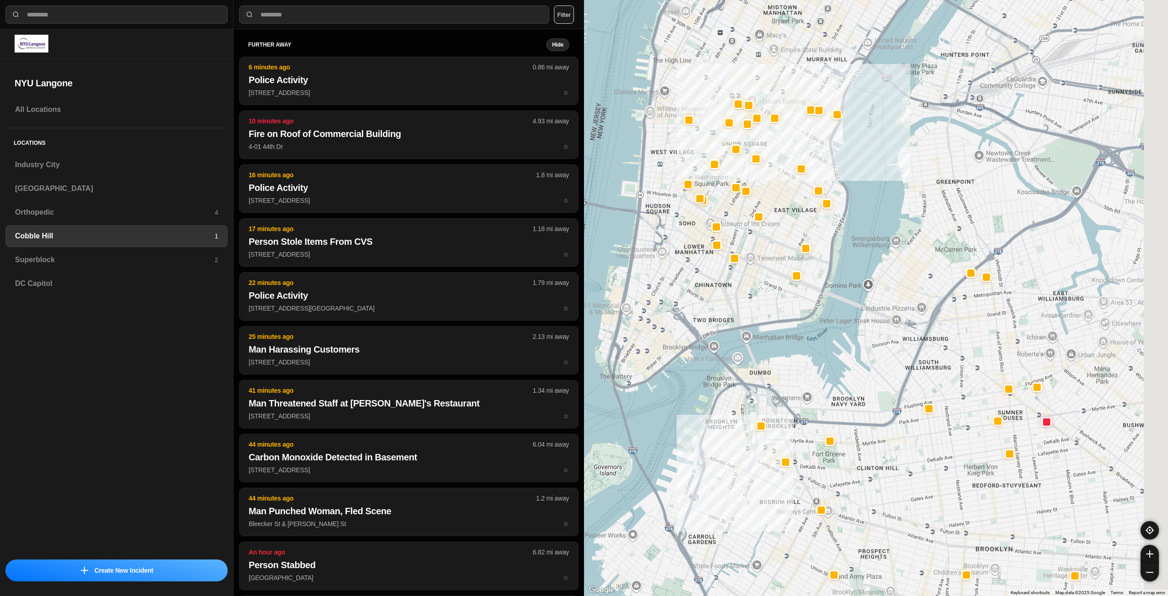
drag, startPoint x: 777, startPoint y: 241, endPoint x: 728, endPoint y: 296, distance: 73.0
click at [725, 308] on div at bounding box center [876, 298] width 584 height 596
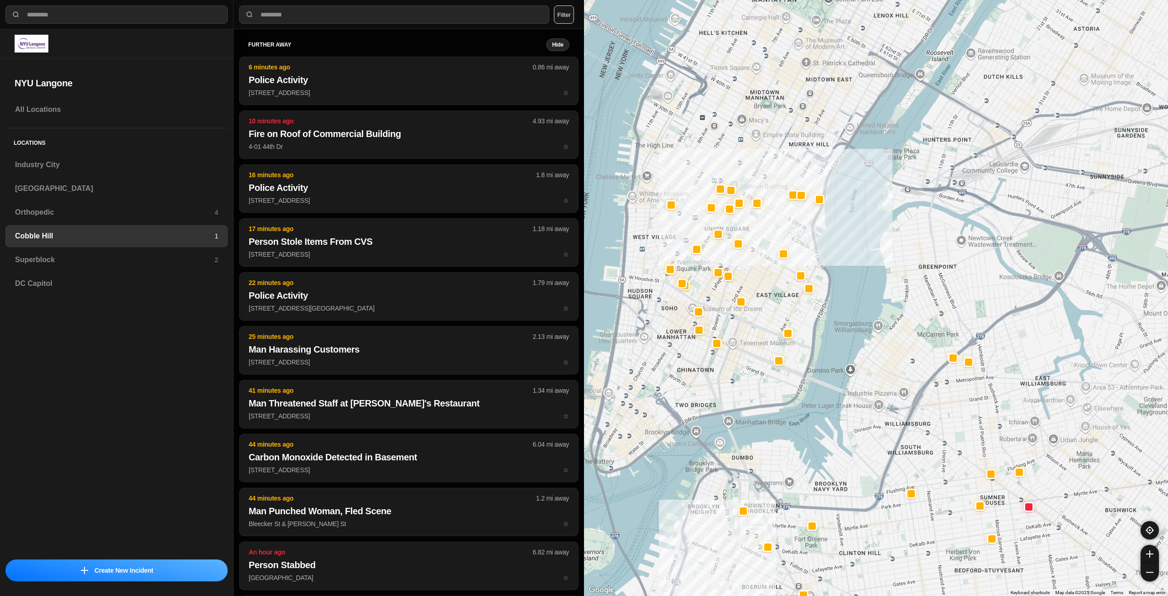
drag, startPoint x: 779, startPoint y: 216, endPoint x: 765, endPoint y: 296, distance: 80.5
click at [765, 296] on div at bounding box center [876, 298] width 584 height 596
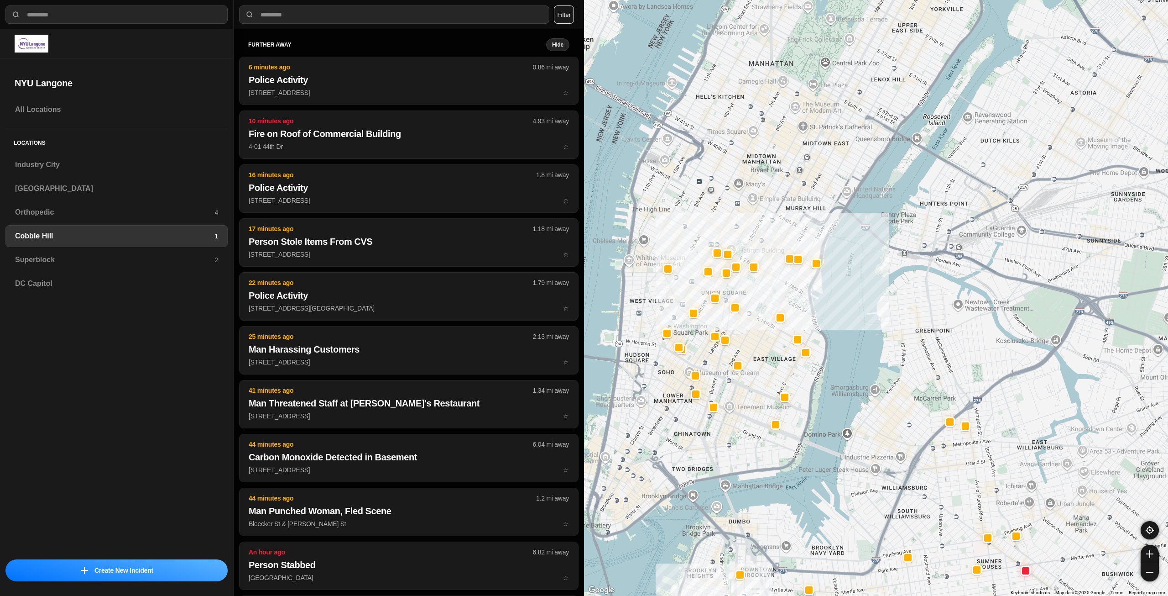
drag, startPoint x: 747, startPoint y: 300, endPoint x: 744, endPoint y: 321, distance: 20.7
click at [744, 321] on div at bounding box center [876, 298] width 584 height 596
click at [136, 260] on h3 "Superblock" at bounding box center [114, 259] width 199 height 11
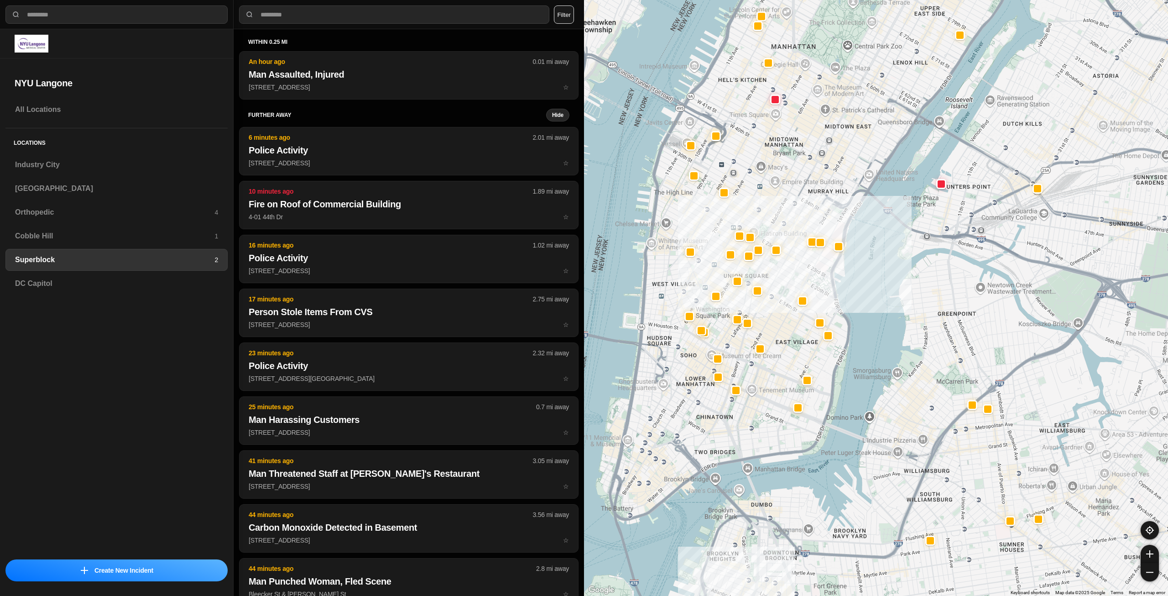
drag, startPoint x: 758, startPoint y: 335, endPoint x: 794, endPoint y: 292, distance: 56.7
click at [794, 292] on div at bounding box center [876, 298] width 584 height 596
click at [154, 240] on h3 "Cobble Hill" at bounding box center [114, 235] width 199 height 11
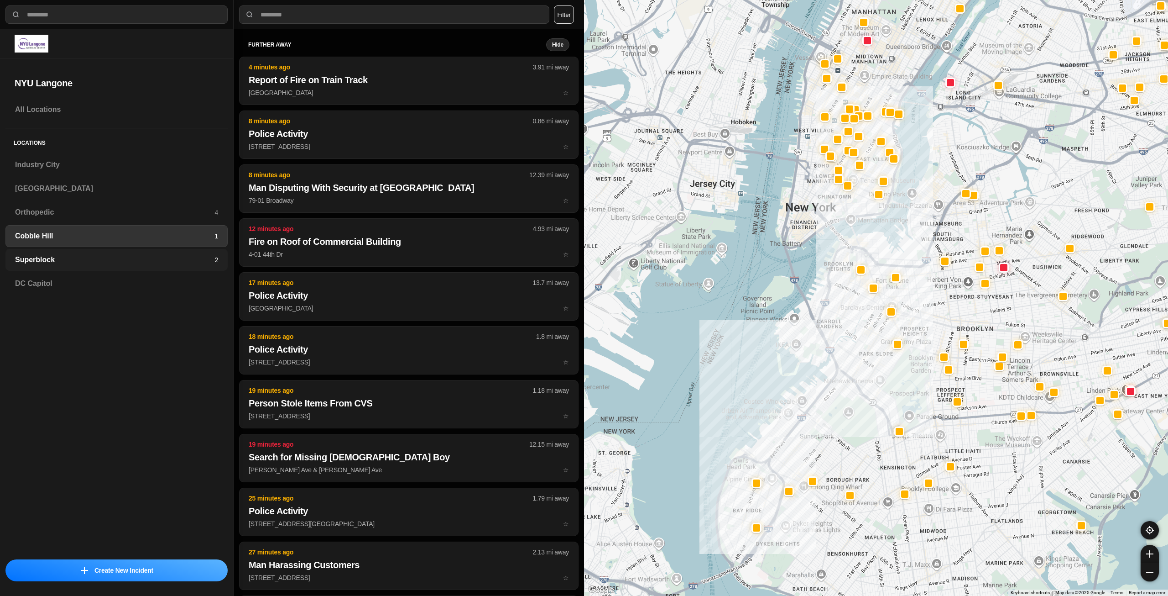
click at [205, 254] on h3 "Superblock" at bounding box center [114, 259] width 199 height 11
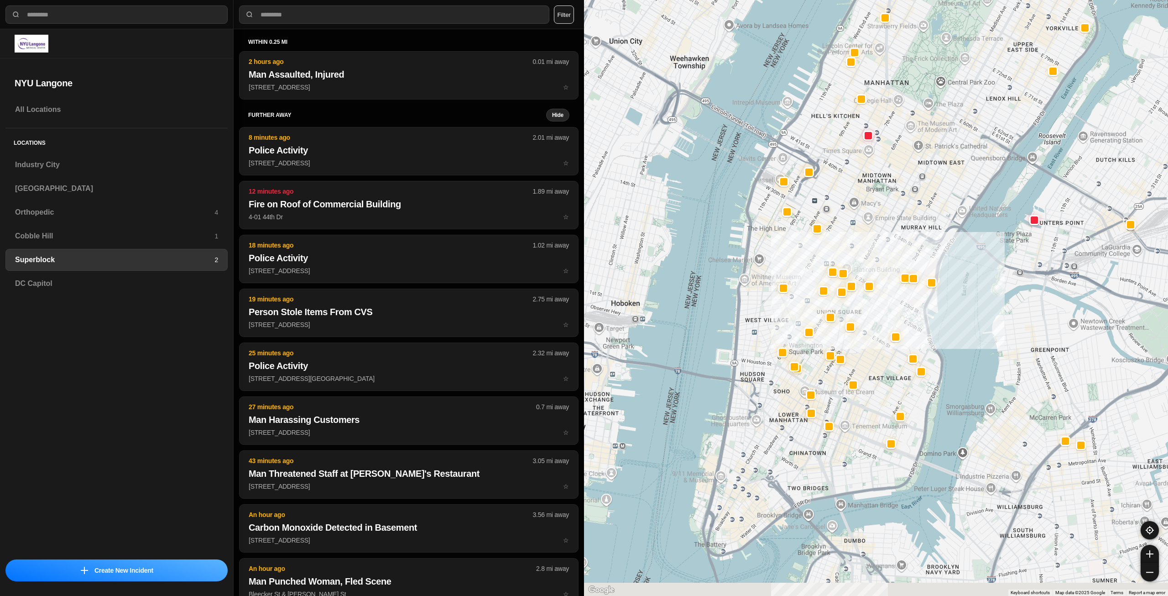
drag, startPoint x: 845, startPoint y: 387, endPoint x: 882, endPoint y: 335, distance: 63.2
click at [882, 335] on div at bounding box center [876, 298] width 584 height 596
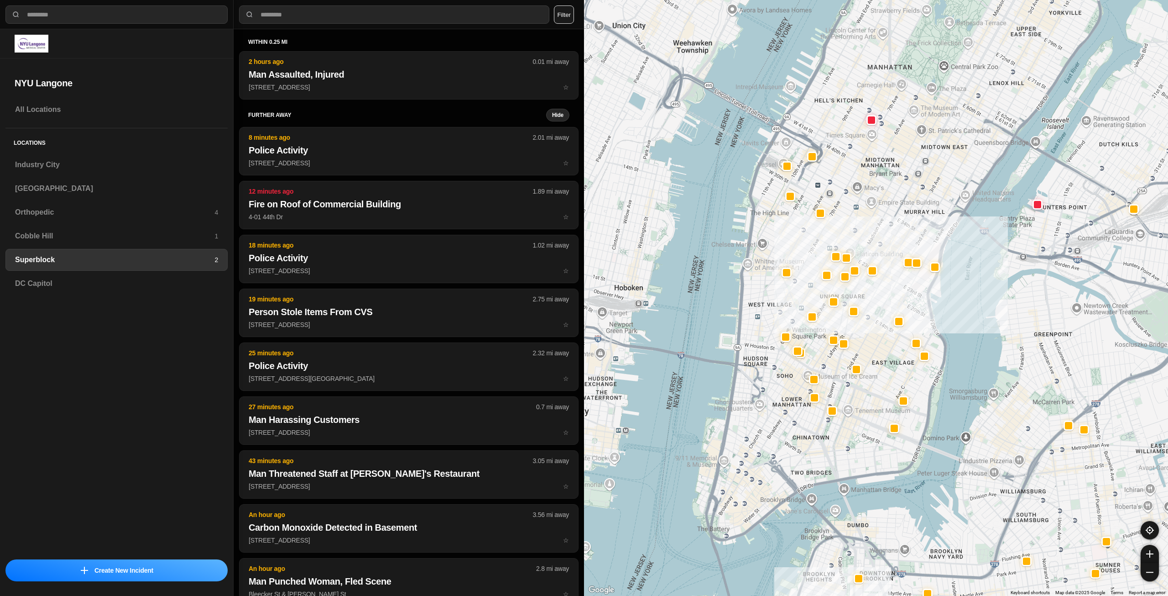
drag, startPoint x: 911, startPoint y: 315, endPoint x: 872, endPoint y: 408, distance: 101.0
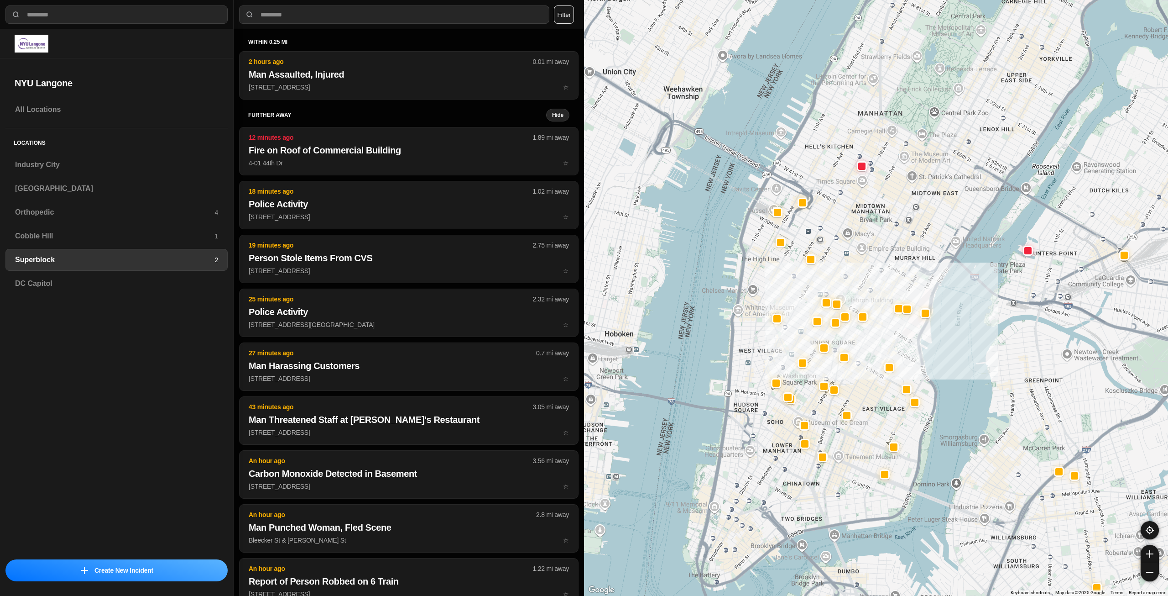
drag, startPoint x: 894, startPoint y: 242, endPoint x: 887, endPoint y: 277, distance: 35.9
click at [887, 277] on div at bounding box center [876, 298] width 584 height 596
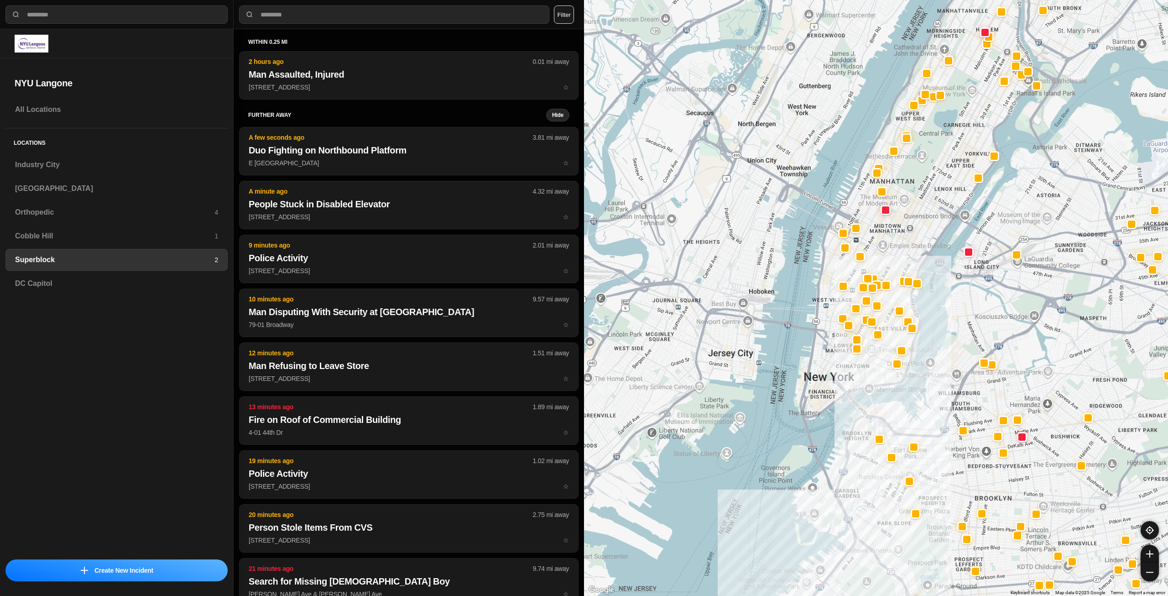
click at [1113, 564] on button at bounding box center [1118, 569] width 10 height 10
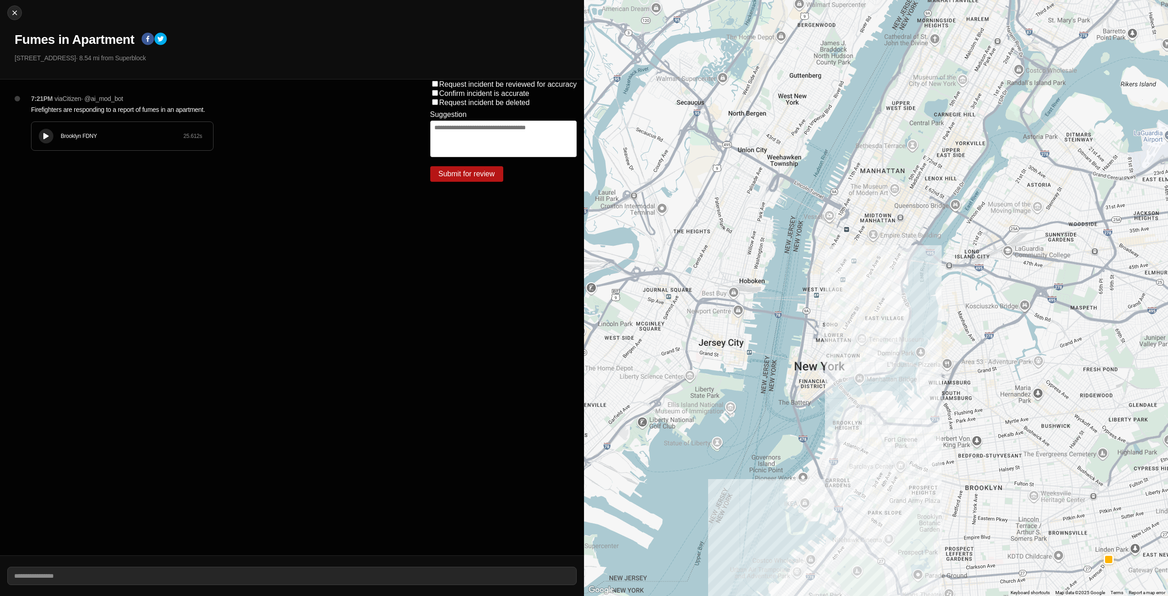
click at [1104, 554] on button at bounding box center [1109, 559] width 10 height 10
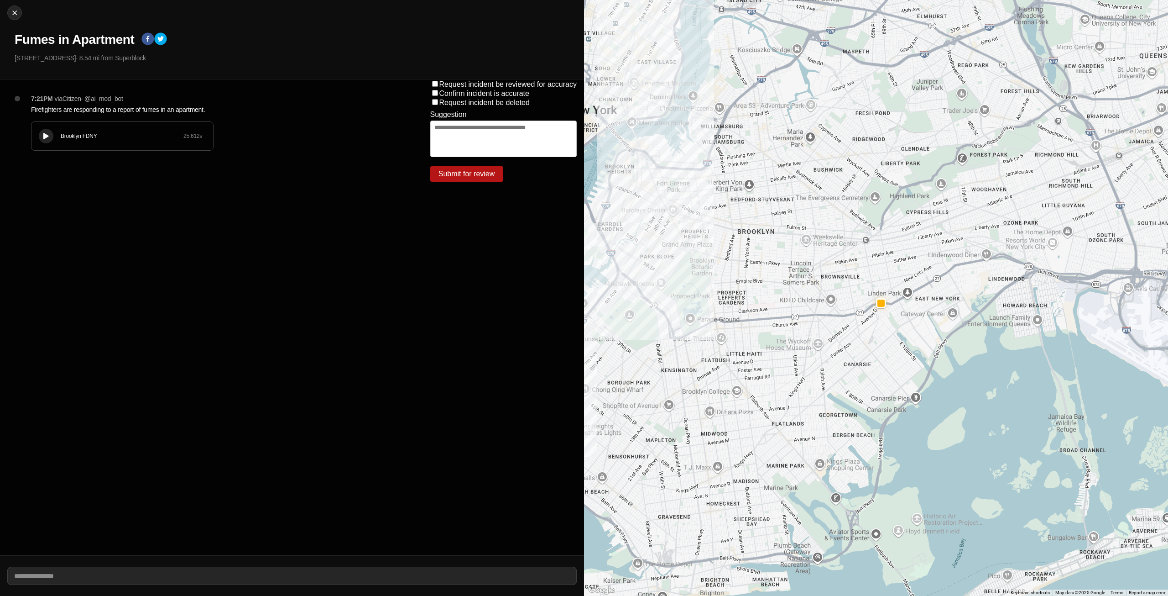
click at [876, 298] on button at bounding box center [881, 303] width 10 height 10
